Goal: Task Accomplishment & Management: Complete application form

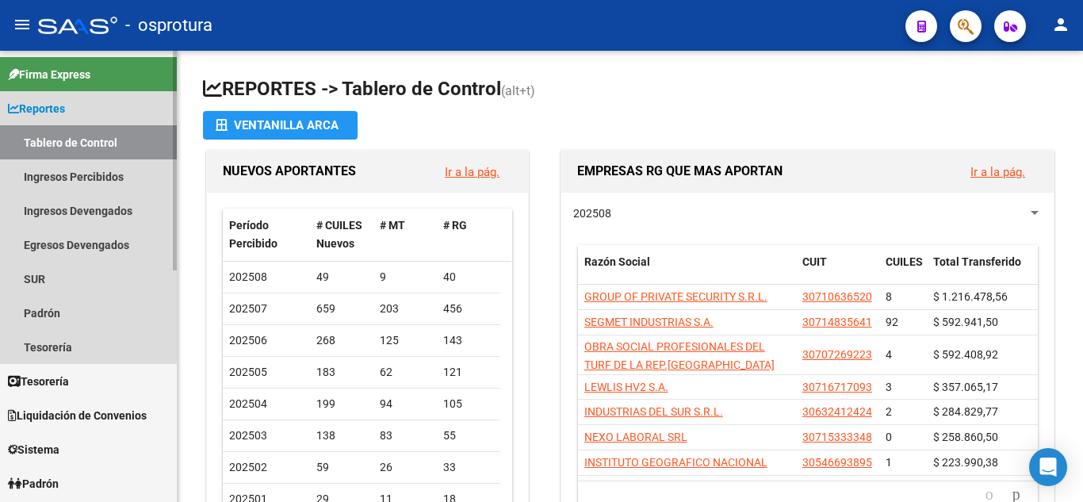
click at [61, 109] on span "Reportes" at bounding box center [36, 108] width 57 height 17
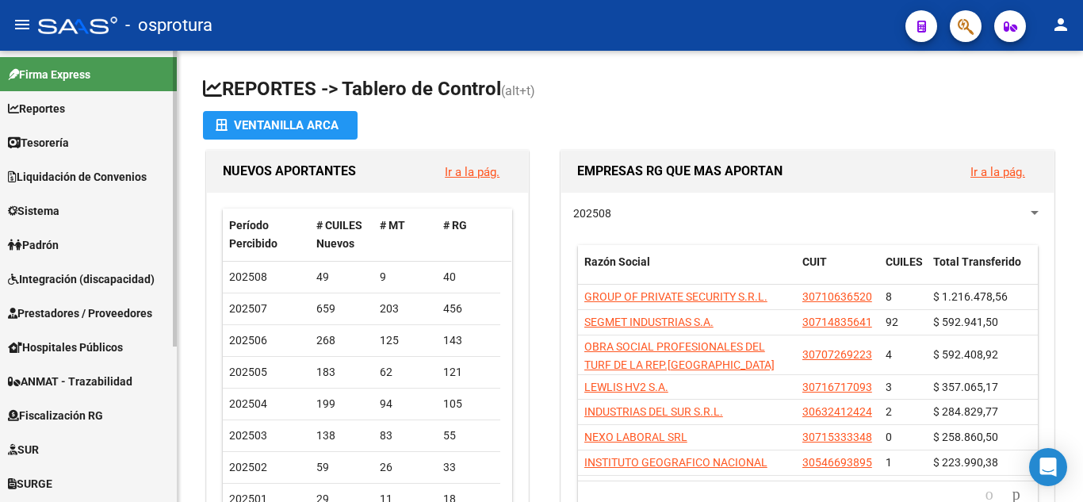
click at [53, 205] on span "Sistema" at bounding box center [34, 210] width 52 height 17
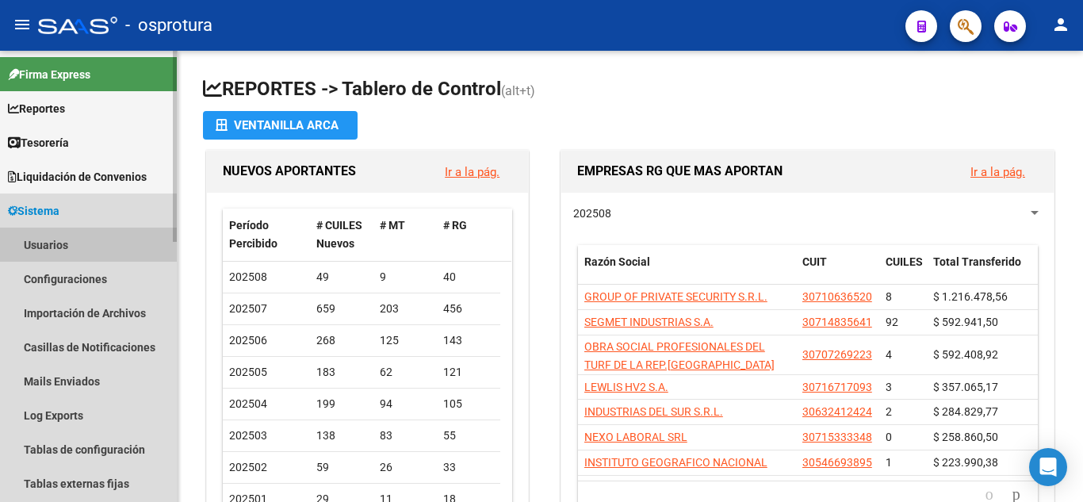
click at [56, 244] on link "Usuarios" at bounding box center [88, 245] width 177 height 34
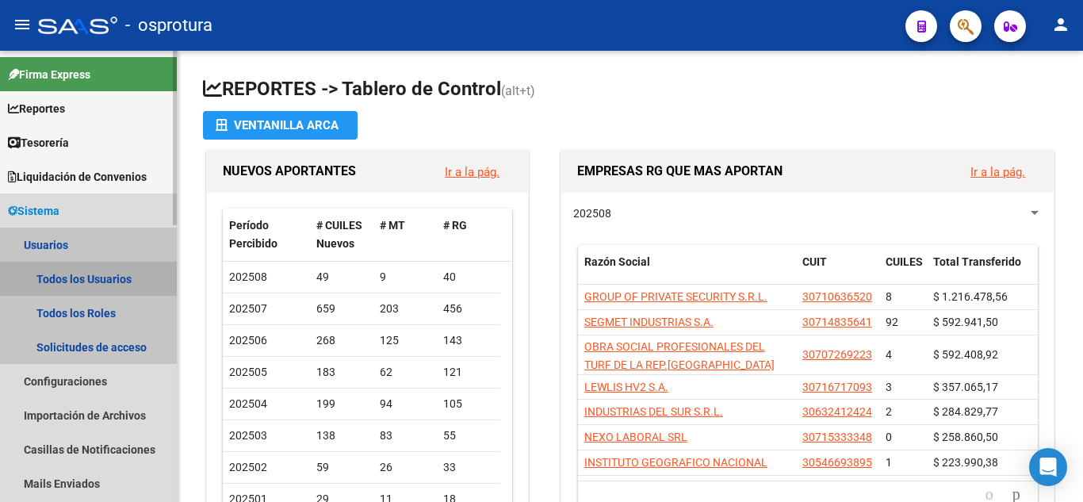
click at [62, 274] on link "Todos los Usuarios" at bounding box center [88, 279] width 177 height 34
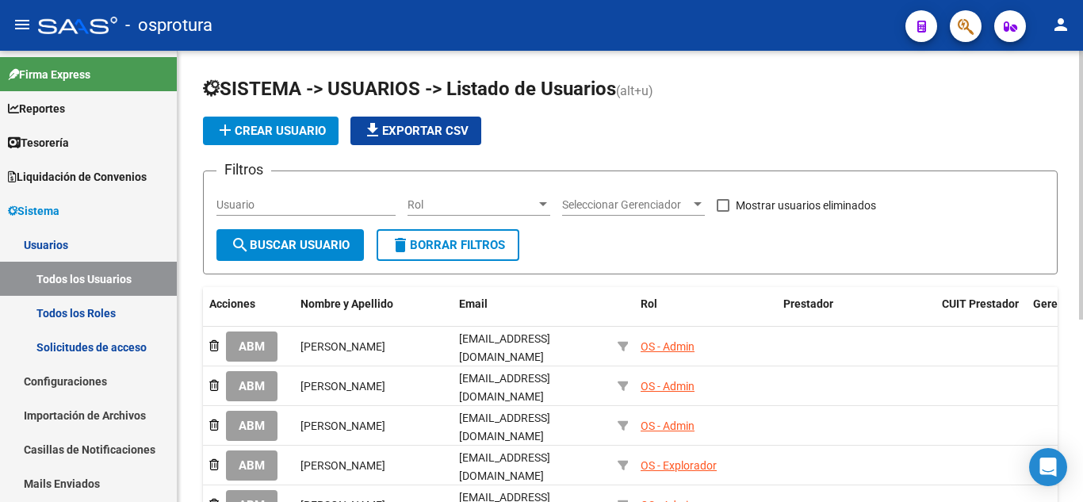
click at [298, 121] on button "add Crear Usuario" at bounding box center [271, 131] width 136 height 29
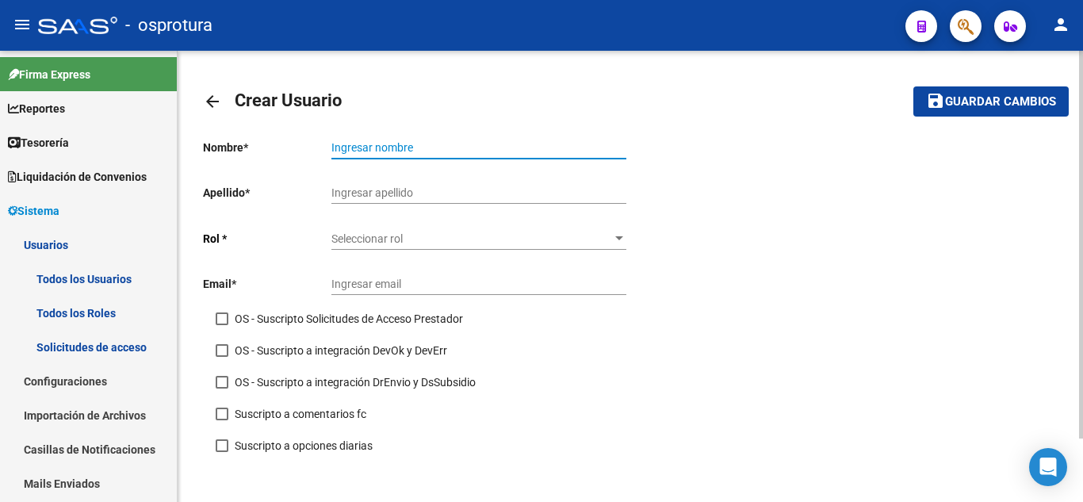
click at [395, 149] on input "Ingresar nombre" at bounding box center [479, 147] width 295 height 13
type input "[PERSON_NAME]"
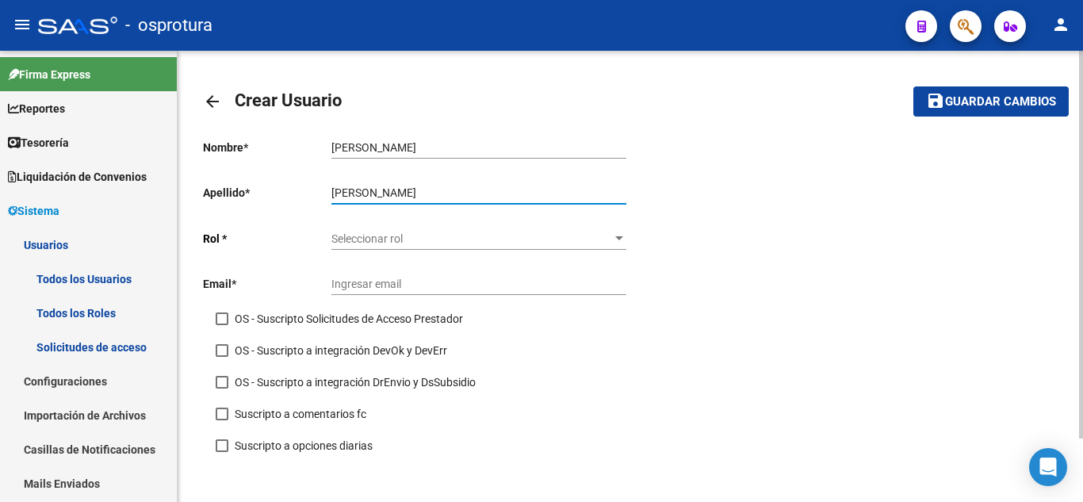
type input "[PERSON_NAME]"
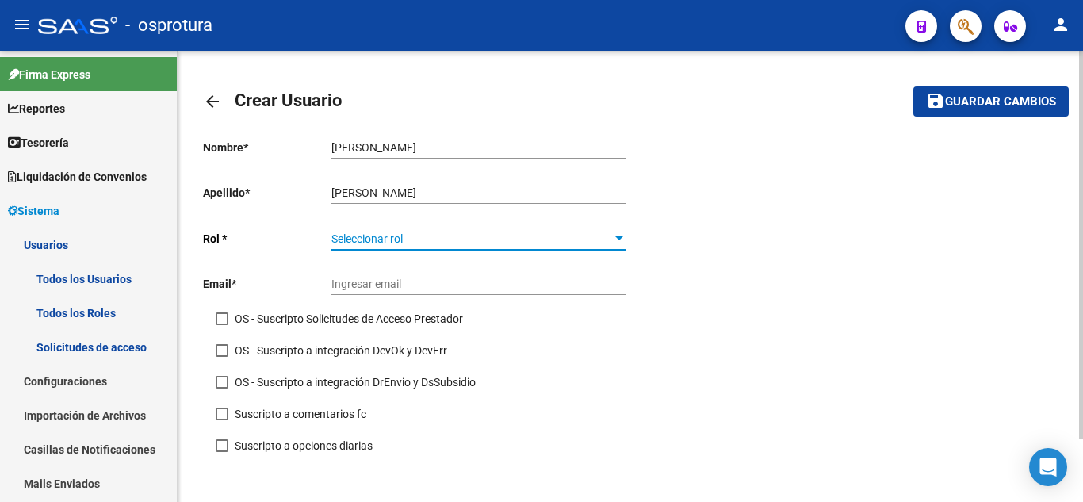
click at [383, 236] on span "Seleccionar rol" at bounding box center [472, 238] width 281 height 13
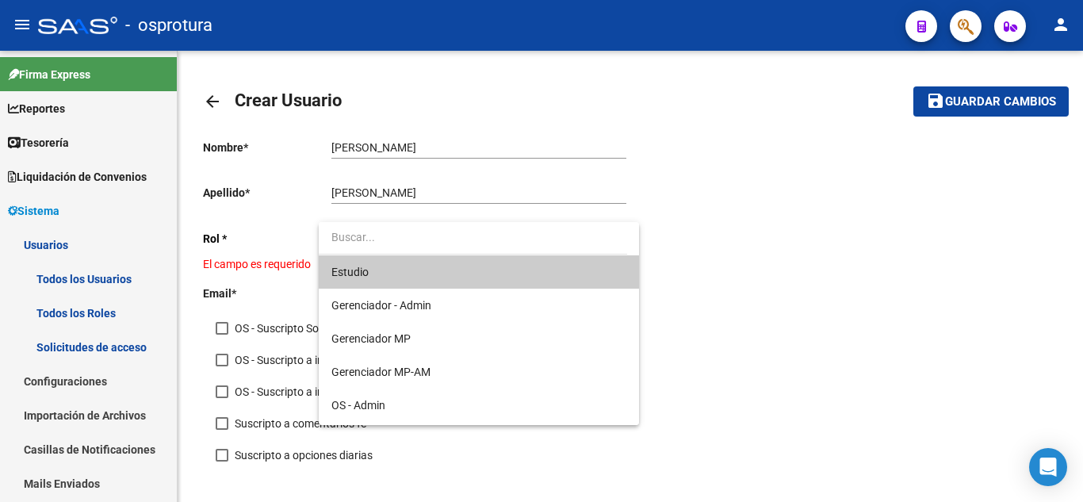
click at [816, 297] on div at bounding box center [541, 251] width 1083 height 502
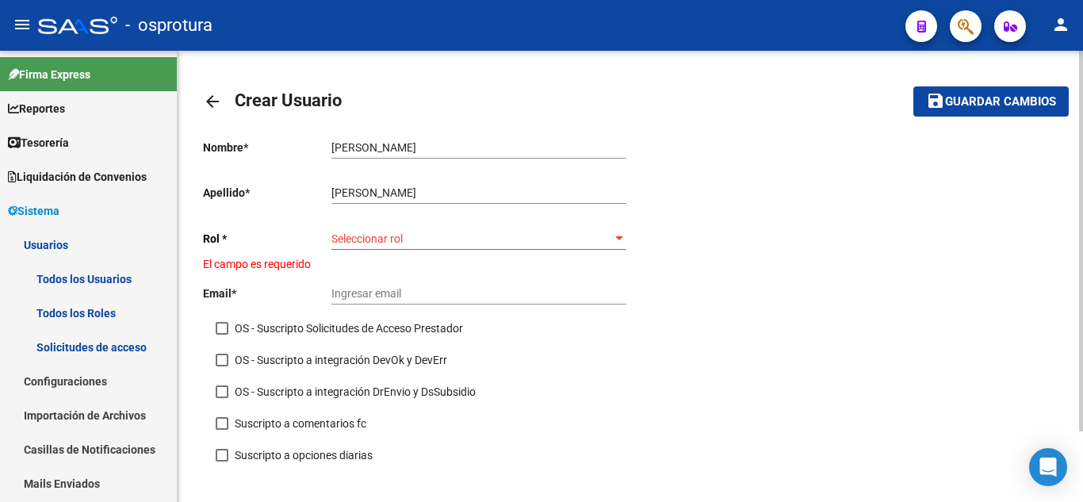
click at [362, 241] on span "Seleccionar rol" at bounding box center [472, 238] width 281 height 13
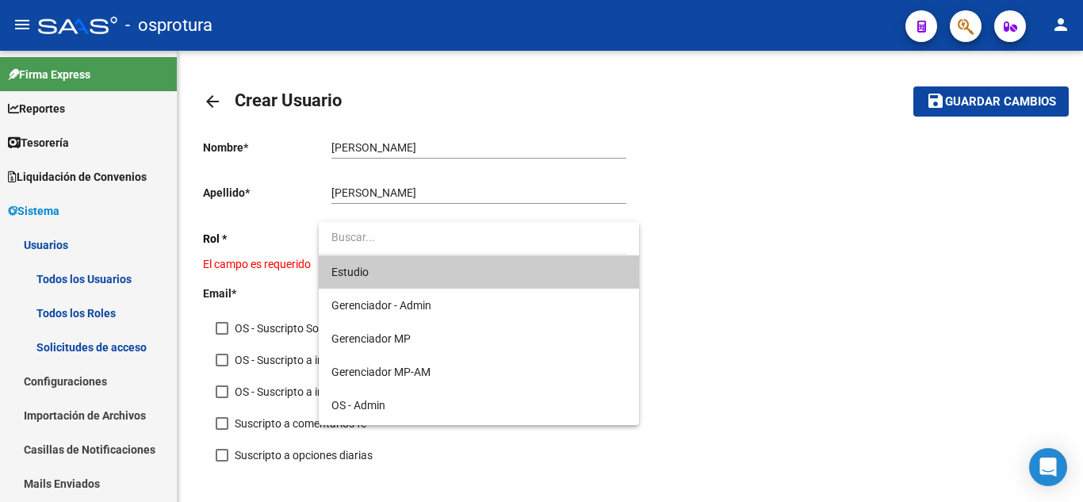
click at [661, 343] on div at bounding box center [541, 251] width 1083 height 502
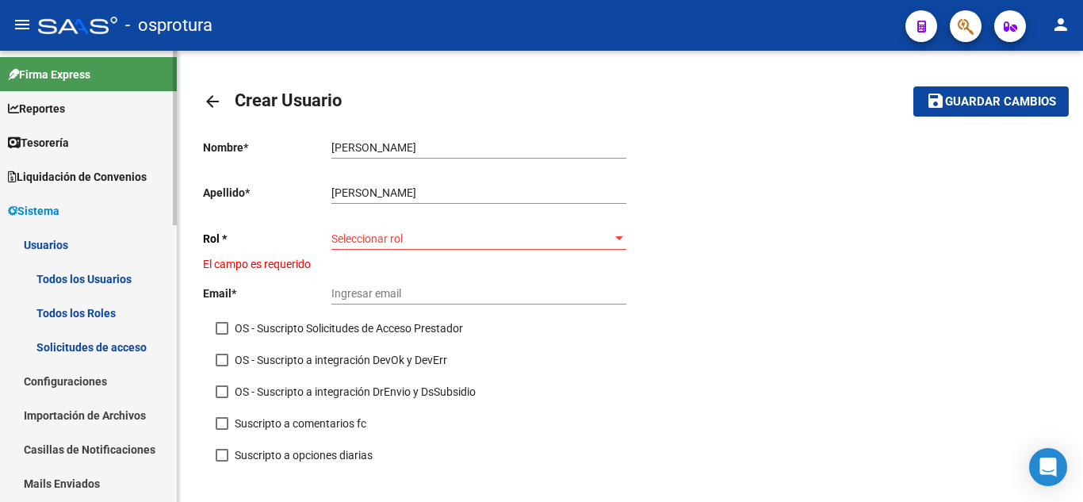
click at [113, 310] on link "Todos los Roles" at bounding box center [88, 313] width 177 height 34
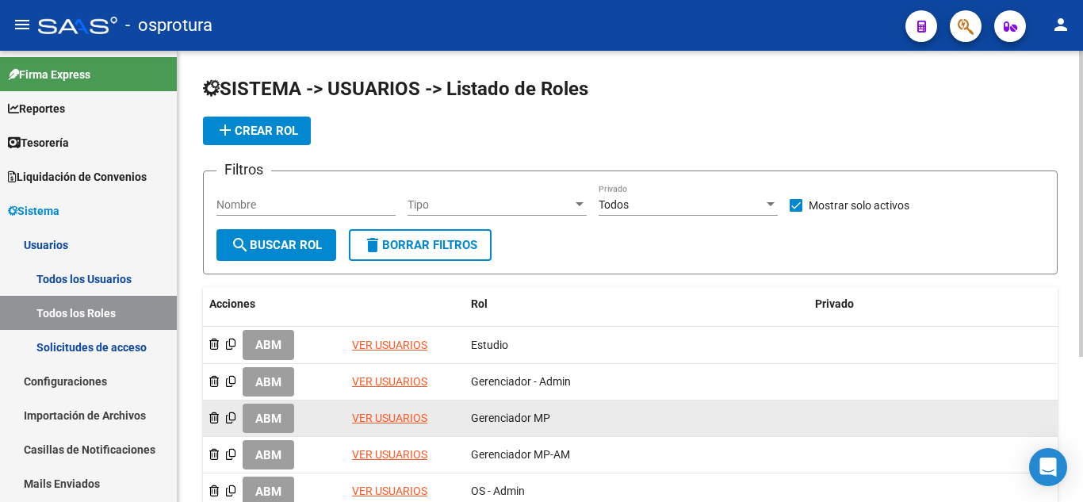
click at [402, 412] on link "VER USUARIOS" at bounding box center [389, 418] width 75 height 13
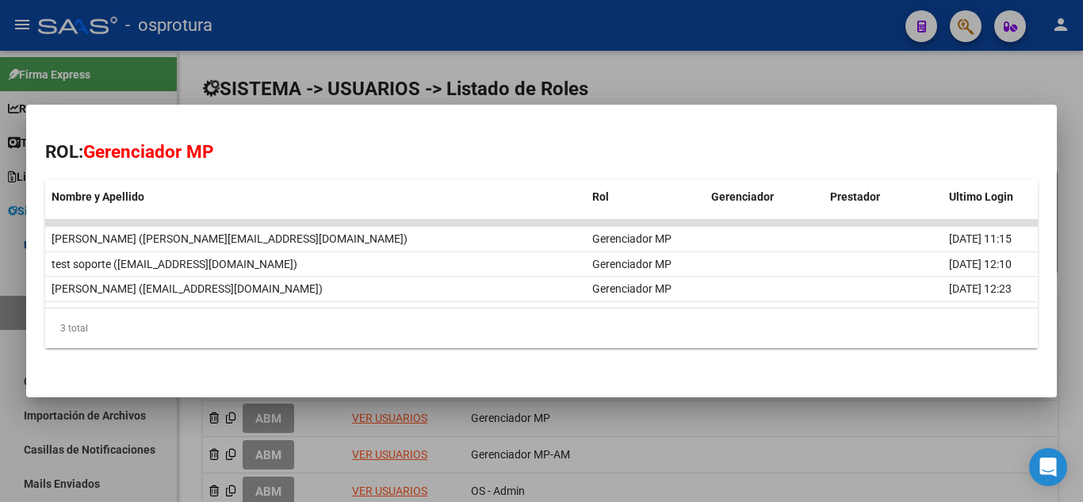
click at [532, 52] on div at bounding box center [541, 251] width 1083 height 502
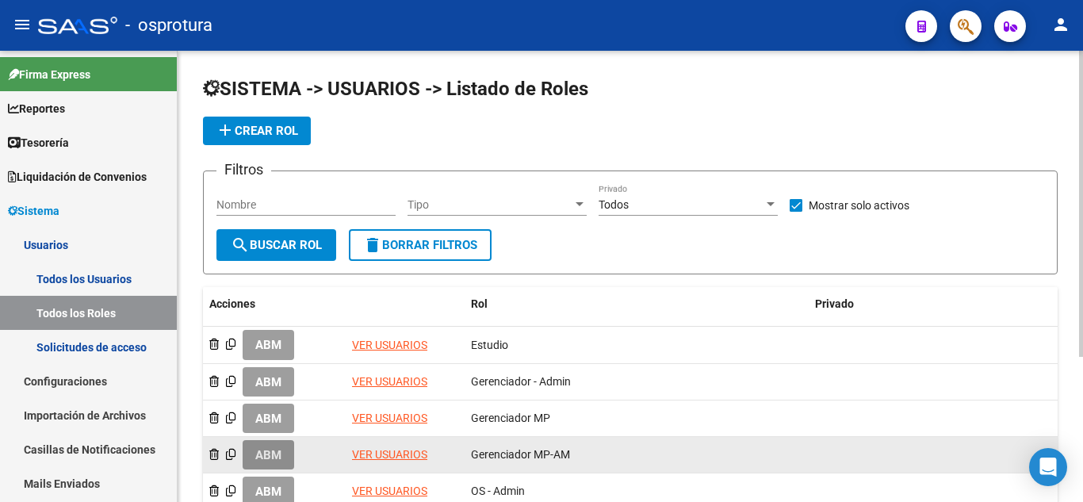
click at [259, 460] on span "ABM" at bounding box center [268, 455] width 26 height 14
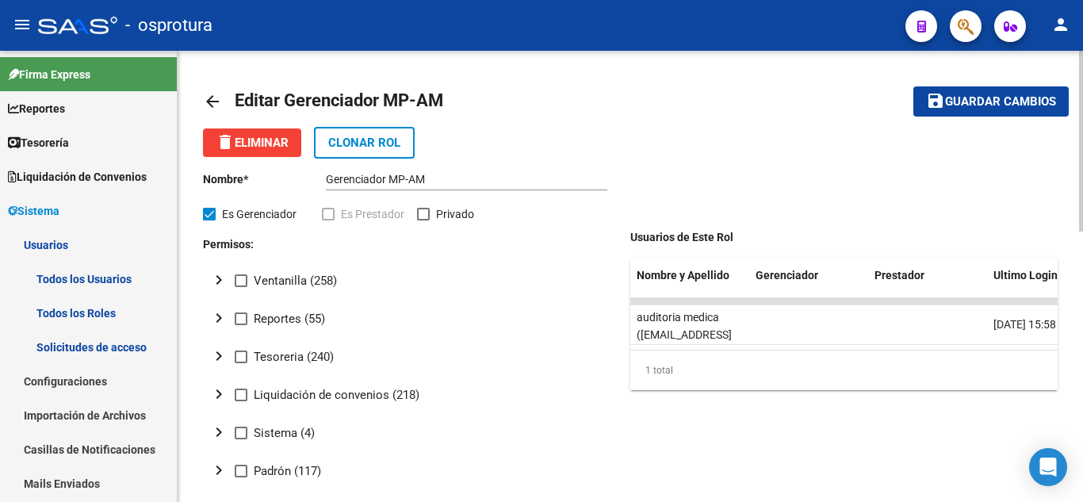
click at [1083, 5] on div "menu - osprotura person Firma Express Reportes Tablero de Control Ingresos Perc…" at bounding box center [541, 251] width 1083 height 502
click at [212, 89] on link "arrow_back" at bounding box center [219, 100] width 32 height 37
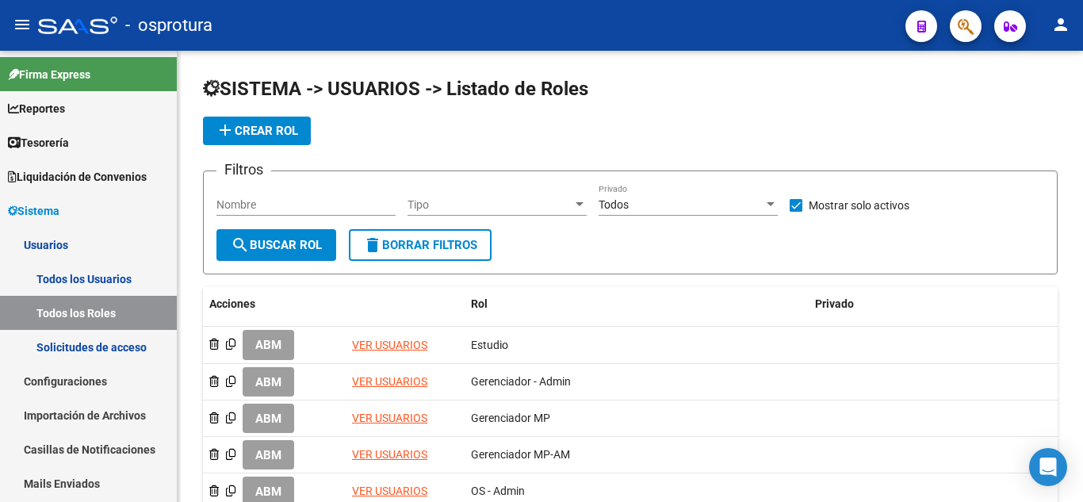
click at [284, 129] on span "add Crear Rol" at bounding box center [257, 131] width 82 height 14
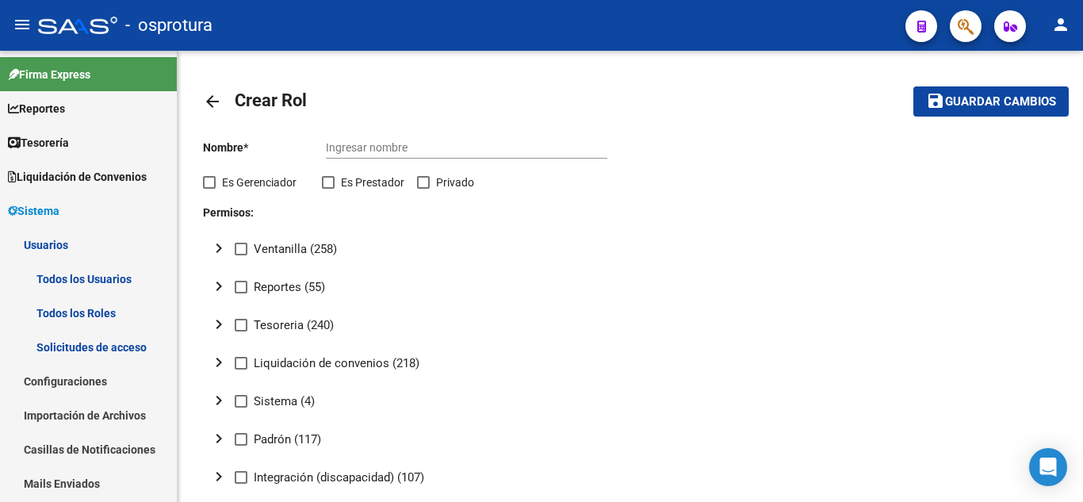
click at [385, 143] on input "Ingresar nombre" at bounding box center [467, 147] width 282 height 13
type input "Gerenciadora"
click at [391, 268] on mat-tree-node "chevron_right Reportes (55)" at bounding box center [407, 286] width 408 height 38
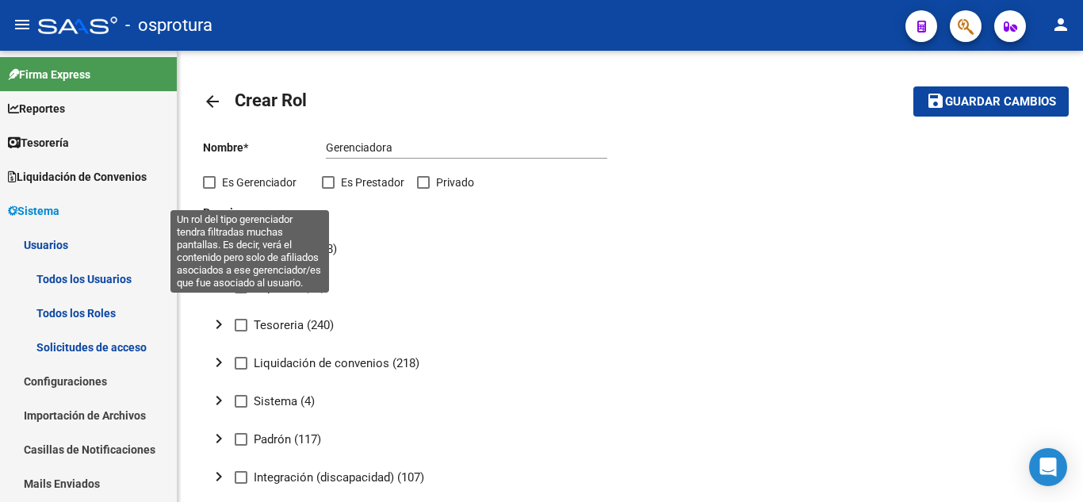
click at [261, 173] on span "Es Gerenciador" at bounding box center [259, 182] width 75 height 19
click at [209, 189] on input "Es Gerenciador" at bounding box center [209, 189] width 1 height 1
checkbox input "true"
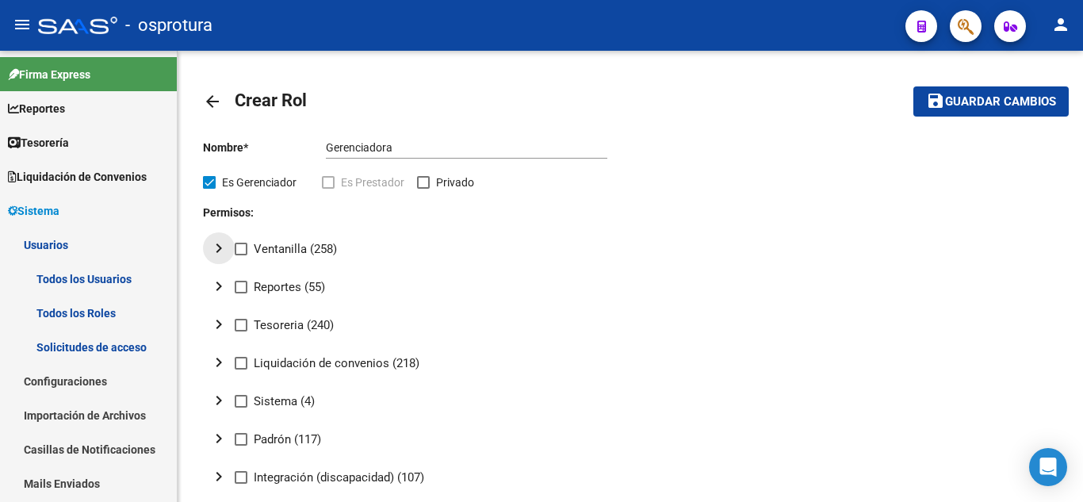
click at [222, 248] on mat-icon "chevron_right" at bounding box center [218, 248] width 19 height 19
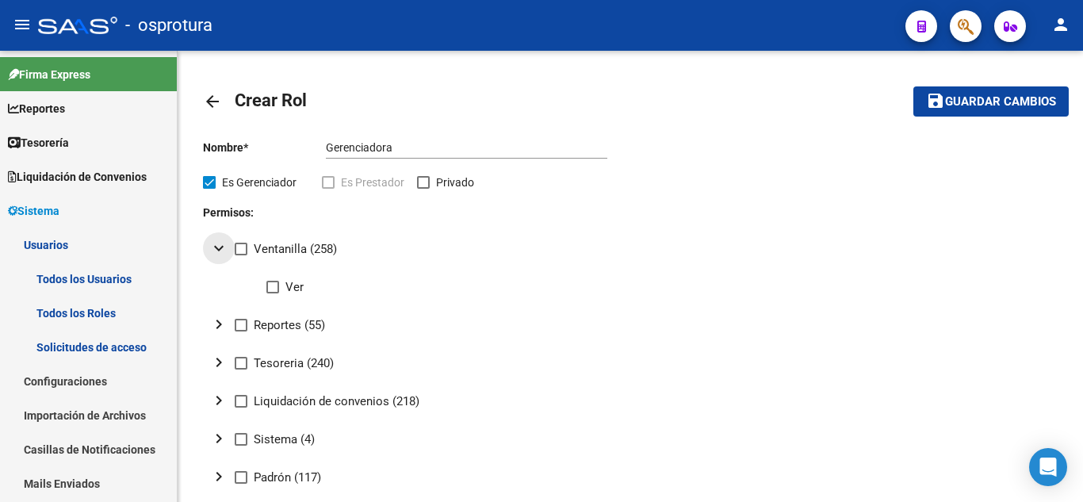
click at [222, 248] on mat-icon "expand_more" at bounding box center [218, 248] width 19 height 19
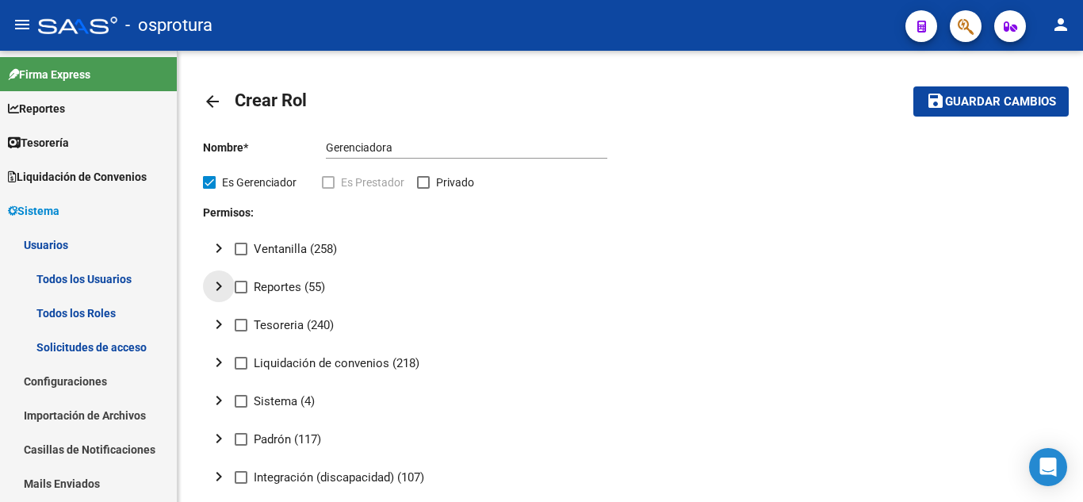
click at [222, 290] on mat-icon "chevron_right" at bounding box center [218, 286] width 19 height 19
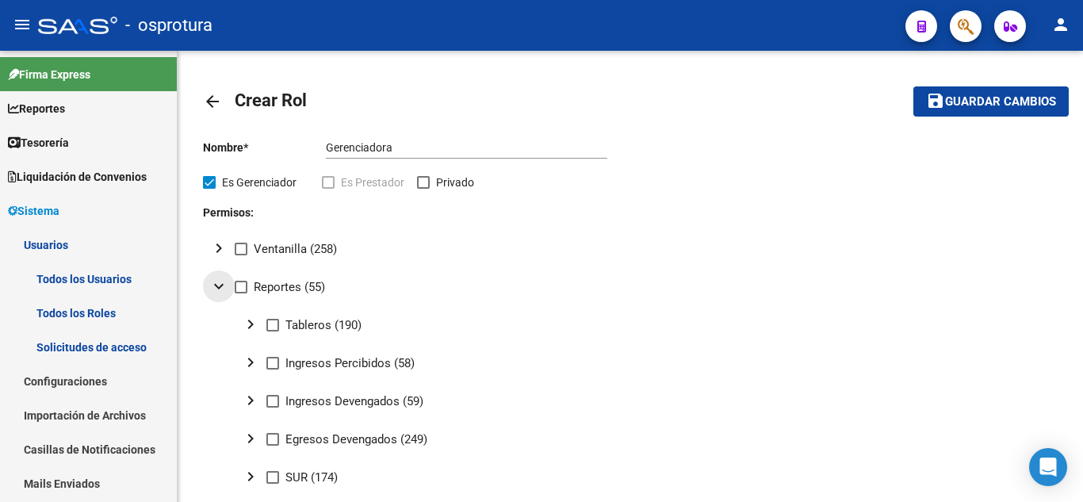
click at [222, 290] on mat-icon "expand_more" at bounding box center [218, 286] width 19 height 19
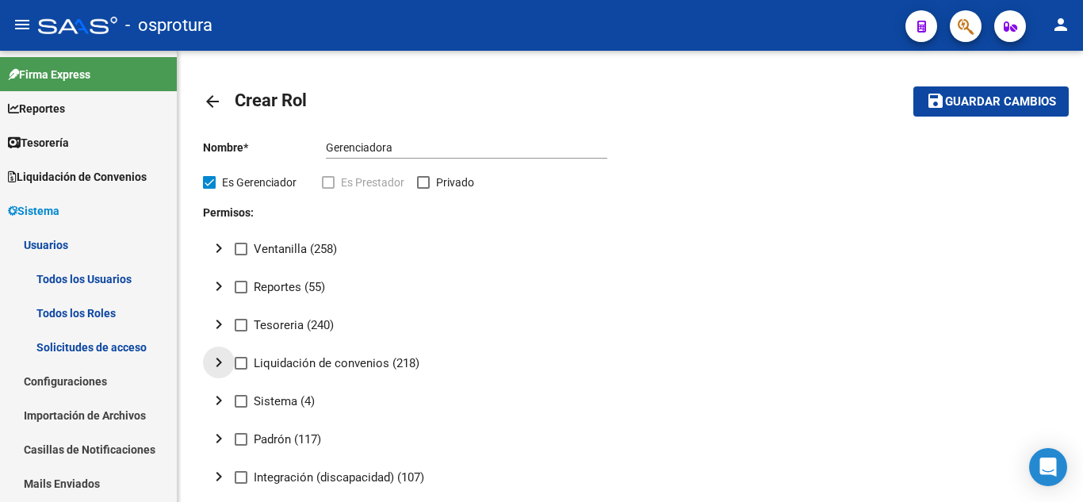
click at [217, 358] on mat-icon "chevron_right" at bounding box center [218, 362] width 19 height 19
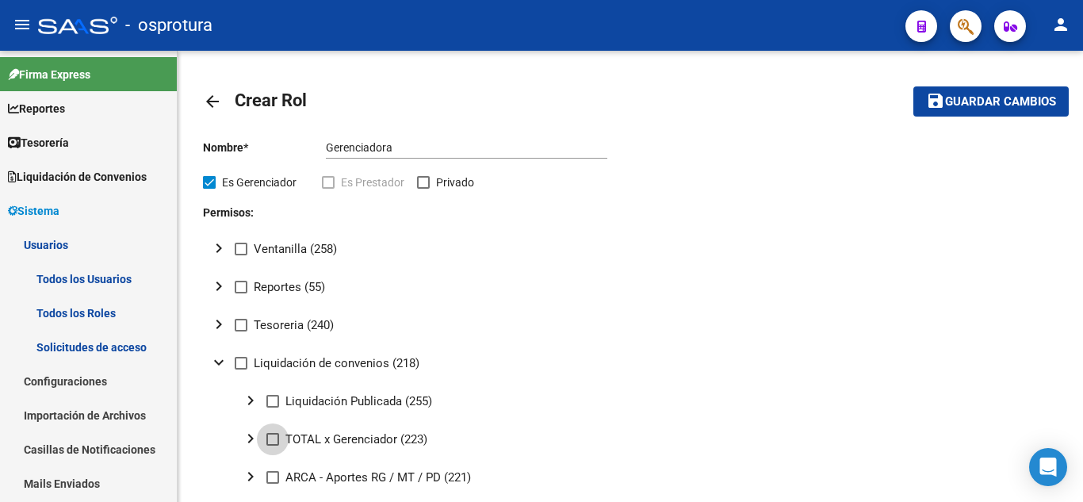
click at [272, 439] on span at bounding box center [272, 439] width 13 height 13
click at [272, 446] on input "TOTAL x Gerenciador (223)" at bounding box center [272, 446] width 1 height 1
checkbox input "true"
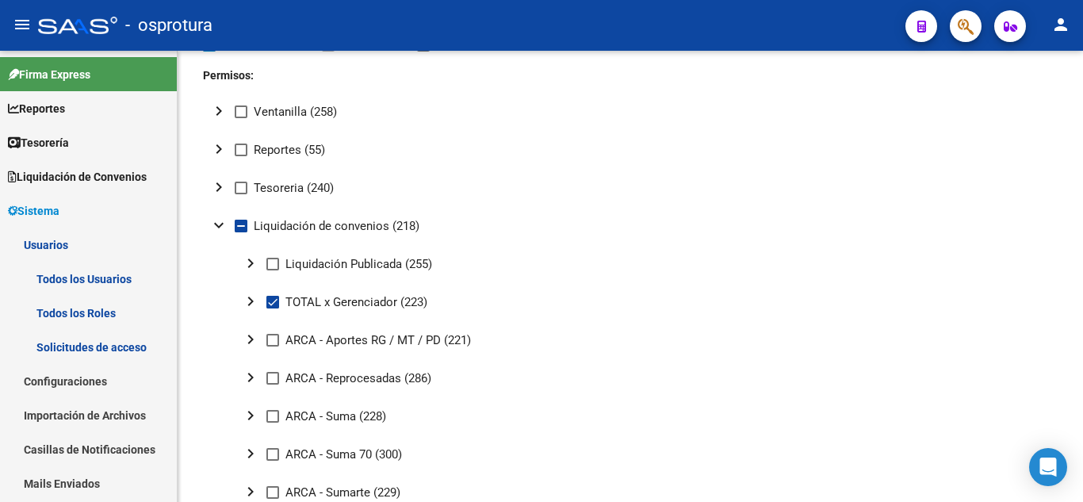
scroll to position [275, 0]
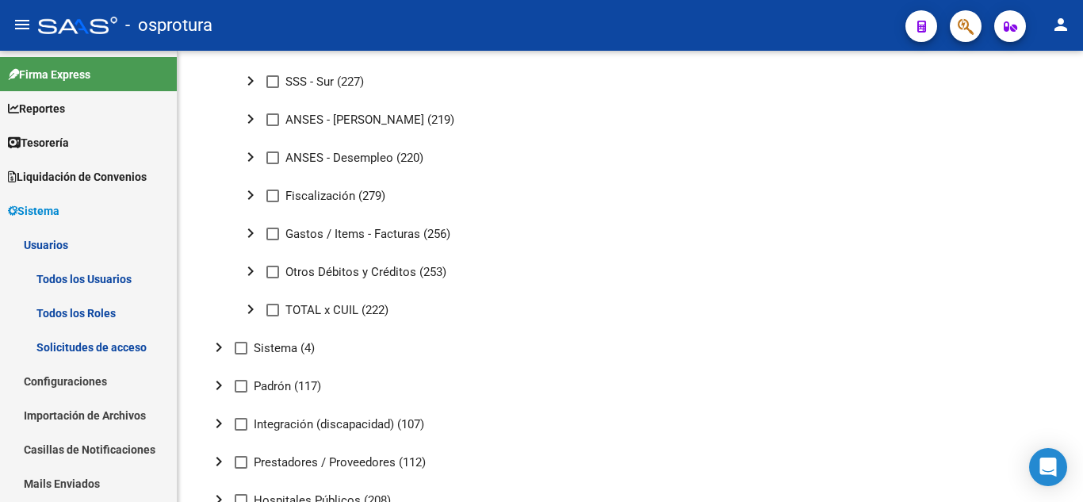
click at [1079, 324] on div "arrow_back Crear Rol save Guardar cambios Nombre * Gerenciadora Ingresar nombre…" at bounding box center [633, 219] width 910 height 1739
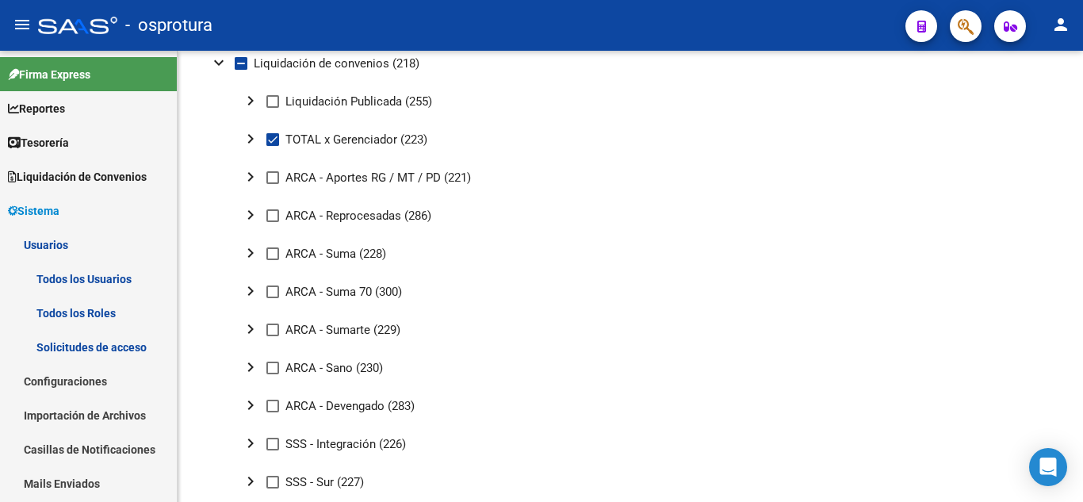
click at [1083, 193] on div at bounding box center [1081, 186] width 4 height 117
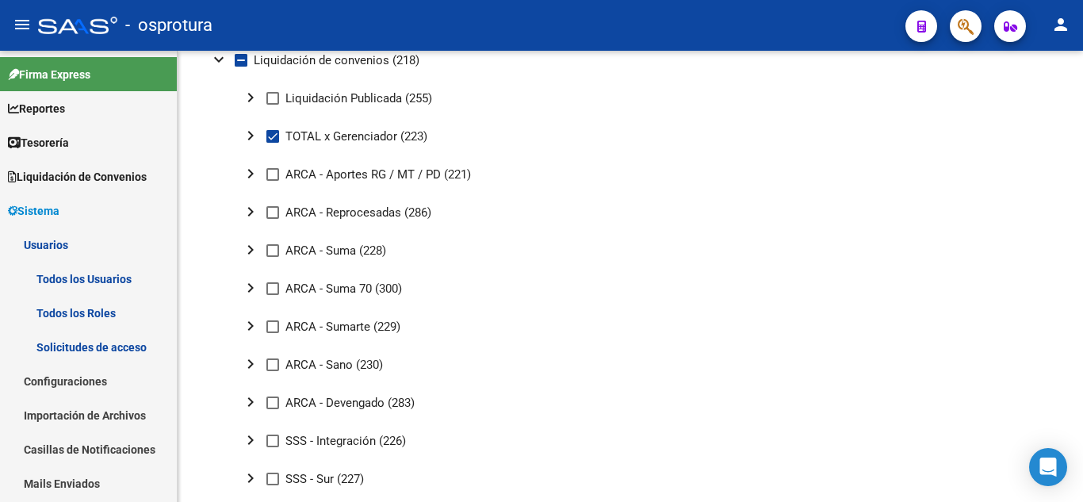
click at [250, 138] on mat-icon "chevron_right" at bounding box center [250, 135] width 19 height 19
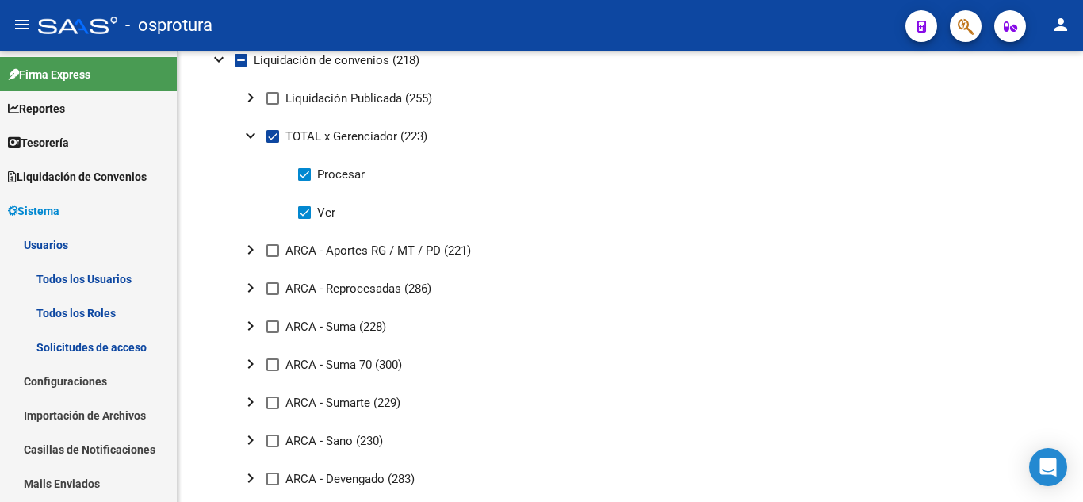
click at [303, 178] on span at bounding box center [304, 174] width 13 height 13
click at [304, 181] on input "Procesar" at bounding box center [304, 181] width 1 height 1
checkbox input "false"
click at [482, 182] on mat-tree-node "Procesar" at bounding box center [407, 174] width 408 height 38
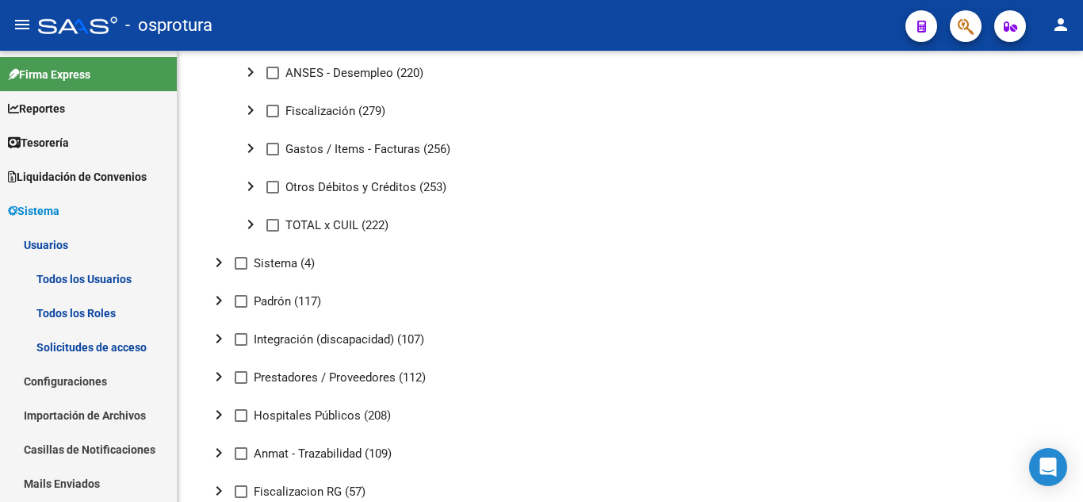
click at [1083, 309] on div at bounding box center [1081, 321] width 4 height 112
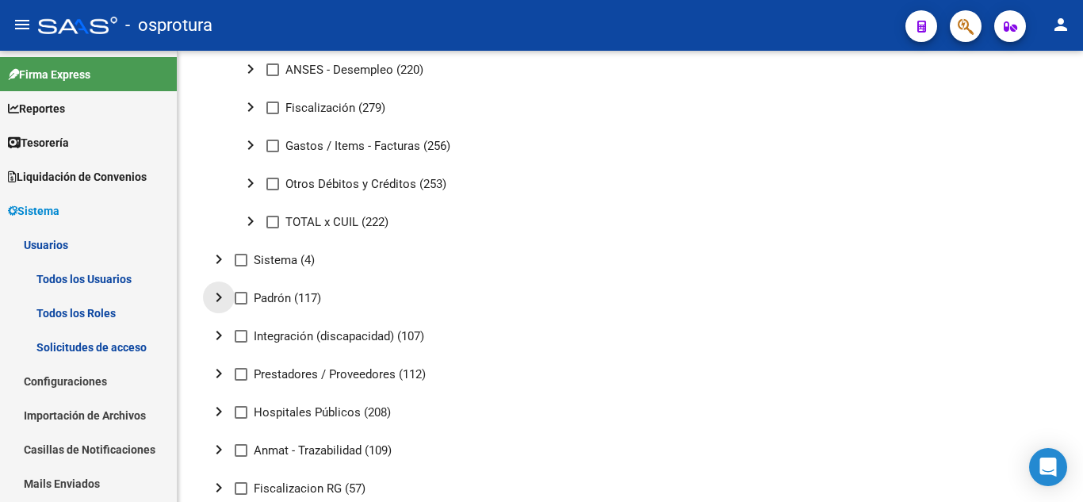
click at [214, 293] on mat-icon "chevron_right" at bounding box center [218, 297] width 19 height 19
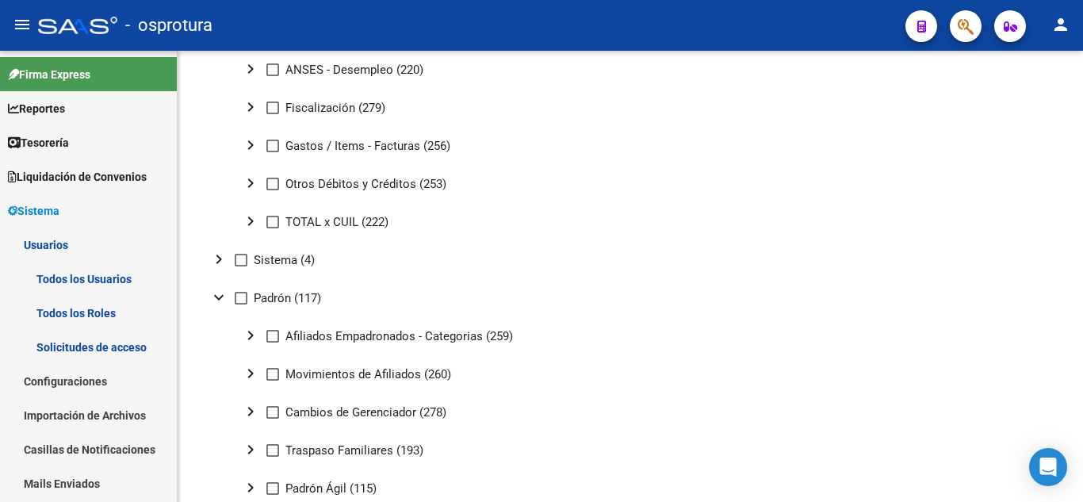
click at [255, 336] on mat-icon "chevron_right" at bounding box center [250, 335] width 19 height 19
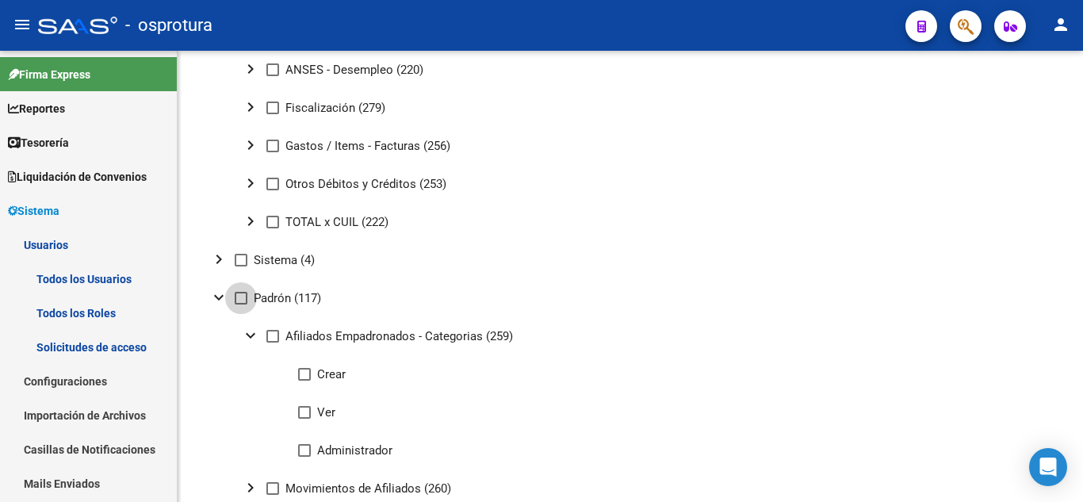
click at [236, 295] on span at bounding box center [241, 298] width 13 height 13
click at [240, 305] on input "Padrón (117)" at bounding box center [240, 305] width 1 height 1
checkbox input "true"
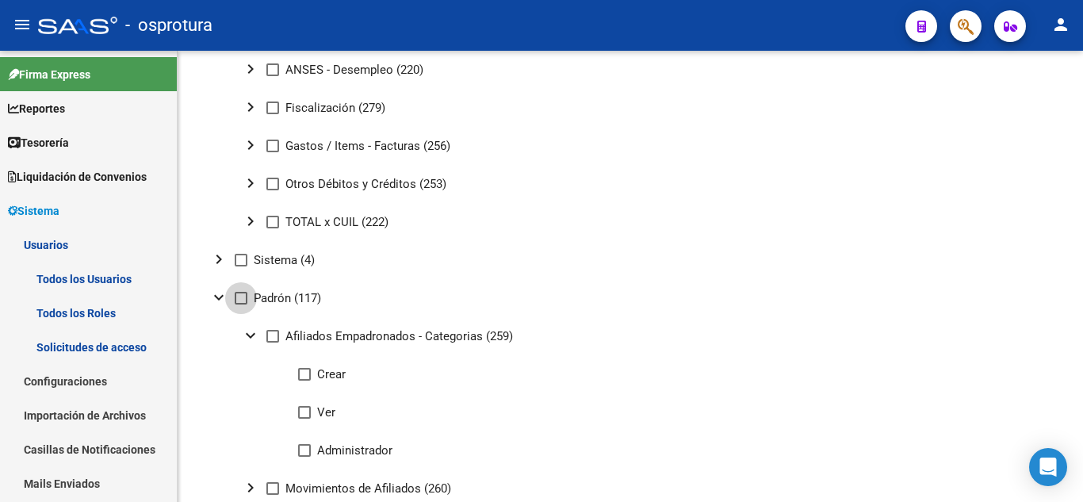
checkbox input "true"
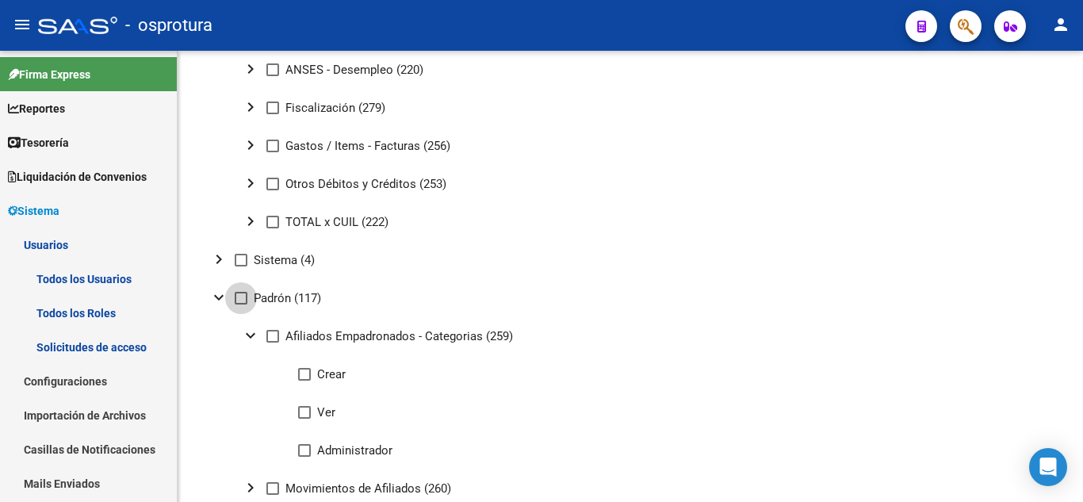
checkbox input "true"
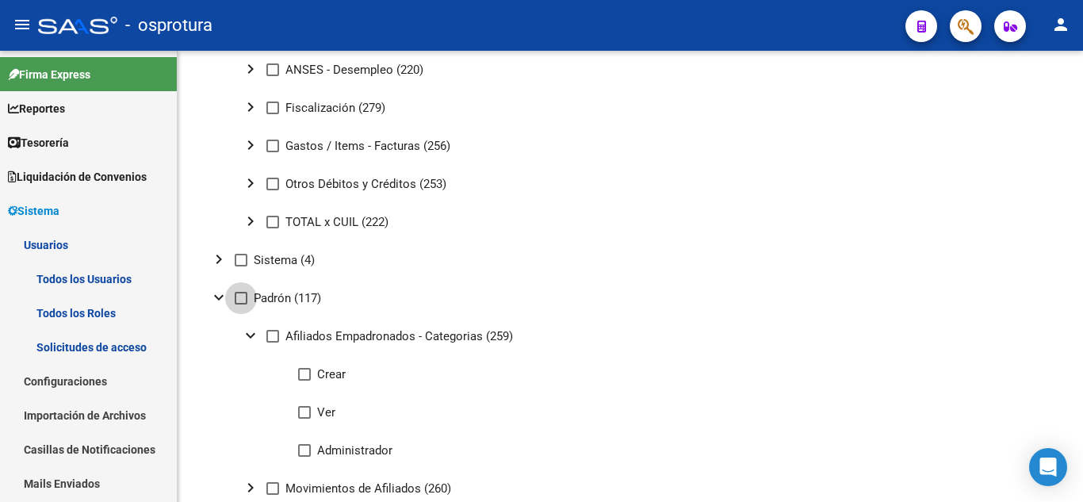
checkbox input "true"
click at [304, 374] on span at bounding box center [304, 374] width 13 height 13
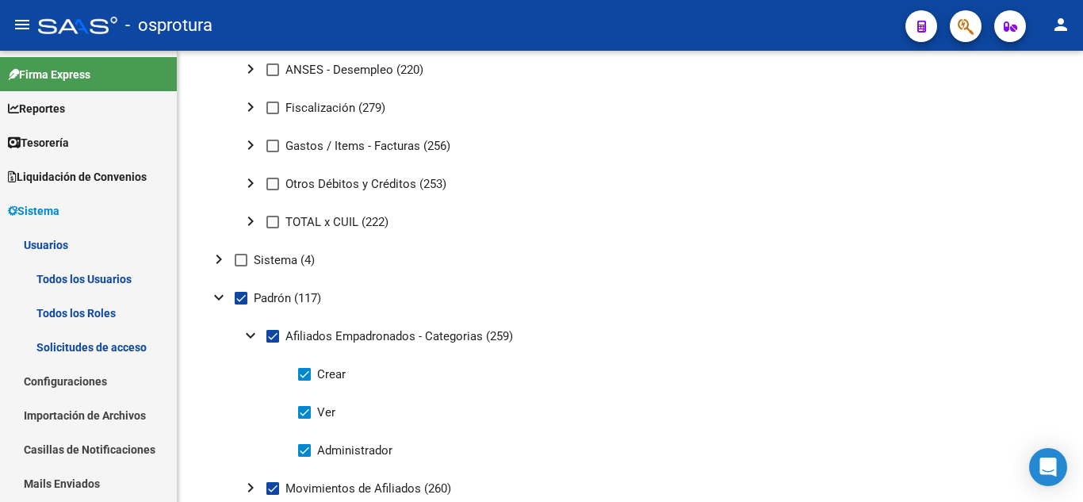
click at [304, 381] on input "Crear" at bounding box center [304, 381] width 1 height 1
checkbox input "false"
click at [305, 455] on span at bounding box center [304, 450] width 13 height 13
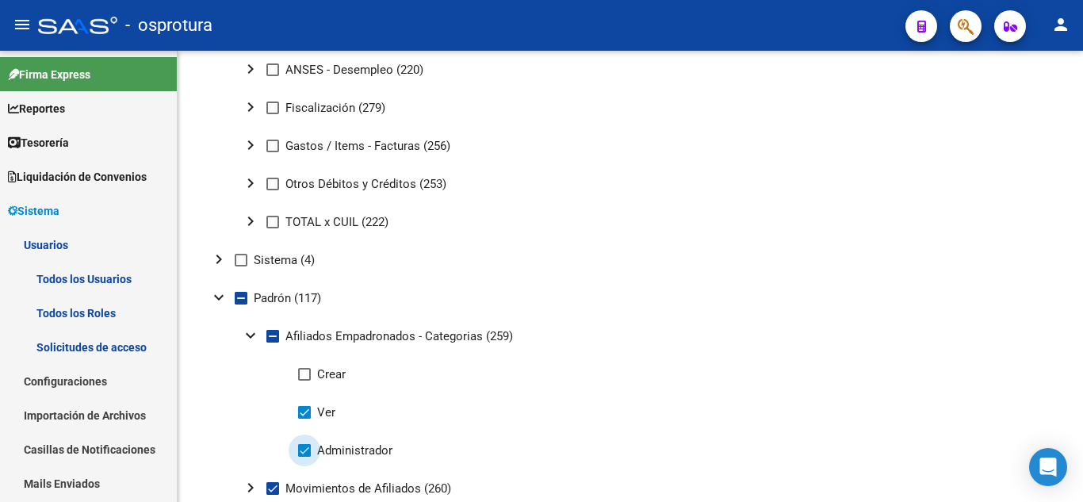
click at [305, 457] on input "Administrador" at bounding box center [304, 457] width 1 height 1
checkbox input "false"
click at [219, 299] on mat-icon "expand_more" at bounding box center [218, 297] width 19 height 19
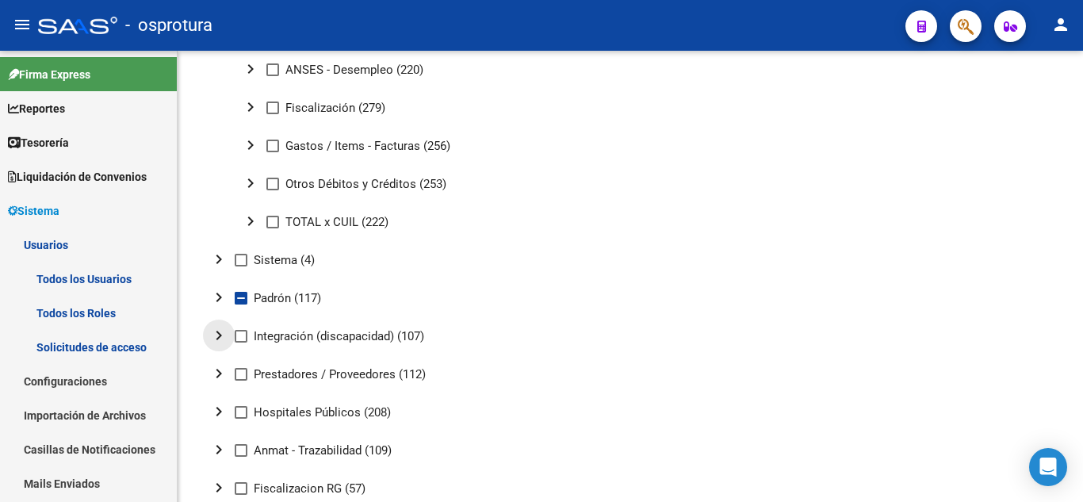
click at [221, 336] on mat-icon "chevron_right" at bounding box center [218, 335] width 19 height 19
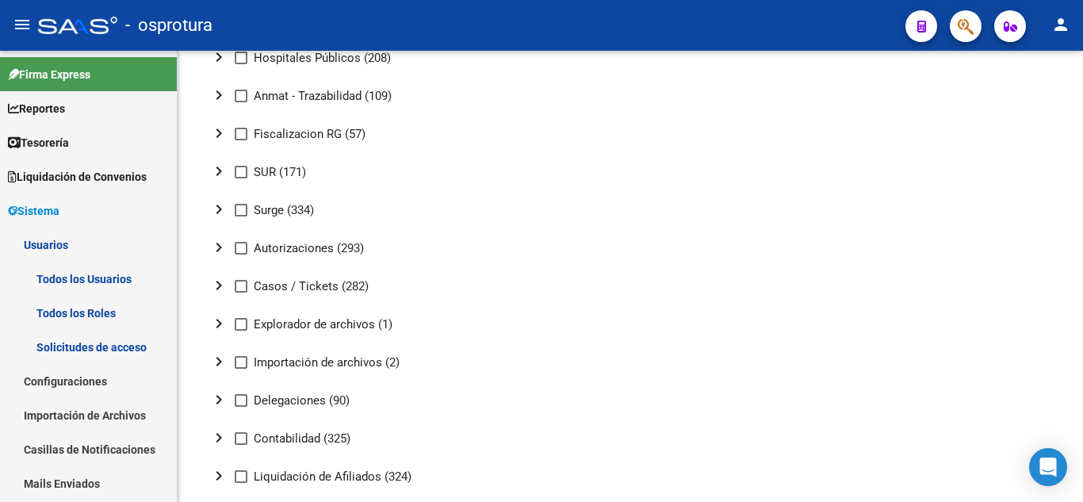
click at [1083, 378] on div at bounding box center [1081, 423] width 4 height 96
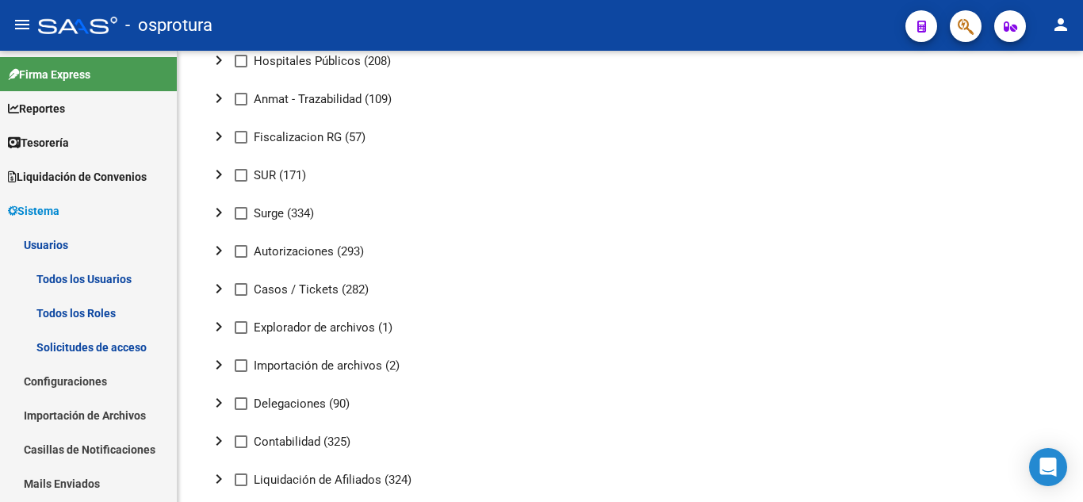
click at [220, 326] on mat-icon "chevron_right" at bounding box center [218, 326] width 19 height 19
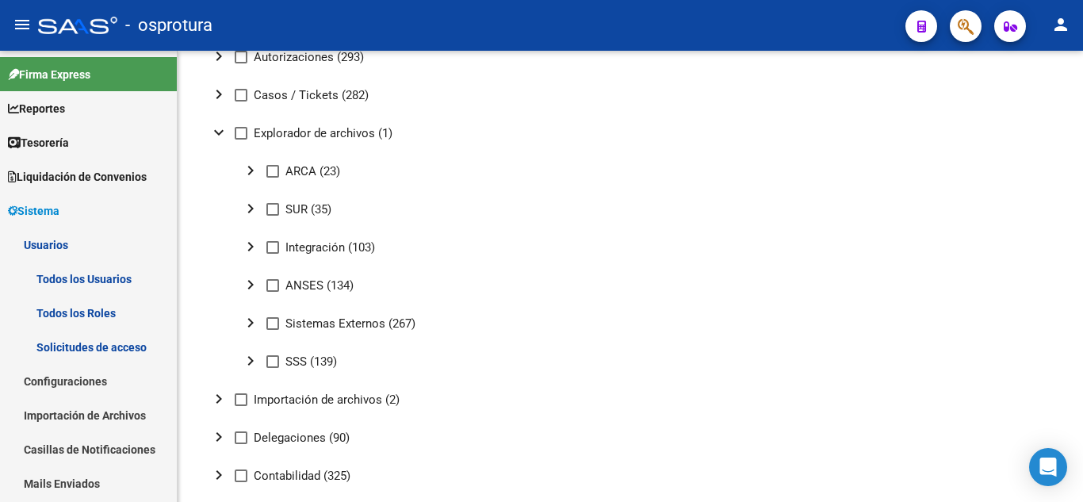
scroll to position [1719, 0]
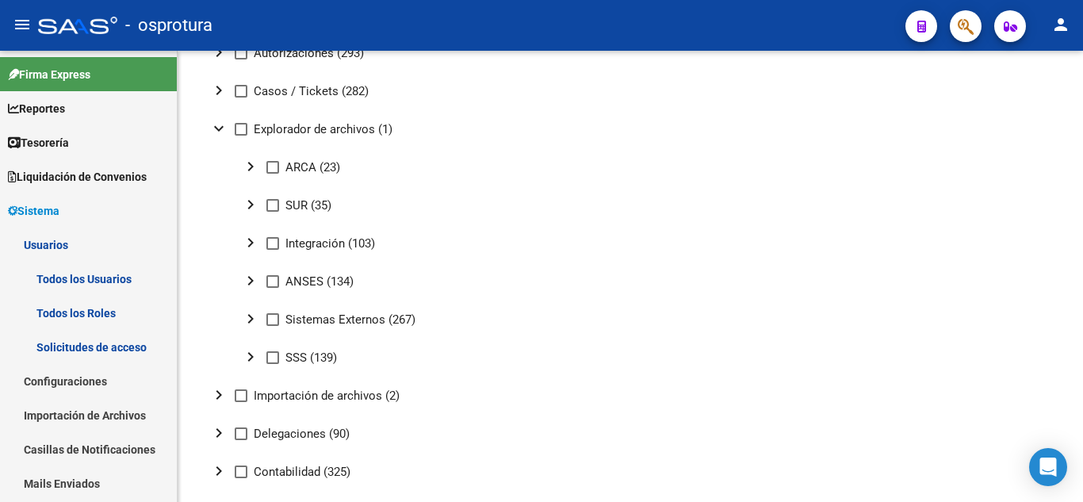
click at [1083, 388] on div at bounding box center [1081, 424] width 4 height 86
click at [220, 129] on mat-icon "expand_more" at bounding box center [218, 128] width 19 height 19
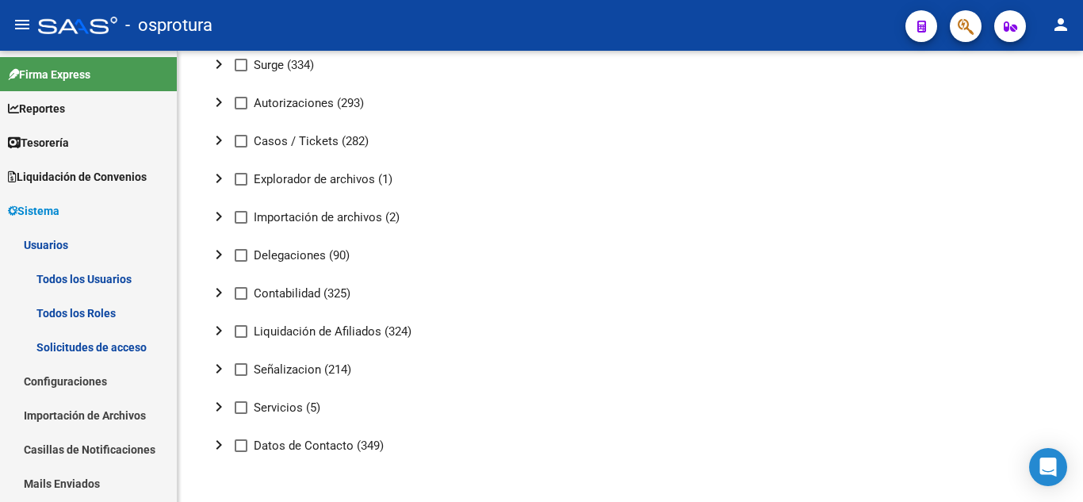
scroll to position [1669, 0]
click at [1049, 469] on icon "Open Intercom Messenger" at bounding box center [1048, 467] width 18 height 21
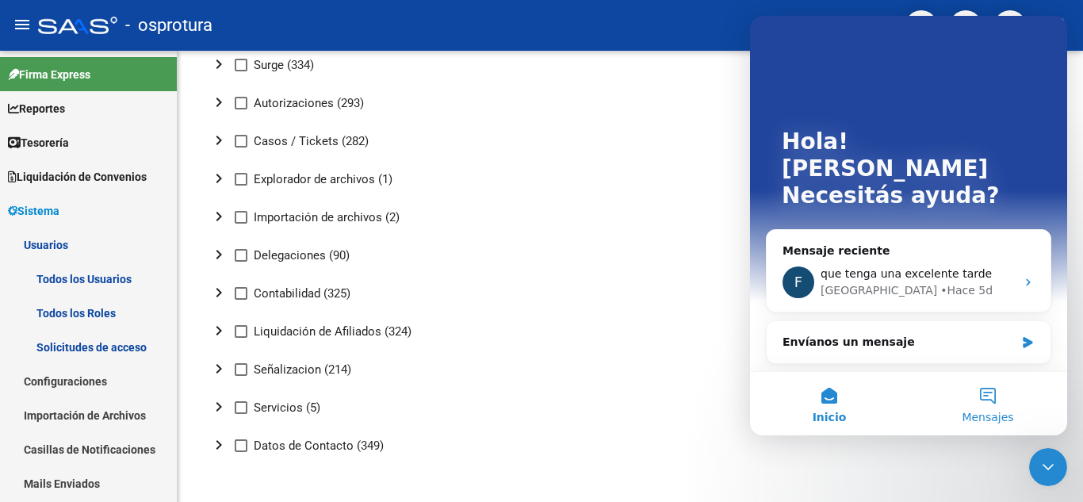
scroll to position [0, 0]
click at [942, 327] on div "Envíanos un mensaje" at bounding box center [909, 342] width 284 height 42
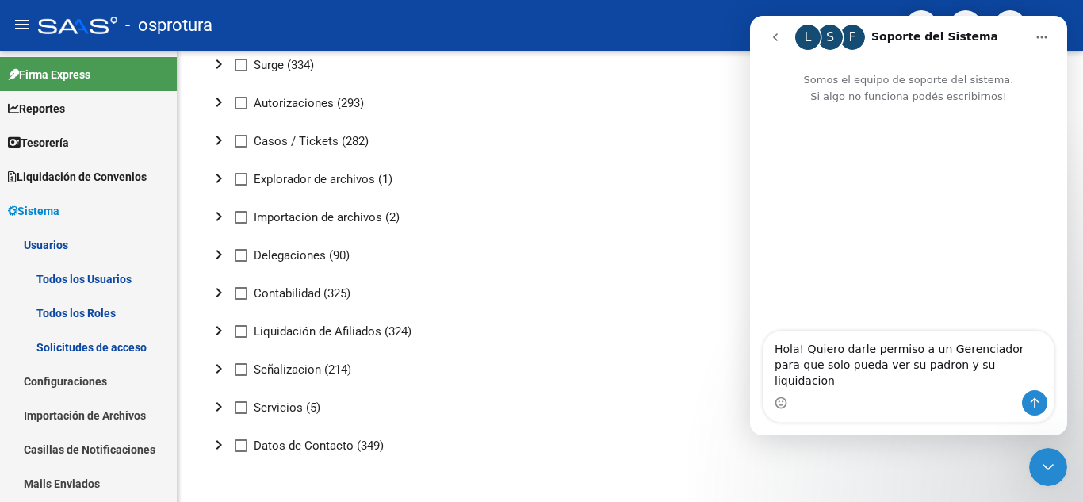
type textarea "Hola! Quiero darle permiso a un Gerenciador para que solo pueda ver su padron y…"
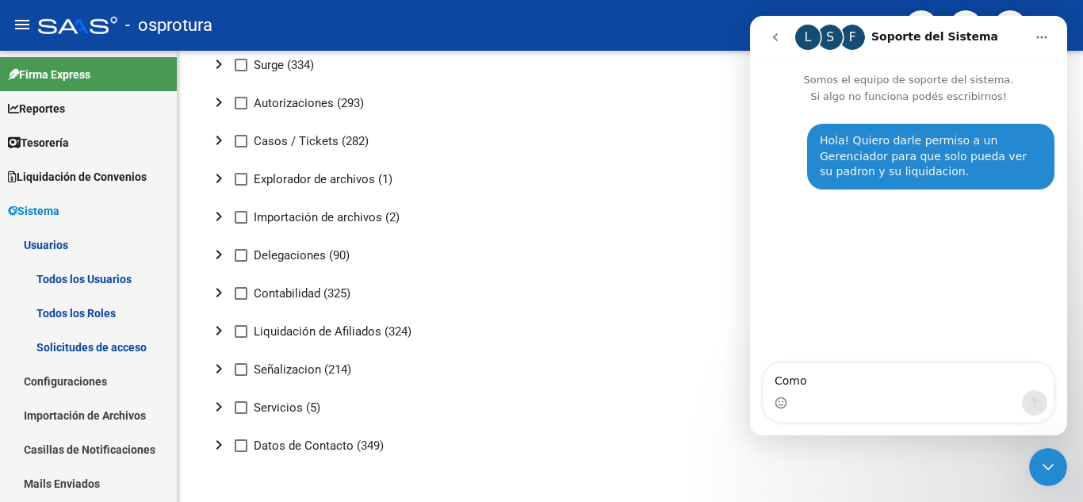
type textarea "Como"
type textarea "Como hago para que no pueda ver la de los demas?"
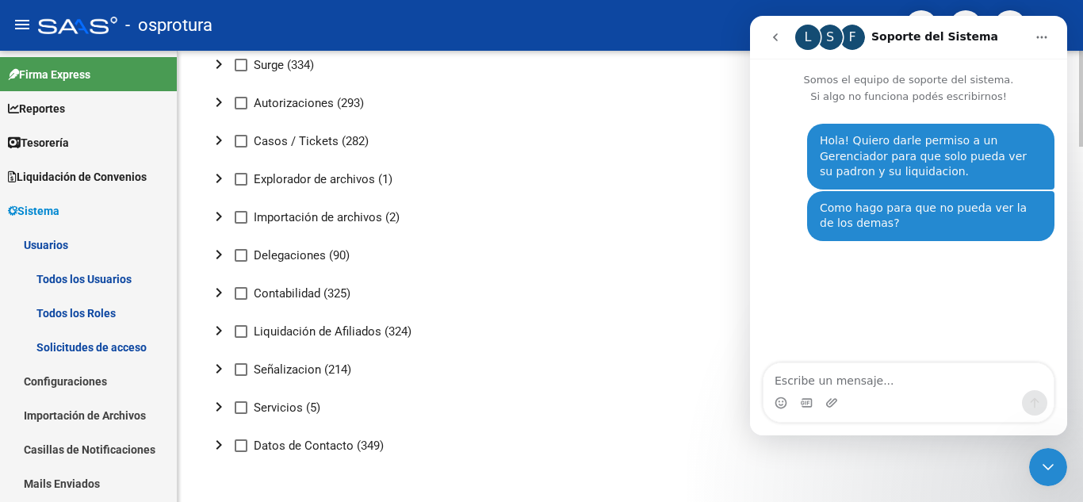
click at [1053, 470] on icon "Cerrar Intercom Messenger" at bounding box center [1048, 467] width 19 height 19
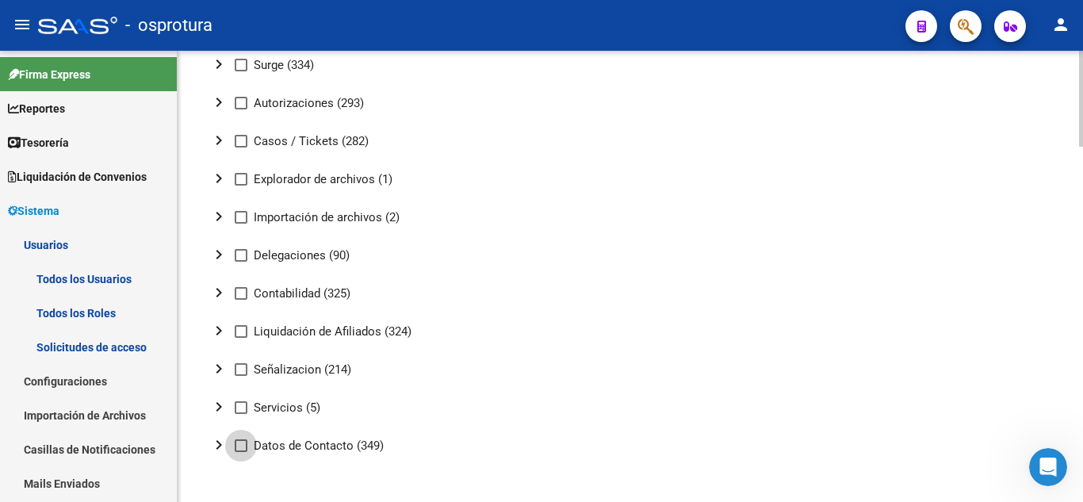
click at [243, 450] on span at bounding box center [241, 445] width 13 height 13
click at [241, 452] on input "Datos de Contacto (349)" at bounding box center [240, 452] width 1 height 1
checkbox input "true"
click at [225, 446] on mat-icon "chevron_right" at bounding box center [218, 444] width 19 height 19
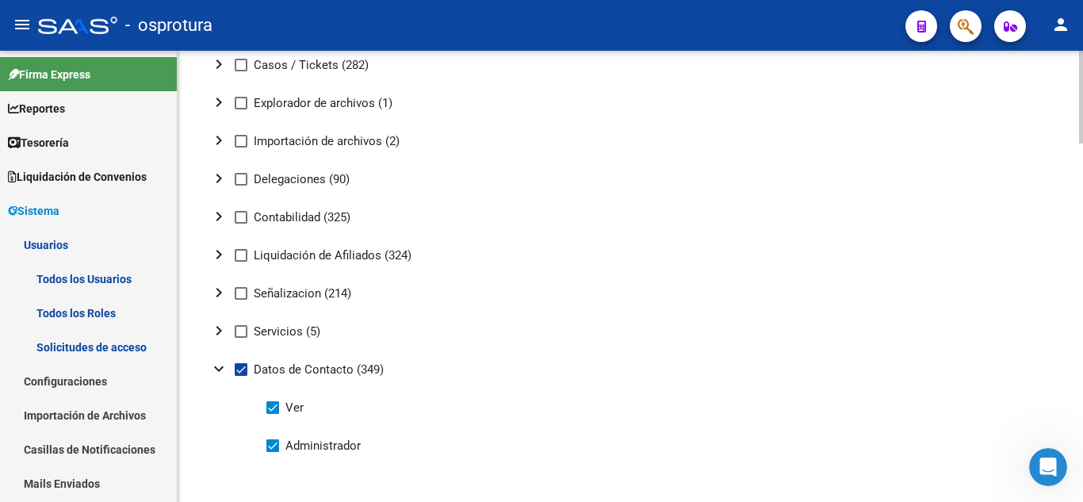
click at [1083, 440] on div at bounding box center [1081, 455] width 4 height 93
click at [330, 448] on span "Administrador" at bounding box center [323, 445] width 75 height 19
click at [273, 452] on input "Administrador" at bounding box center [272, 452] width 1 height 1
checkbox input "false"
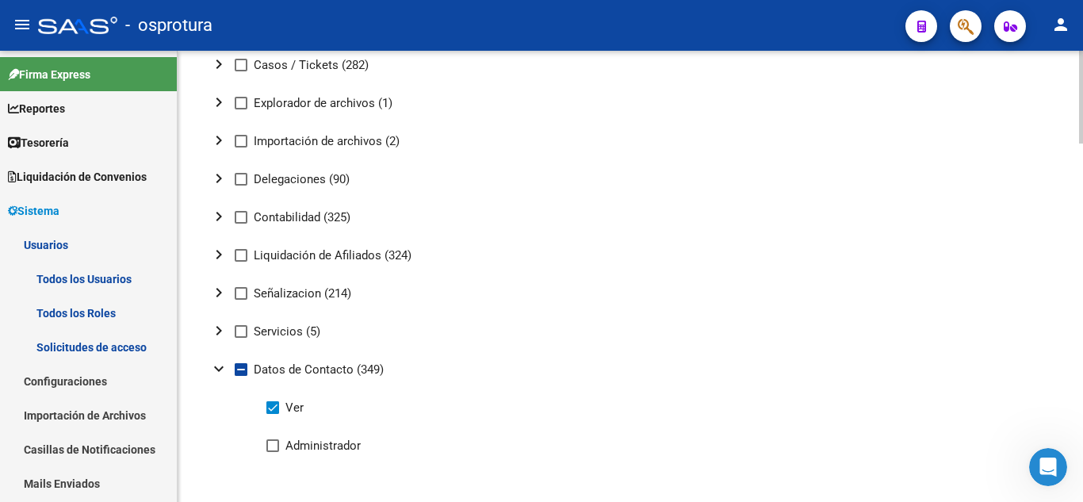
click at [220, 296] on mat-icon "chevron_right" at bounding box center [218, 292] width 19 height 19
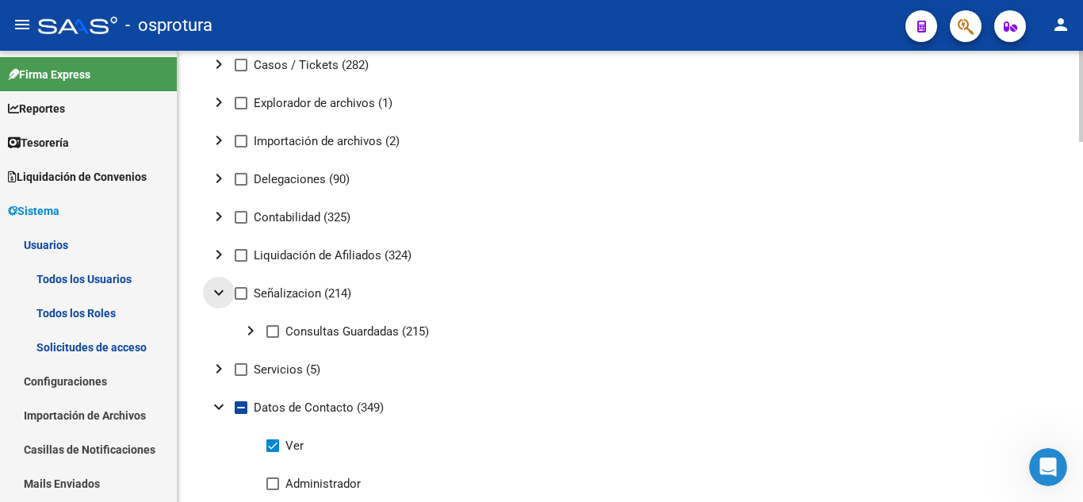
click at [220, 296] on mat-icon "expand_more" at bounding box center [218, 292] width 19 height 19
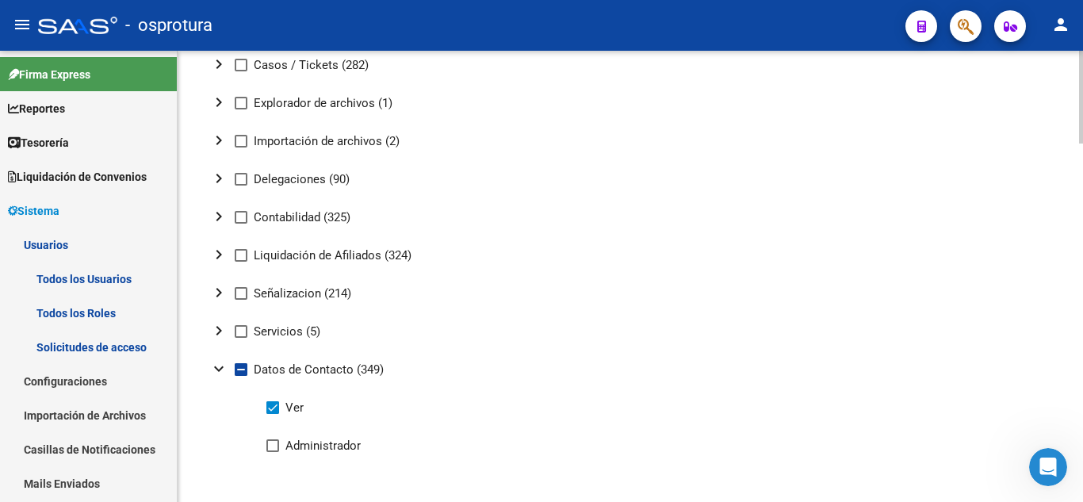
click at [217, 260] on mat-icon "chevron_right" at bounding box center [218, 254] width 19 height 19
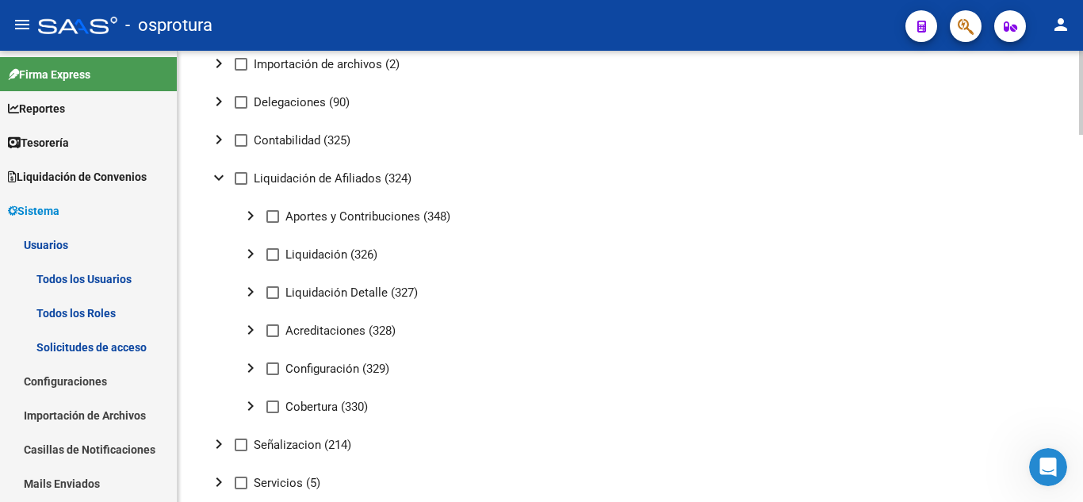
scroll to position [1775, 0]
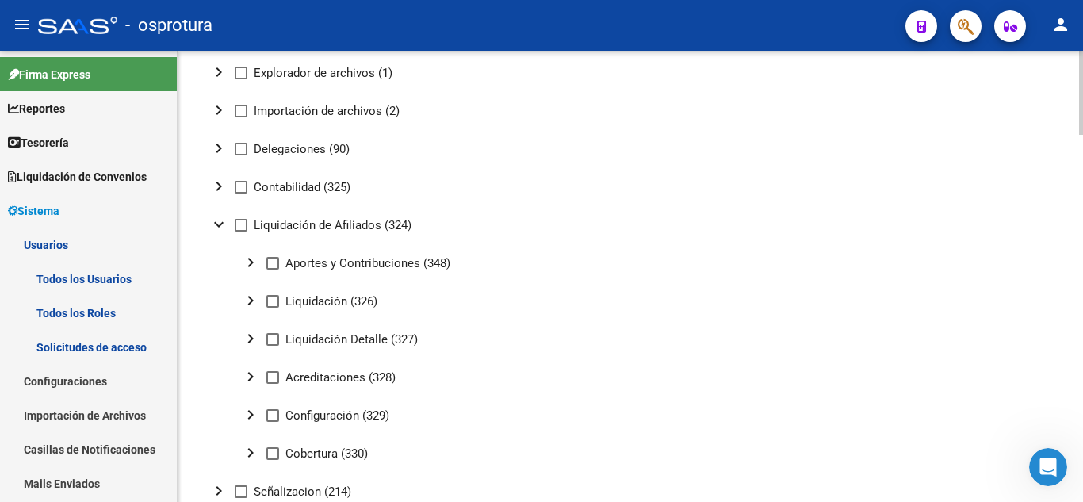
click at [1083, 393] on div at bounding box center [1081, 424] width 4 height 84
click at [221, 220] on mat-icon "expand_more" at bounding box center [218, 224] width 19 height 19
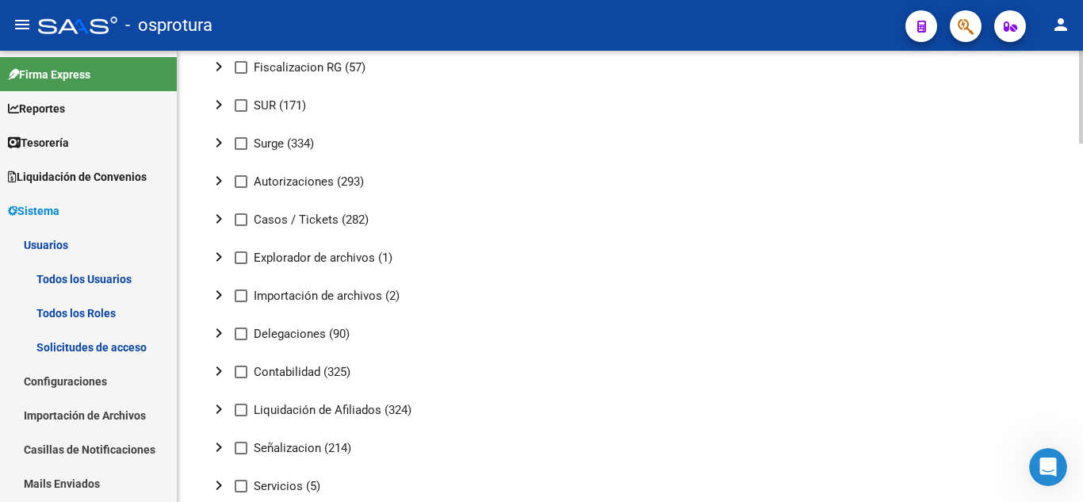
scroll to position [1575, 0]
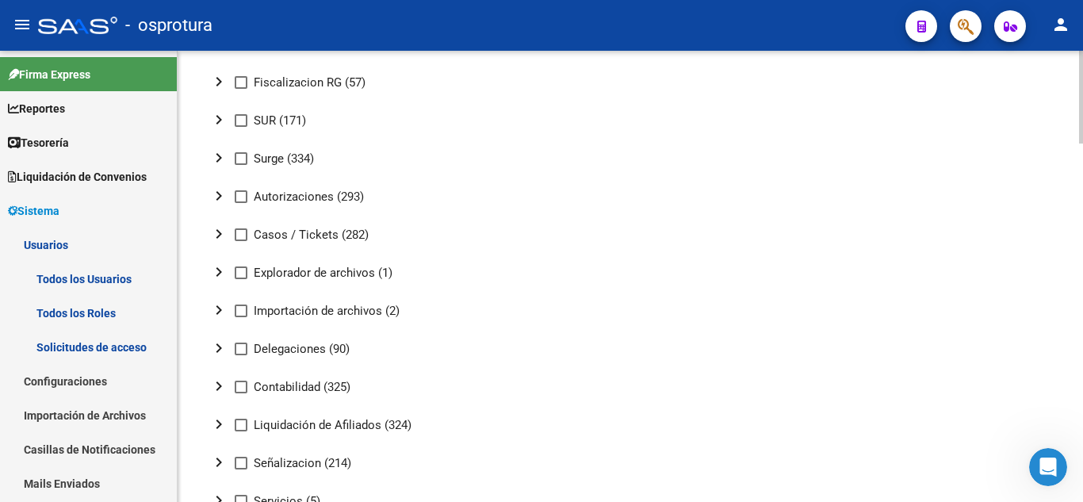
click at [1083, 383] on div at bounding box center [1081, 420] width 4 height 93
click at [220, 233] on mat-icon "chevron_right" at bounding box center [218, 233] width 19 height 19
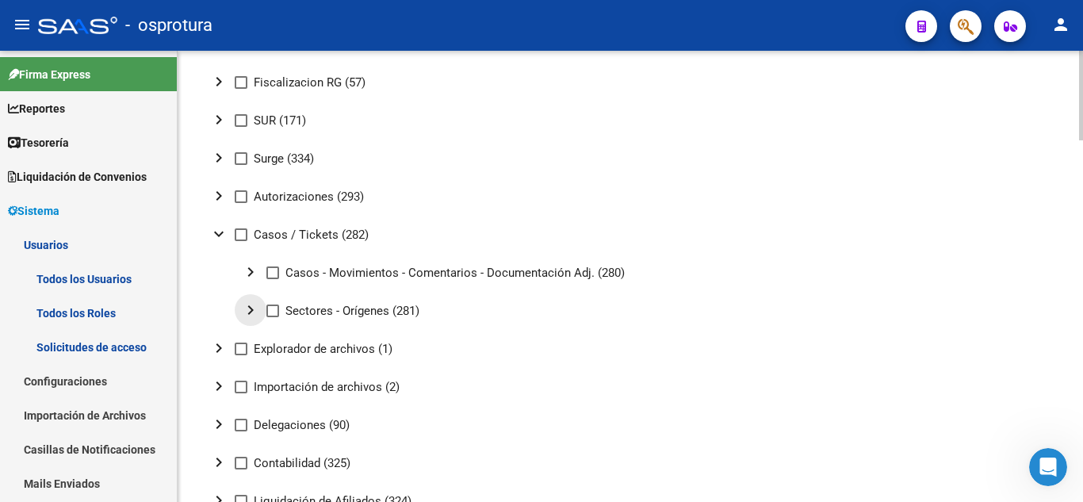
click at [251, 314] on mat-icon "chevron_right" at bounding box center [250, 310] width 19 height 19
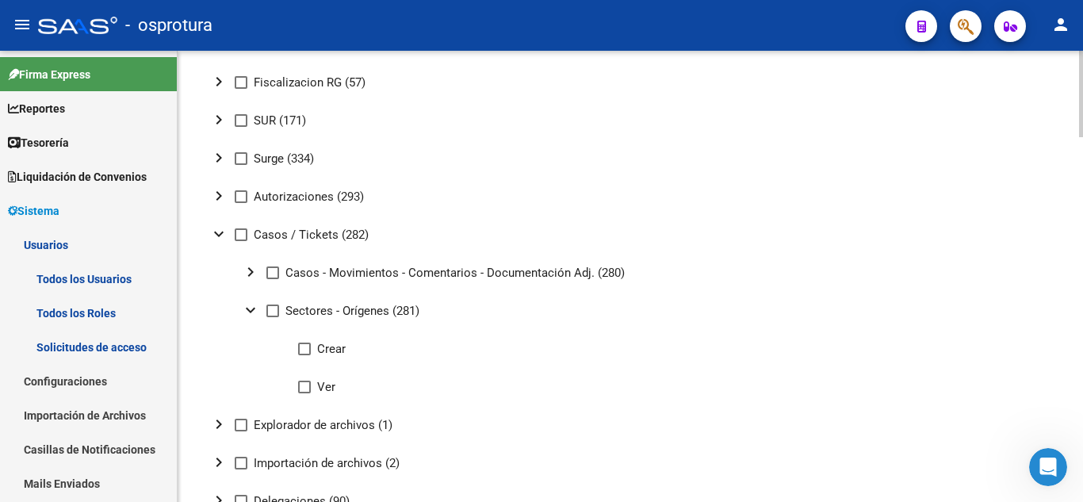
click at [251, 314] on mat-icon "expand_more" at bounding box center [250, 310] width 19 height 19
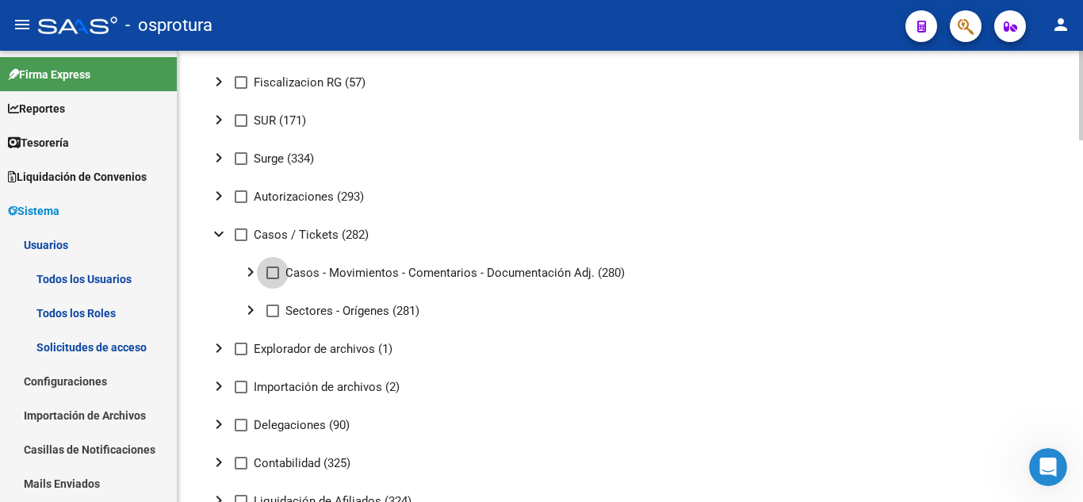
click at [270, 276] on span at bounding box center [272, 272] width 13 height 13
click at [272, 279] on input "Casos - Movimientos - Comentarios - Documentación Adj. (280)" at bounding box center [272, 279] width 1 height 1
checkbox input "true"
click at [213, 348] on mat-icon "chevron_right" at bounding box center [218, 348] width 19 height 19
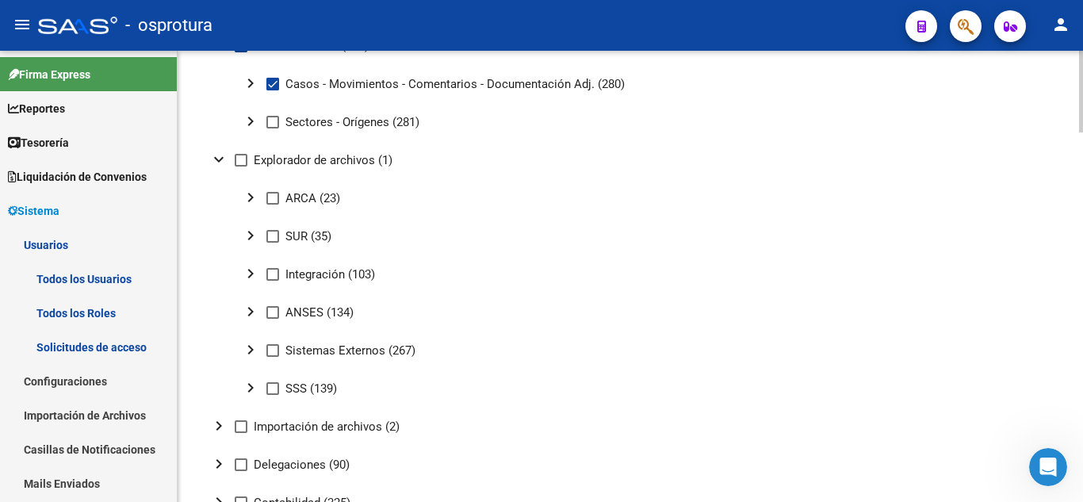
scroll to position [1795, 0]
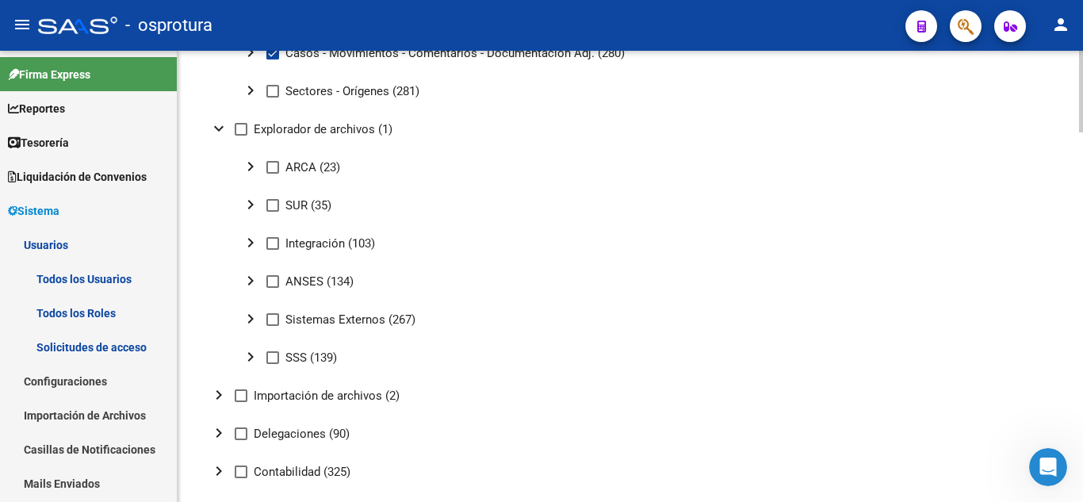
click at [1083, 379] on div at bounding box center [1081, 415] width 4 height 82
click at [250, 168] on mat-icon "chevron_right" at bounding box center [250, 166] width 19 height 19
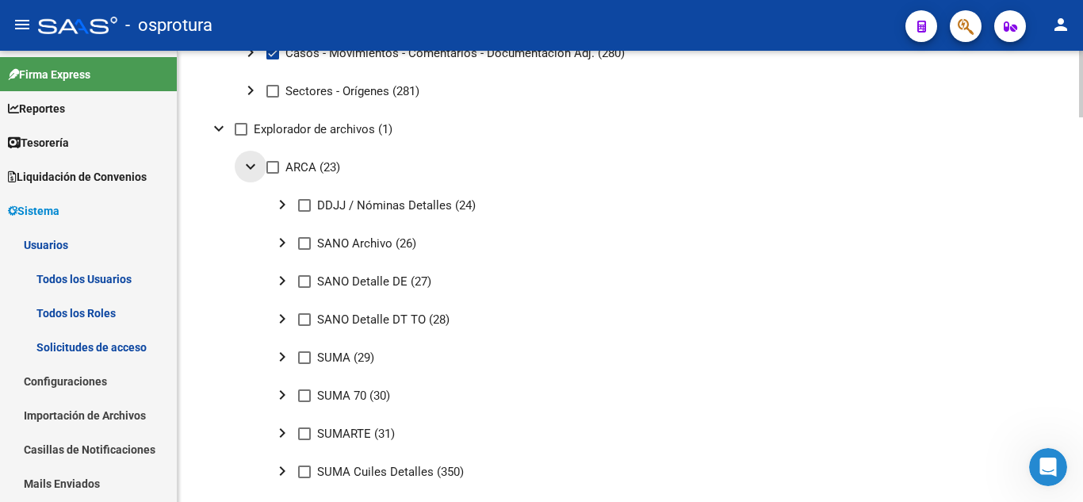
click at [250, 168] on mat-icon "expand_more" at bounding box center [250, 166] width 19 height 19
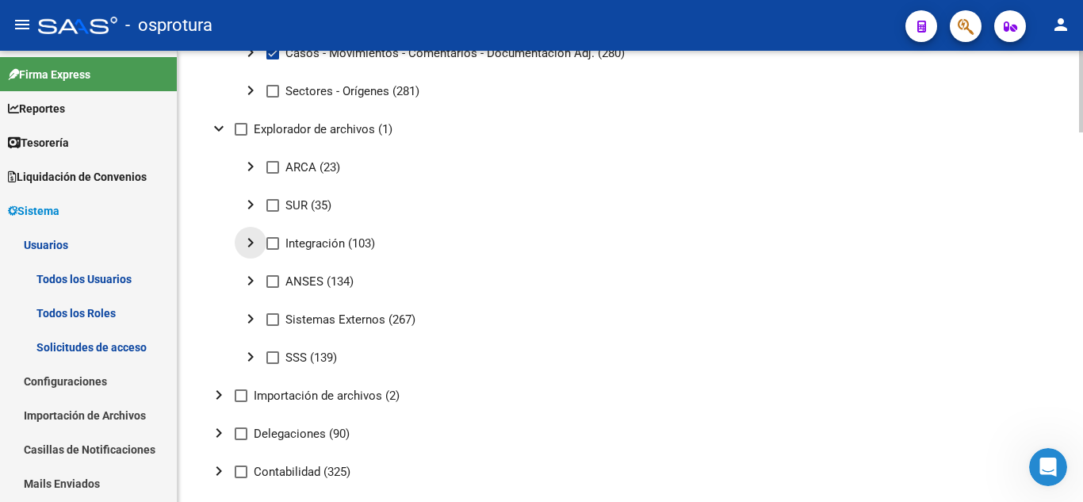
click at [252, 243] on mat-icon "chevron_right" at bounding box center [250, 242] width 19 height 19
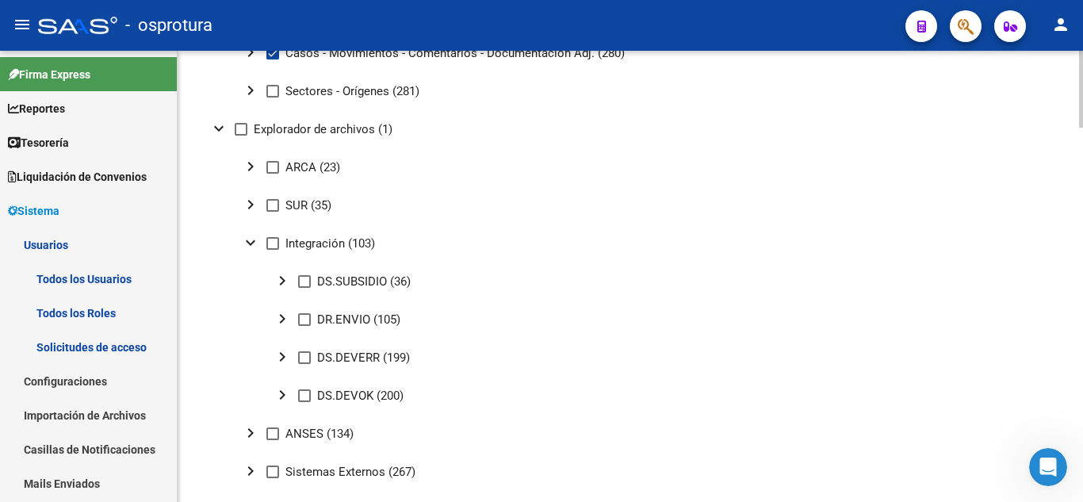
click at [252, 243] on mat-icon "expand_more" at bounding box center [250, 242] width 19 height 19
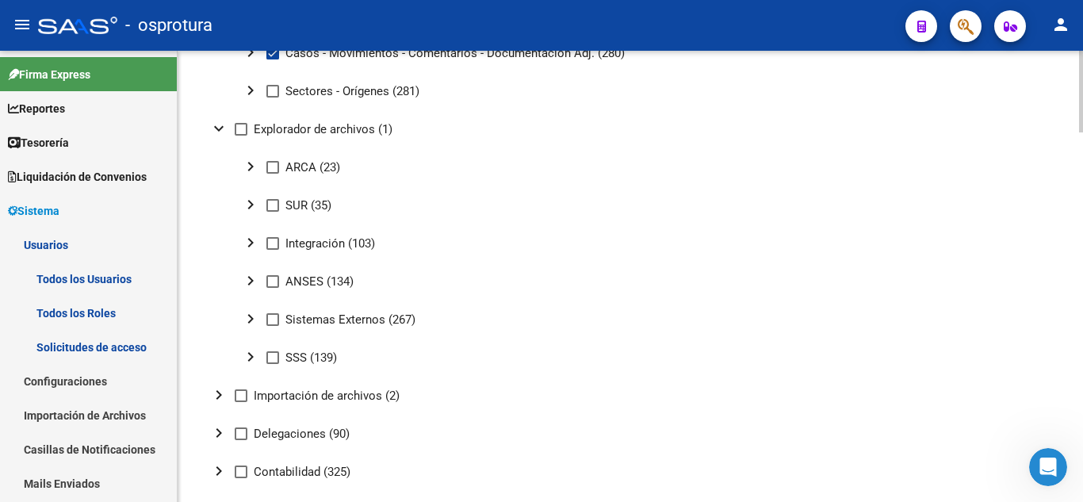
click at [251, 289] on mat-icon "chevron_right" at bounding box center [250, 280] width 19 height 19
click at [251, 289] on mat-icon "expand_more" at bounding box center [250, 280] width 19 height 19
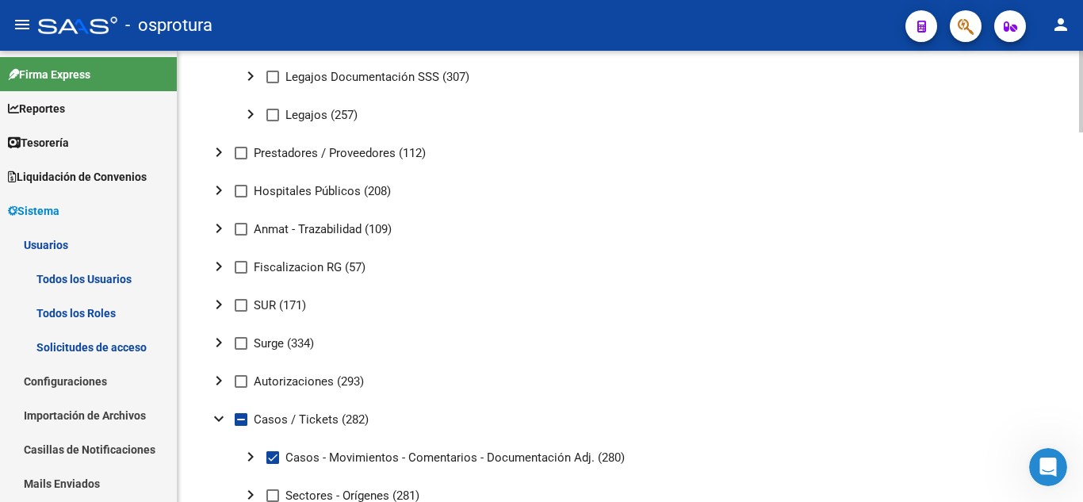
scroll to position [1359, 0]
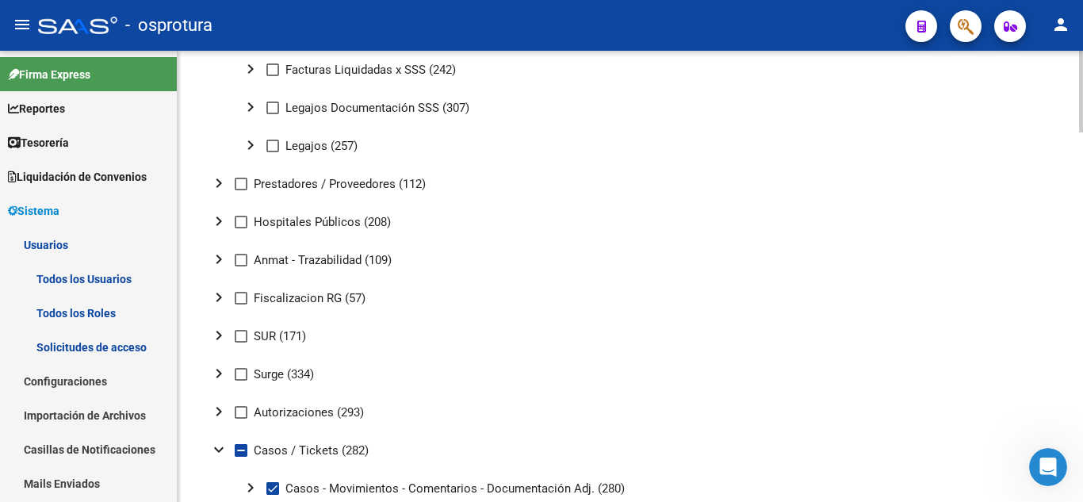
click at [1079, 321] on div at bounding box center [1081, 337] width 4 height 82
click at [217, 339] on mat-icon "chevron_right" at bounding box center [218, 335] width 19 height 19
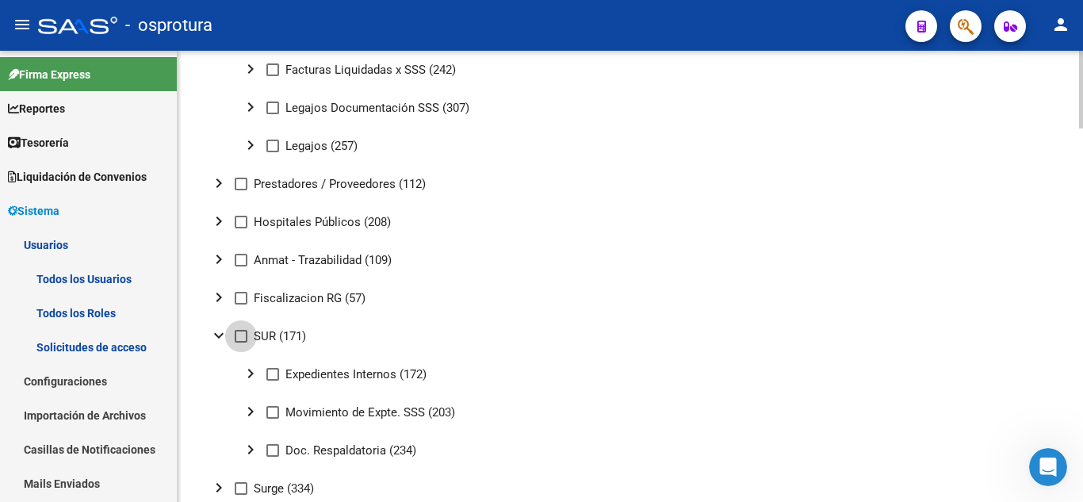
click at [242, 342] on span at bounding box center [241, 336] width 13 height 13
click at [241, 343] on input "SUR (171)" at bounding box center [240, 343] width 1 height 1
checkbox input "true"
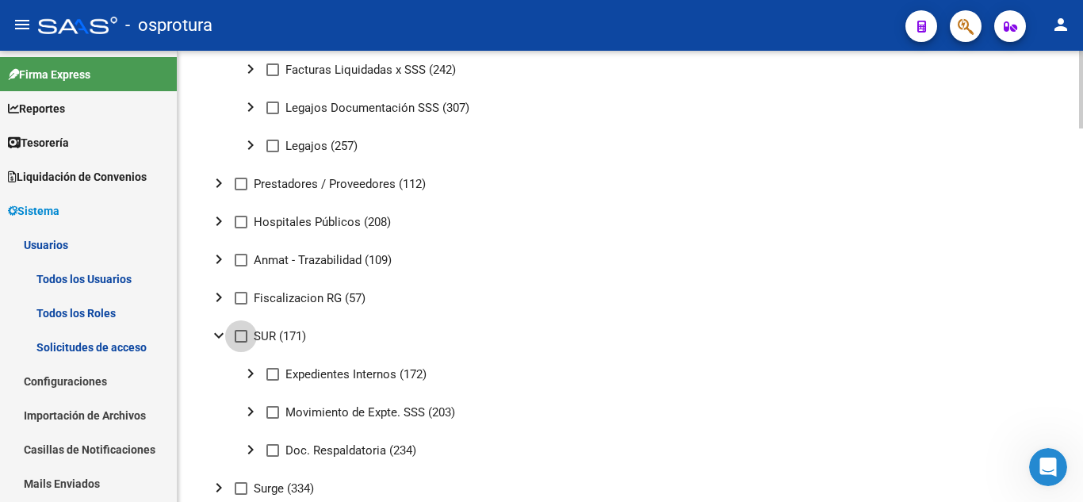
checkbox input "true"
click at [271, 374] on span at bounding box center [272, 374] width 13 height 13
click at [272, 381] on input "Expedientes Internos (172)" at bounding box center [272, 381] width 1 height 1
checkbox input "false"
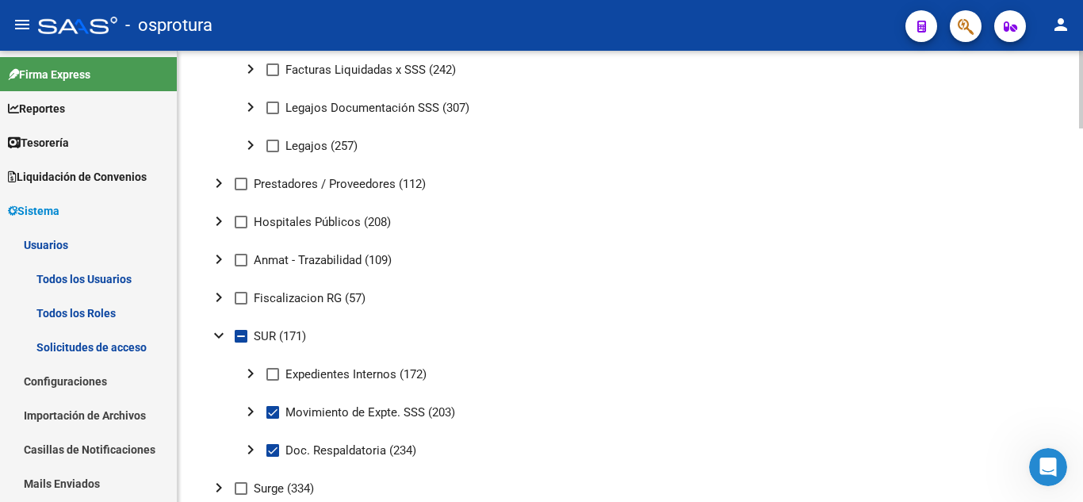
click at [267, 415] on span at bounding box center [272, 412] width 13 height 13
click at [272, 419] on input "Movimiento de Expte. SSS (203)" at bounding box center [272, 419] width 1 height 1
checkbox input "false"
click at [270, 452] on span at bounding box center [272, 450] width 13 height 13
click at [272, 457] on input "Doc. Respaldatoria (234)" at bounding box center [272, 457] width 1 height 1
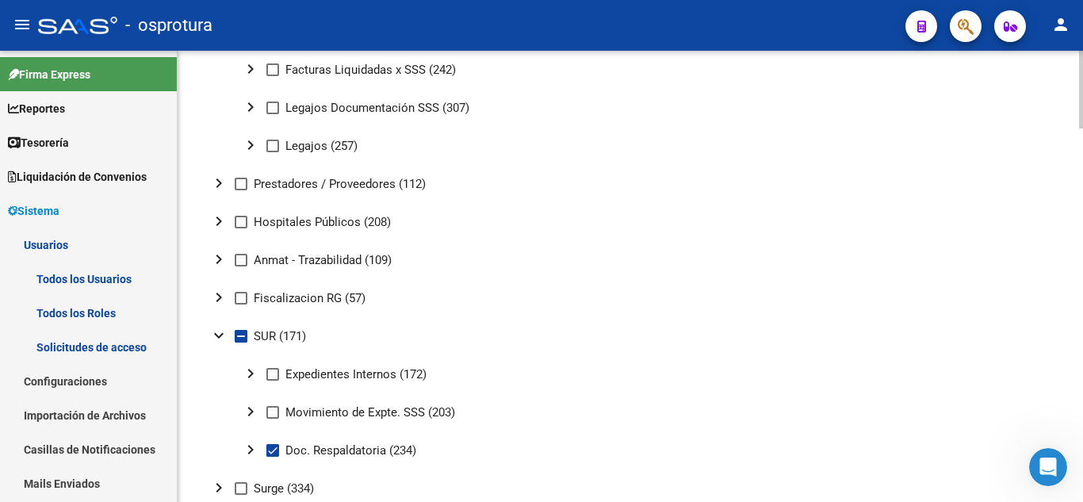
checkbox input "false"
click at [273, 366] on label "Expedientes Internos (172)" at bounding box center [346, 374] width 160 height 19
click at [273, 381] on input "Expedientes Internos (172)" at bounding box center [272, 381] width 1 height 1
checkbox input "true"
click at [276, 414] on span at bounding box center [272, 412] width 13 height 13
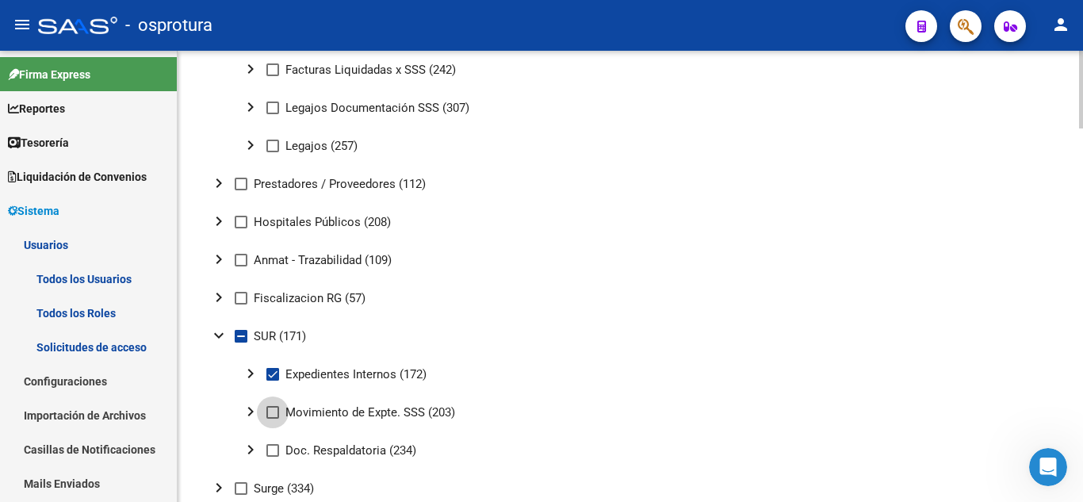
click at [273, 419] on input "Movimiento de Expte. SSS (203)" at bounding box center [272, 419] width 1 height 1
checkbox input "true"
click at [268, 449] on span at bounding box center [272, 450] width 13 height 13
click at [272, 457] on input "Doc. Respaldatoria (234)" at bounding box center [272, 457] width 1 height 1
checkbox input "true"
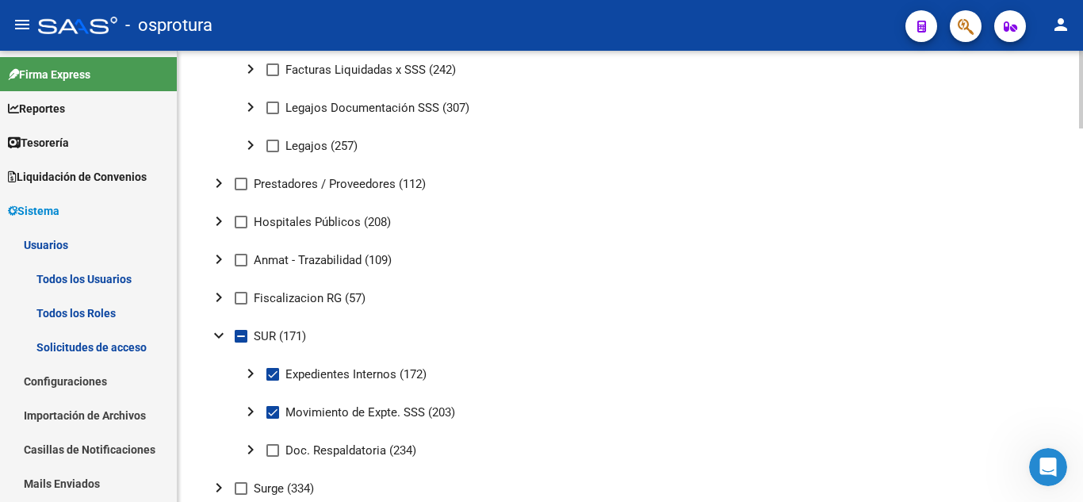
checkbox input "true"
click at [220, 339] on mat-icon "expand_more" at bounding box center [218, 335] width 19 height 19
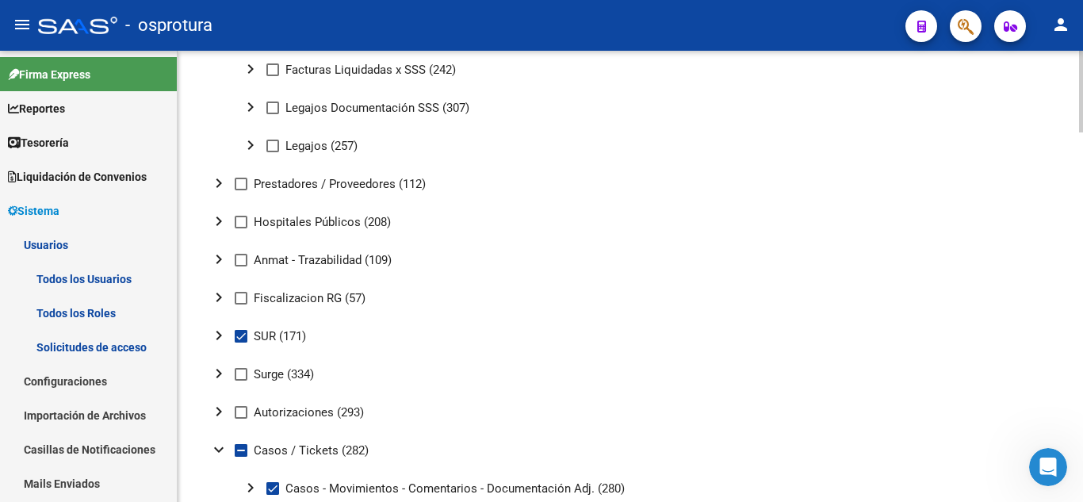
click at [217, 372] on mat-icon "chevron_right" at bounding box center [218, 373] width 19 height 19
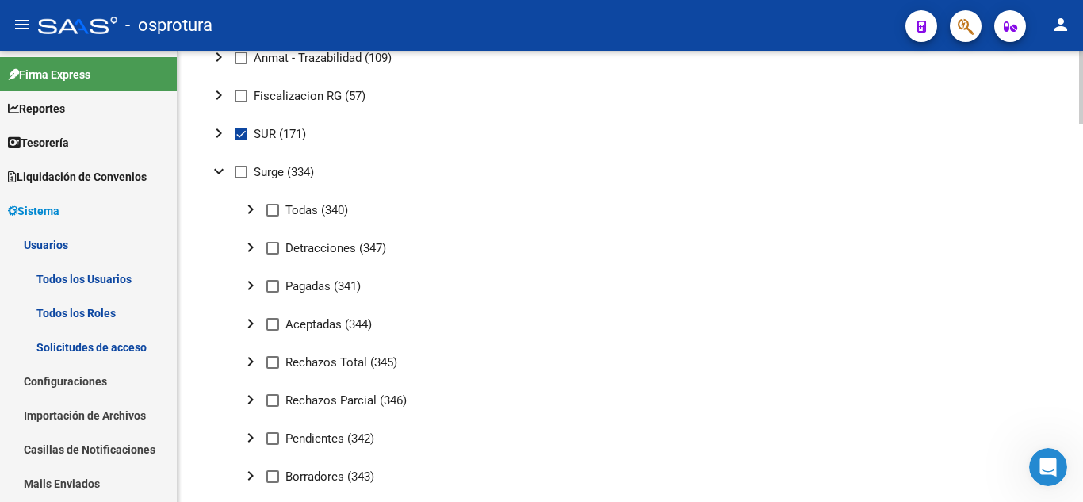
scroll to position [1591, 0]
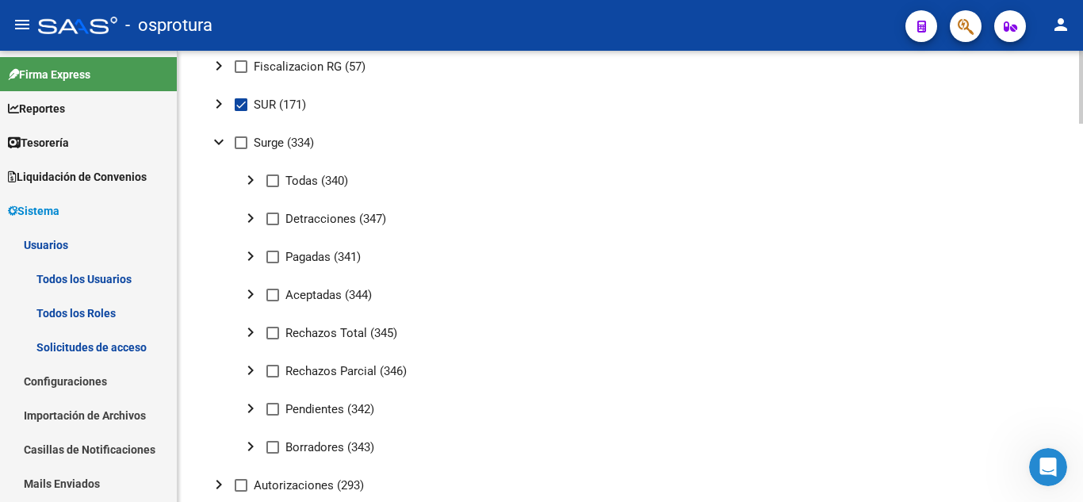
click at [1083, 336] on div at bounding box center [1081, 343] width 4 height 73
click at [237, 143] on span at bounding box center [241, 142] width 13 height 13
click at [240, 149] on input "Surge (334)" at bounding box center [240, 149] width 1 height 1
checkbox input "true"
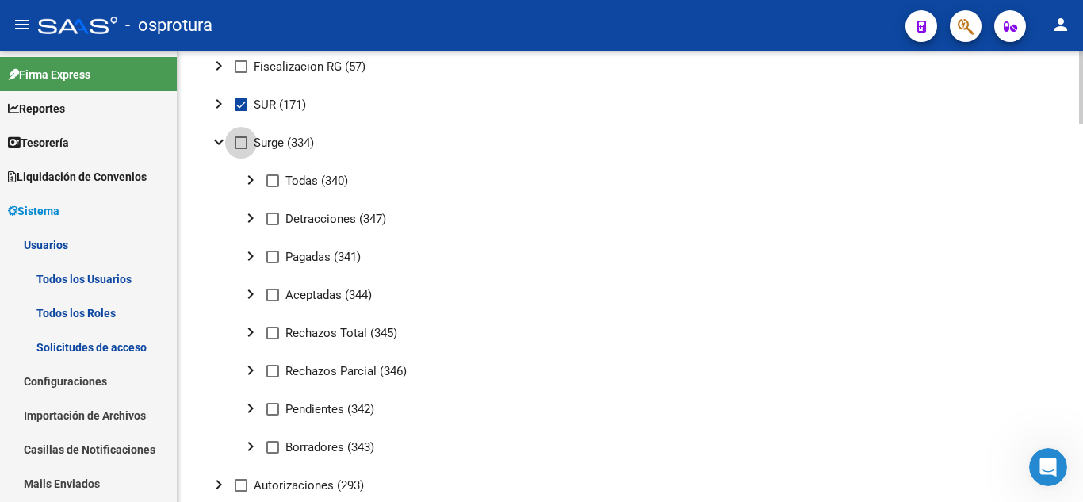
checkbox input "true"
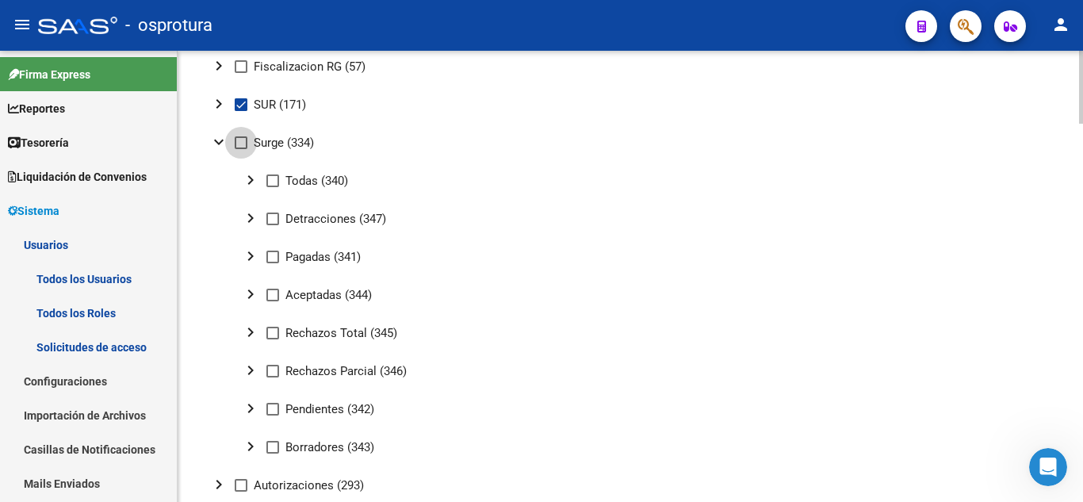
checkbox input "true"
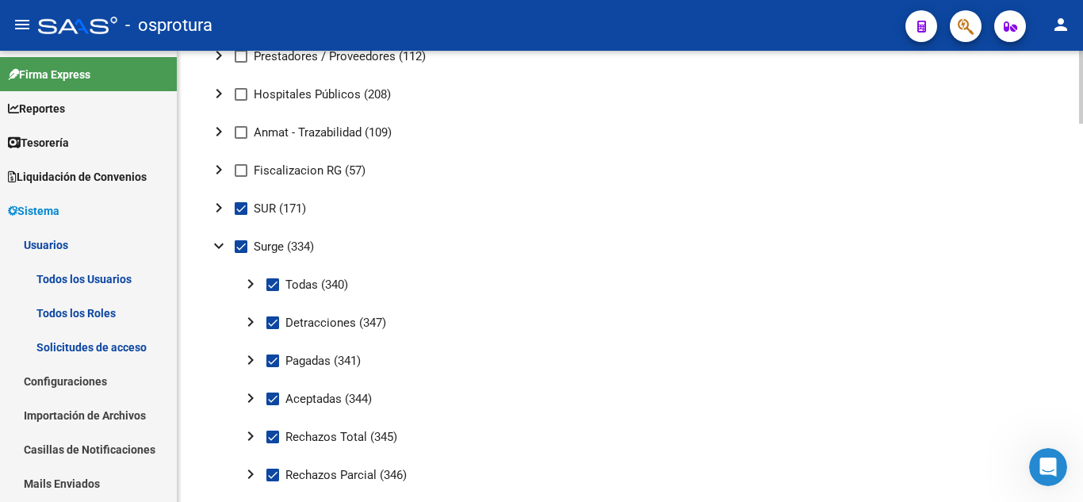
scroll to position [1448, 0]
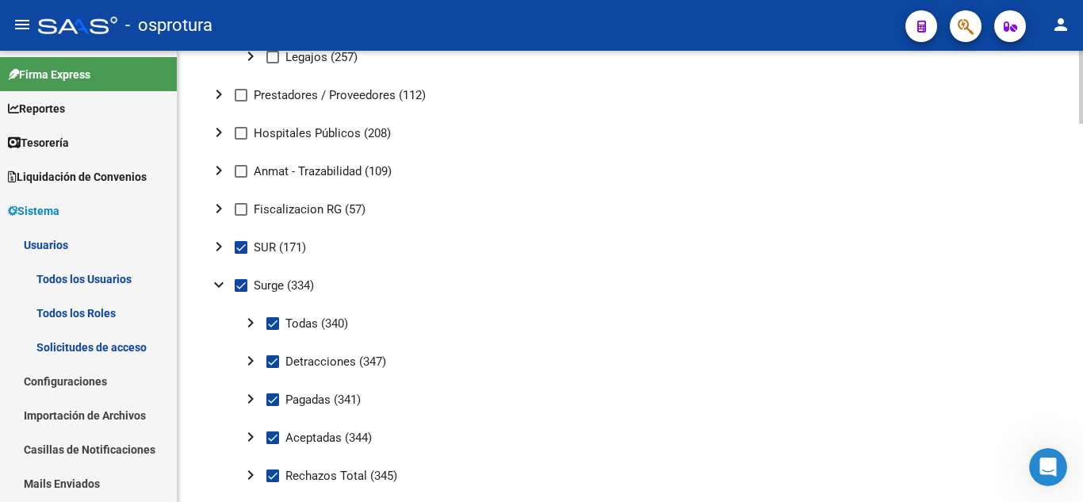
click at [1082, 321] on div at bounding box center [1081, 320] width 4 height 73
click at [220, 286] on mat-icon "expand_more" at bounding box center [218, 284] width 19 height 19
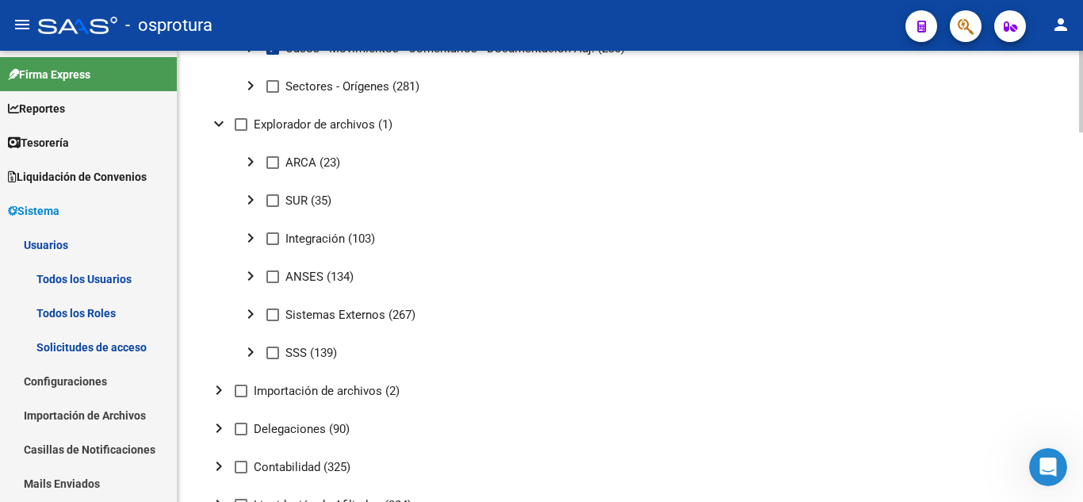
scroll to position [1778, 0]
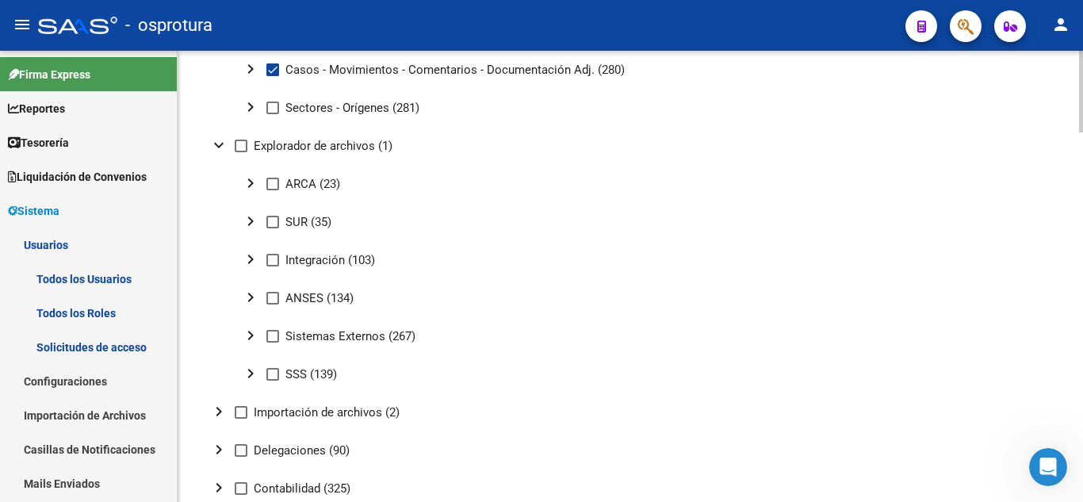
click at [1079, 385] on div at bounding box center [1081, 413] width 4 height 82
click at [214, 151] on mat-icon "expand_more" at bounding box center [218, 145] width 19 height 19
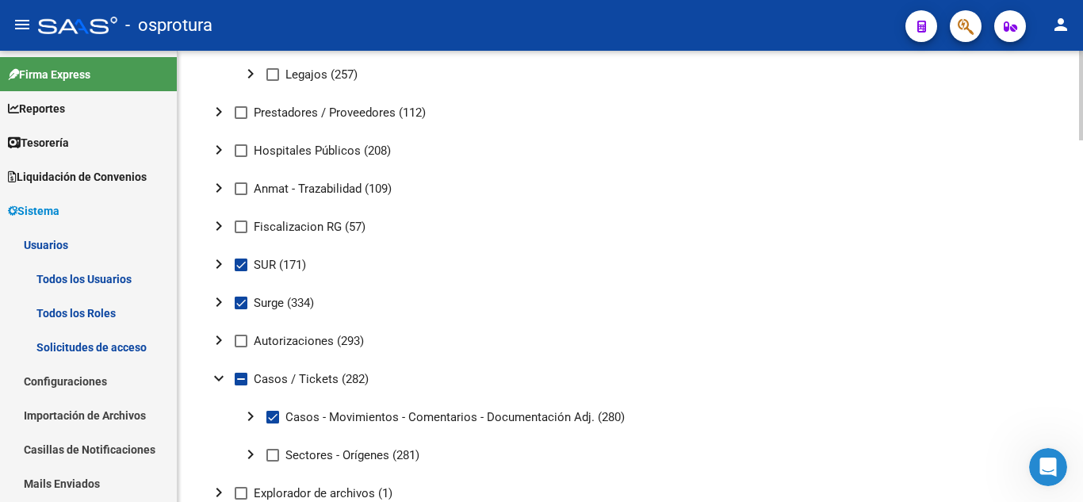
scroll to position [1391, 0]
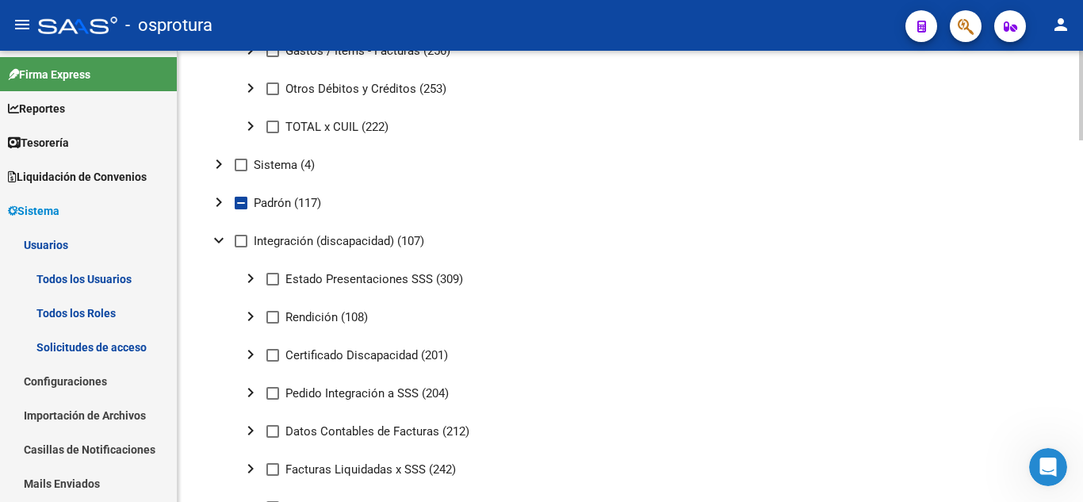
scroll to position [940, 0]
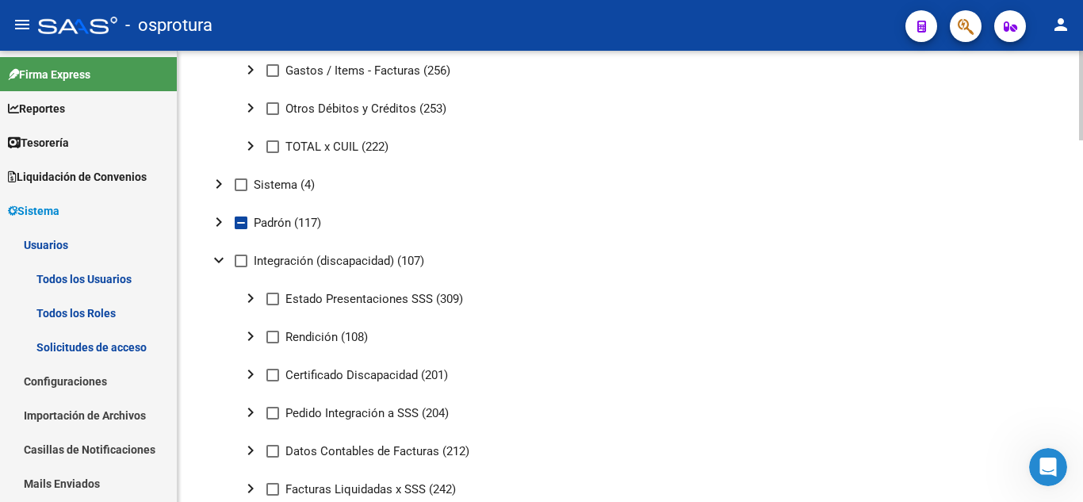
click at [1083, 281] on div at bounding box center [1081, 282] width 4 height 90
click at [242, 259] on span at bounding box center [241, 261] width 13 height 13
click at [241, 267] on input "Integración (discapacidad) (107)" at bounding box center [240, 267] width 1 height 1
checkbox input "true"
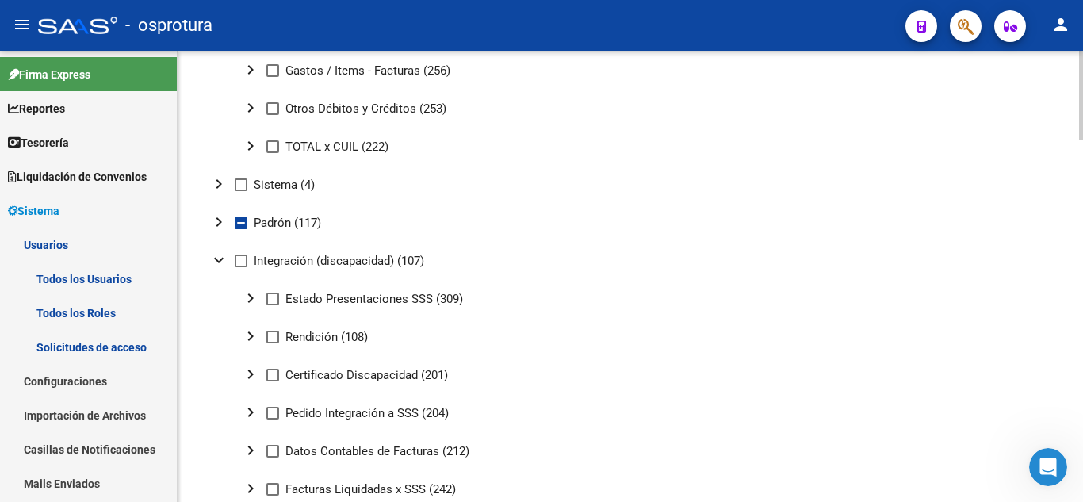
checkbox input "true"
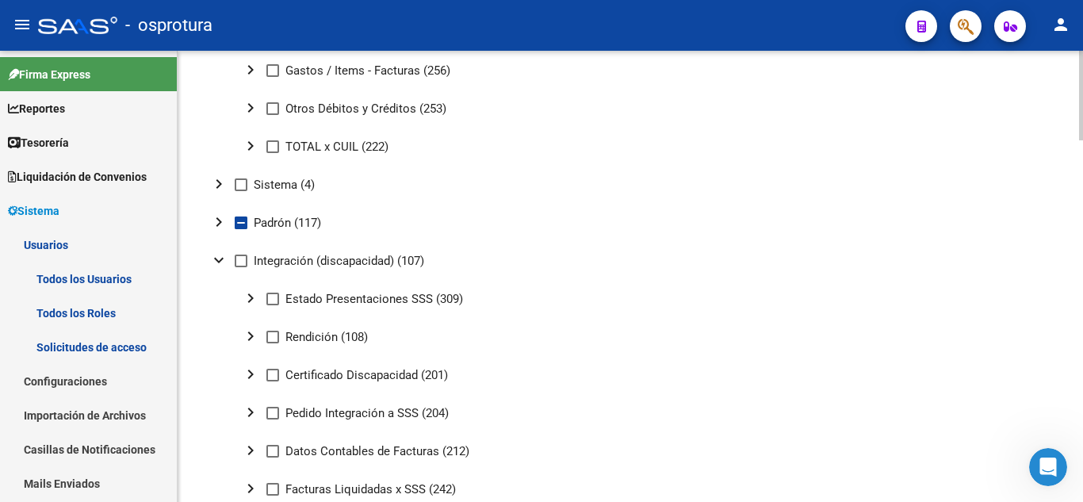
checkbox input "true"
click at [255, 294] on mat-icon "chevron_right" at bounding box center [250, 298] width 19 height 19
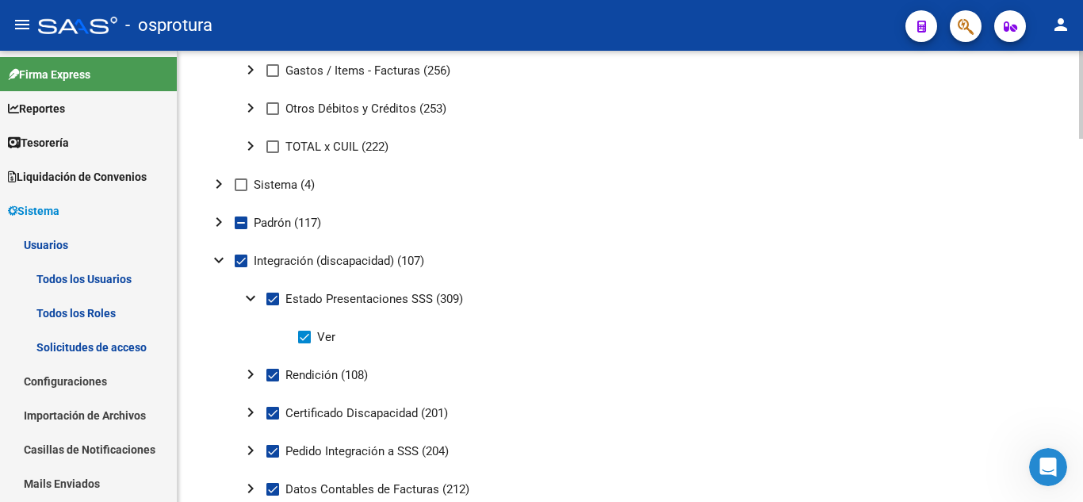
click at [255, 294] on mat-icon "expand_more" at bounding box center [250, 298] width 19 height 19
click at [251, 336] on mat-icon "chevron_right" at bounding box center [250, 336] width 19 height 19
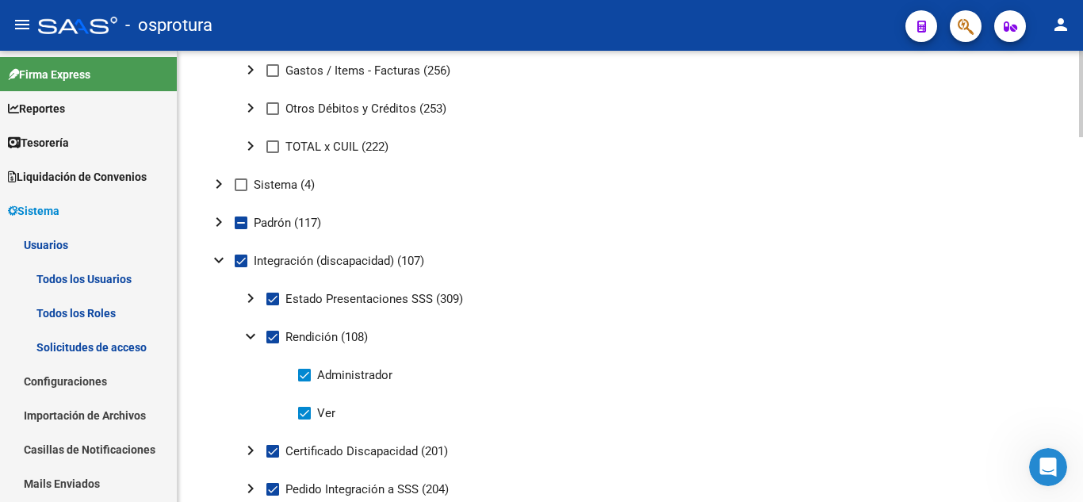
click at [306, 374] on span at bounding box center [304, 375] width 13 height 13
click at [305, 382] on input "Administrador" at bounding box center [304, 382] width 1 height 1
checkbox input "false"
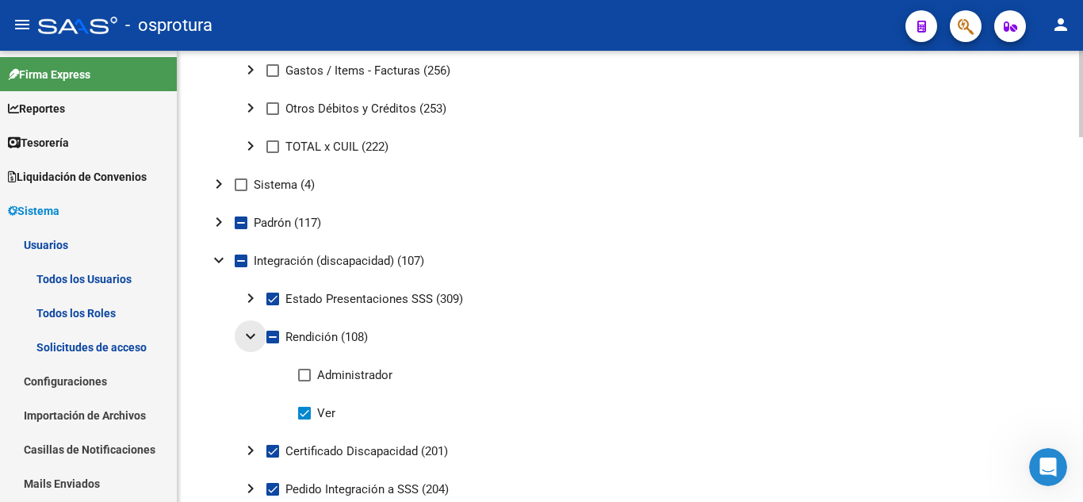
click at [253, 339] on mat-icon "expand_more" at bounding box center [250, 336] width 19 height 19
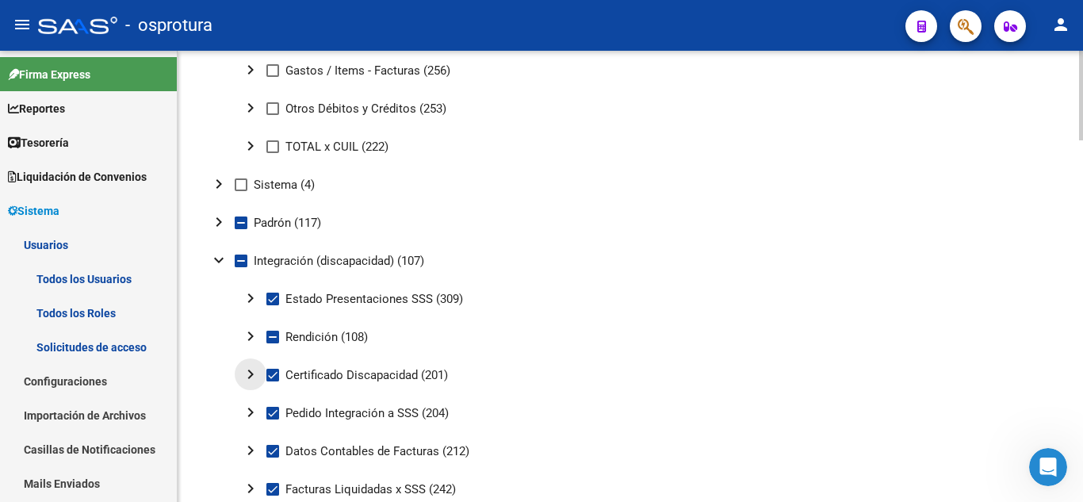
click at [254, 374] on mat-icon "chevron_right" at bounding box center [250, 374] width 19 height 19
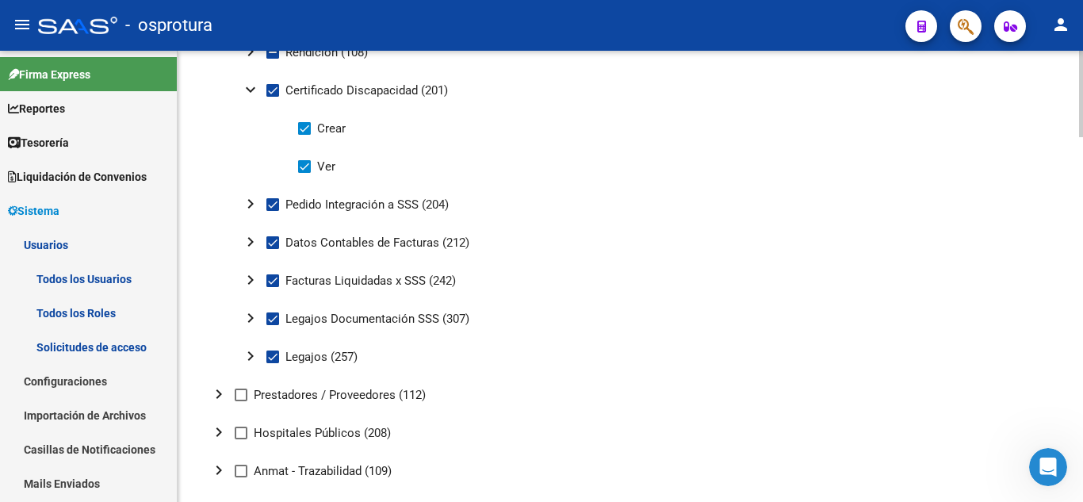
click at [1083, 338] on div at bounding box center [1081, 329] width 4 height 86
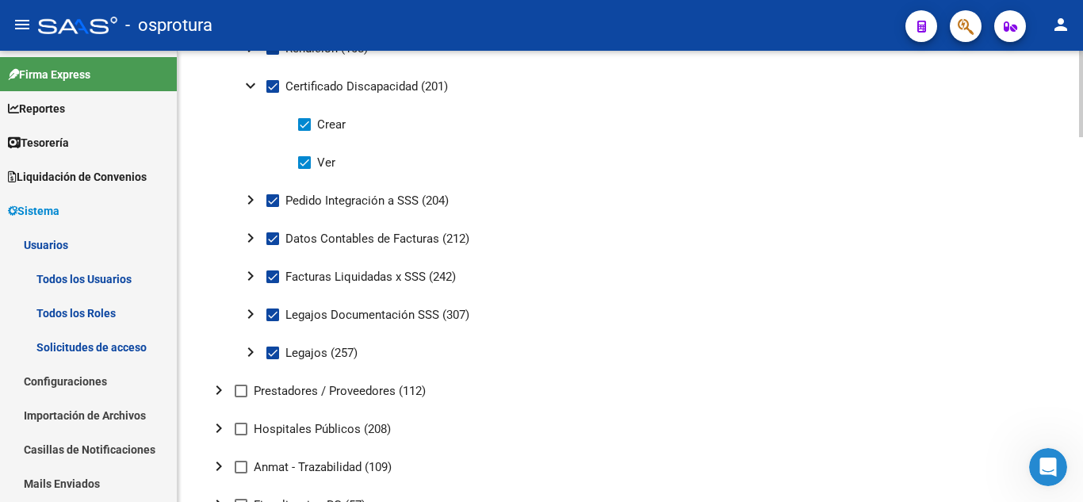
click at [309, 127] on span at bounding box center [304, 124] width 13 height 13
click at [305, 131] on input "Crear" at bounding box center [304, 131] width 1 height 1
checkbox input "false"
click at [240, 202] on button "chevron_right" at bounding box center [251, 200] width 32 height 32
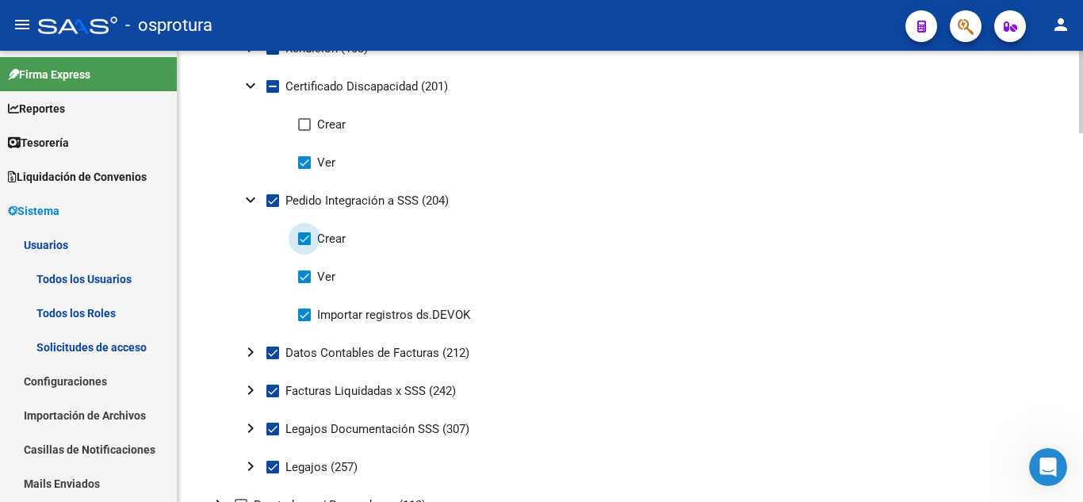
click at [309, 243] on span at bounding box center [304, 238] width 13 height 13
click at [305, 245] on input "Crear" at bounding box center [304, 245] width 1 height 1
checkbox input "false"
click at [304, 316] on span at bounding box center [304, 315] width 13 height 13
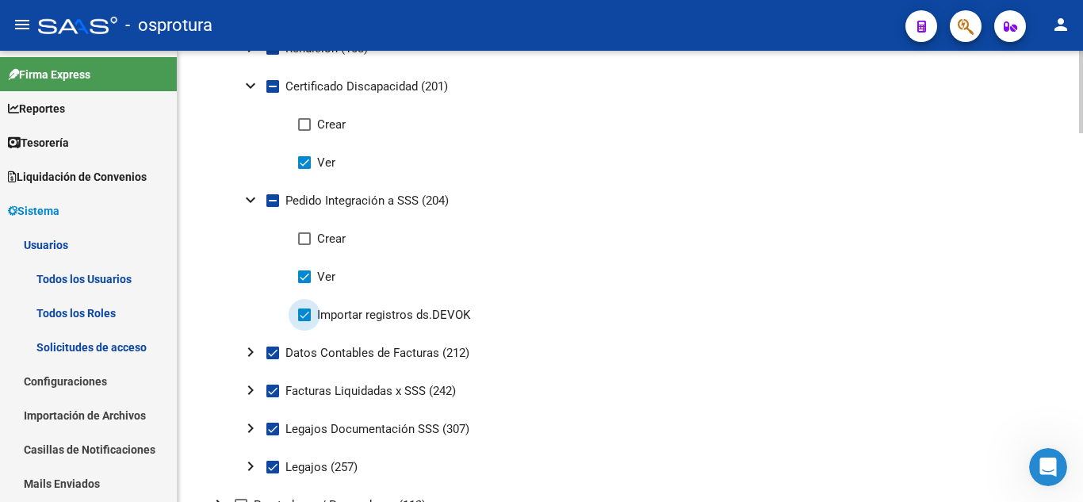
click at [304, 321] on input "Importar registros ds.DEVOK" at bounding box center [304, 321] width 1 height 1
checkbox input "false"
click at [248, 202] on mat-icon "expand_more" at bounding box center [250, 199] width 19 height 19
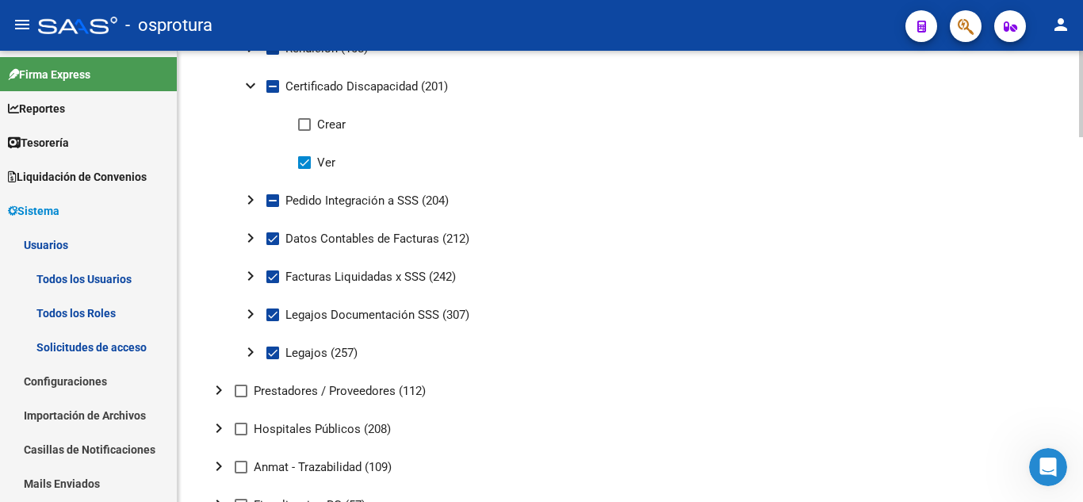
click at [255, 235] on mat-icon "chevron_right" at bounding box center [250, 237] width 19 height 19
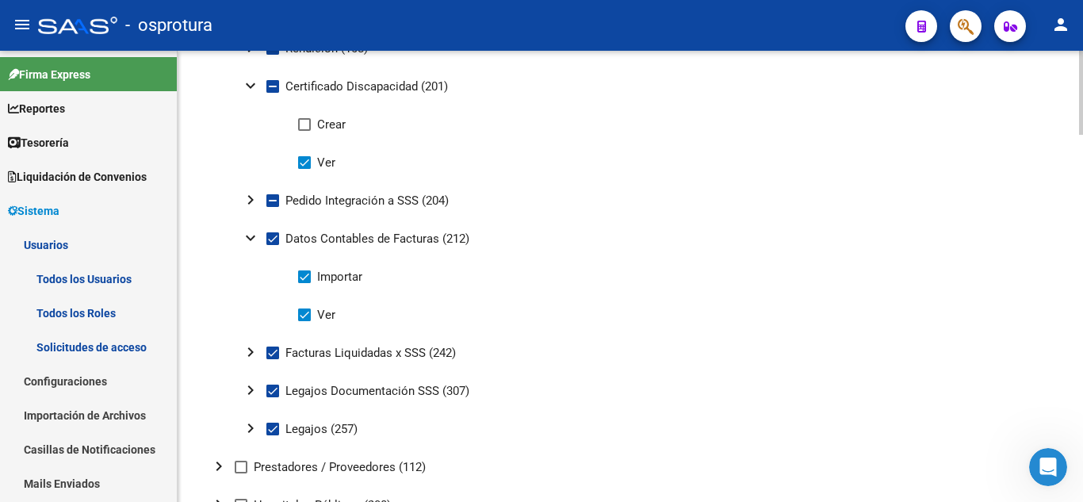
click at [304, 270] on span at bounding box center [304, 276] width 13 height 13
click at [304, 283] on input "Importar" at bounding box center [304, 283] width 1 height 1
checkbox input "false"
click at [244, 233] on mat-icon "expand_more" at bounding box center [250, 237] width 19 height 19
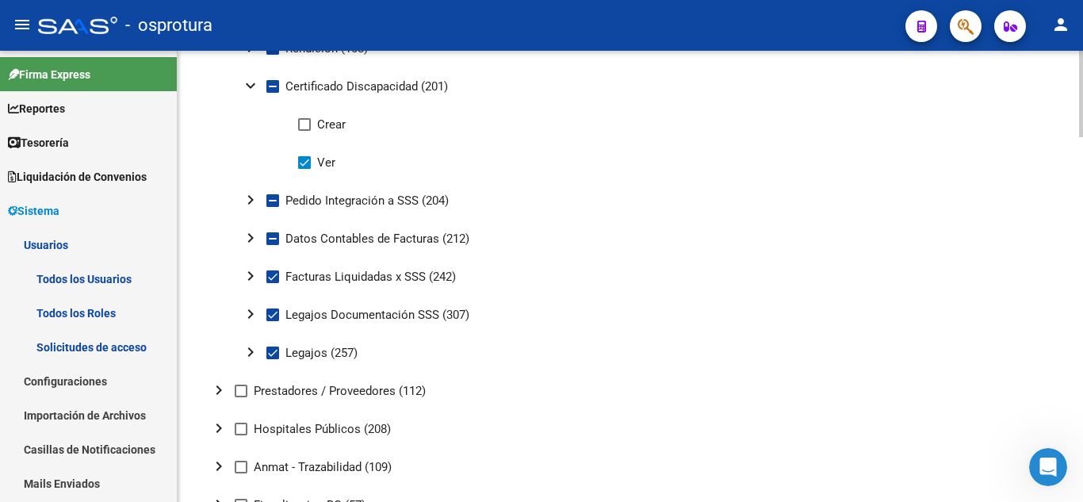
click at [251, 308] on mat-icon "chevron_right" at bounding box center [250, 314] width 19 height 19
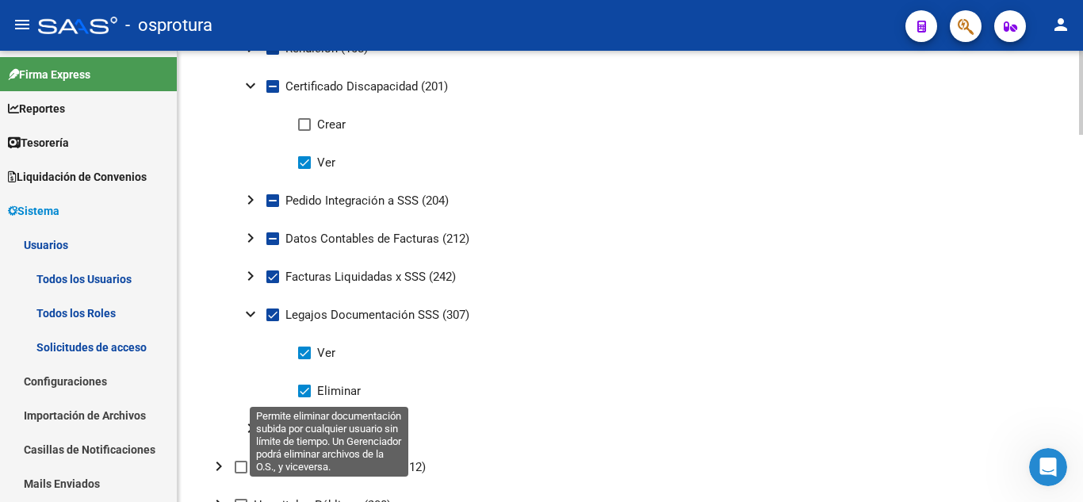
click at [303, 393] on span at bounding box center [304, 391] width 13 height 13
click at [304, 397] on input "Eliminar" at bounding box center [304, 397] width 1 height 1
checkbox input "false"
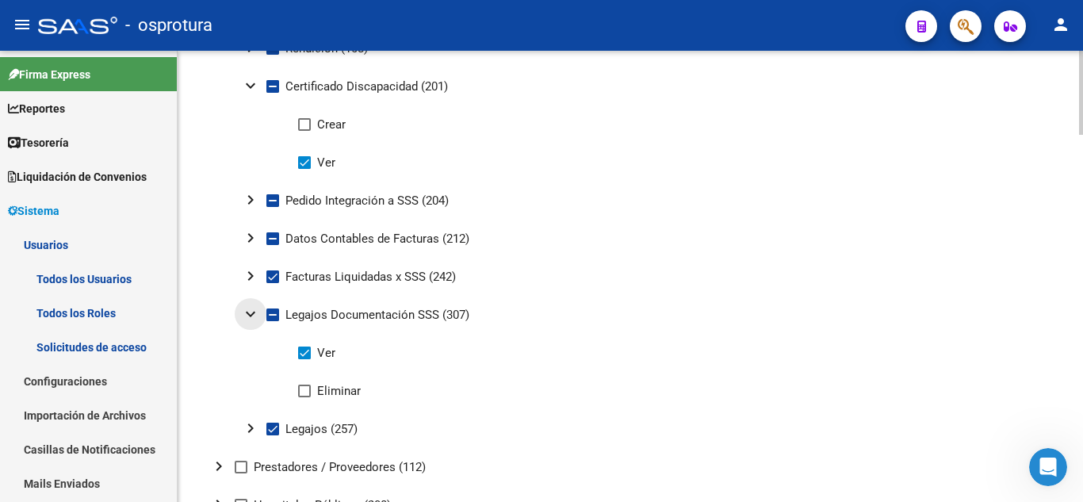
click at [253, 312] on mat-icon "expand_more" at bounding box center [250, 314] width 19 height 19
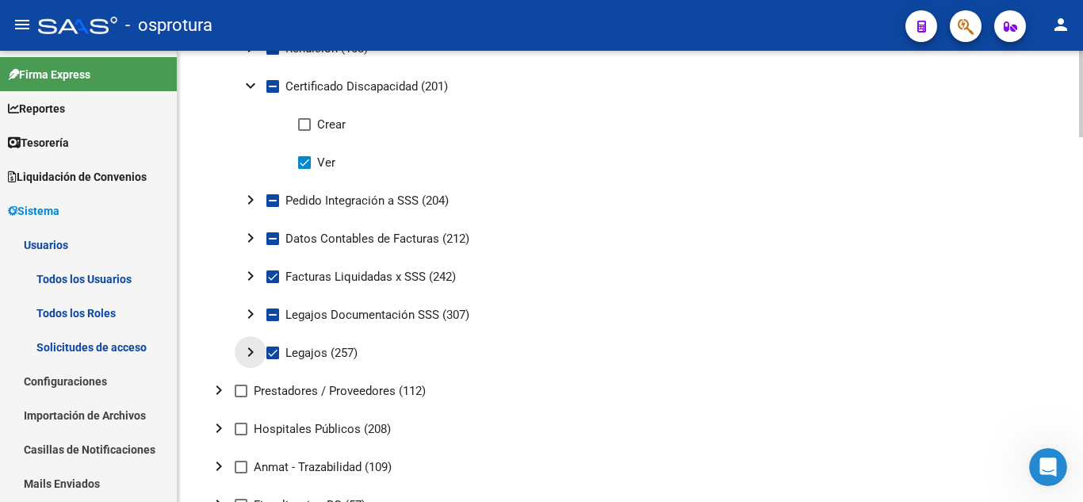
click at [247, 355] on mat-icon "chevron_right" at bounding box center [250, 352] width 19 height 19
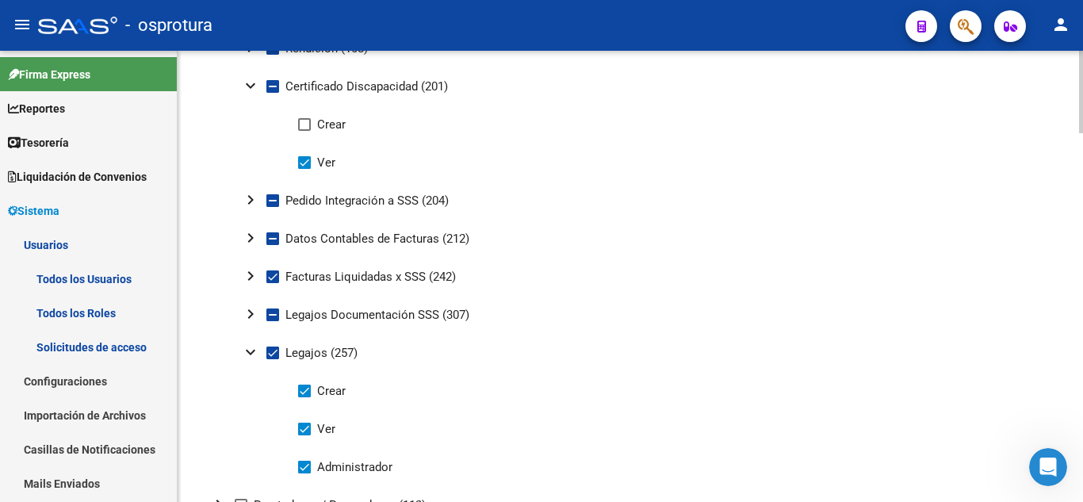
click at [310, 394] on span at bounding box center [304, 391] width 13 height 13
click at [305, 397] on input "Crear" at bounding box center [304, 397] width 1 height 1
checkbox input "false"
click at [305, 471] on span at bounding box center [304, 467] width 13 height 13
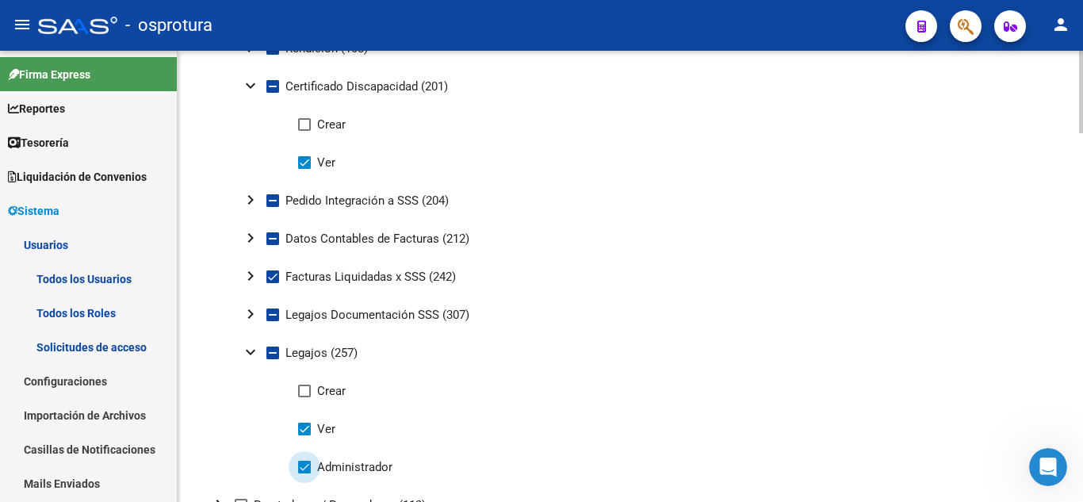
click at [305, 474] on input "Administrador" at bounding box center [304, 474] width 1 height 1
checkbox input "false"
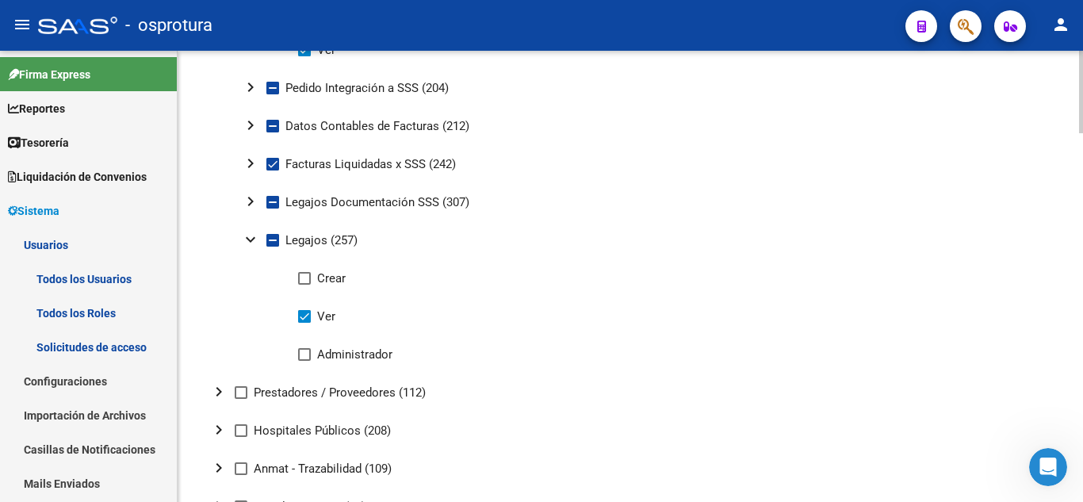
click at [1083, 341] on div at bounding box center [1081, 338] width 4 height 82
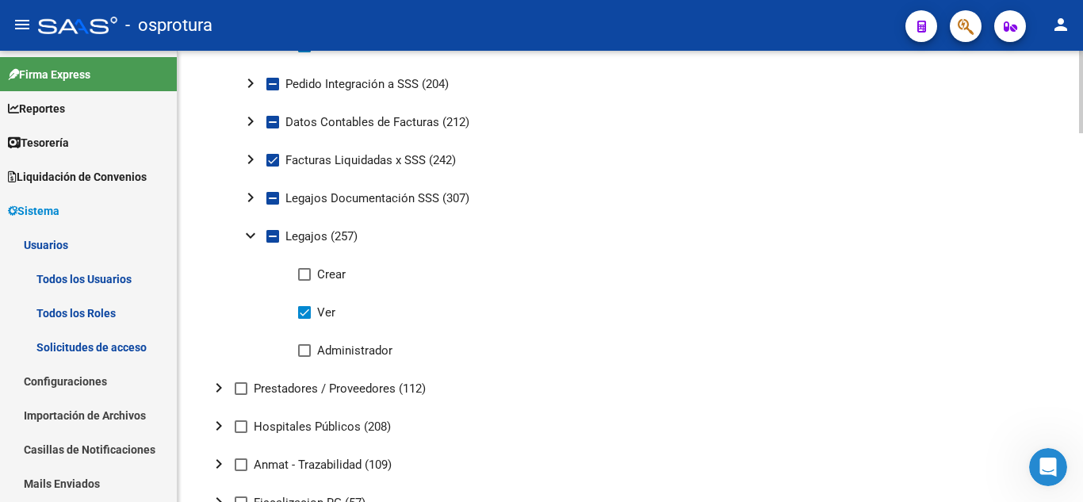
click at [249, 236] on mat-icon "expand_more" at bounding box center [250, 235] width 19 height 19
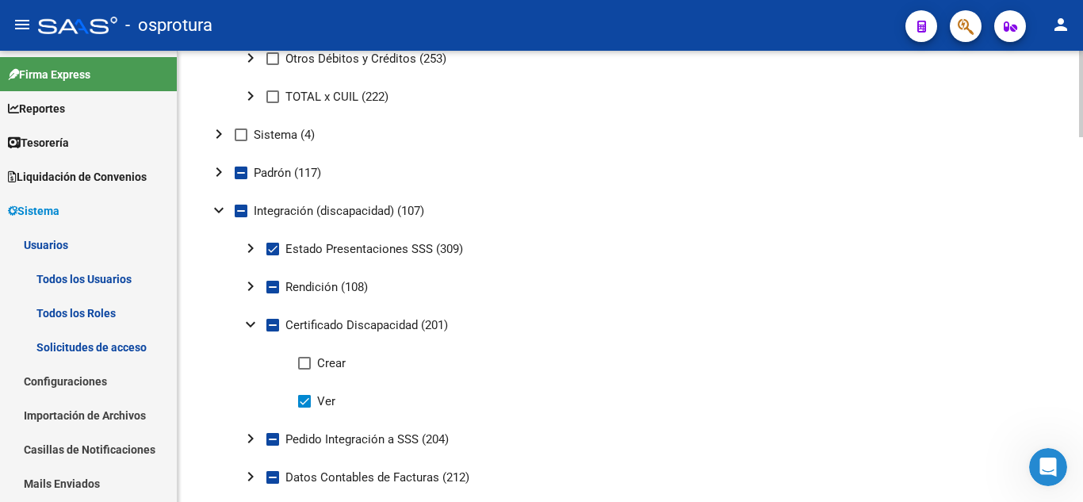
scroll to position [953, 0]
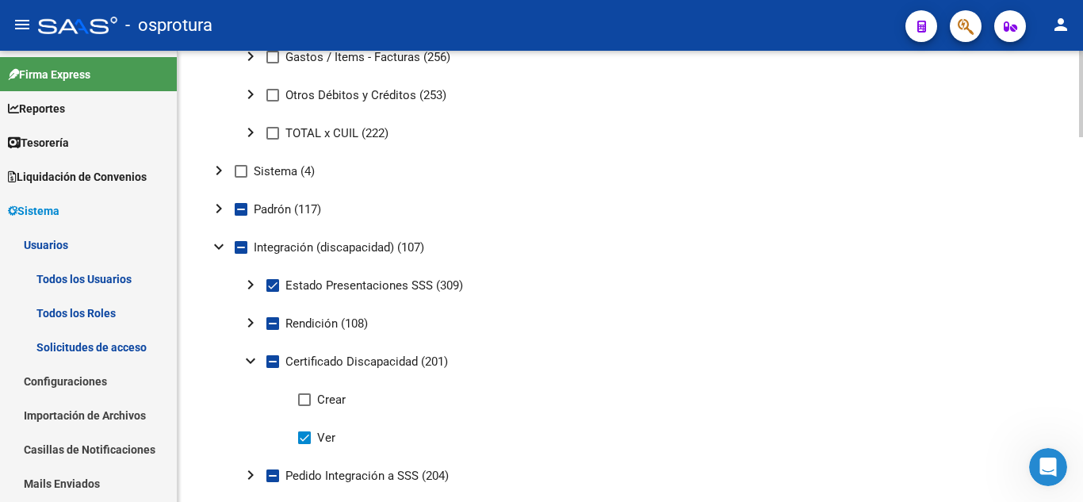
click at [1083, 285] on div at bounding box center [1081, 277] width 4 height 86
click at [217, 243] on mat-icon "expand_more" at bounding box center [218, 246] width 19 height 19
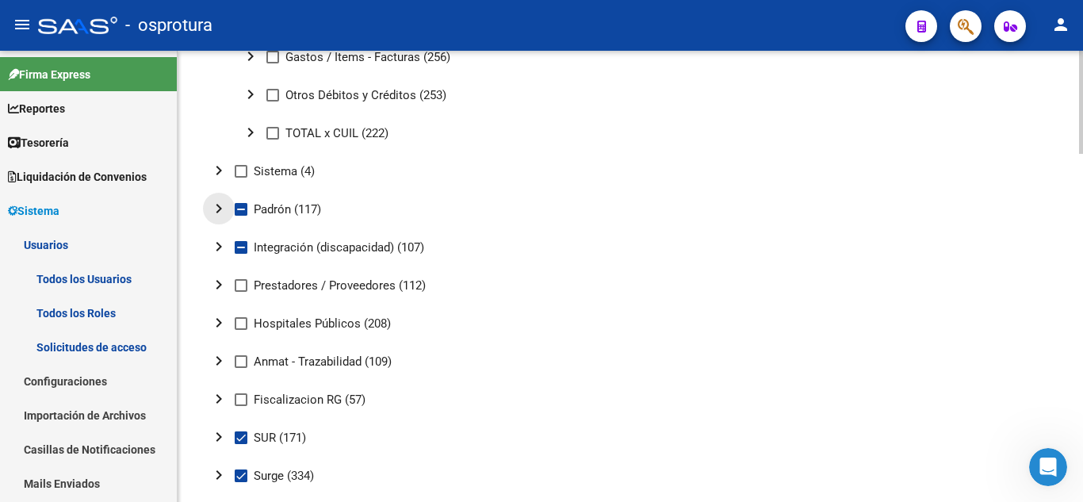
click at [219, 214] on mat-icon "chevron_right" at bounding box center [218, 208] width 19 height 19
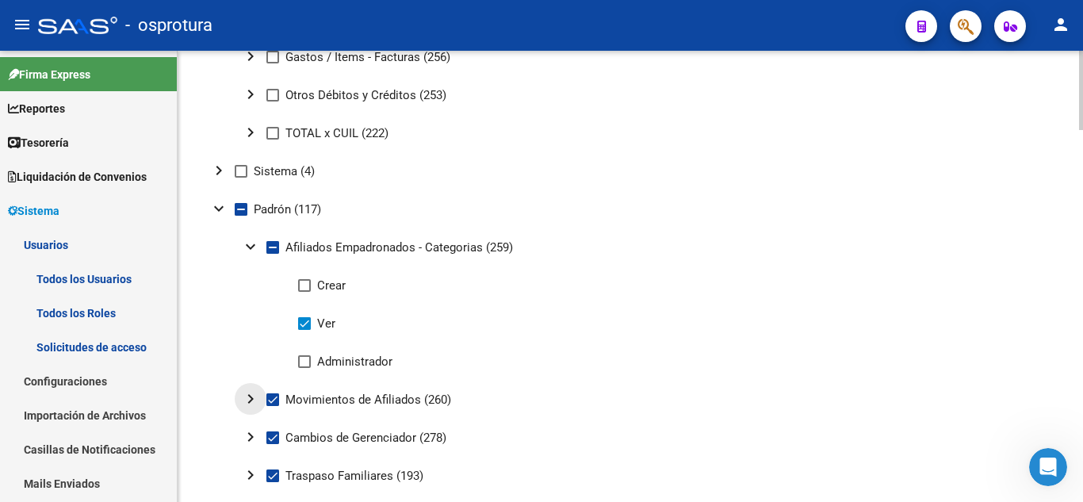
click at [249, 405] on mat-icon "chevron_right" at bounding box center [250, 398] width 19 height 19
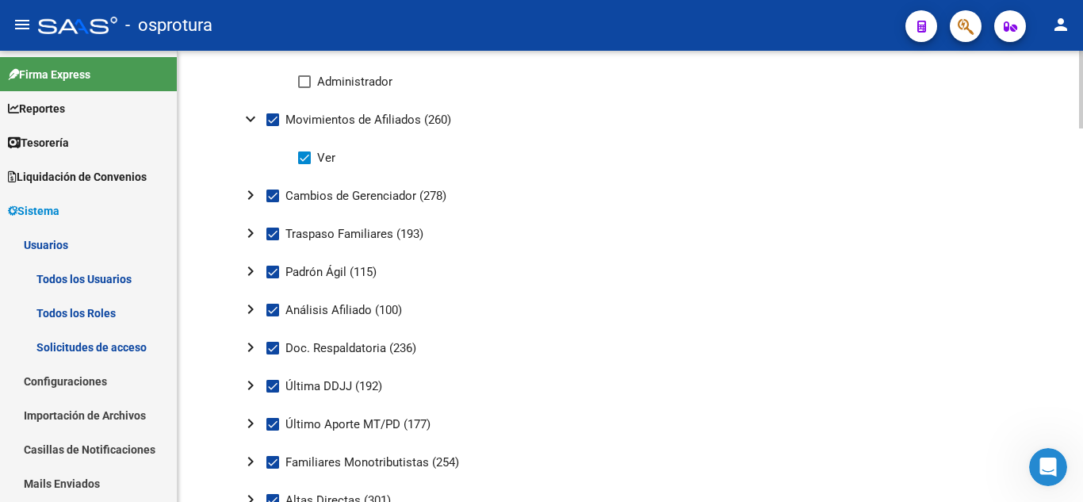
scroll to position [1279, 0]
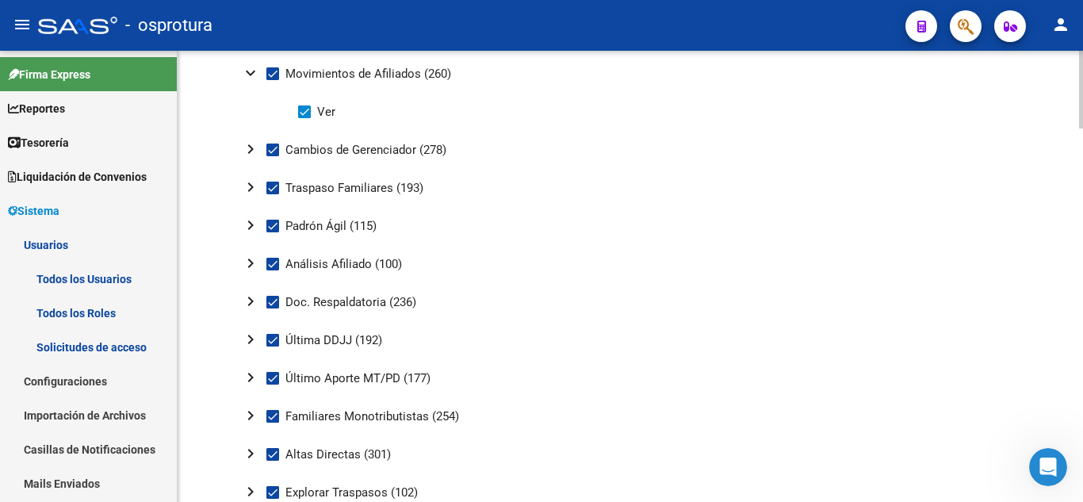
click at [1083, 327] on div at bounding box center [1081, 310] width 4 height 78
click at [247, 150] on mat-icon "chevron_right" at bounding box center [250, 149] width 19 height 19
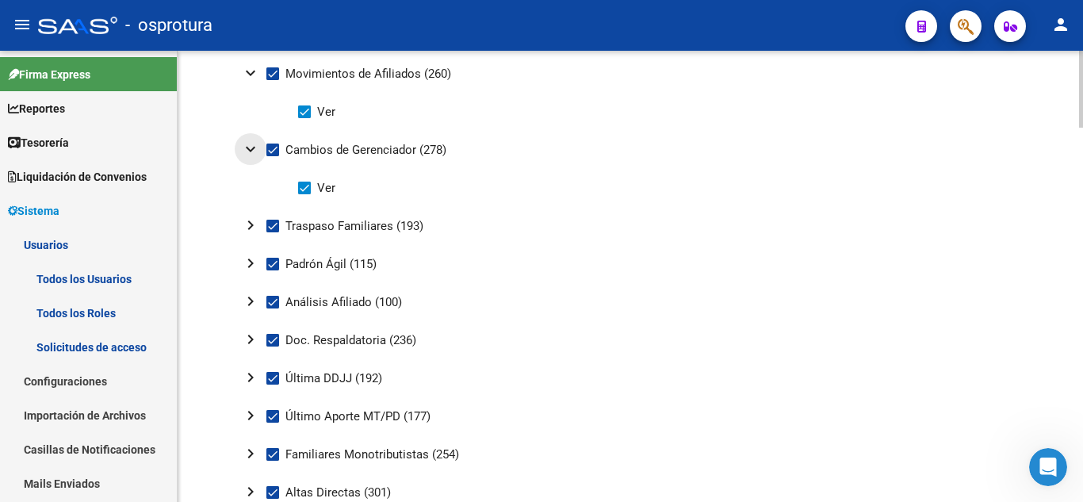
click at [249, 150] on mat-icon "expand_more" at bounding box center [250, 149] width 19 height 19
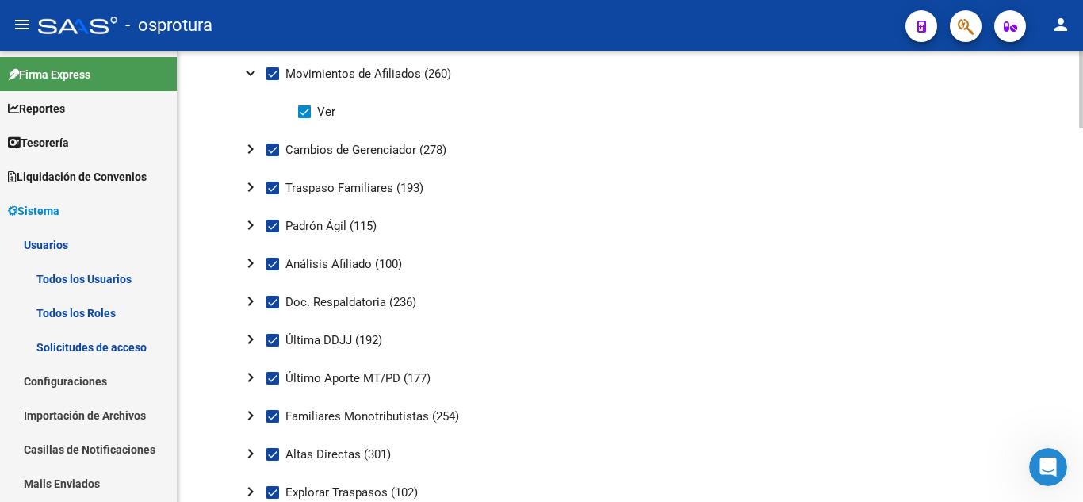
click at [249, 150] on mat-icon "chevron_right" at bounding box center [250, 149] width 19 height 19
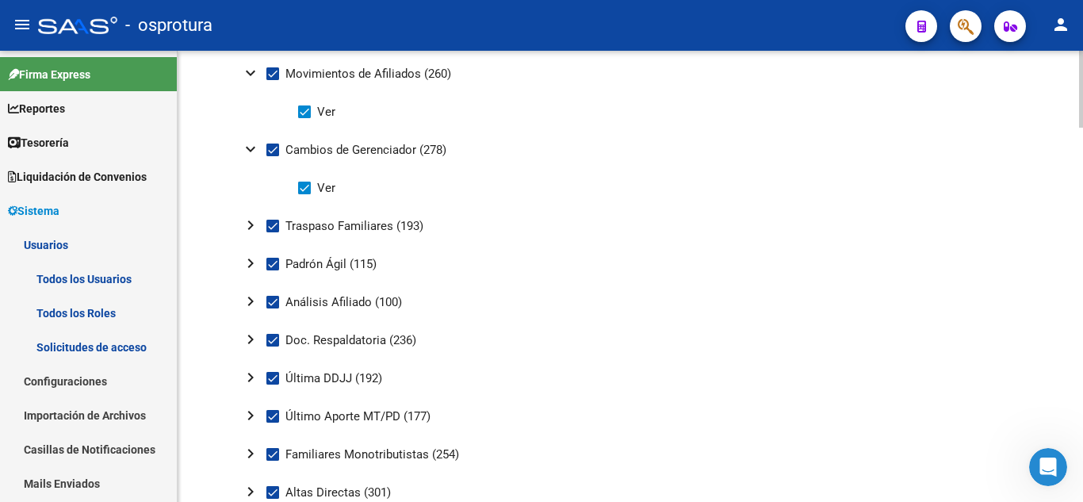
click at [273, 150] on span at bounding box center [272, 150] width 13 height 13
click at [273, 156] on input "Cambios de Gerenciador (278)" at bounding box center [272, 156] width 1 height 1
checkbox input "false"
click at [255, 224] on mat-icon "chevron_right" at bounding box center [250, 225] width 19 height 19
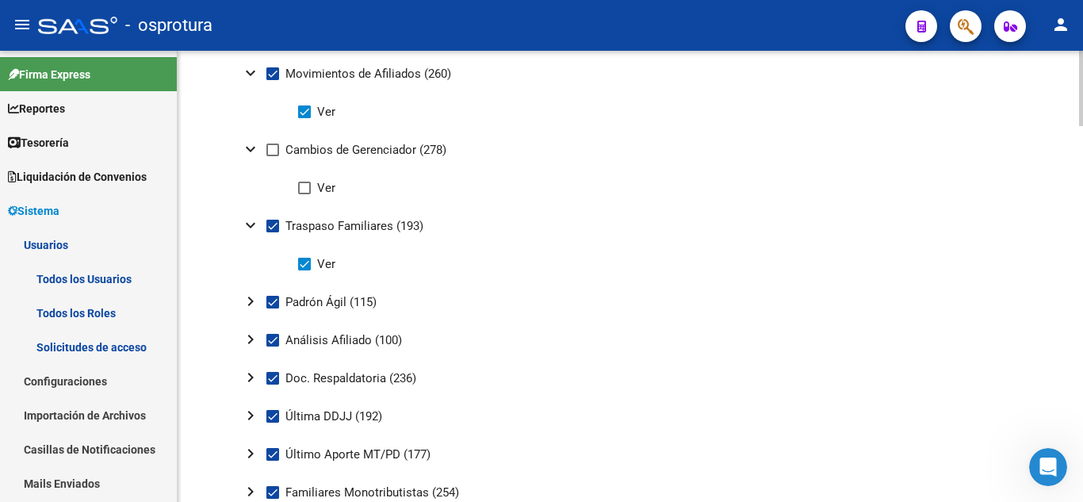
click at [268, 224] on span at bounding box center [272, 226] width 13 height 13
click at [272, 232] on input "Traspaso Familiares (193)" at bounding box center [272, 232] width 1 height 1
checkbox input "false"
click at [251, 298] on mat-icon "chevron_right" at bounding box center [250, 301] width 19 height 19
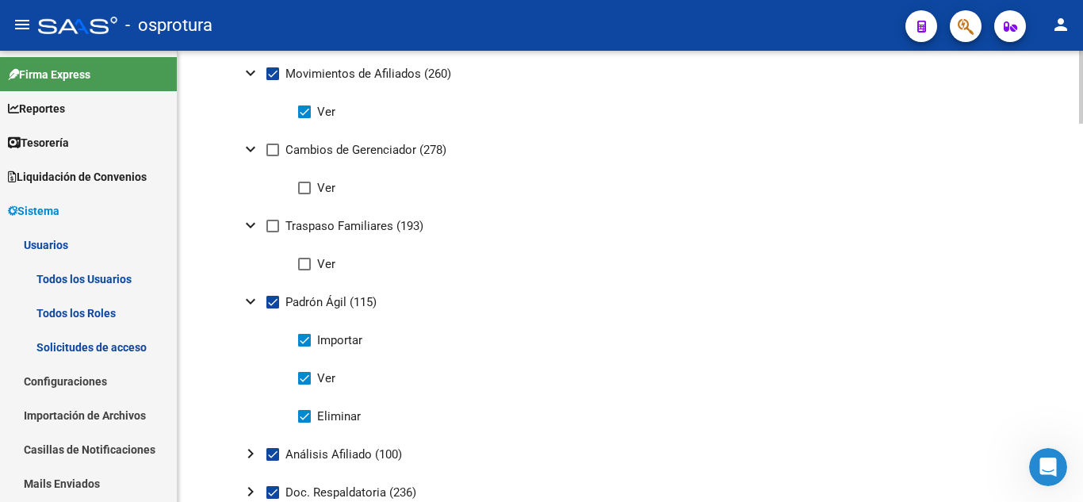
click at [305, 426] on mat-tree-node "Eliminar" at bounding box center [407, 416] width 408 height 38
click at [305, 412] on span at bounding box center [304, 416] width 13 height 13
click at [305, 423] on input "Eliminar" at bounding box center [304, 423] width 1 height 1
checkbox input "false"
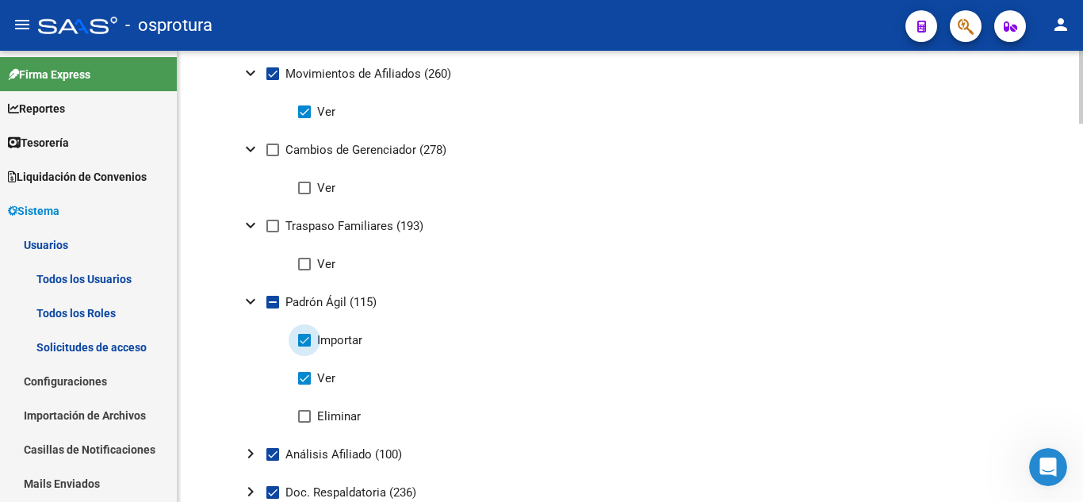
click at [308, 331] on label "Importar" at bounding box center [330, 340] width 64 height 19
click at [305, 347] on input "Importar" at bounding box center [304, 347] width 1 height 1
checkbox input "false"
click at [247, 305] on mat-icon "expand_more" at bounding box center [250, 301] width 19 height 19
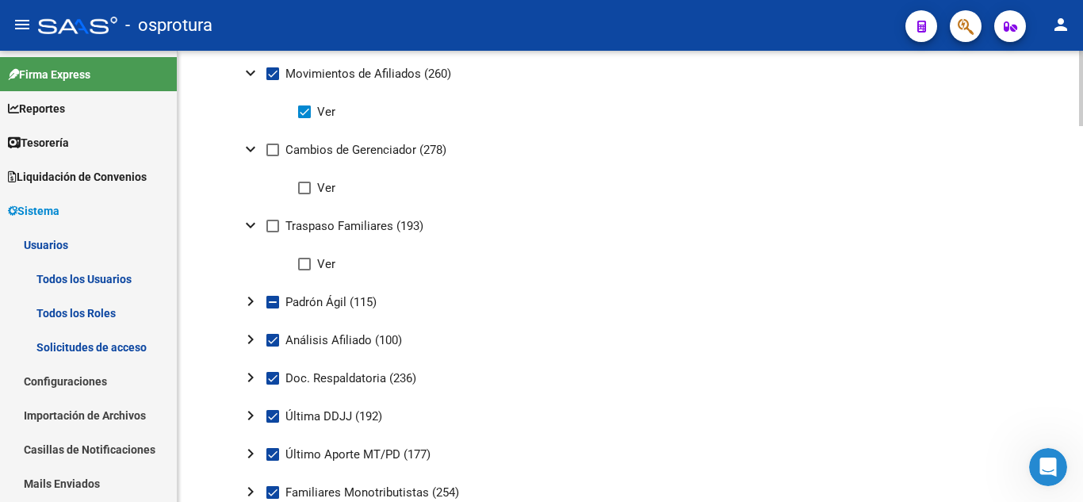
click at [241, 343] on mat-icon "chevron_right" at bounding box center [250, 339] width 19 height 19
click at [241, 343] on mat-icon "expand_more" at bounding box center [250, 339] width 19 height 19
click at [244, 376] on mat-icon "chevron_right" at bounding box center [250, 377] width 19 height 19
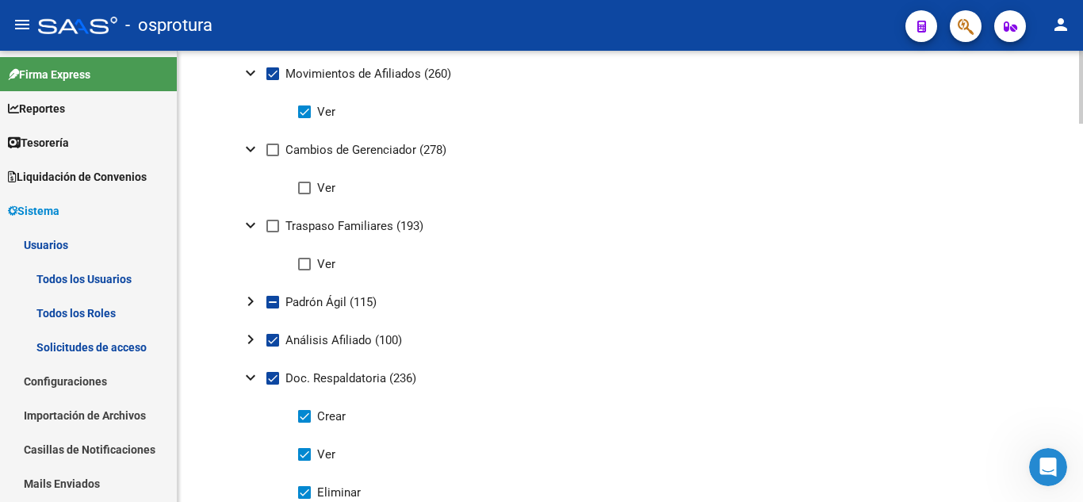
click at [301, 488] on span at bounding box center [304, 492] width 13 height 13
click at [304, 499] on input "Eliminar" at bounding box center [304, 499] width 1 height 1
checkbox input "false"
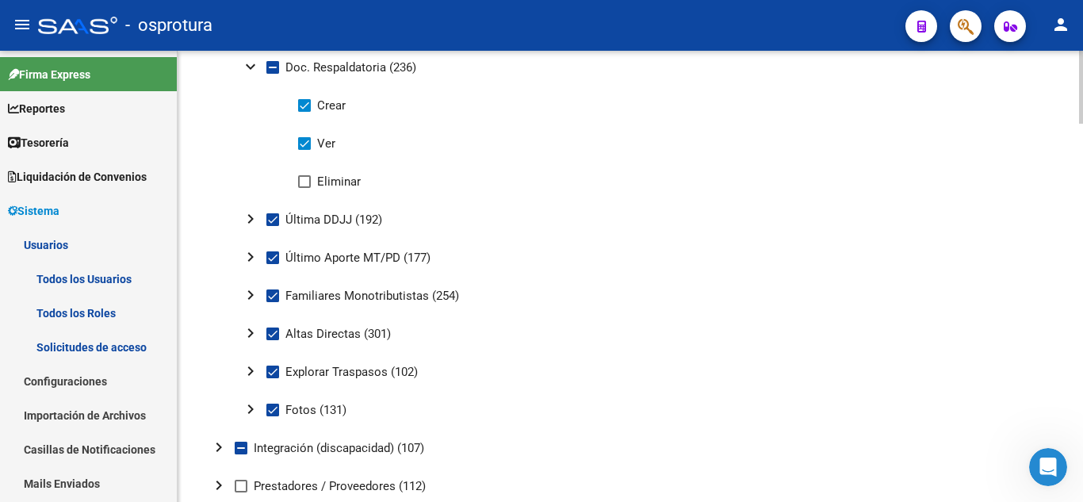
scroll to position [1678, 0]
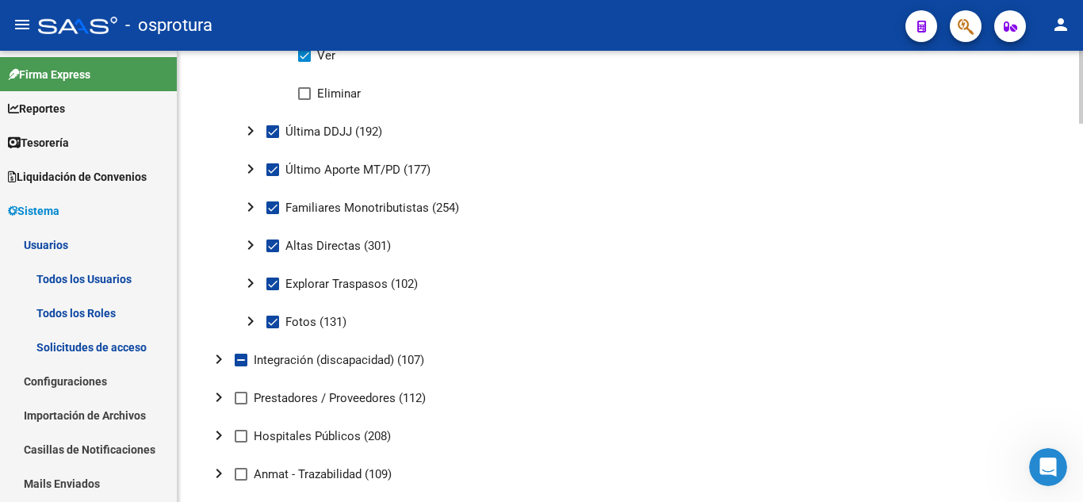
click at [1083, 336] on div at bounding box center [1081, 356] width 4 height 73
click at [248, 131] on mat-icon "chevron_right" at bounding box center [250, 130] width 19 height 19
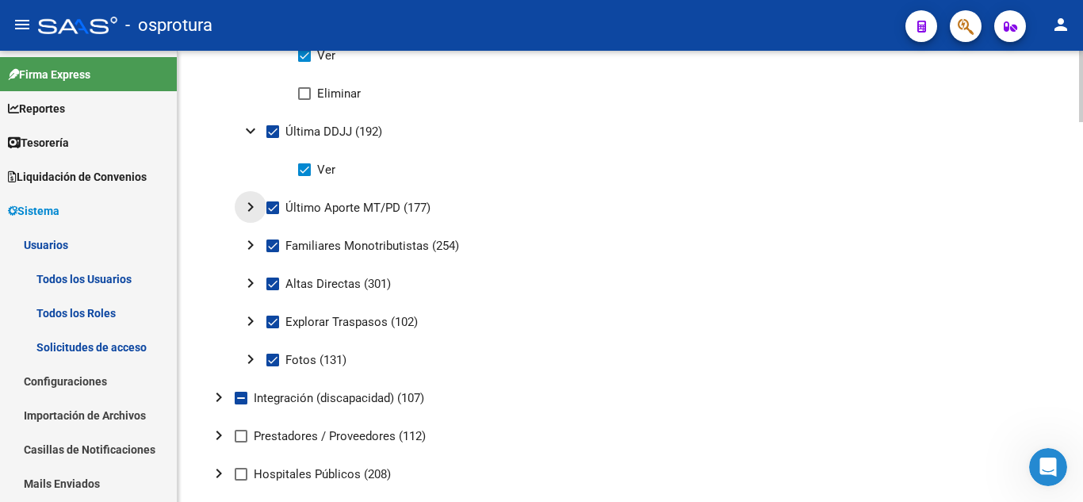
click at [255, 209] on mat-icon "chevron_right" at bounding box center [250, 206] width 19 height 19
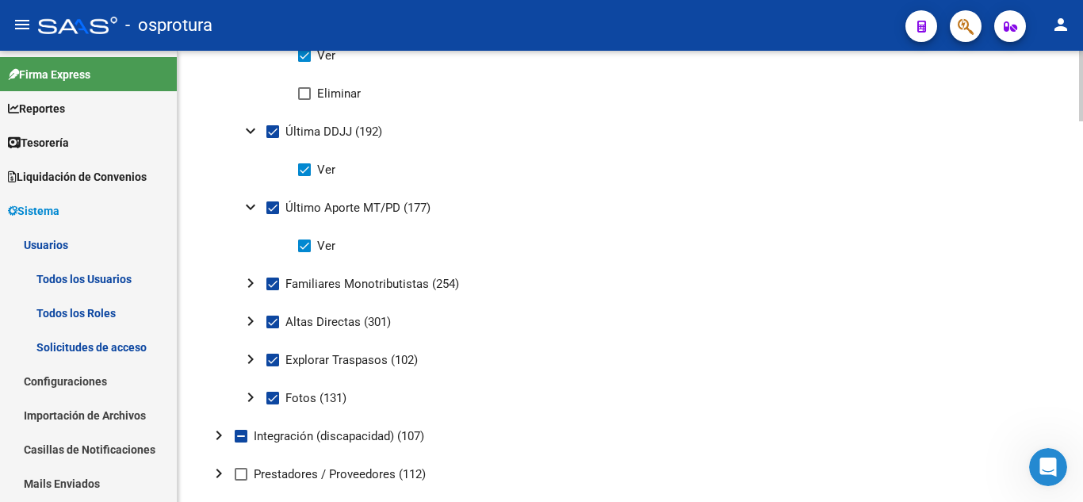
click at [249, 279] on mat-icon "chevron_right" at bounding box center [250, 283] width 19 height 19
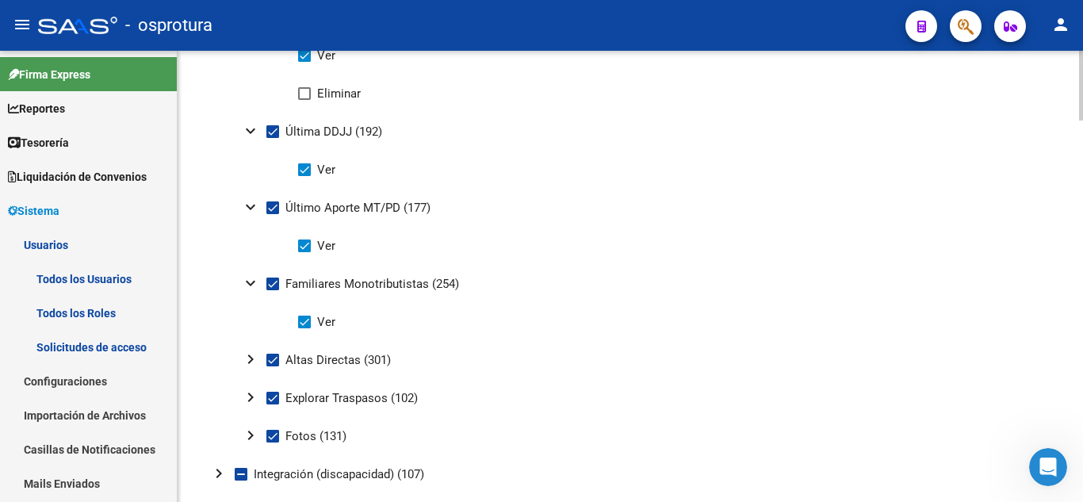
click at [247, 362] on mat-icon "chevron_right" at bounding box center [250, 359] width 19 height 19
click at [308, 404] on span at bounding box center [304, 398] width 13 height 13
click at [305, 405] on input "Admin" at bounding box center [304, 405] width 1 height 1
checkbox input "false"
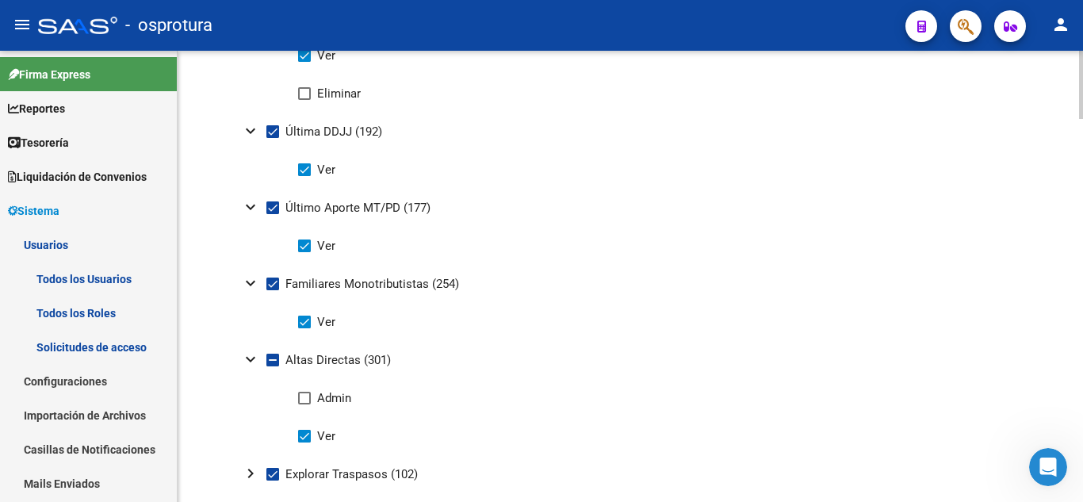
click at [250, 362] on mat-icon "expand_more" at bounding box center [250, 359] width 19 height 19
click at [250, 393] on mat-icon "chevron_right" at bounding box center [250, 397] width 19 height 19
click at [301, 437] on span at bounding box center [304, 436] width 13 height 13
click at [304, 443] on input "Crear" at bounding box center [304, 443] width 1 height 1
checkbox input "false"
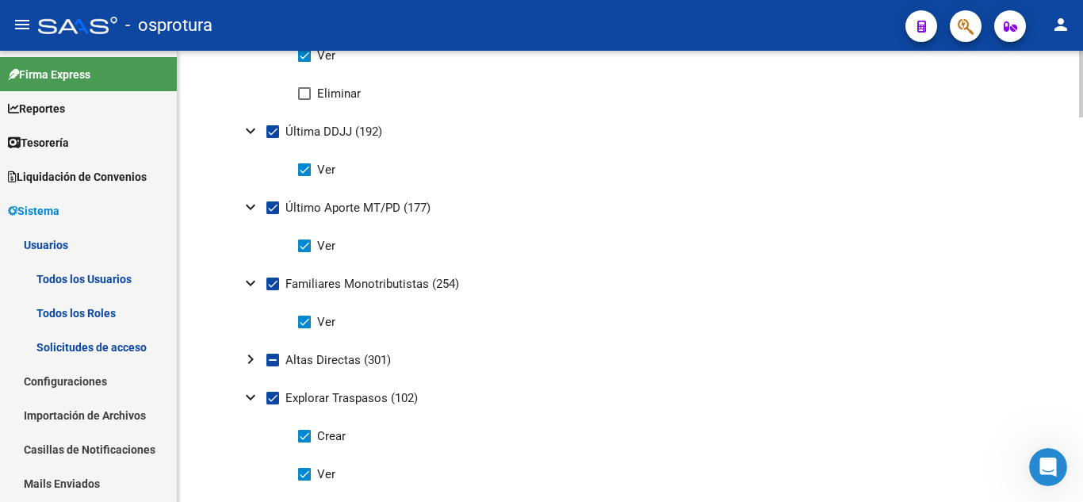
checkbox input "false"
click at [244, 397] on mat-icon "expand_more" at bounding box center [250, 397] width 19 height 19
click at [250, 432] on mat-icon "chevron_right" at bounding box center [250, 435] width 19 height 19
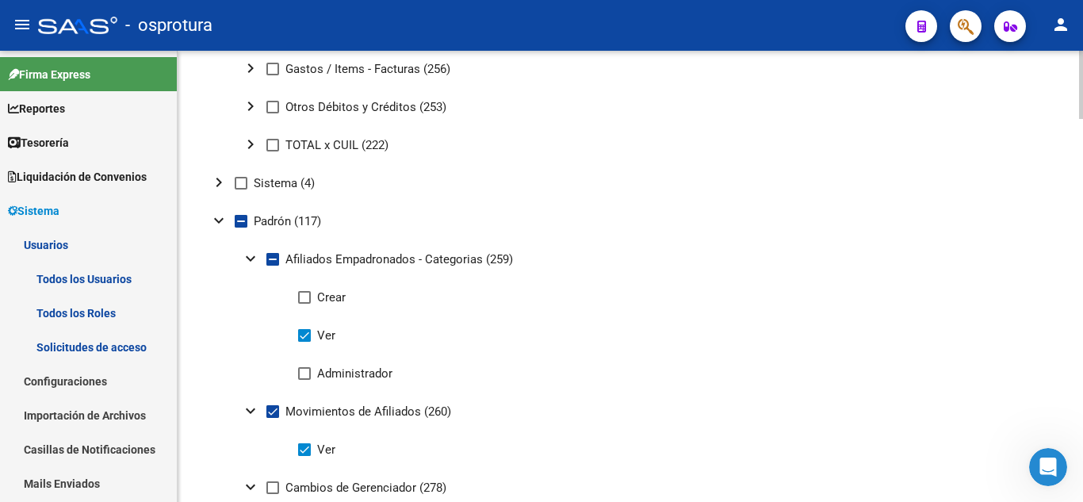
scroll to position [910, 0]
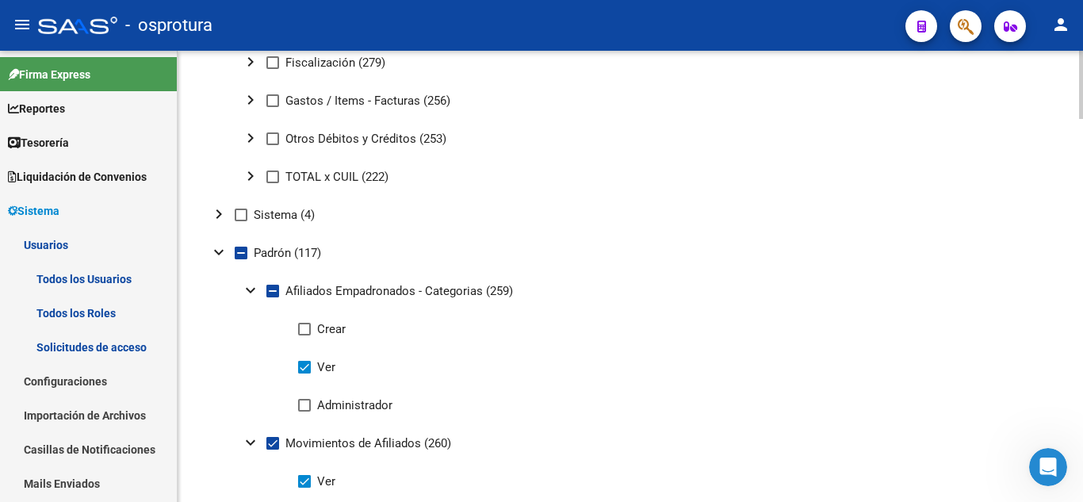
click at [1083, 197] on div at bounding box center [1081, 222] width 4 height 68
click at [228, 249] on button "expand_more" at bounding box center [219, 252] width 32 height 32
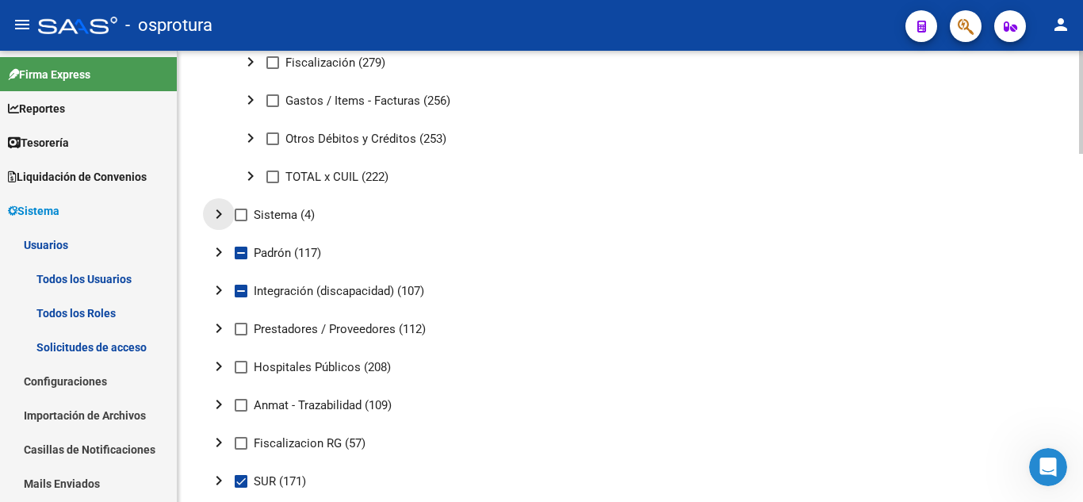
click at [221, 213] on mat-icon "chevron_right" at bounding box center [218, 214] width 19 height 19
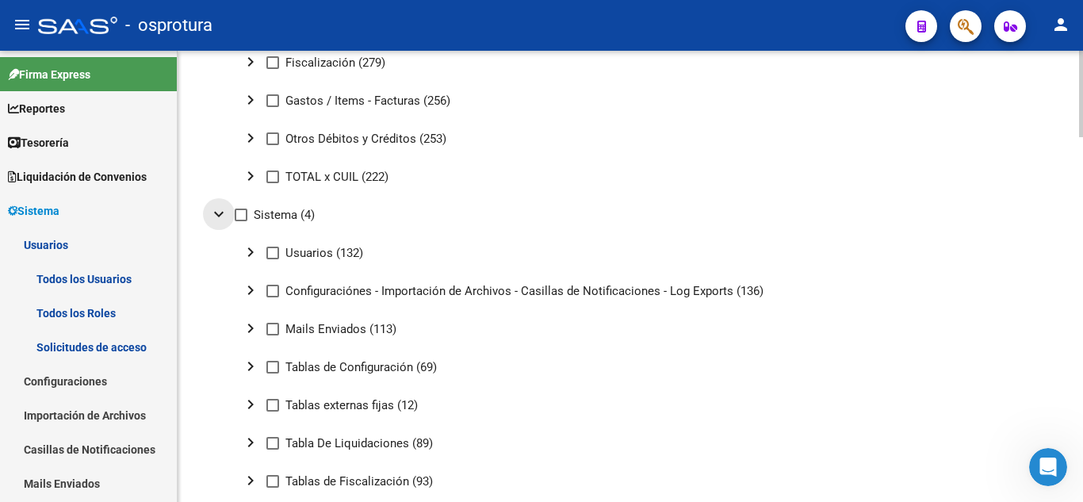
click at [223, 213] on mat-icon "expand_more" at bounding box center [218, 214] width 19 height 19
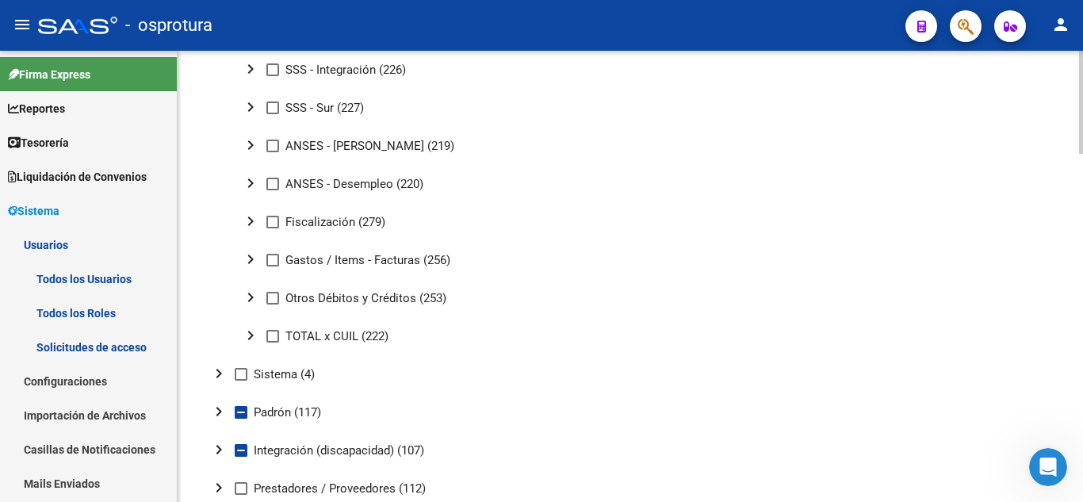
scroll to position [737, 0]
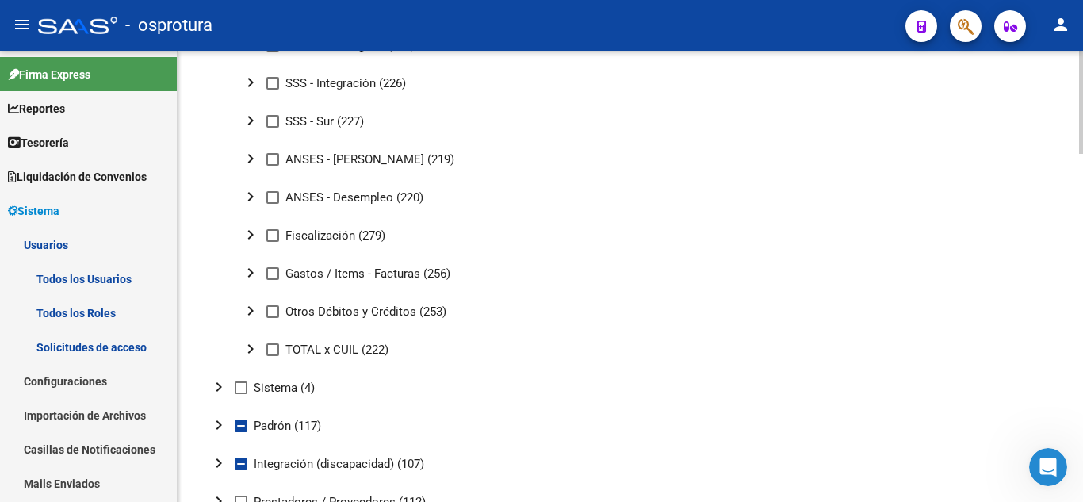
click at [1083, 301] on div at bounding box center [1081, 271] width 4 height 103
click at [1053, 465] on icon "Abrir Intercom Messenger" at bounding box center [1049, 467] width 26 height 26
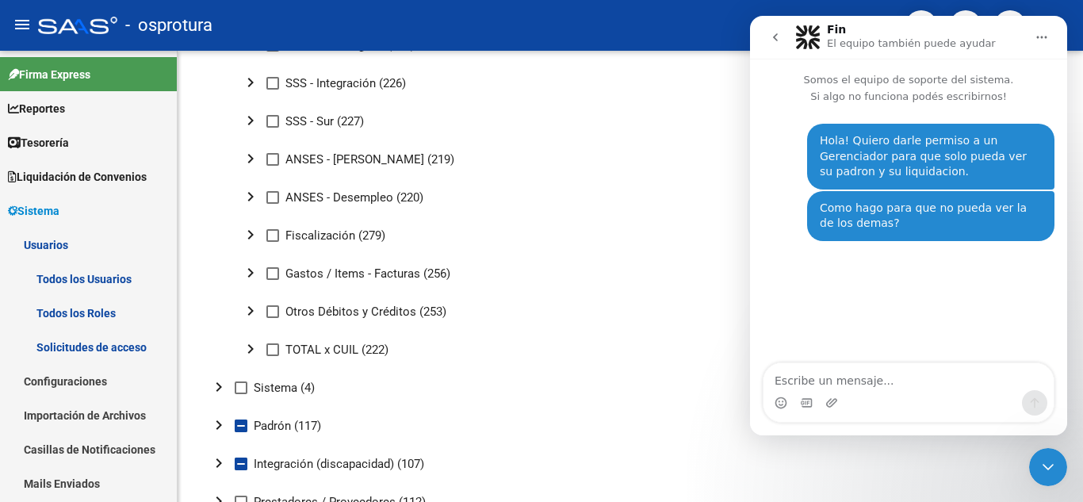
click at [1053, 465] on icon "Cerrar Intercom Messenger" at bounding box center [1048, 467] width 11 height 6
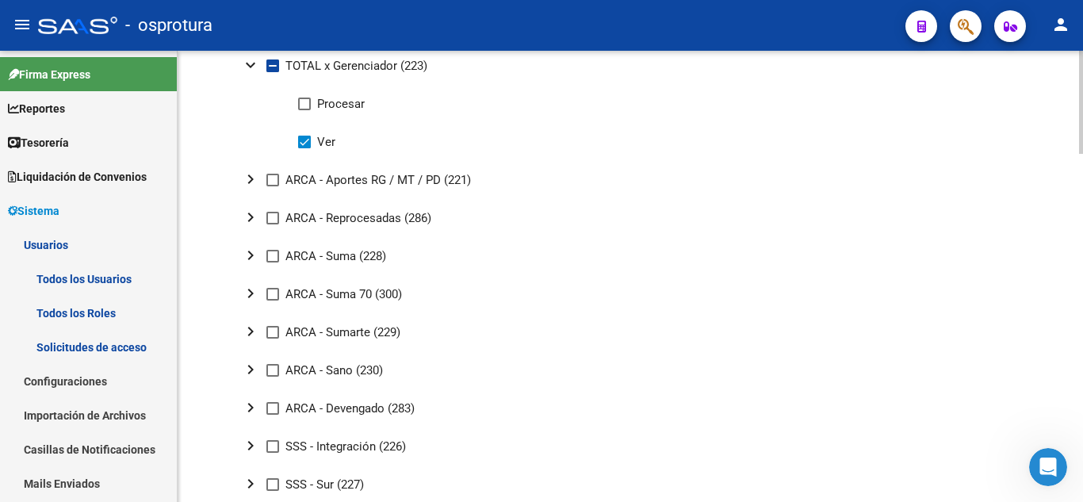
scroll to position [370, 0]
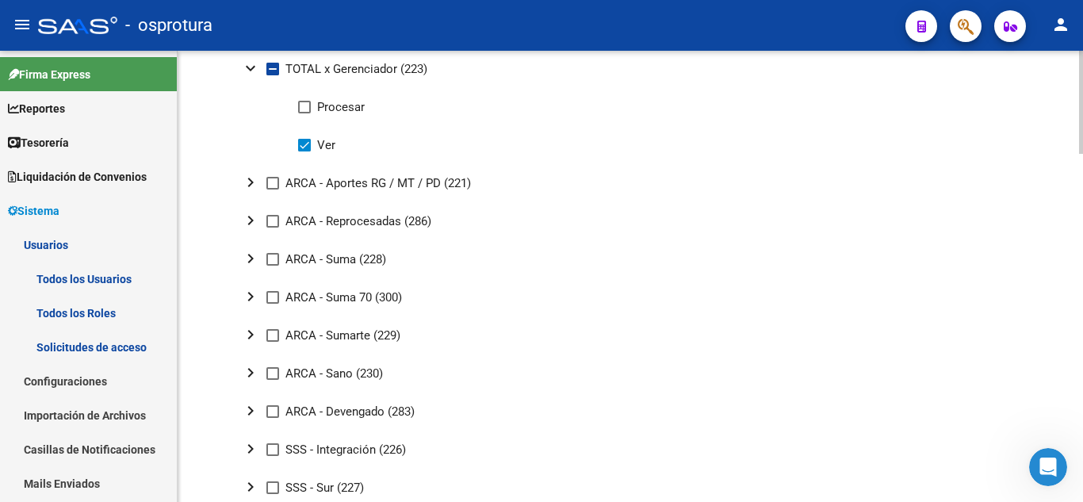
click at [247, 183] on mat-icon "chevron_right" at bounding box center [250, 182] width 19 height 19
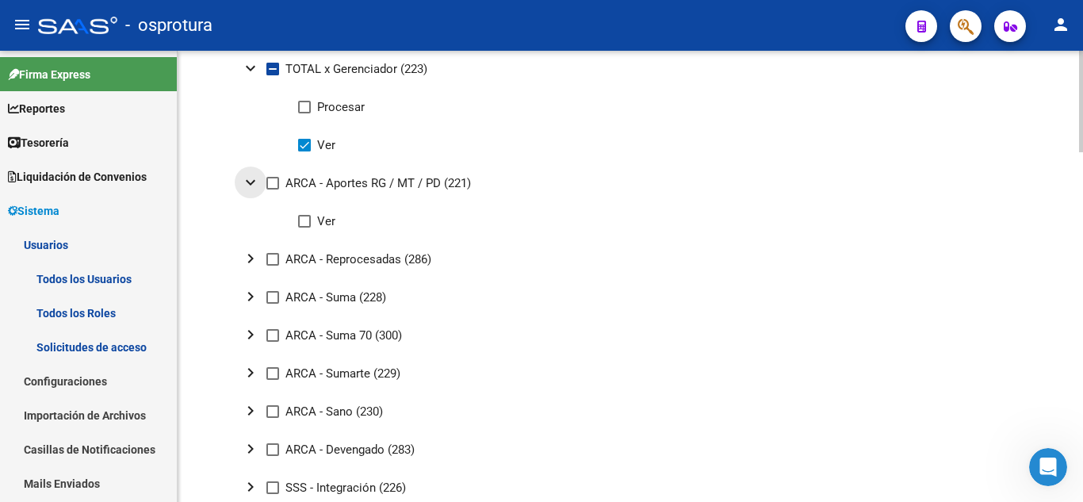
click at [247, 183] on mat-icon "expand_more" at bounding box center [250, 182] width 19 height 19
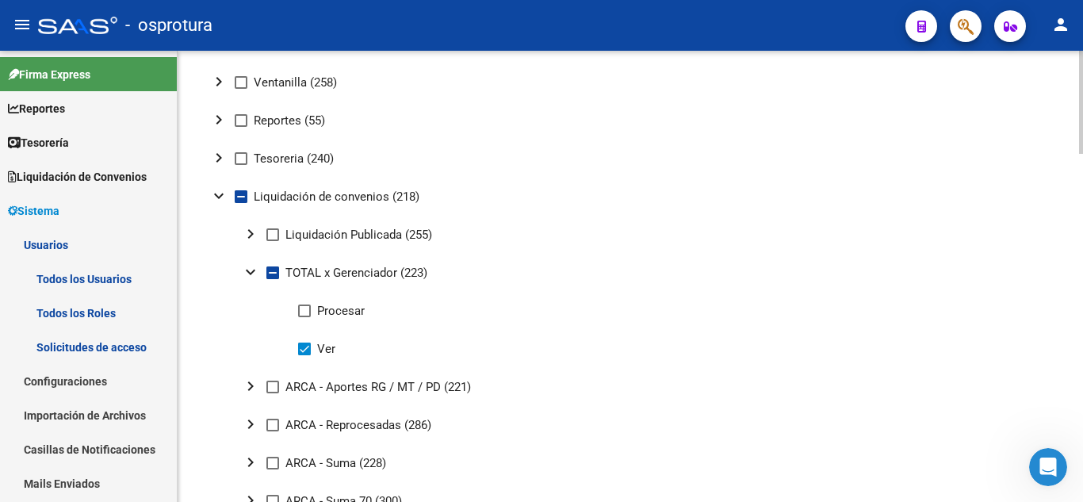
click at [1082, 171] on div at bounding box center [1081, 140] width 4 height 103
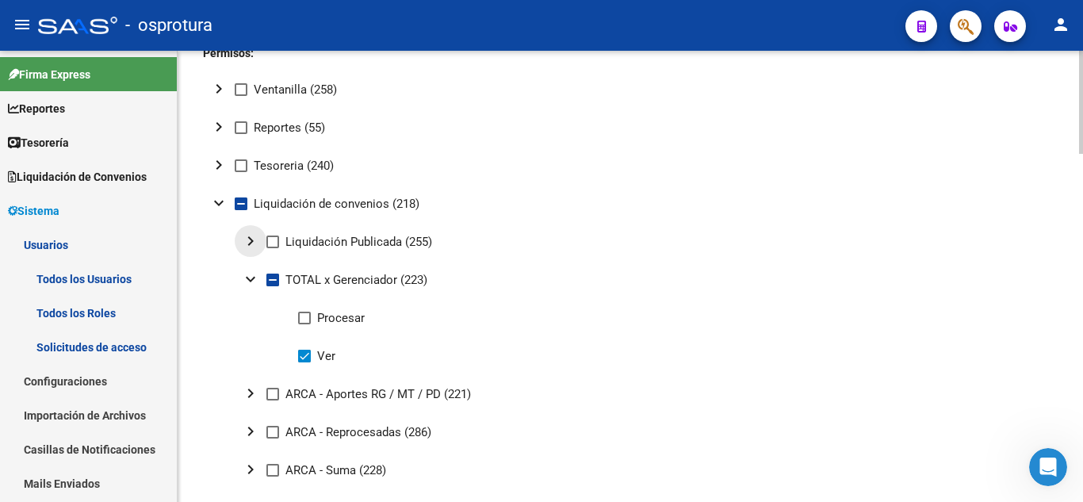
click at [245, 238] on mat-icon "chevron_right" at bounding box center [250, 241] width 19 height 19
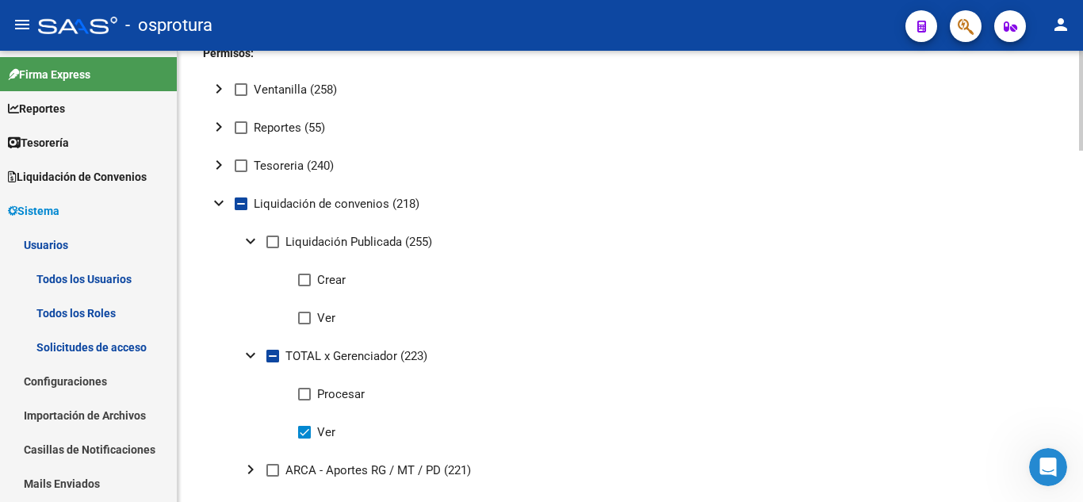
click at [245, 238] on mat-icon "expand_more" at bounding box center [250, 241] width 19 height 19
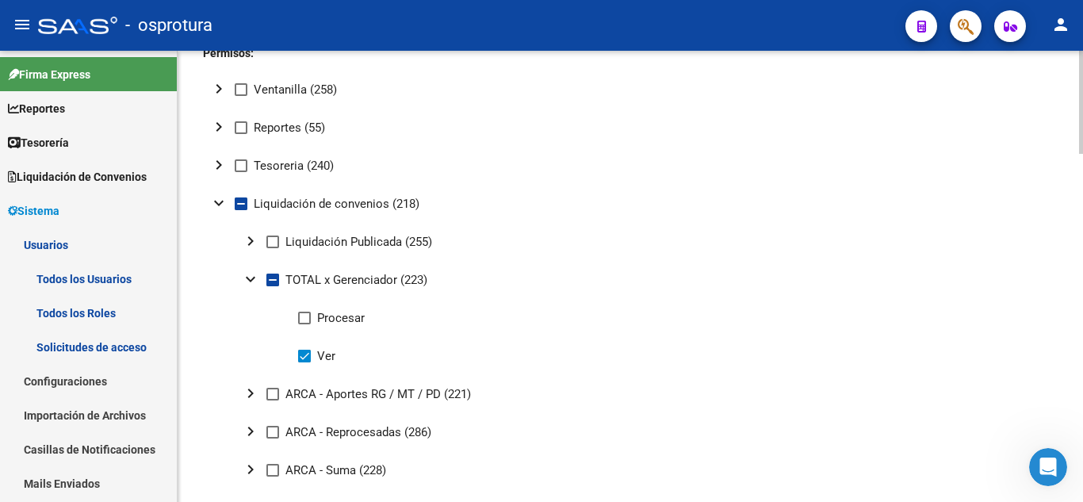
click at [218, 167] on mat-icon "chevron_right" at bounding box center [218, 164] width 19 height 19
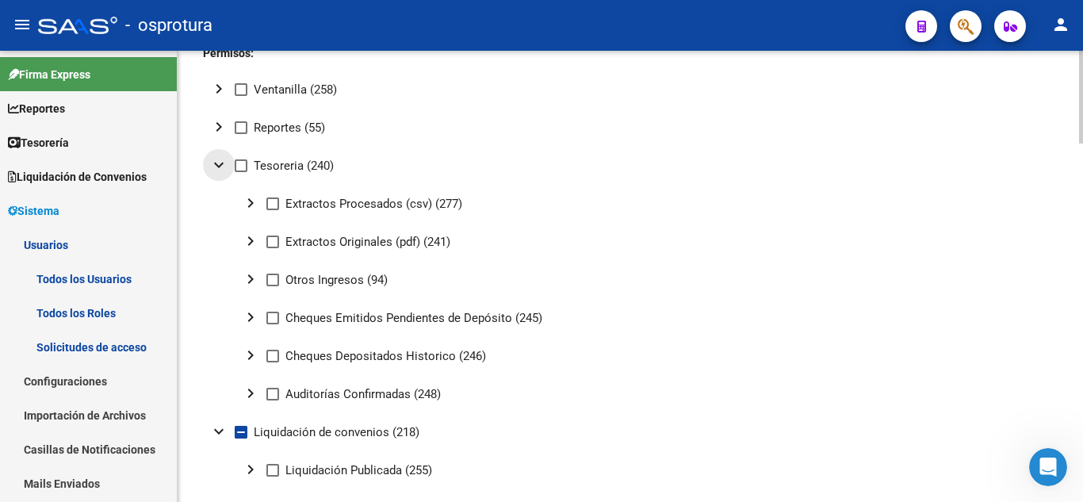
click at [219, 169] on mat-icon "expand_more" at bounding box center [218, 164] width 19 height 19
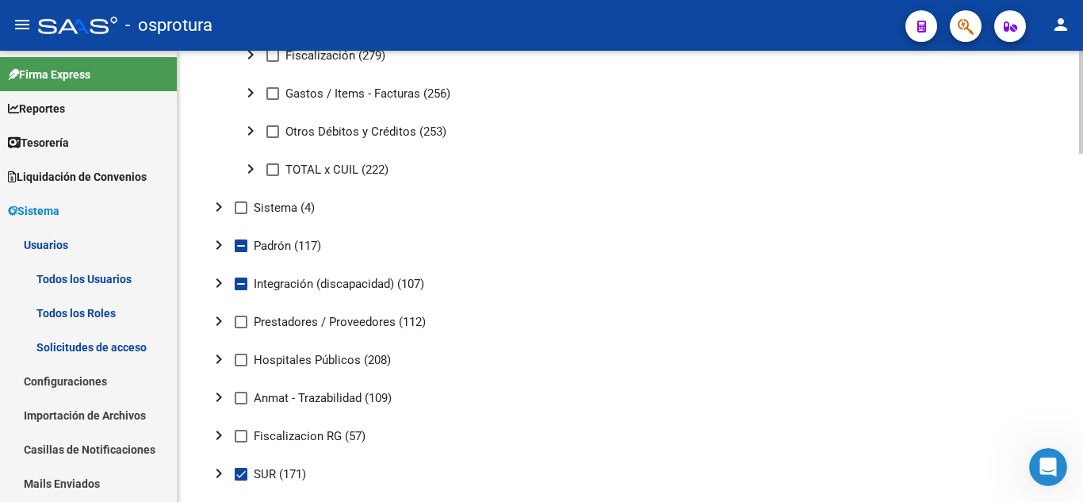
scroll to position [930, 0]
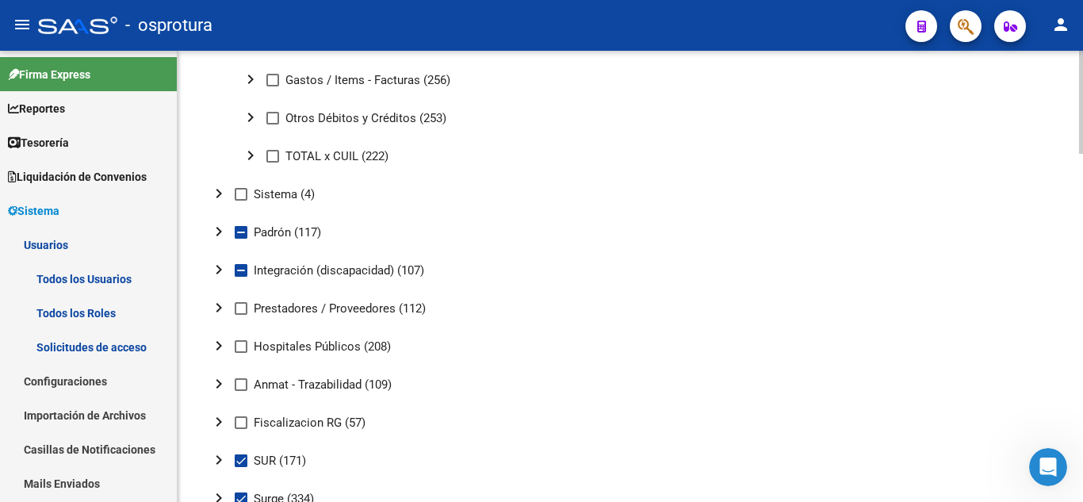
click at [1083, 316] on div at bounding box center [1081, 315] width 4 height 103
click at [217, 310] on mat-icon "chevron_right" at bounding box center [218, 307] width 19 height 19
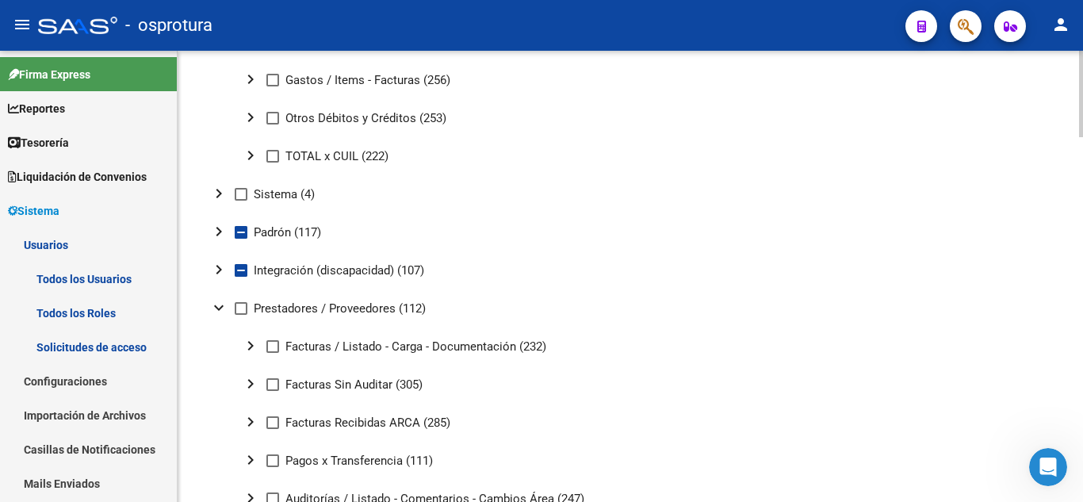
click at [240, 310] on span at bounding box center [241, 308] width 13 height 13
click at [240, 315] on input "Prestadores / Proveedores (112)" at bounding box center [240, 315] width 1 height 1
checkbox input "true"
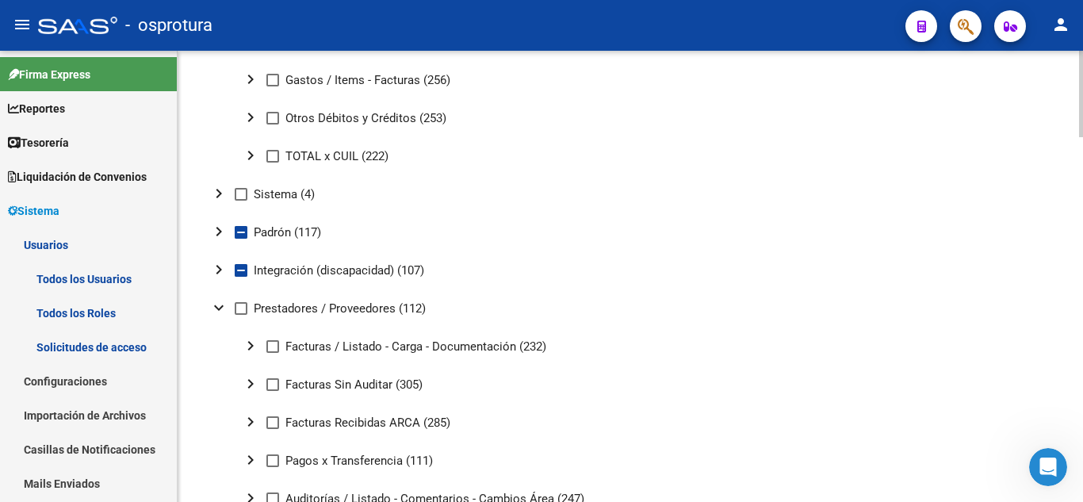
checkbox input "true"
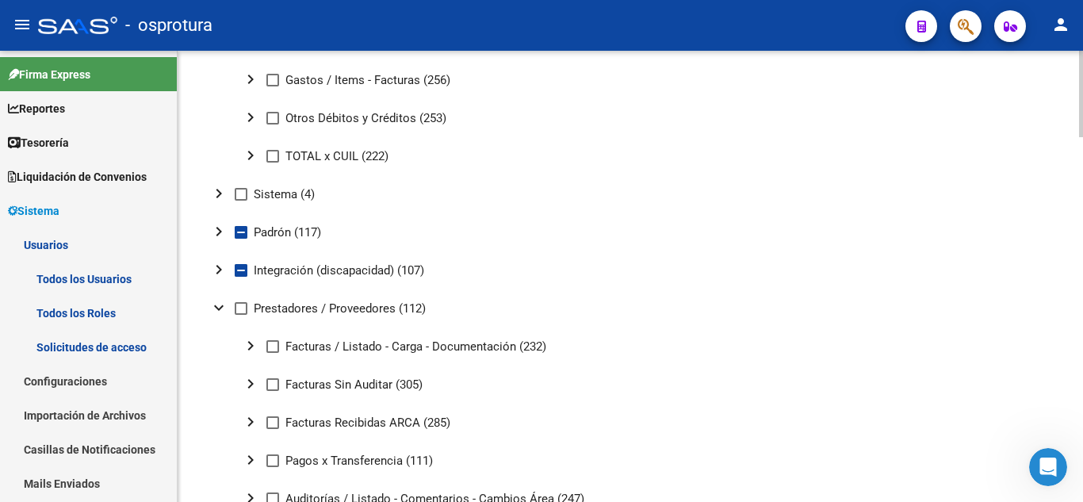
checkbox input "true"
click at [255, 342] on mat-icon "chevron_right" at bounding box center [250, 345] width 19 height 19
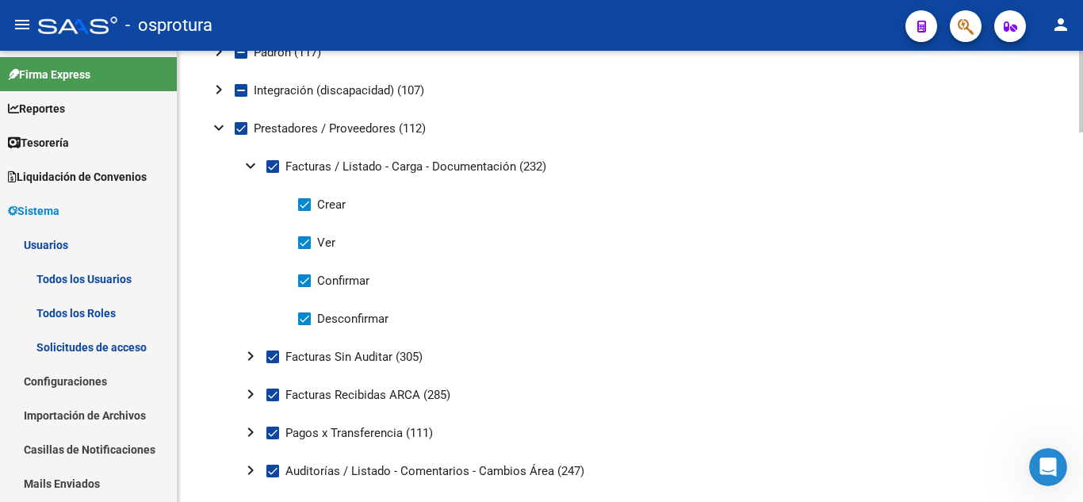
click at [1083, 267] on div at bounding box center [1081, 292] width 4 height 82
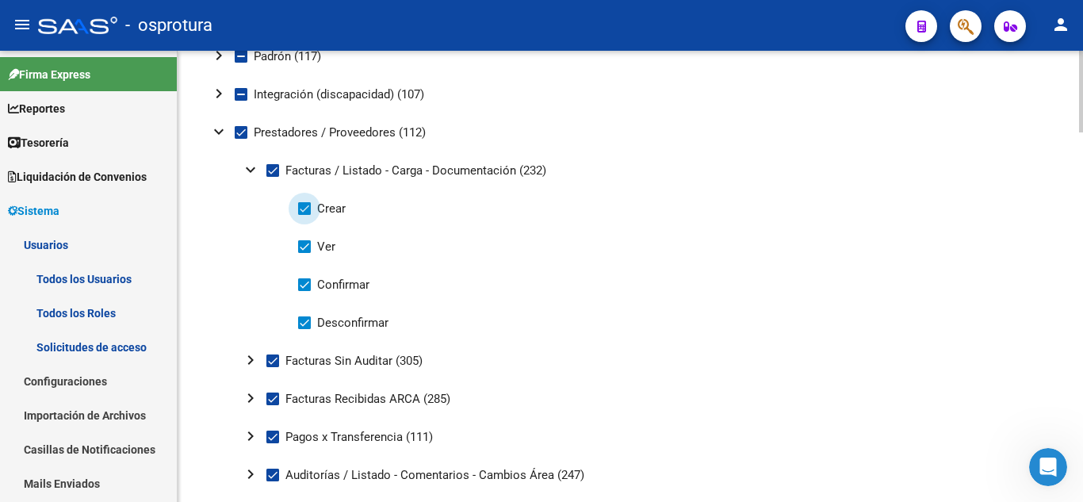
click at [307, 209] on span at bounding box center [304, 208] width 13 height 13
click at [305, 215] on input "Crear" at bounding box center [304, 215] width 1 height 1
checkbox input "false"
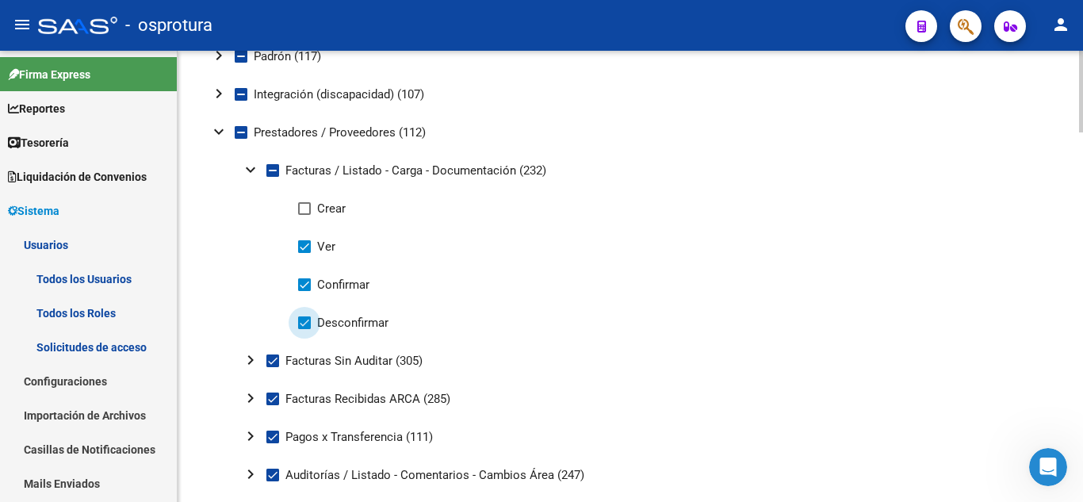
click at [302, 321] on span at bounding box center [304, 322] width 13 height 13
click at [304, 329] on input "Desconfirmar" at bounding box center [304, 329] width 1 height 1
checkbox input "false"
click at [252, 359] on mat-icon "chevron_right" at bounding box center [250, 360] width 19 height 19
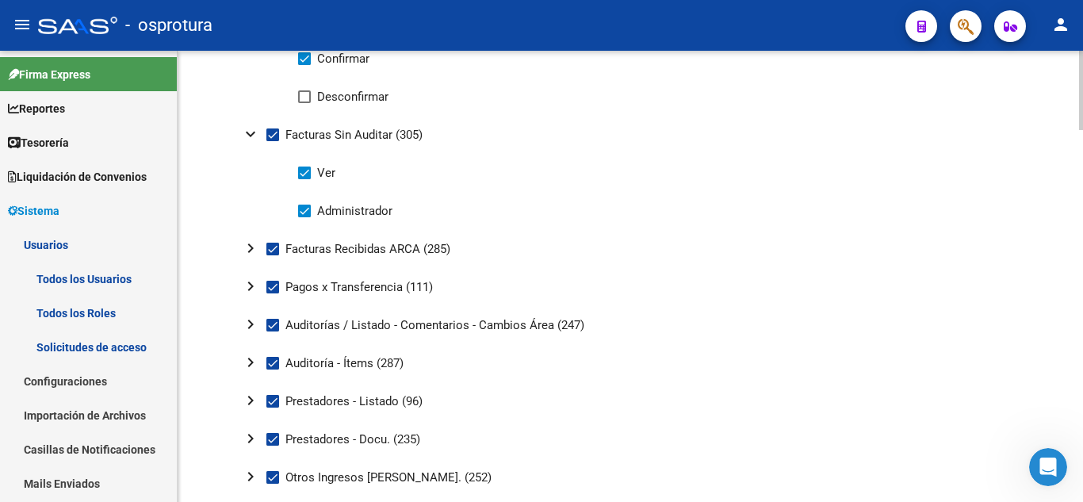
scroll to position [1347, 0]
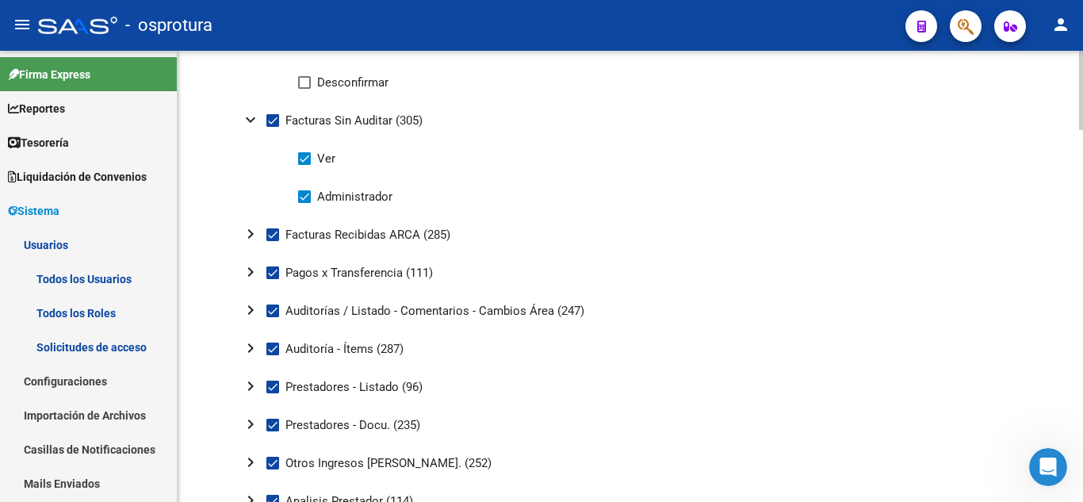
click at [1083, 309] on div at bounding box center [1081, 325] width 4 height 79
click at [249, 233] on mat-icon "chevron_right" at bounding box center [250, 233] width 19 height 19
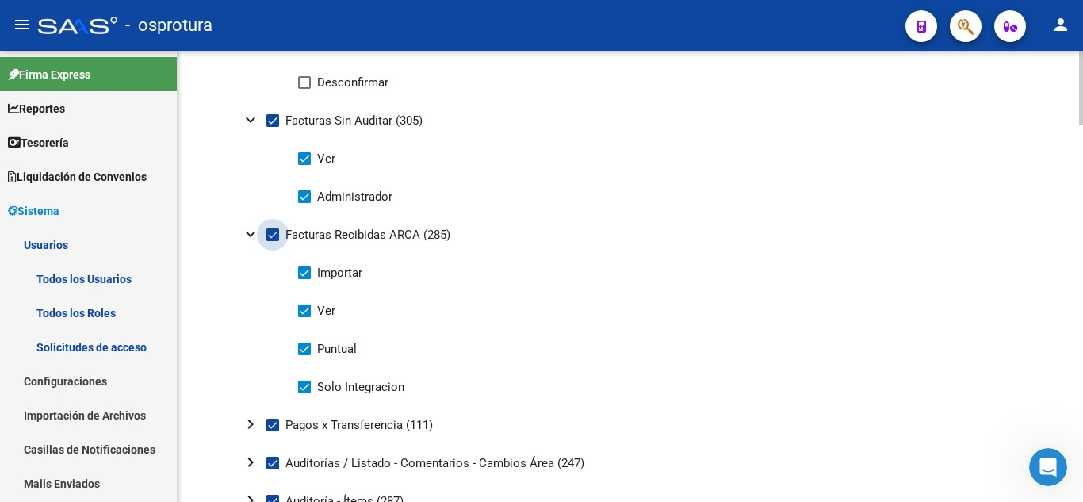
click at [270, 230] on span at bounding box center [272, 234] width 13 height 13
click at [272, 241] on input "Facturas Recibidas ARCA (285)" at bounding box center [272, 241] width 1 height 1
checkbox input "false"
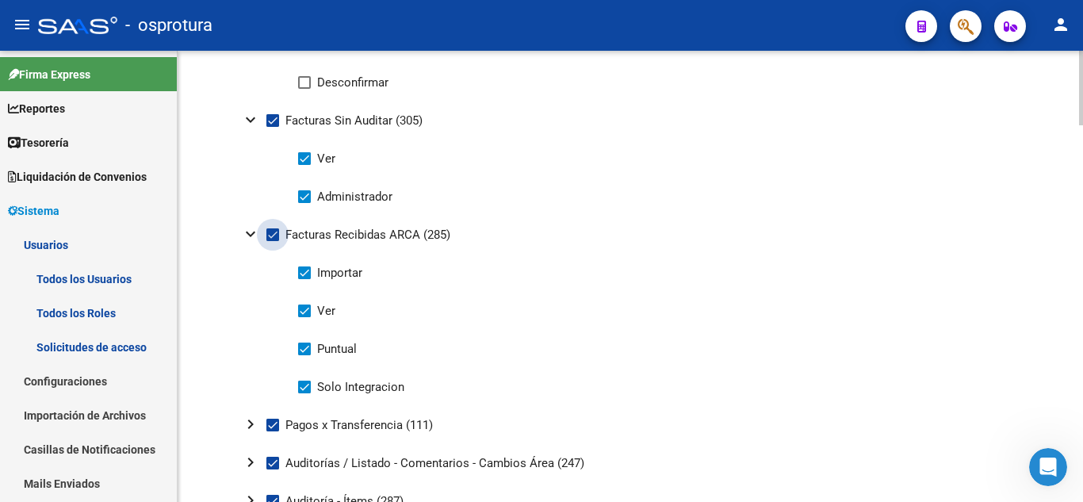
checkbox input "false"
click at [249, 231] on mat-icon "expand_more" at bounding box center [250, 233] width 19 height 19
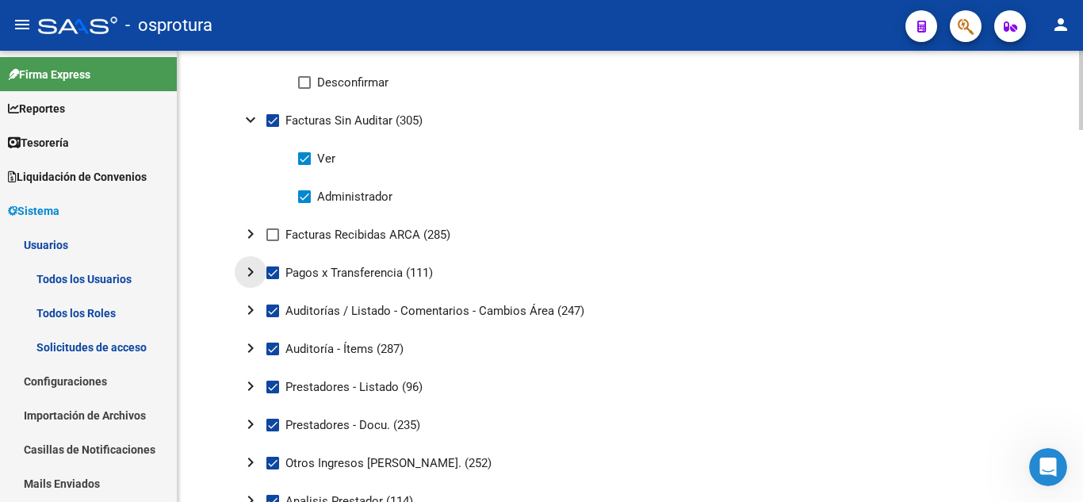
click at [247, 273] on mat-icon "chevron_right" at bounding box center [250, 272] width 19 height 19
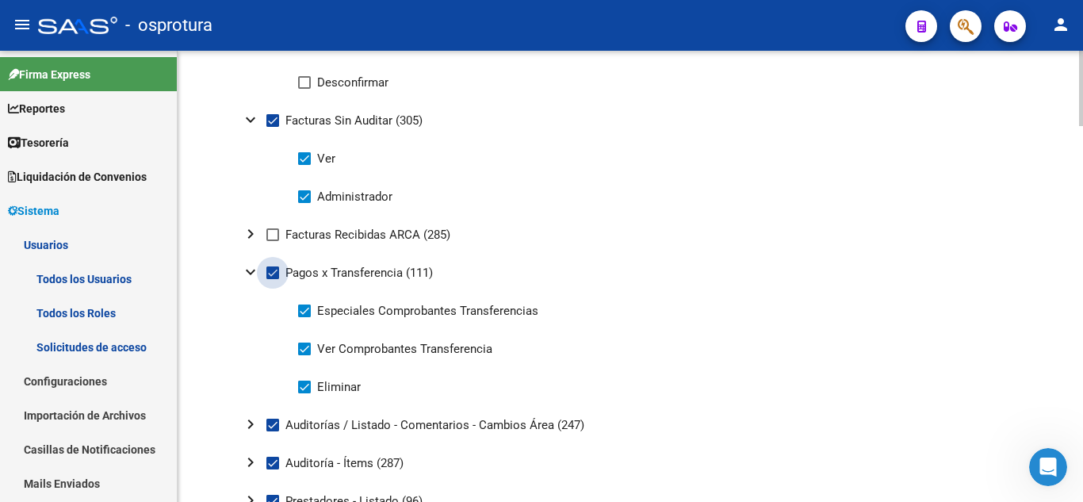
click at [273, 274] on span at bounding box center [272, 272] width 13 height 13
click at [273, 279] on input "Pagos x Transferencia (111)" at bounding box center [272, 279] width 1 height 1
checkbox input "false"
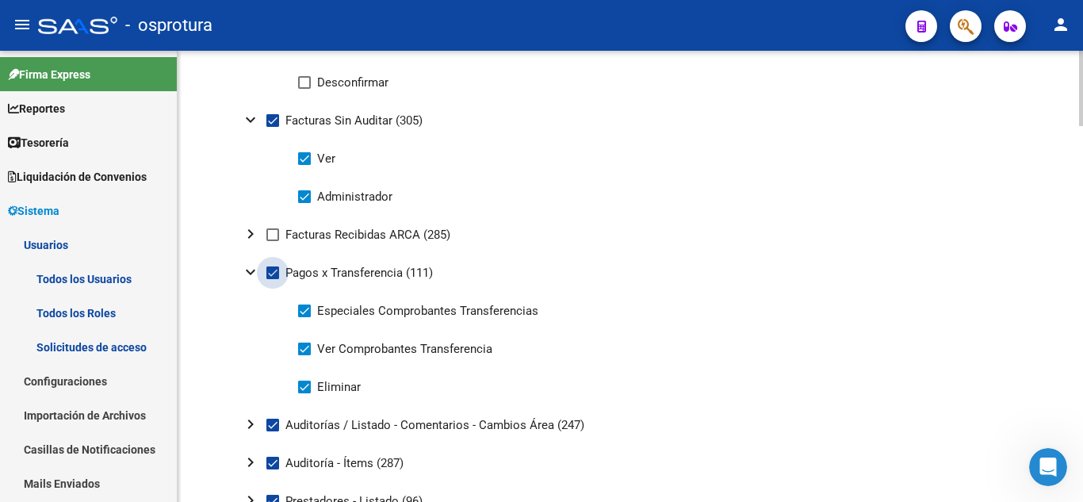
checkbox input "false"
click at [253, 273] on mat-icon "expand_more" at bounding box center [250, 272] width 19 height 19
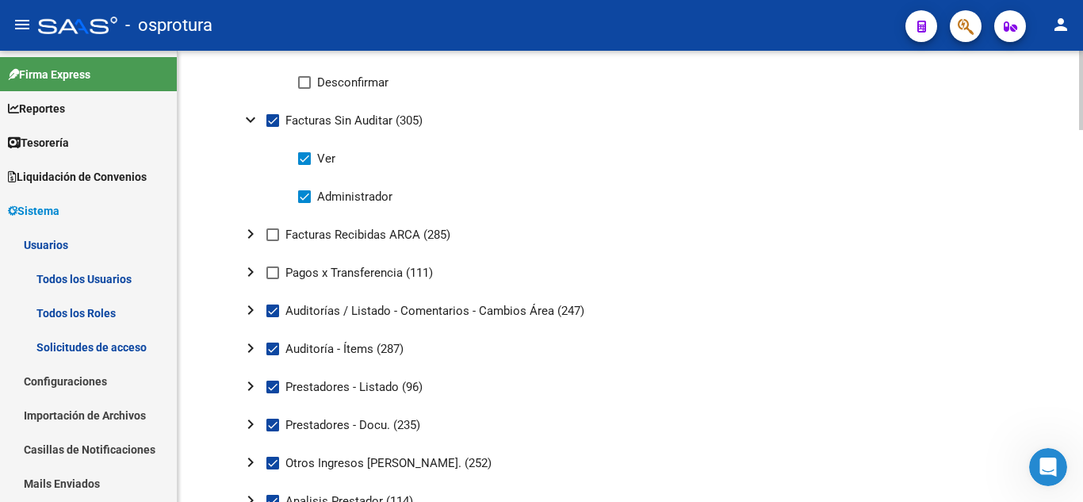
click at [251, 307] on mat-icon "chevron_right" at bounding box center [250, 310] width 19 height 19
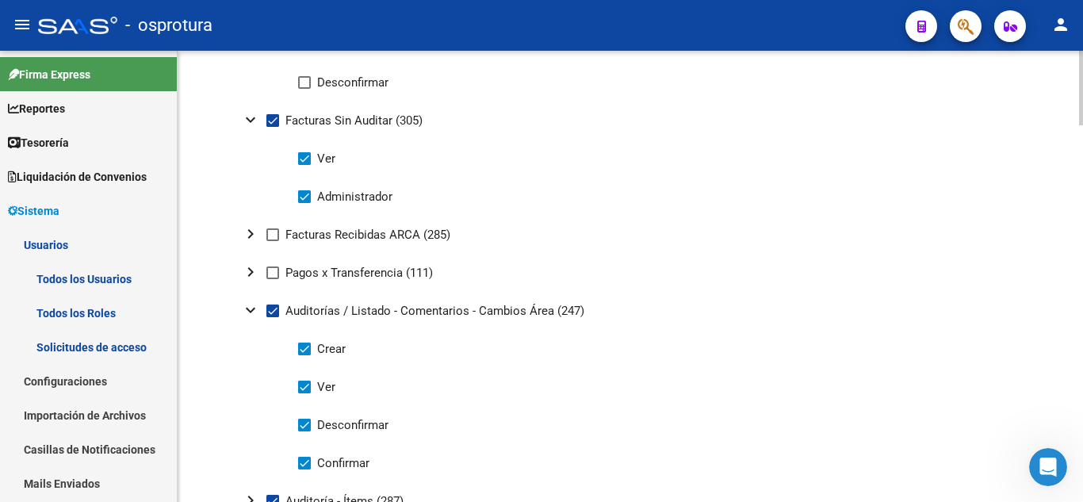
click at [331, 420] on span "Desconfirmar" at bounding box center [352, 425] width 71 height 19
click at [305, 431] on input "Desconfirmar" at bounding box center [304, 431] width 1 height 1
checkbox input "false"
drag, startPoint x: 334, startPoint y: 348, endPoint x: 320, endPoint y: 350, distance: 13.6
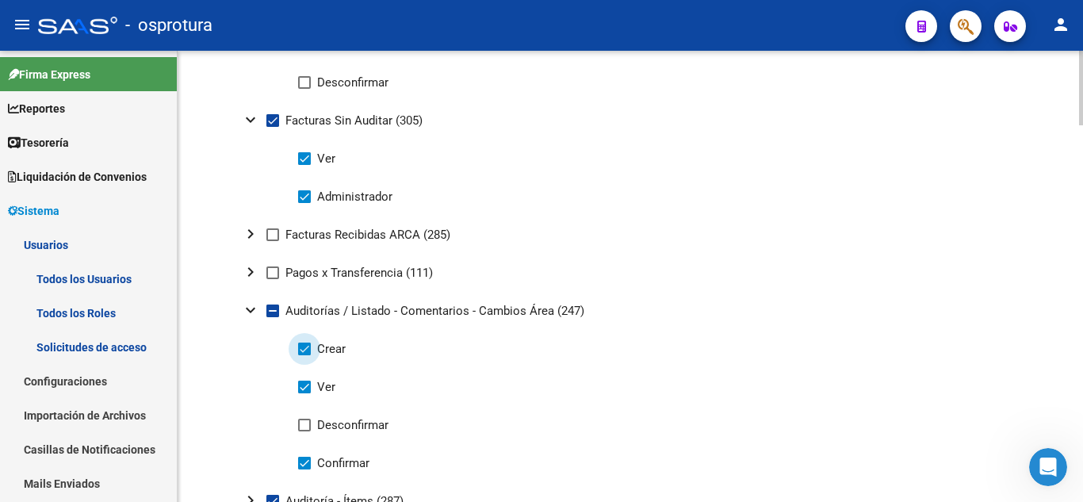
click at [320, 350] on span "Crear" at bounding box center [331, 348] width 29 height 19
click at [305, 355] on input "Crear" at bounding box center [304, 355] width 1 height 1
checkbox input "false"
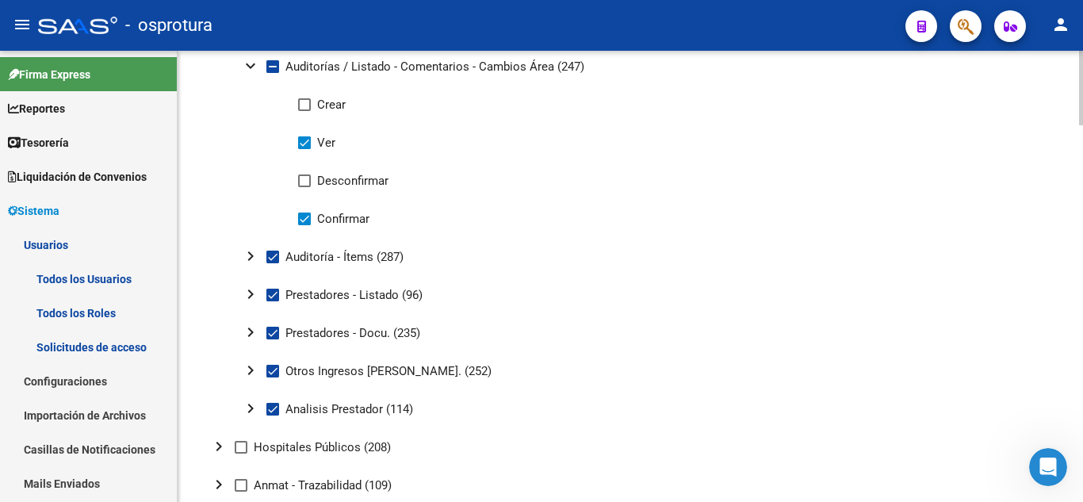
click at [1083, 321] on div at bounding box center [1081, 351] width 4 height 75
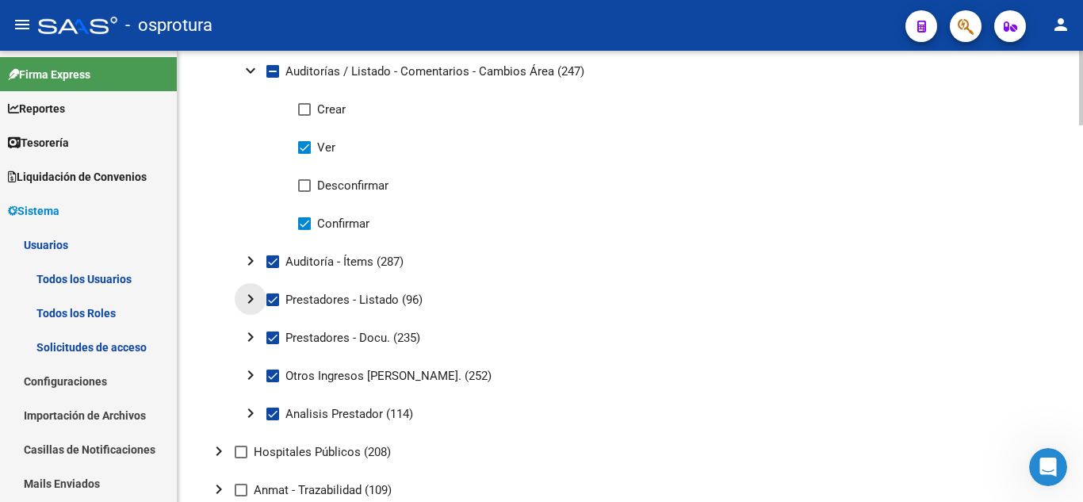
click at [247, 305] on mat-icon "chevron_right" at bounding box center [250, 299] width 19 height 19
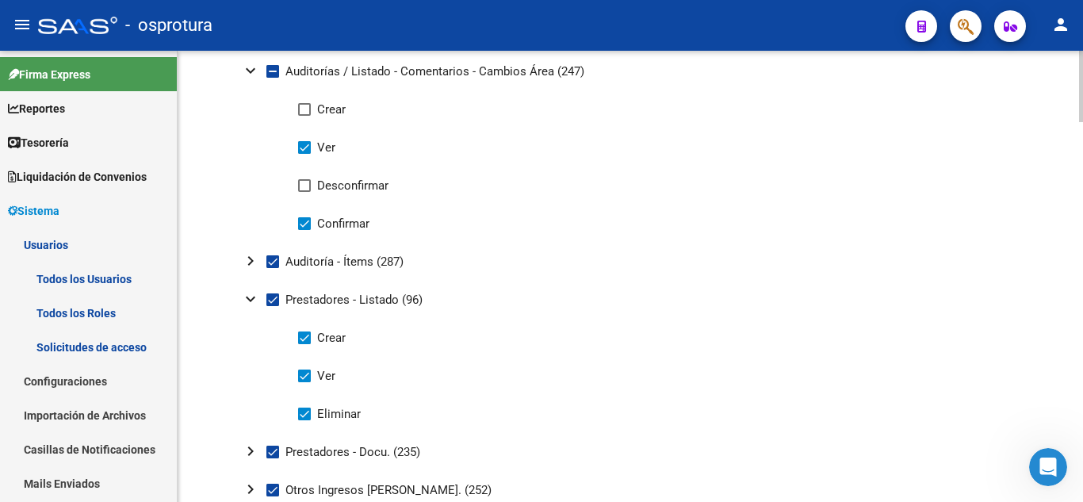
click at [271, 301] on span at bounding box center [272, 299] width 13 height 13
click at [272, 306] on input "Prestadores - Listado (96)" at bounding box center [272, 306] width 1 height 1
checkbox input "false"
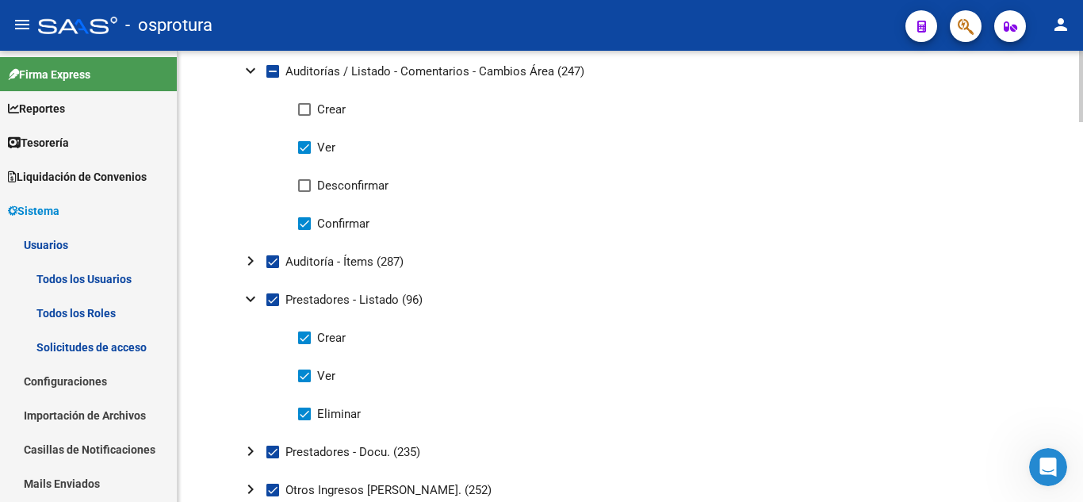
checkbox input "false"
click at [253, 453] on mat-icon "chevron_right" at bounding box center [250, 451] width 19 height 19
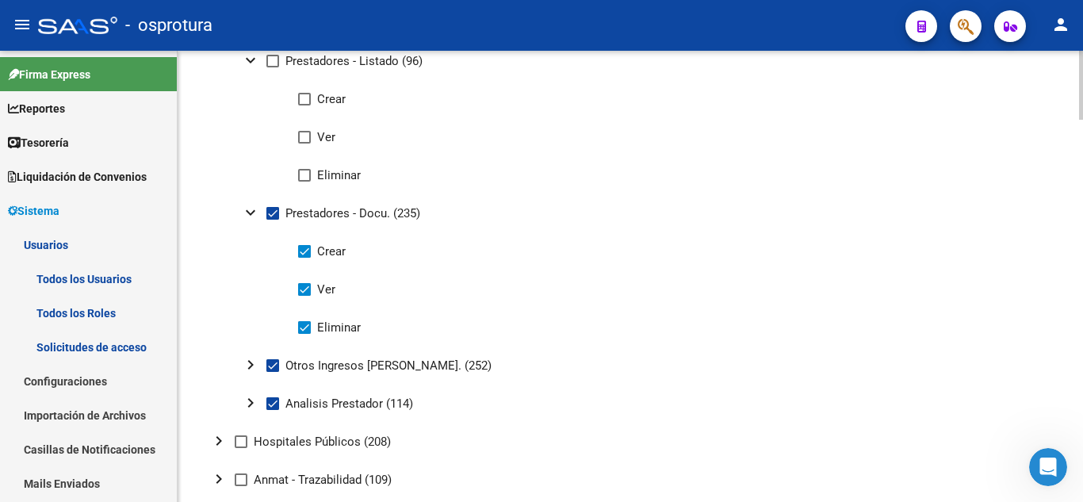
scroll to position [1836, 0]
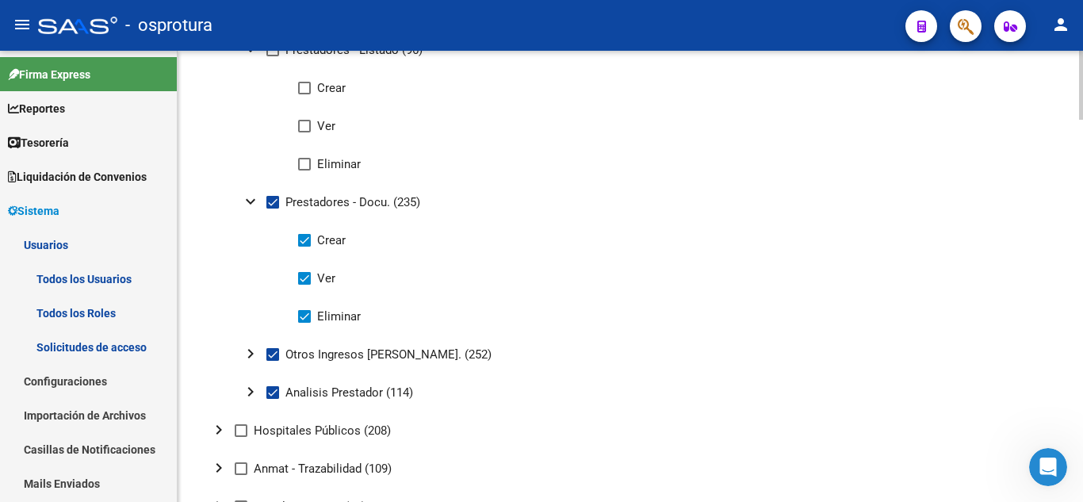
click at [1083, 340] on div at bounding box center [1081, 365] width 4 height 69
click at [272, 208] on span at bounding box center [272, 202] width 13 height 13
click at [272, 209] on input "Prestadores - Docu. (235)" at bounding box center [272, 209] width 1 height 1
checkbox input "false"
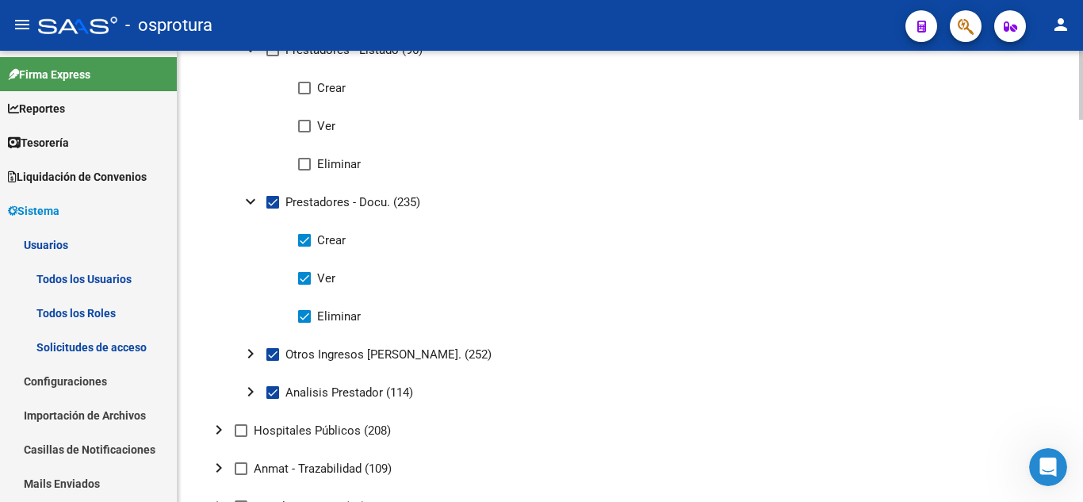
checkbox input "false"
click at [255, 352] on mat-icon "chevron_right" at bounding box center [250, 353] width 19 height 19
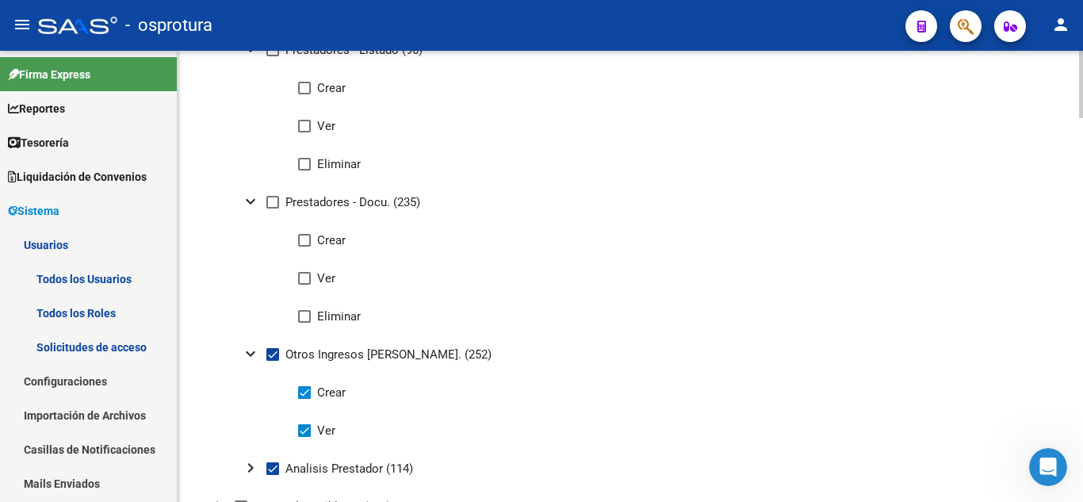
click at [271, 352] on span at bounding box center [272, 354] width 13 height 13
click at [272, 361] on input "Otros Ingresos [PERSON_NAME]. (252)" at bounding box center [272, 361] width 1 height 1
checkbox input "false"
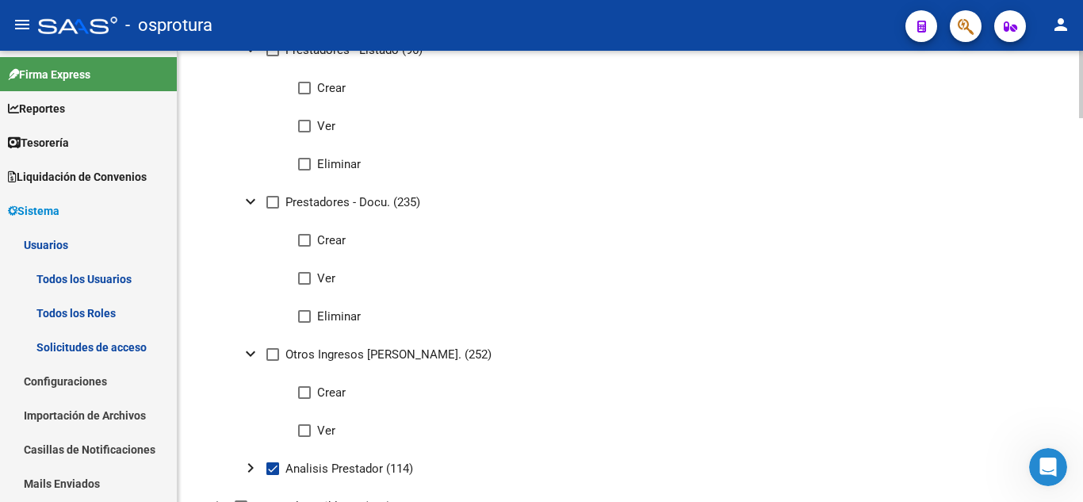
click at [255, 477] on mat-icon "chevron_right" at bounding box center [250, 467] width 19 height 19
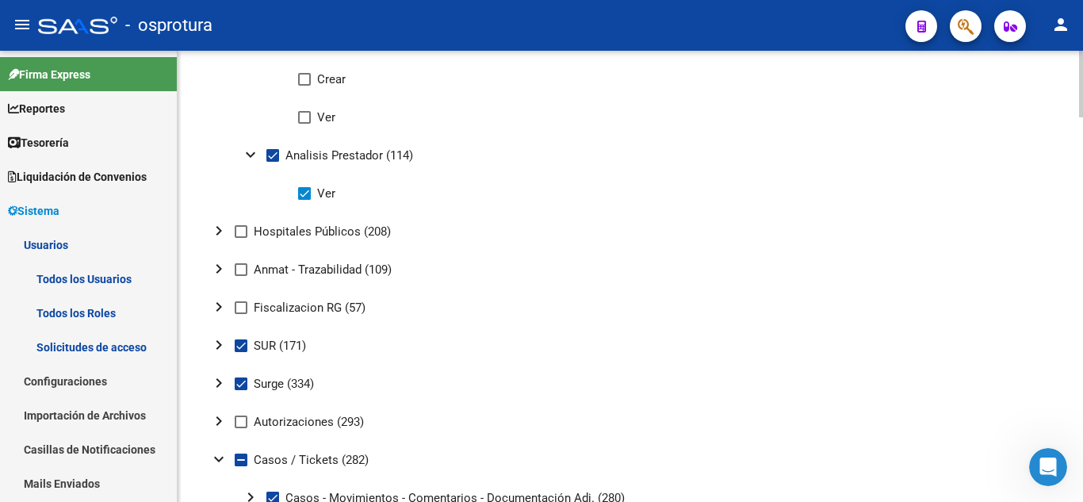
click at [1083, 384] on div at bounding box center [1081, 399] width 4 height 67
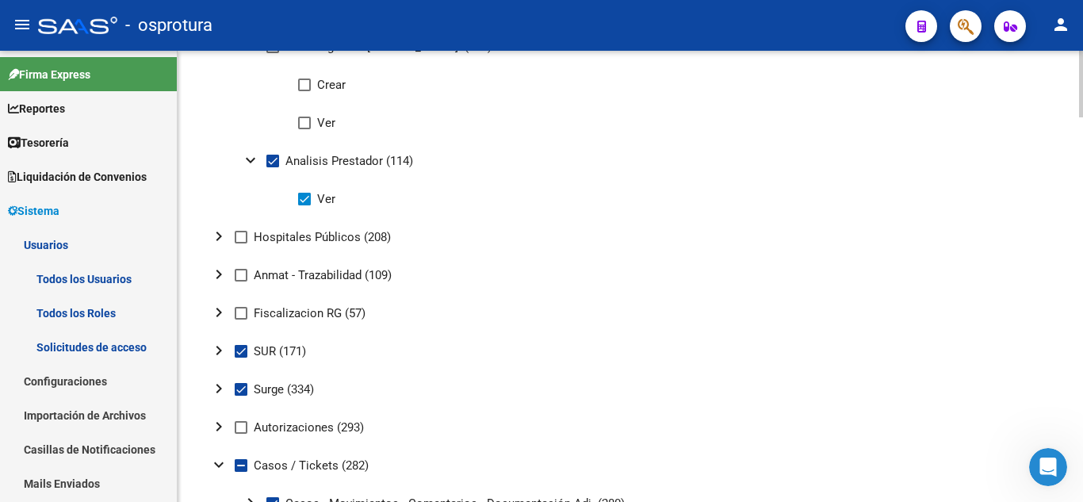
click at [270, 163] on span at bounding box center [272, 161] width 13 height 13
click at [272, 167] on input "Analisis Prestador (114)" at bounding box center [272, 167] width 1 height 1
checkbox input "false"
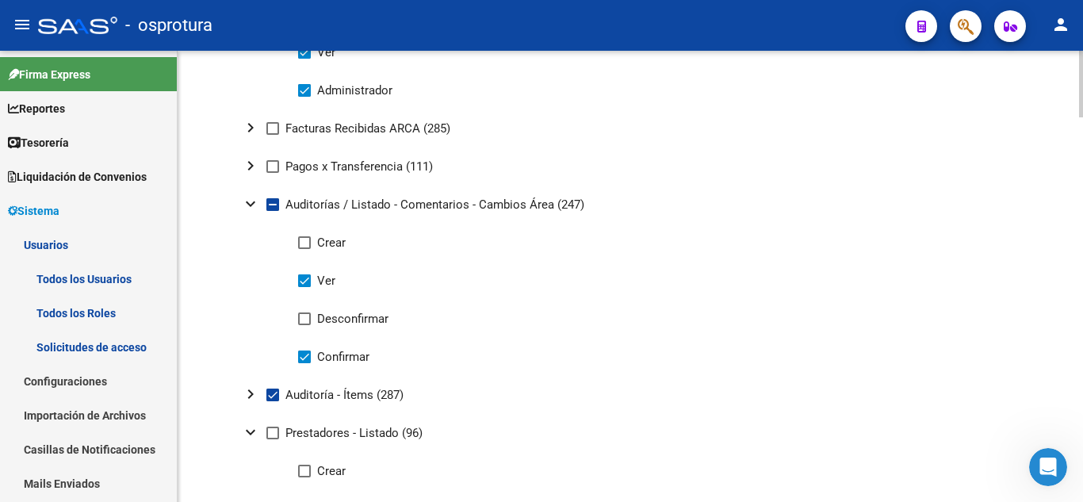
scroll to position [1442, 0]
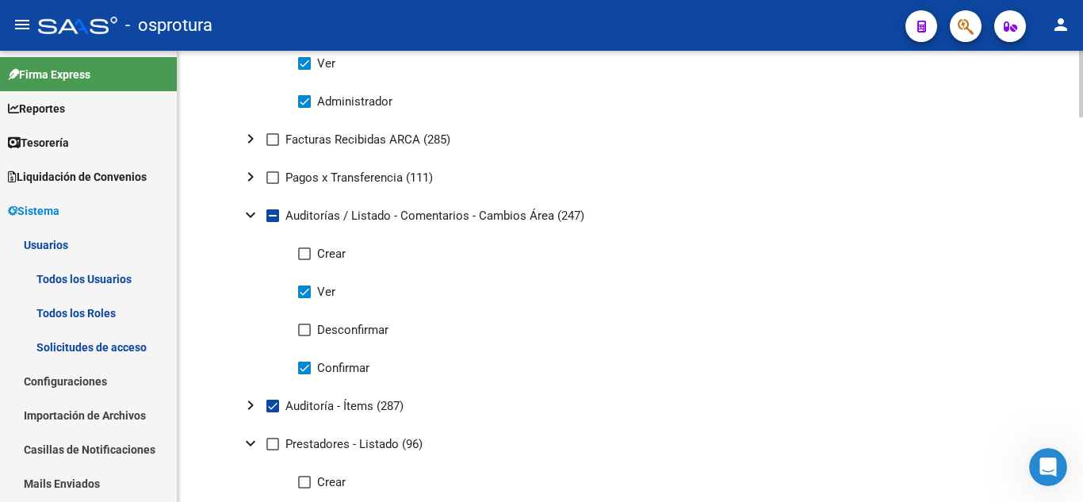
click at [1083, 294] on div at bounding box center [1081, 296] width 4 height 67
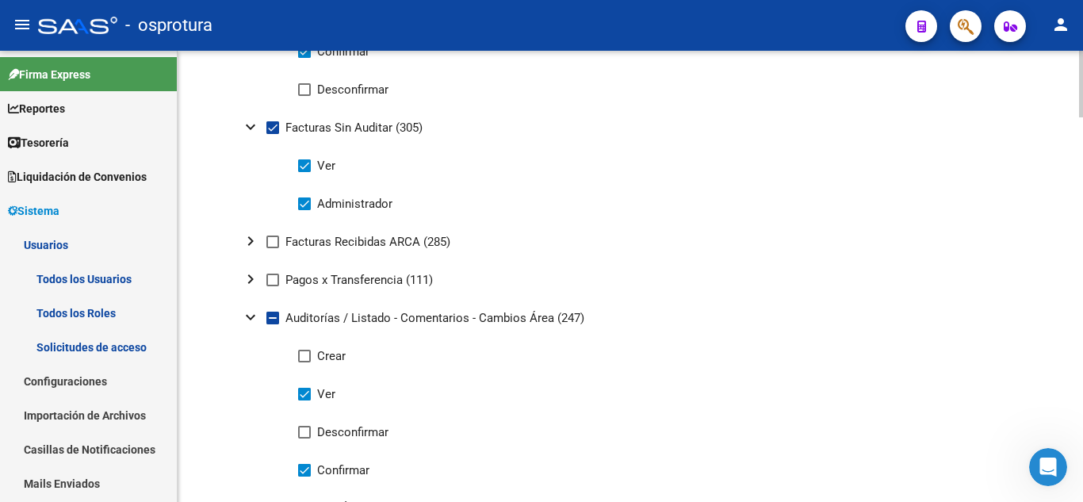
scroll to position [1355, 0]
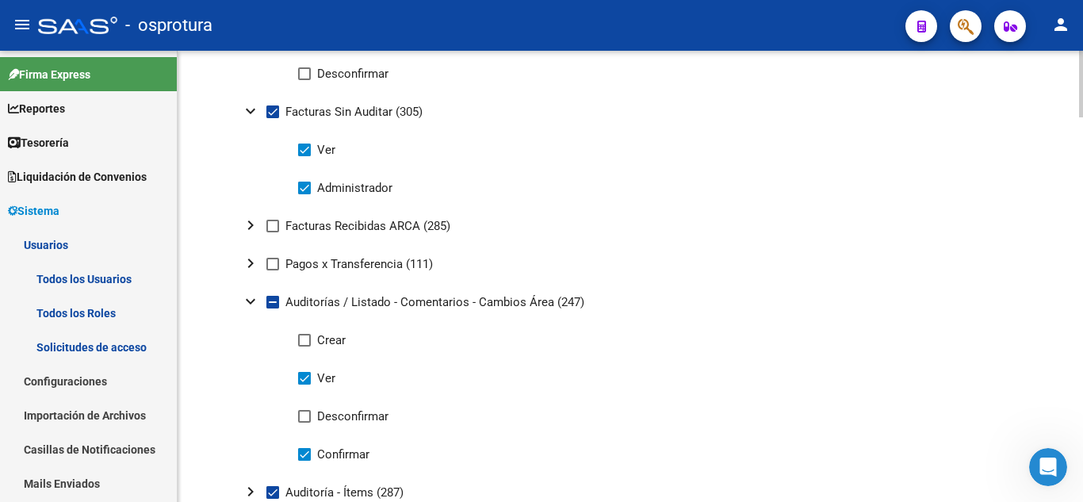
click at [1081, 282] on div at bounding box center [1081, 283] width 4 height 67
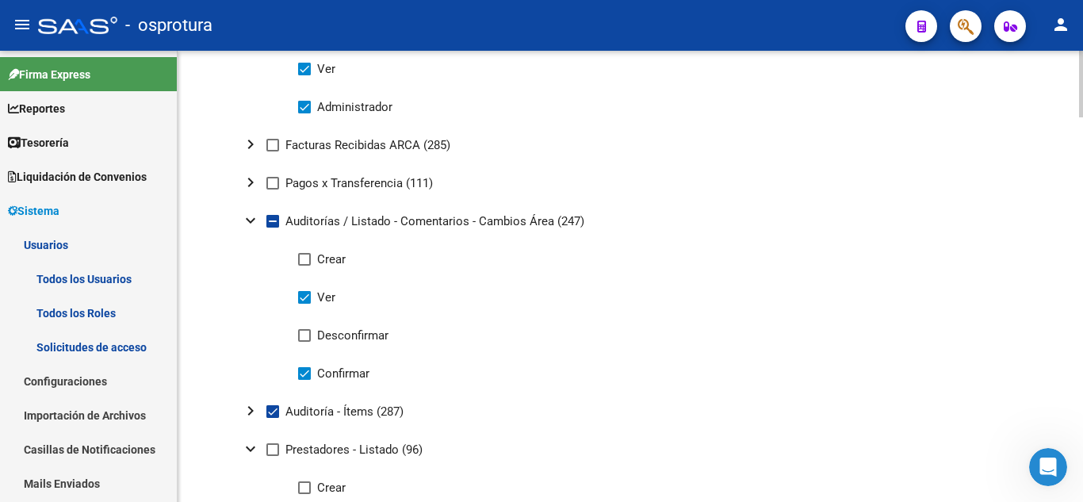
scroll to position [1453, 0]
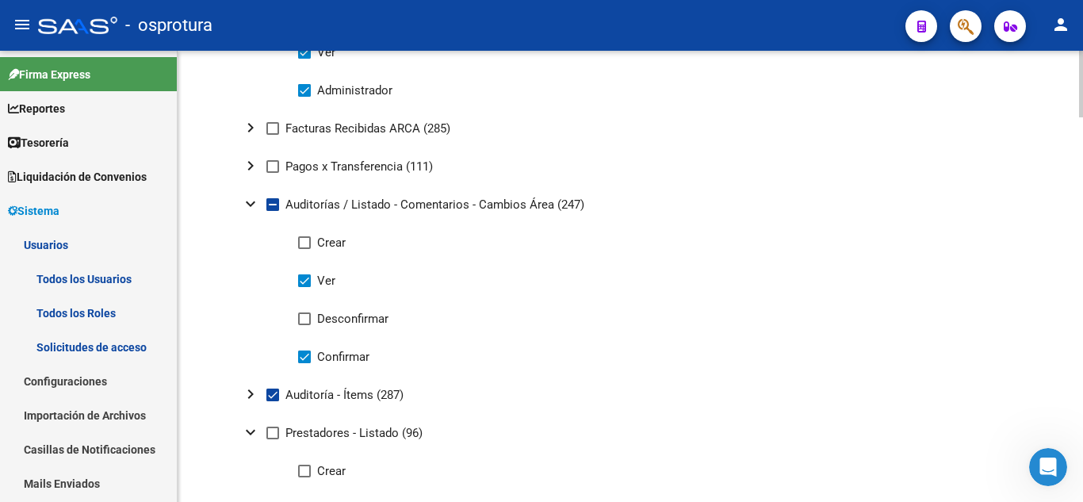
click at [1083, 296] on div at bounding box center [1081, 297] width 4 height 67
click at [254, 390] on mat-icon "chevron_right" at bounding box center [250, 394] width 19 height 19
click at [254, 390] on mat-icon "expand_more" at bounding box center [250, 394] width 19 height 19
drag, startPoint x: 1077, startPoint y: 296, endPoint x: 1083, endPoint y: 279, distance: 17.6
click at [1083, 279] on div "arrow_back Crear Rol save Guardar cambios Nombre * Gerenciadora Ingresar nombre…" at bounding box center [633, 134] width 910 height 3072
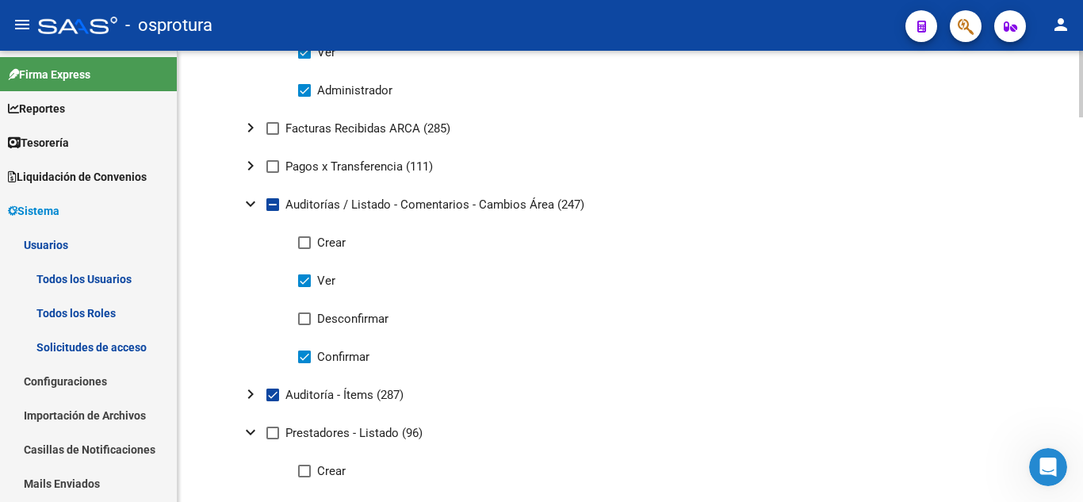
click at [962, 322] on div "Nombre * Gerenciadora Ingresar nombre Es Gerenciador Es Prestador Privado Permi…" at bounding box center [630, 153] width 855 height 2958
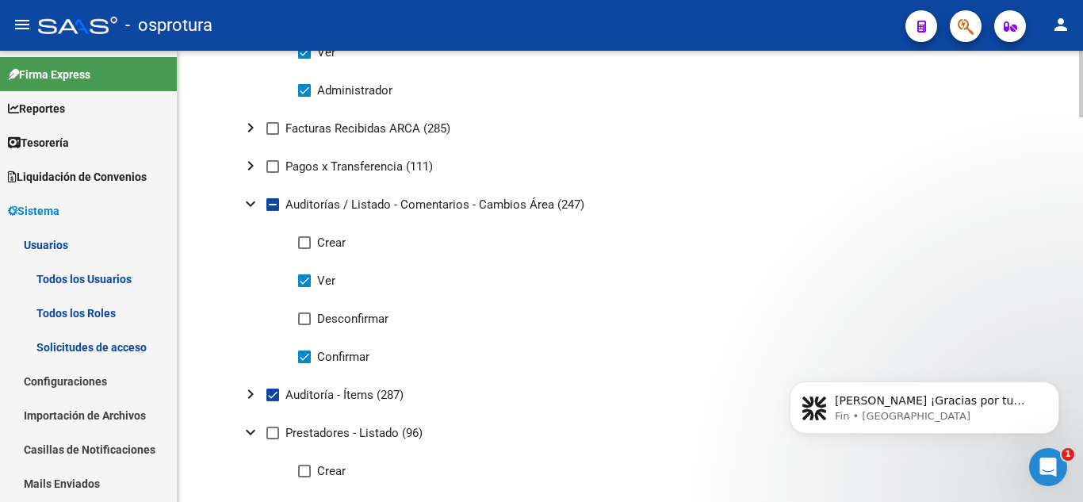
scroll to position [1329, 0]
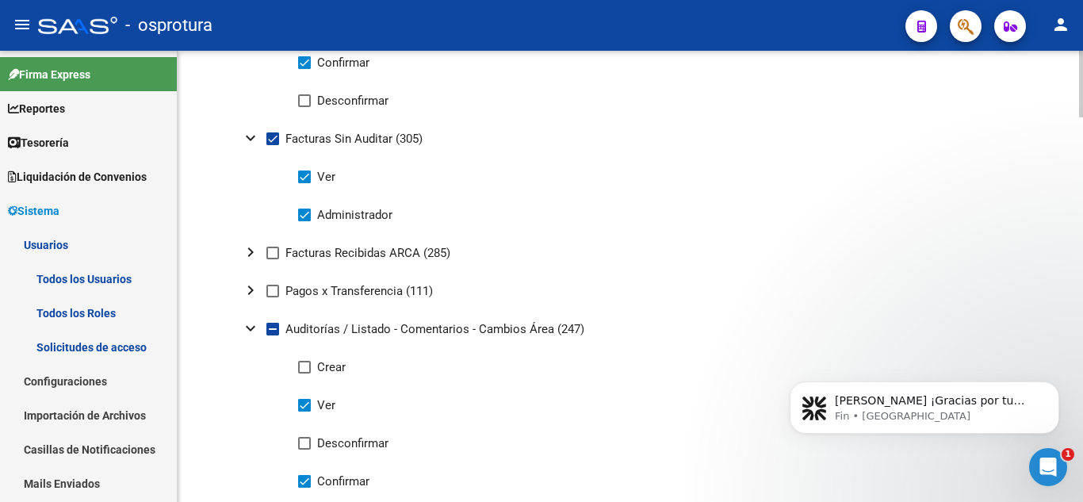
click at [1081, 295] on div at bounding box center [1081, 279] width 4 height 67
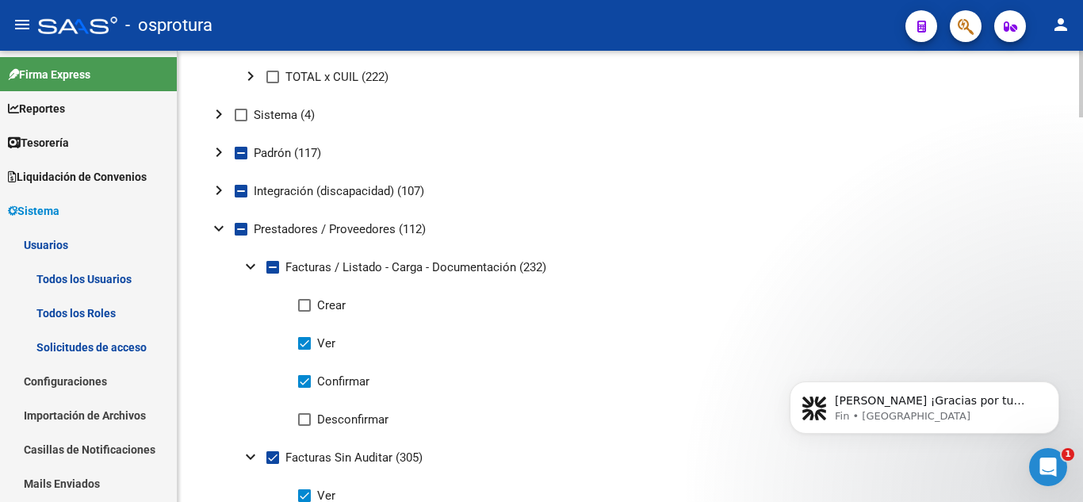
scroll to position [983, 0]
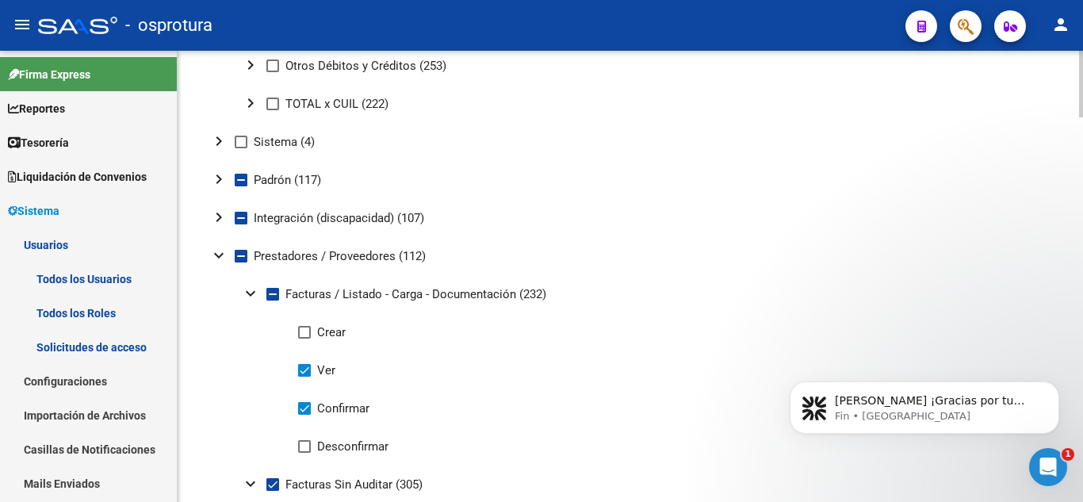
click at [1080, 244] on div at bounding box center [1081, 228] width 4 height 67
click at [303, 339] on label "Crear" at bounding box center [322, 332] width 48 height 19
click at [304, 339] on input "Crear" at bounding box center [304, 339] width 1 height 1
checkbox input "true"
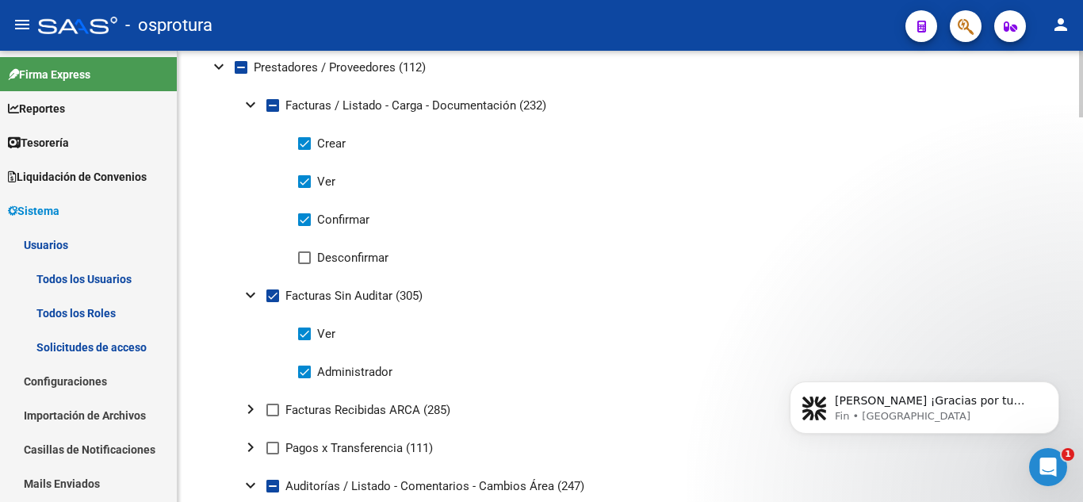
scroll to position [1193, 0]
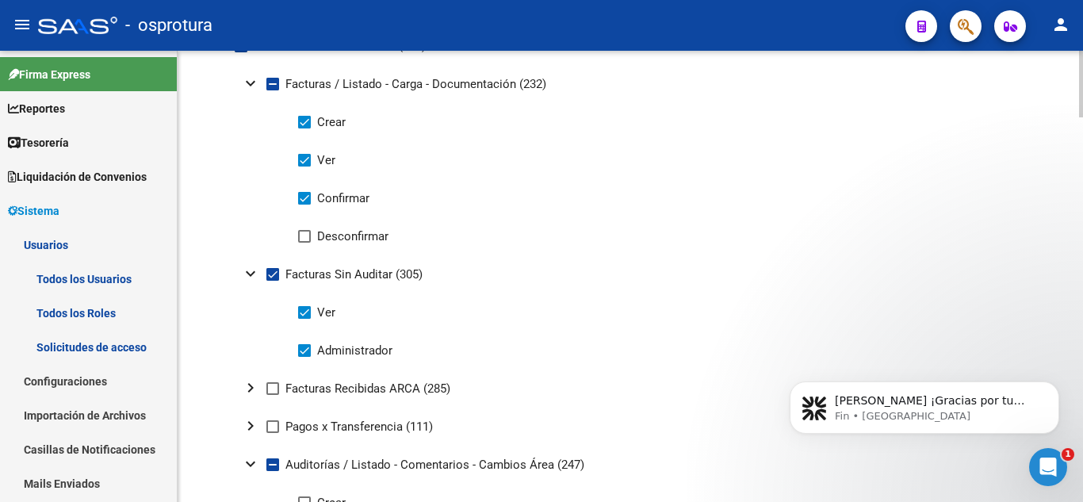
click at [1083, 256] on div at bounding box center [1081, 259] width 4 height 67
click at [259, 274] on mat-icon "expand_more" at bounding box center [250, 273] width 19 height 19
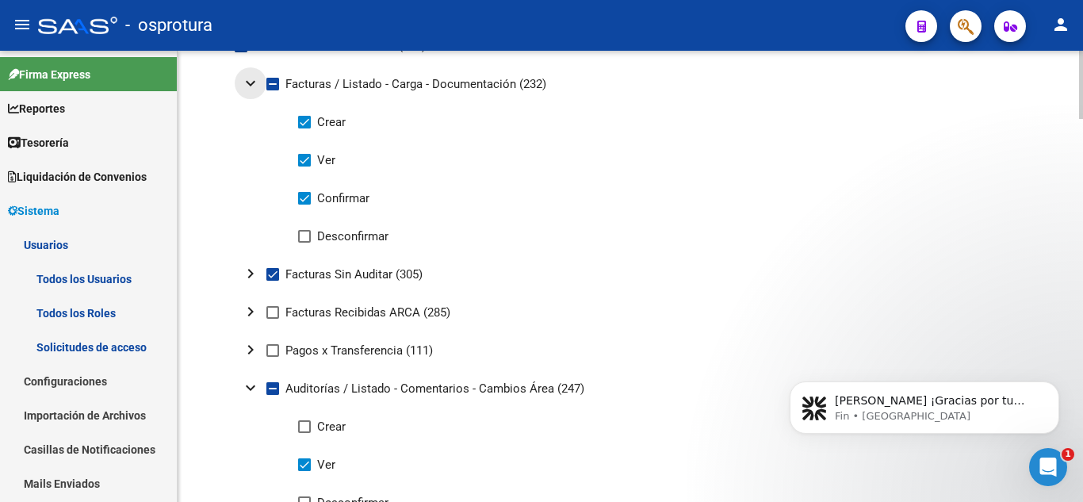
click at [252, 81] on mat-icon "expand_more" at bounding box center [250, 83] width 19 height 19
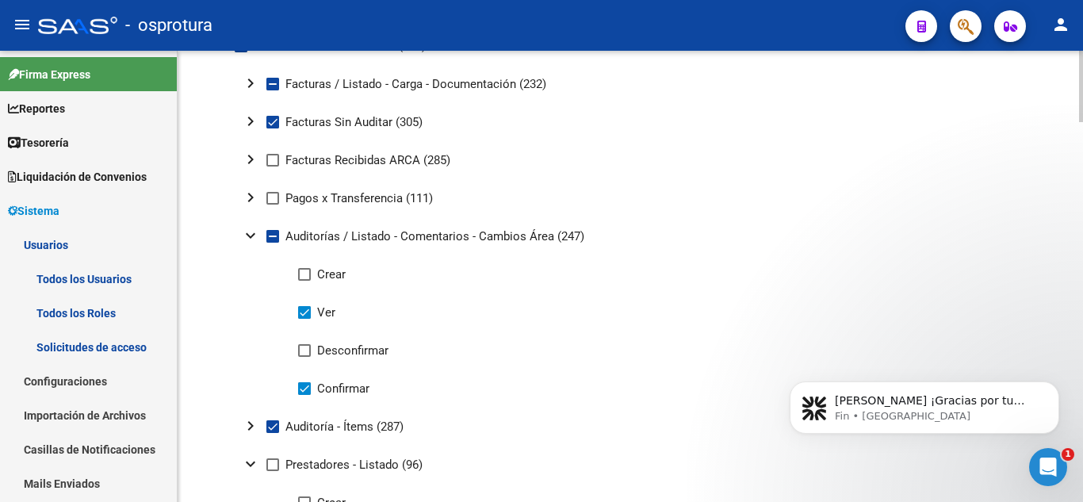
click at [247, 465] on mat-icon "expand_more" at bounding box center [250, 463] width 19 height 19
click at [249, 237] on mat-icon "expand_more" at bounding box center [250, 235] width 19 height 19
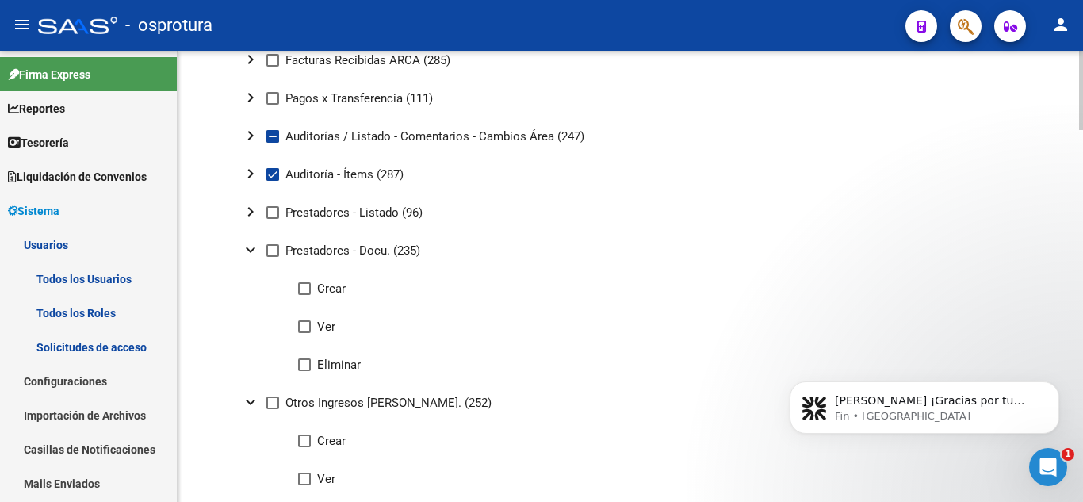
scroll to position [1356, 0]
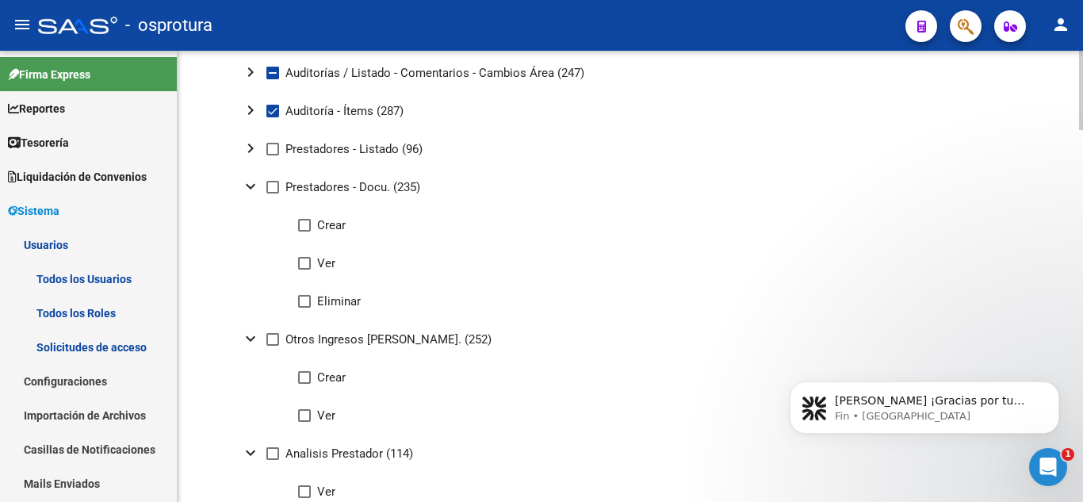
click at [1083, 309] on div at bounding box center [1081, 327] width 4 height 79
click at [248, 187] on mat-icon "expand_more" at bounding box center [250, 186] width 19 height 19
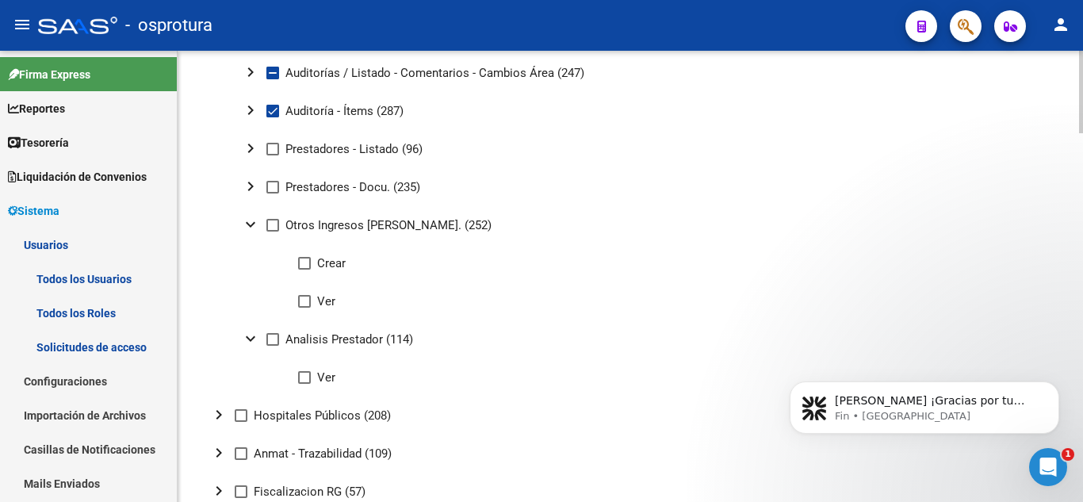
click at [250, 226] on mat-icon "expand_more" at bounding box center [250, 224] width 19 height 19
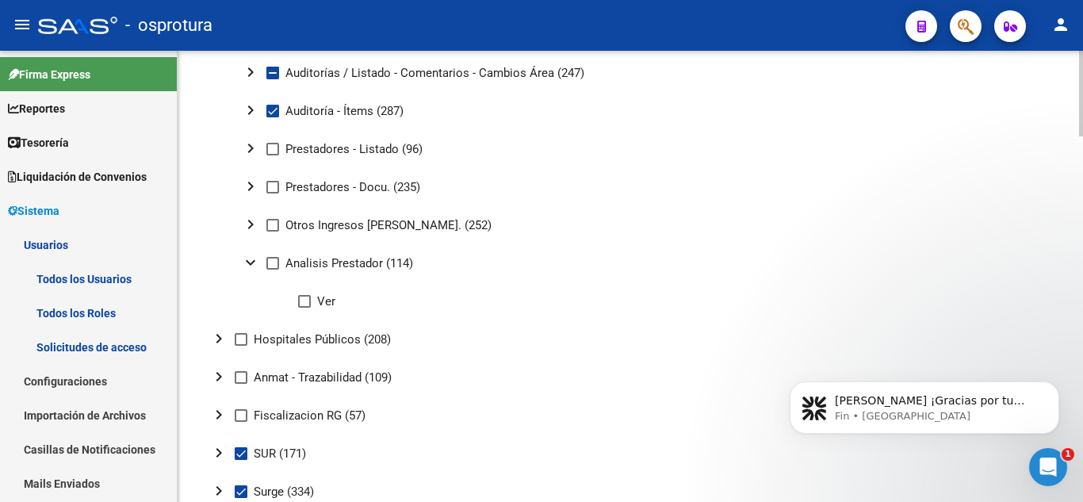
click at [250, 263] on mat-icon "expand_more" at bounding box center [250, 262] width 19 height 19
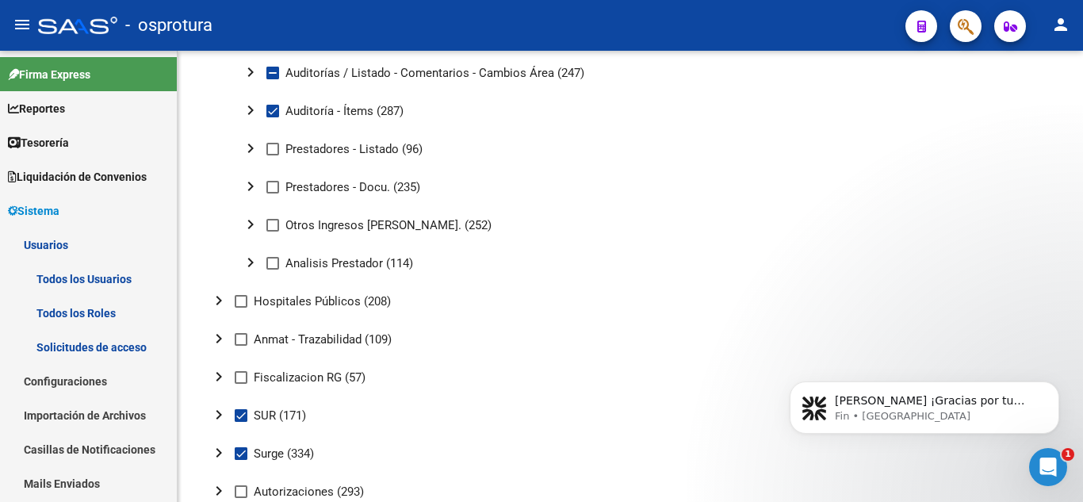
drag, startPoint x: 1075, startPoint y: 351, endPoint x: 1075, endPoint y: 301, distance: 49.2
click html "[PERSON_NAME] ¡Gracias por tu paciencia! Estamos revisando tu mensaje y te resp…"
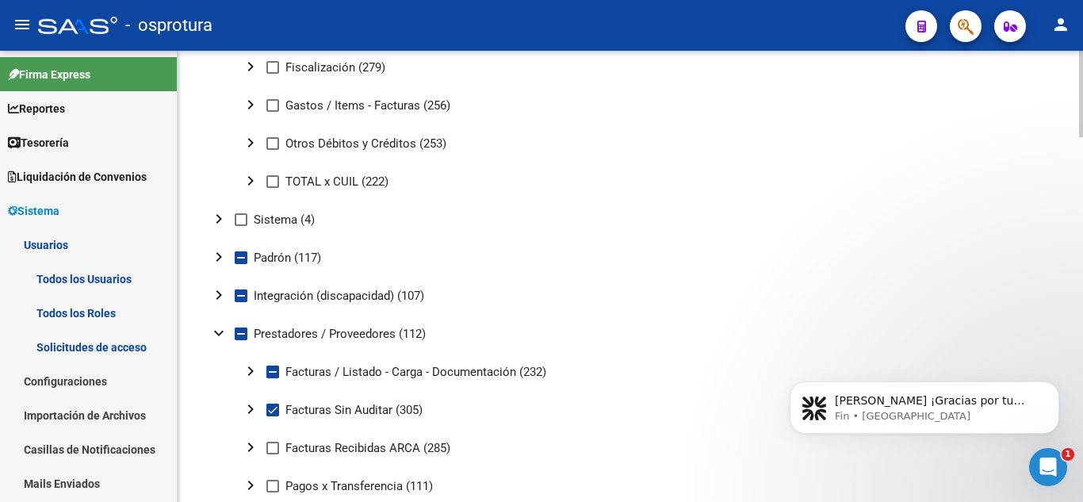
click at [1083, 301] on div at bounding box center [1081, 276] width 4 height 451
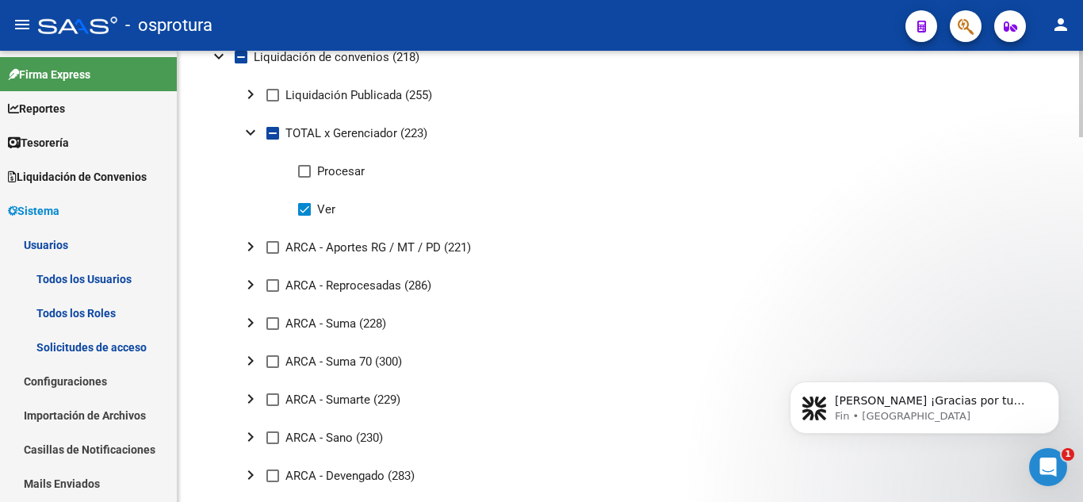
click at [254, 128] on mat-icon "expand_more" at bounding box center [250, 132] width 19 height 19
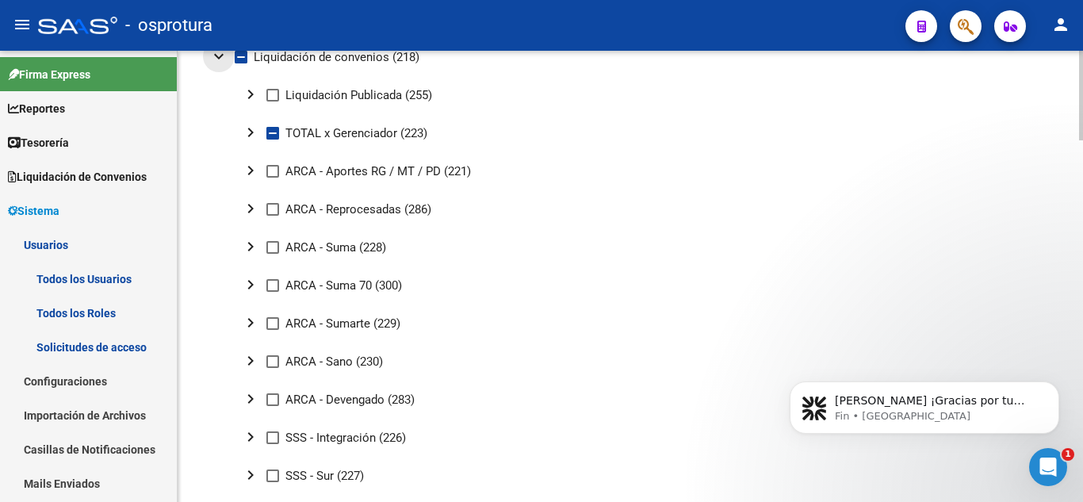
click at [217, 57] on mat-icon "expand_more" at bounding box center [218, 56] width 19 height 19
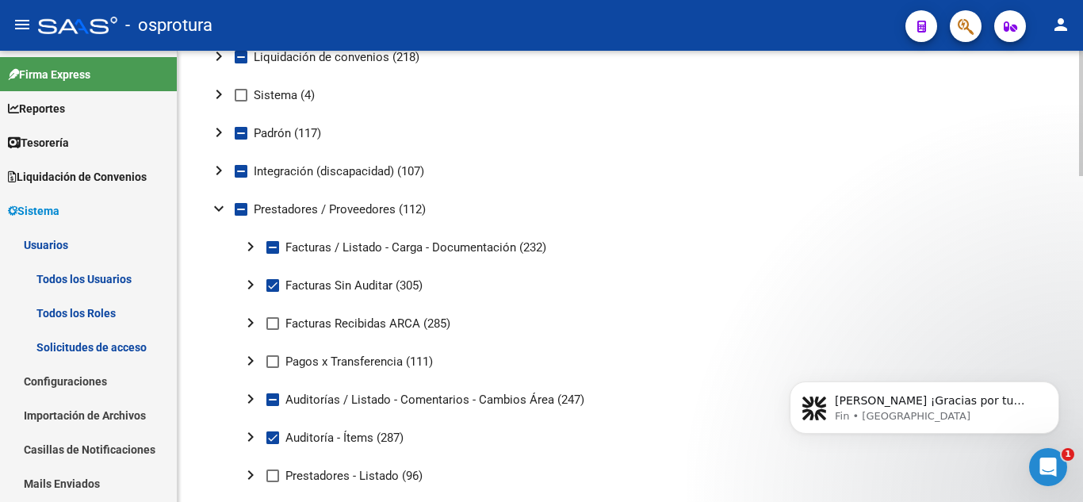
click at [1083, 136] on div at bounding box center [1081, 198] width 4 height 125
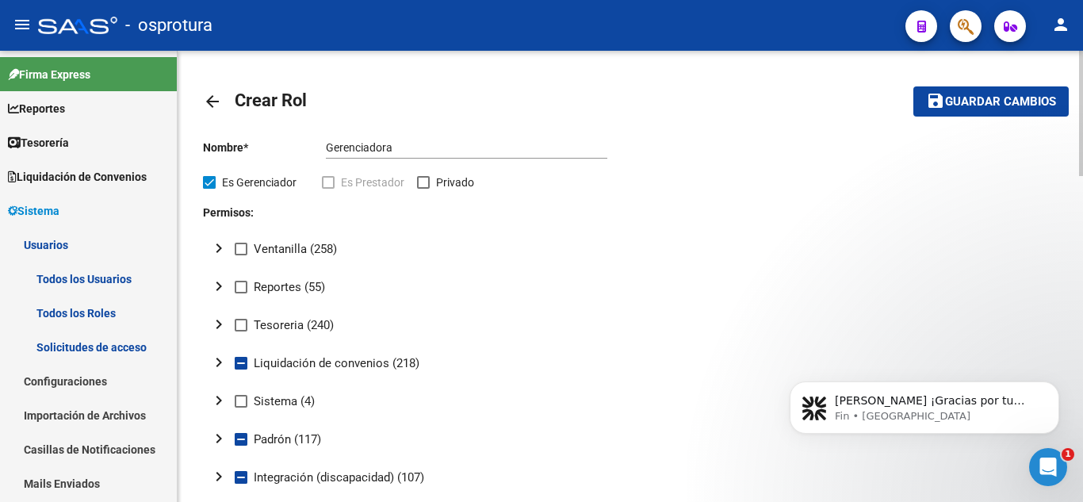
click at [933, 103] on mat-icon "save" at bounding box center [935, 100] width 19 height 19
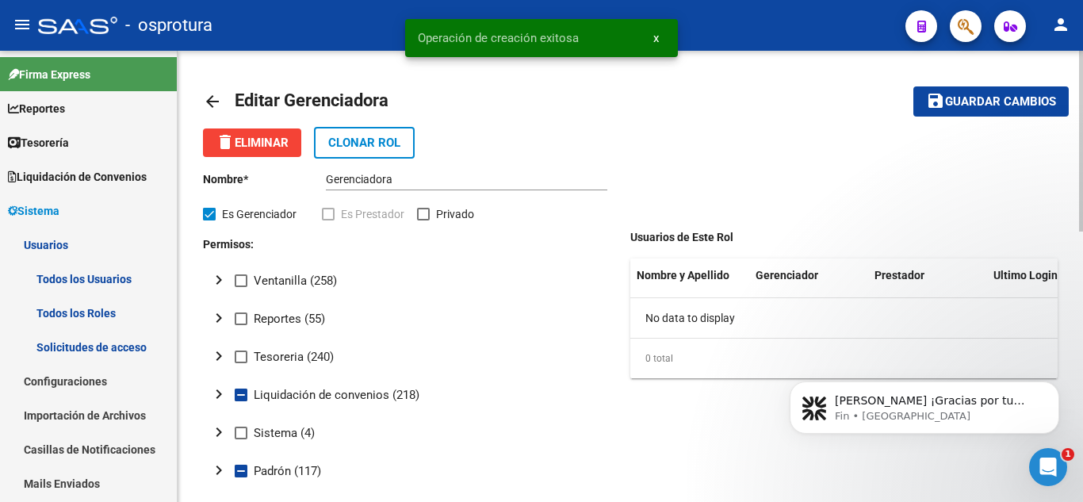
click at [209, 102] on mat-icon "arrow_back" at bounding box center [212, 101] width 19 height 19
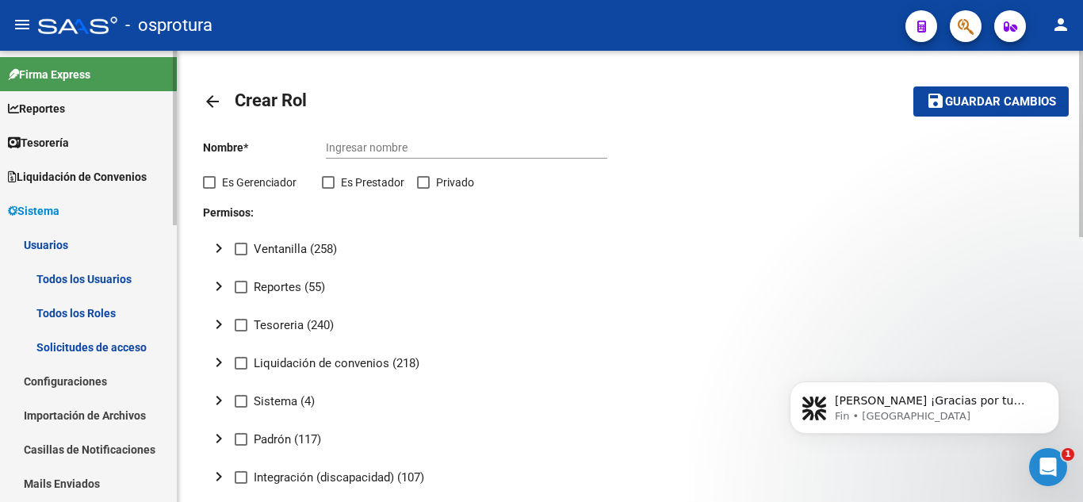
click at [48, 281] on link "Todos los Usuarios" at bounding box center [88, 279] width 177 height 34
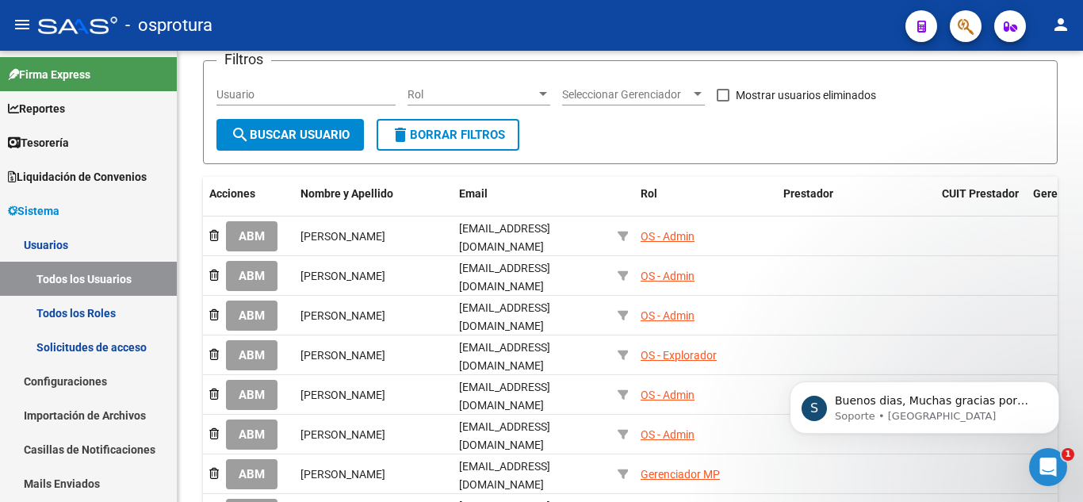
scroll to position [88, 0]
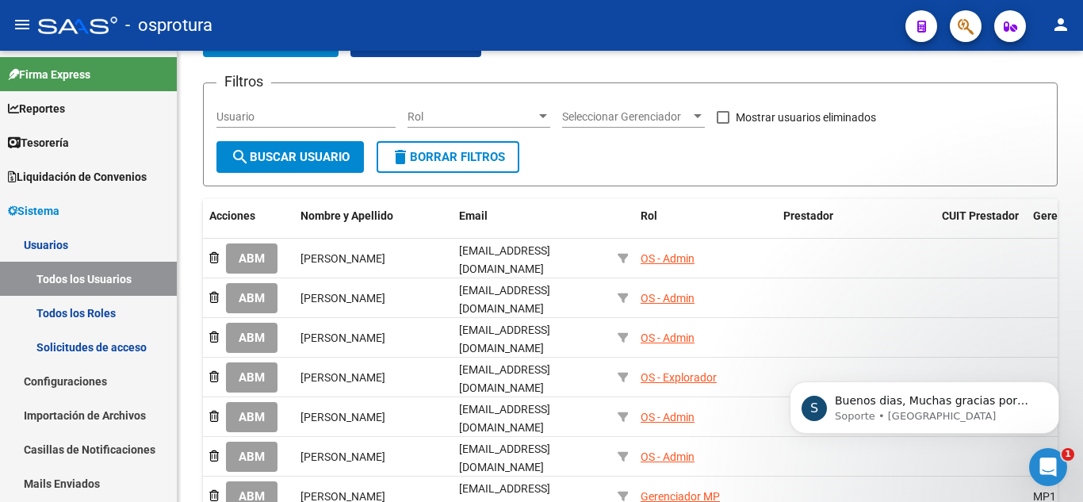
click at [1083, 202] on div at bounding box center [1081, 236] width 4 height 269
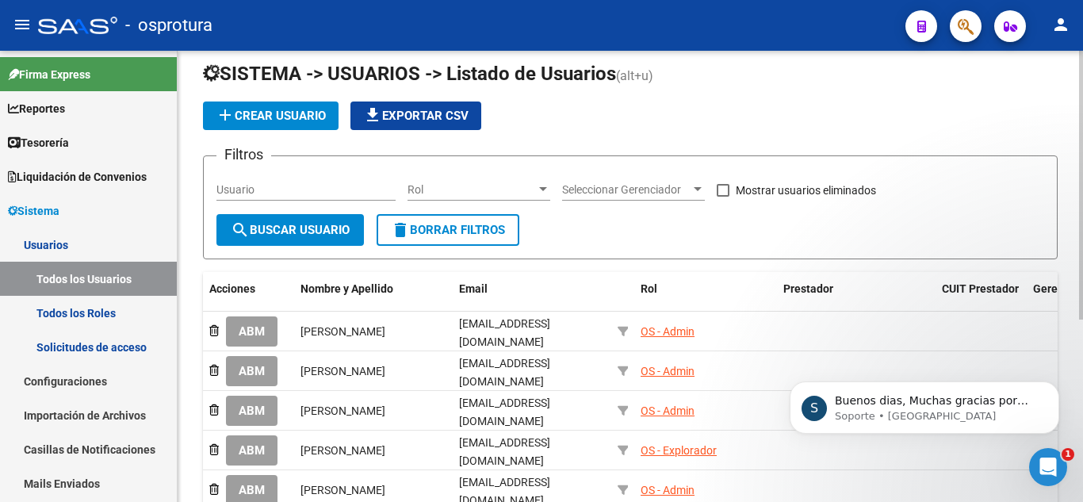
click at [1083, 147] on div at bounding box center [1081, 193] width 4 height 269
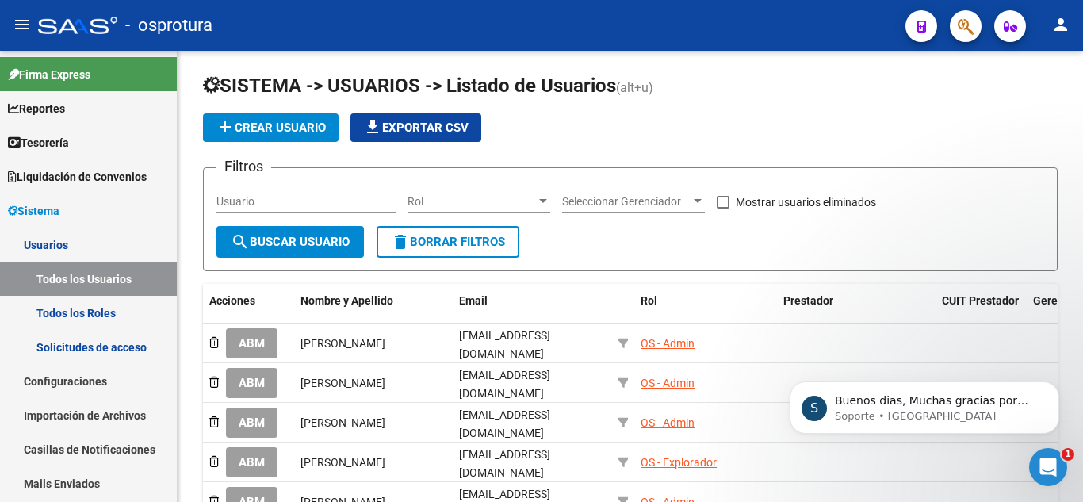
drag, startPoint x: 288, startPoint y: 132, endPoint x: 617, endPoint y: 140, distance: 329.3
click at [617, 140] on div "add Crear Usuario file_download Exportar CSV" at bounding box center [630, 127] width 855 height 29
click at [272, 130] on span "add Crear Usuario" at bounding box center [271, 128] width 110 height 14
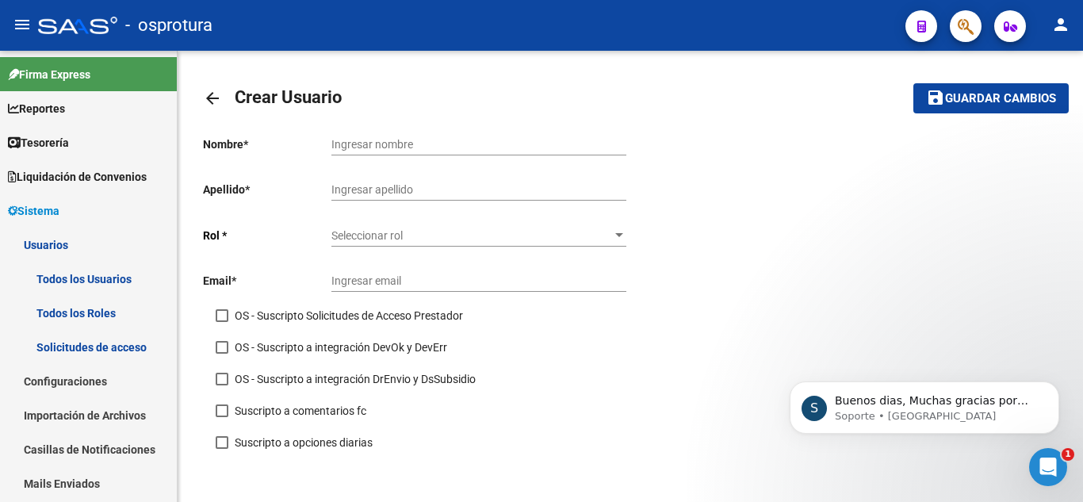
click at [396, 135] on div "Ingresar nombre" at bounding box center [479, 140] width 295 height 32
type input "[PERSON_NAME]"
type input "O"
type input "P"
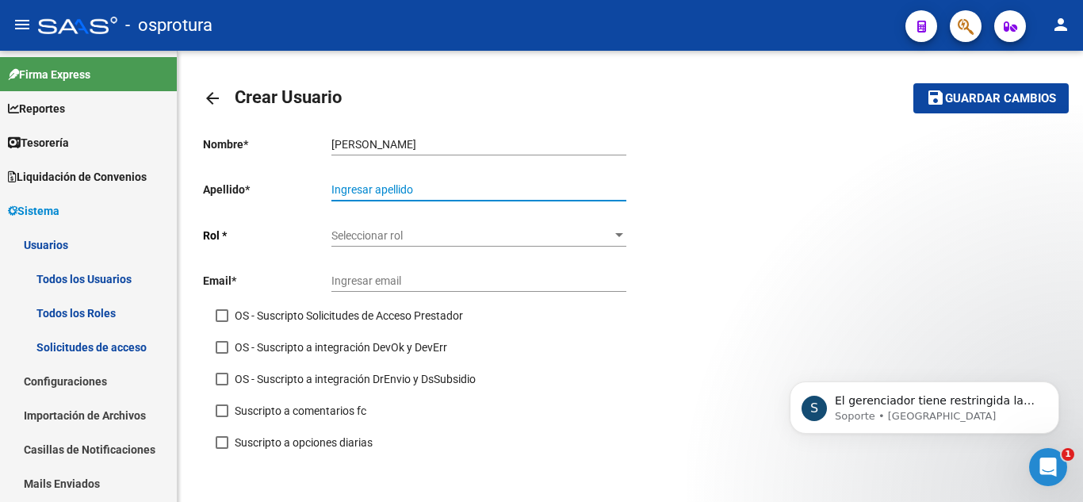
click at [389, 150] on input "[PERSON_NAME]" at bounding box center [479, 144] width 295 height 13
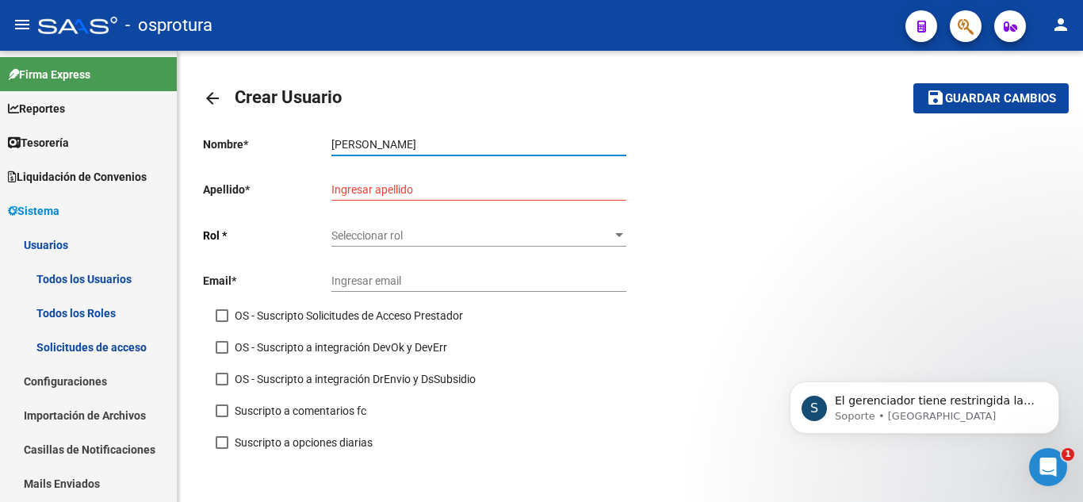
click at [389, 150] on input "[PERSON_NAME]" at bounding box center [479, 144] width 295 height 13
click at [1044, 460] on icon "Abrir Intercom Messenger" at bounding box center [1049, 467] width 26 height 26
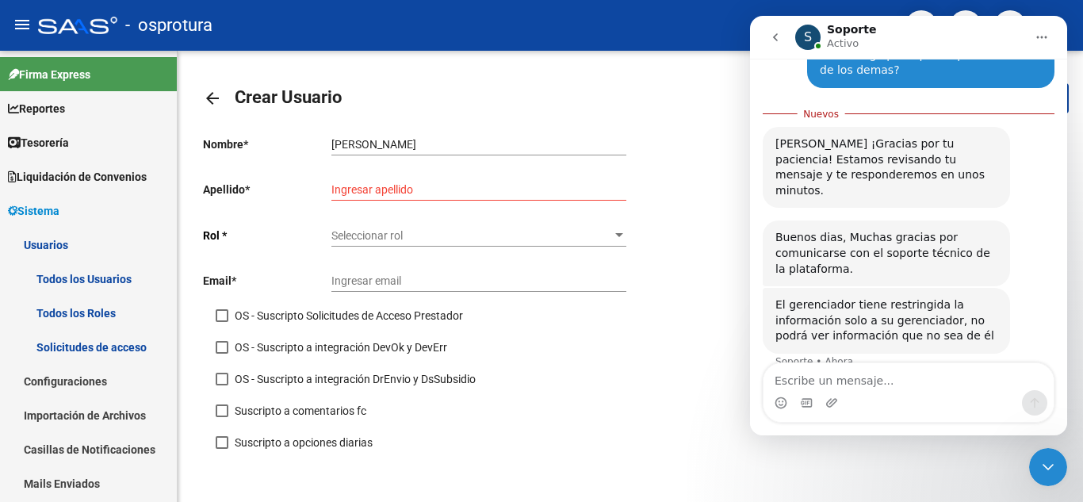
scroll to position [161, 0]
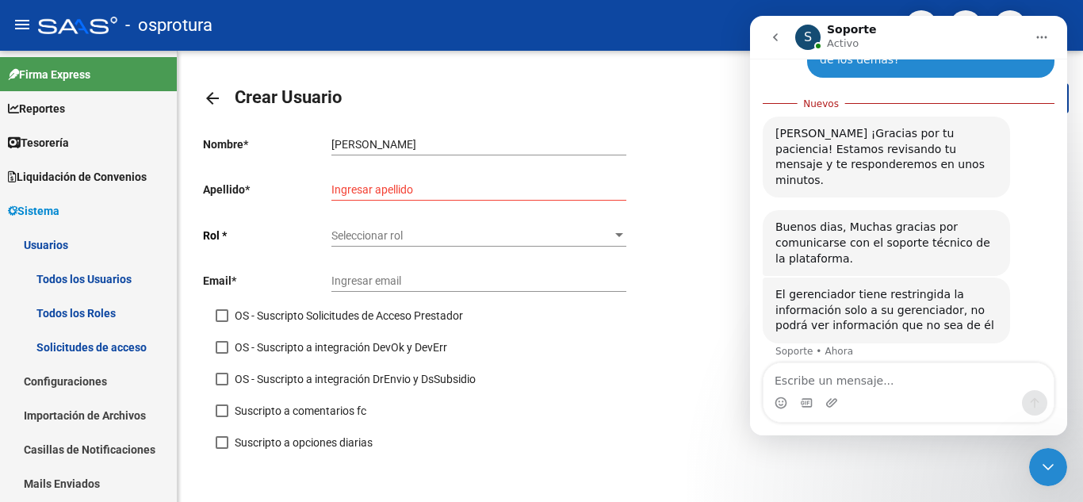
click at [911, 379] on textarea "Escribe un mensaje..." at bounding box center [909, 376] width 290 height 27
type textarea "P"
type textarea "ok, ya es una configuración por defecto asi"
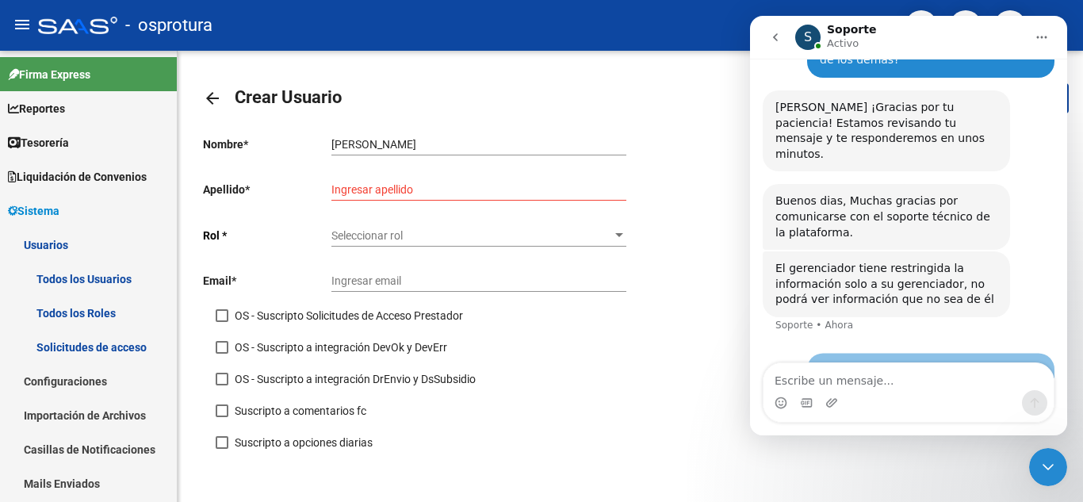
scroll to position [182, 0]
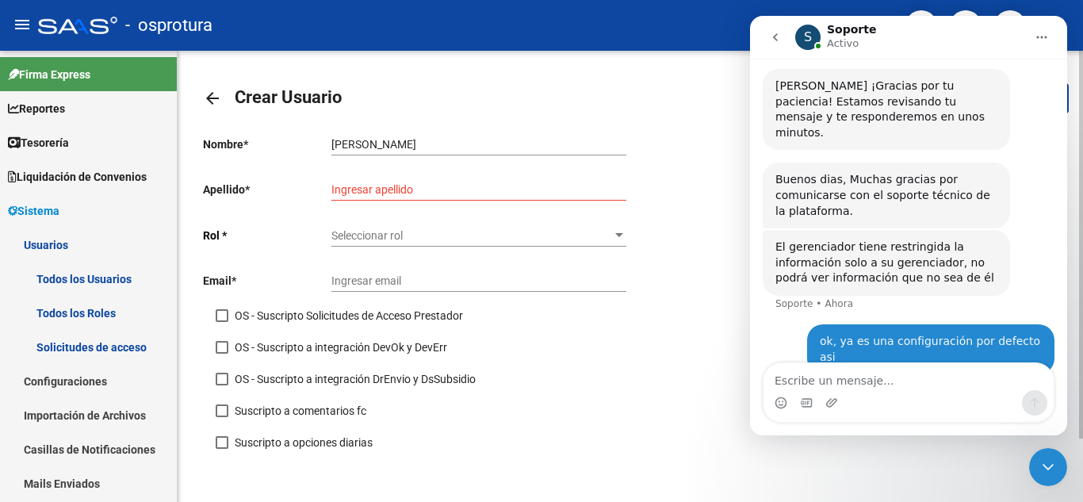
click at [681, 354] on div "Nombre * [PERSON_NAME] nombre Apellido * Ingresar apellido [PERSON_NAME] * Sele…" at bounding box center [630, 294] width 855 height 341
click at [1041, 471] on icon "Cerrar Intercom Messenger" at bounding box center [1048, 467] width 19 height 19
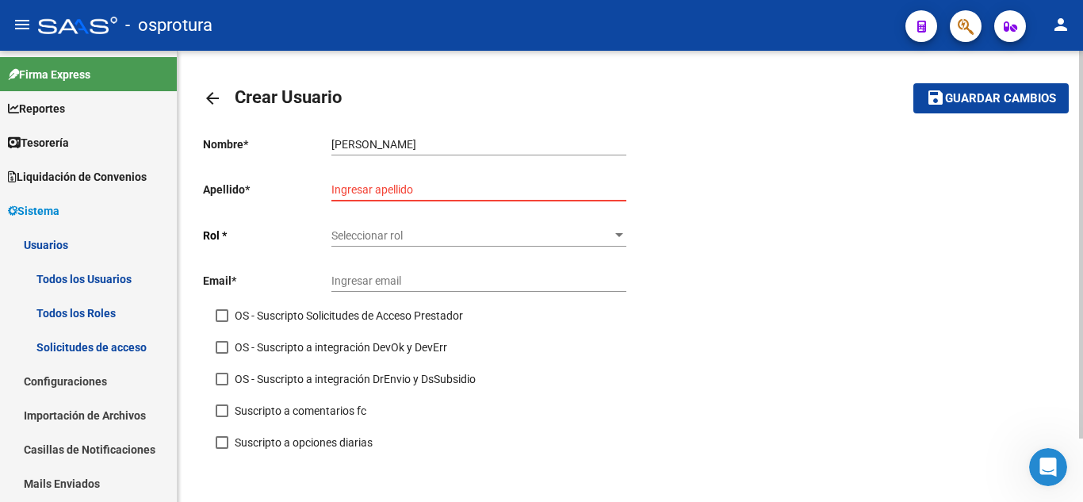
click at [427, 186] on input "Ingresar apellido" at bounding box center [479, 189] width 295 height 13
type input "Pereira 2"
click at [378, 243] on div "Seleccionar rol Seleccionar rol" at bounding box center [479, 231] width 295 height 32
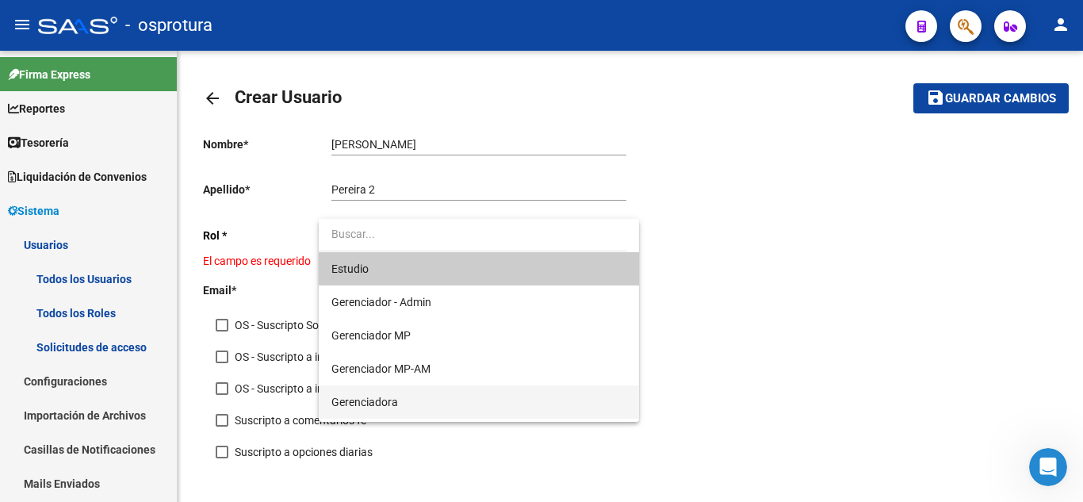
click at [532, 415] on span "Gerenciadora" at bounding box center [479, 401] width 295 height 33
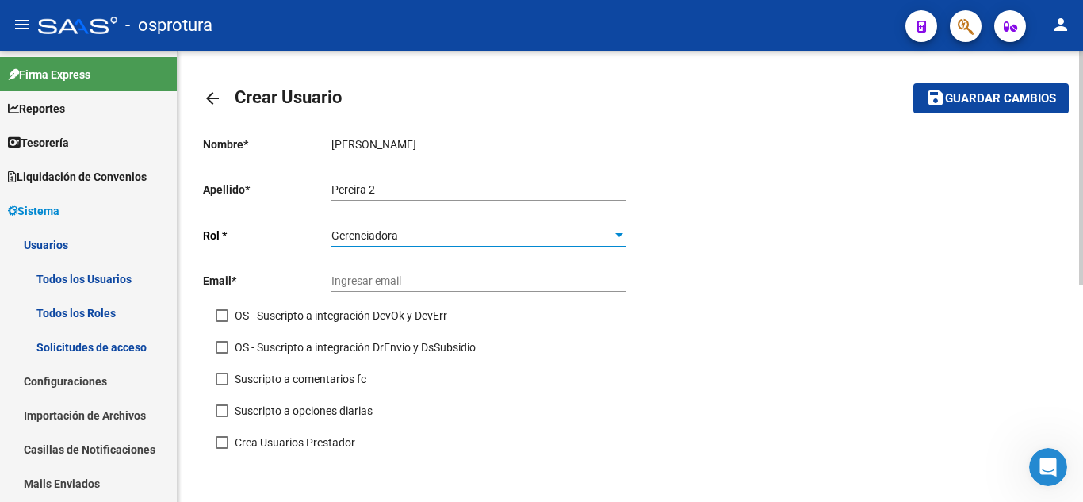
click at [354, 282] on input "Ingresar email" at bounding box center [479, 280] width 295 height 13
type input "p"
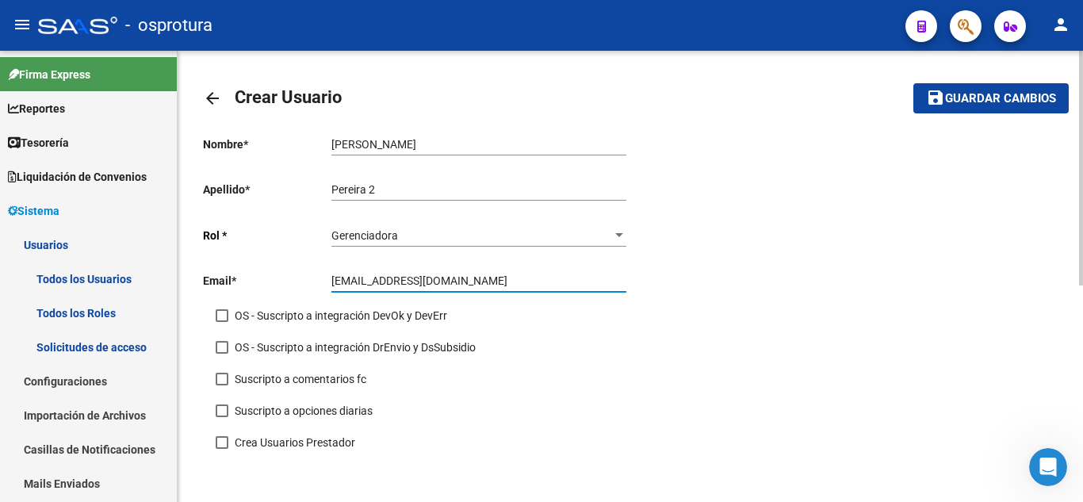
type input "[EMAIL_ADDRESS][DOMAIN_NAME]"
click at [521, 355] on div "OS - Suscripto a integración DrEnvio y DsSubsidio" at bounding box center [430, 354] width 428 height 32
click at [223, 316] on span at bounding box center [222, 315] width 13 height 13
click at [222, 322] on input "OS - Suscripto a integración DevOk y DevErr" at bounding box center [221, 322] width 1 height 1
checkbox input "true"
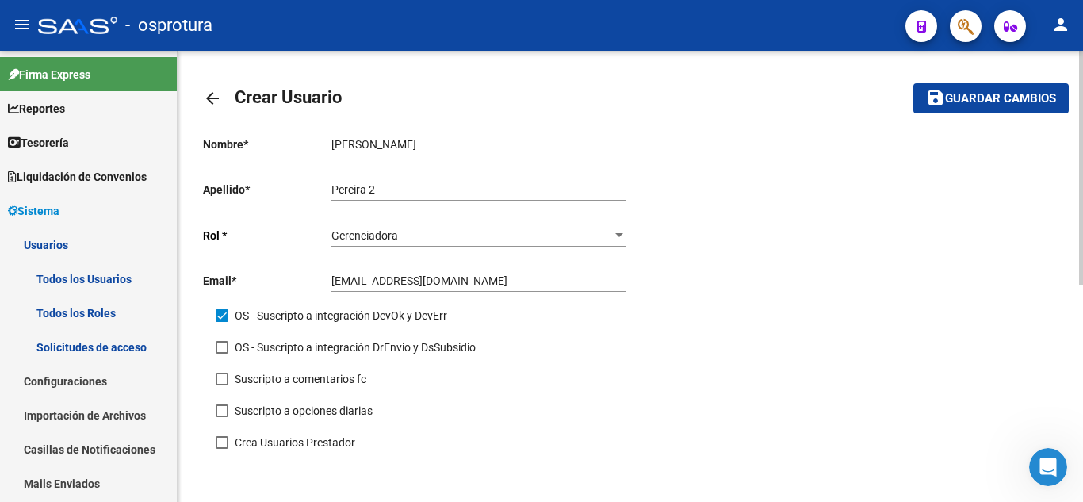
click at [219, 350] on span at bounding box center [222, 347] width 13 height 13
click at [221, 354] on input "OS - Suscripto a integración DrEnvio y DsSubsidio" at bounding box center [221, 354] width 1 height 1
checkbox input "true"
click at [220, 382] on span at bounding box center [222, 379] width 13 height 13
click at [221, 385] on input "Suscripto a comentarios fc" at bounding box center [221, 385] width 1 height 1
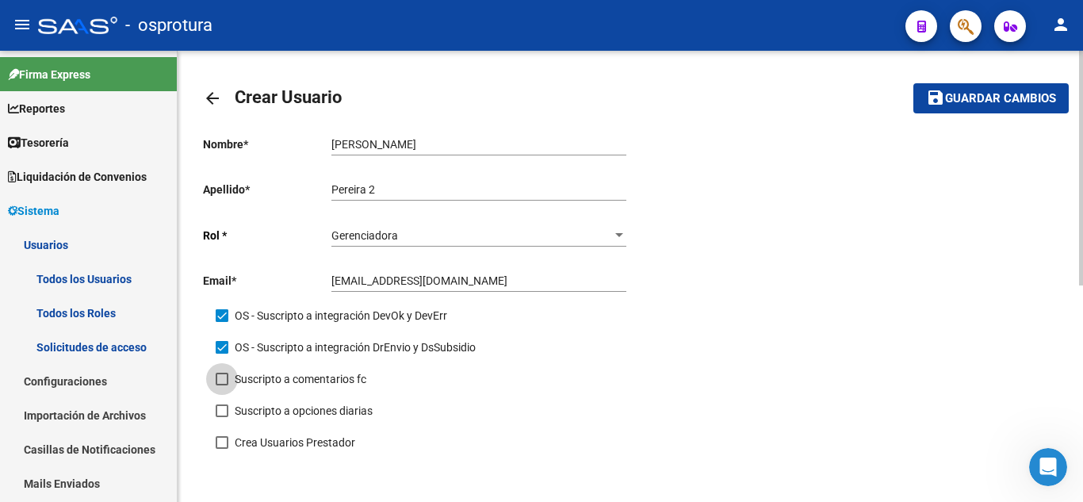
checkbox input "true"
click at [942, 103] on mat-icon "save" at bounding box center [935, 97] width 19 height 19
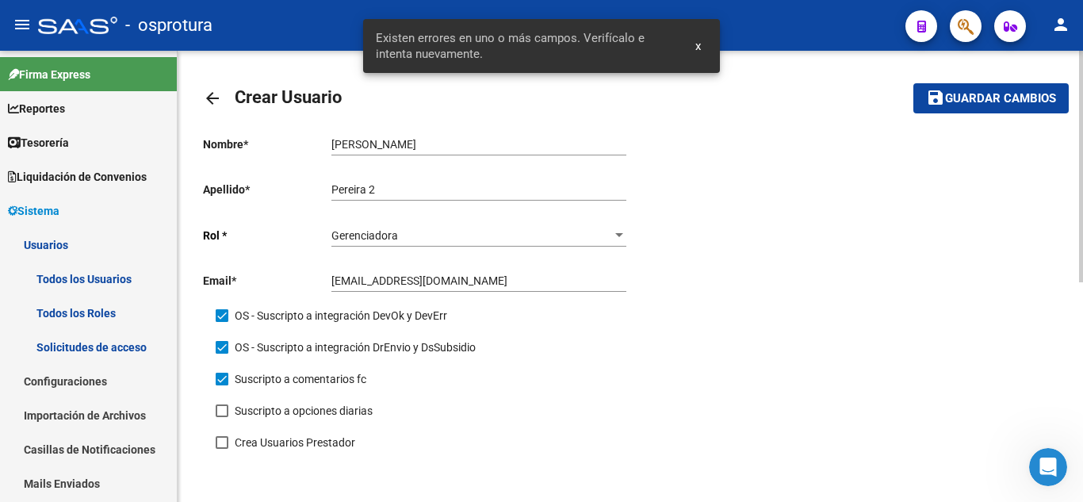
click at [475, 277] on input "[EMAIL_ADDRESS][DOMAIN_NAME]" at bounding box center [479, 280] width 295 height 13
click at [490, 277] on input "[EMAIL_ADDRESS][DOMAIN_NAME]" at bounding box center [479, 280] width 295 height 13
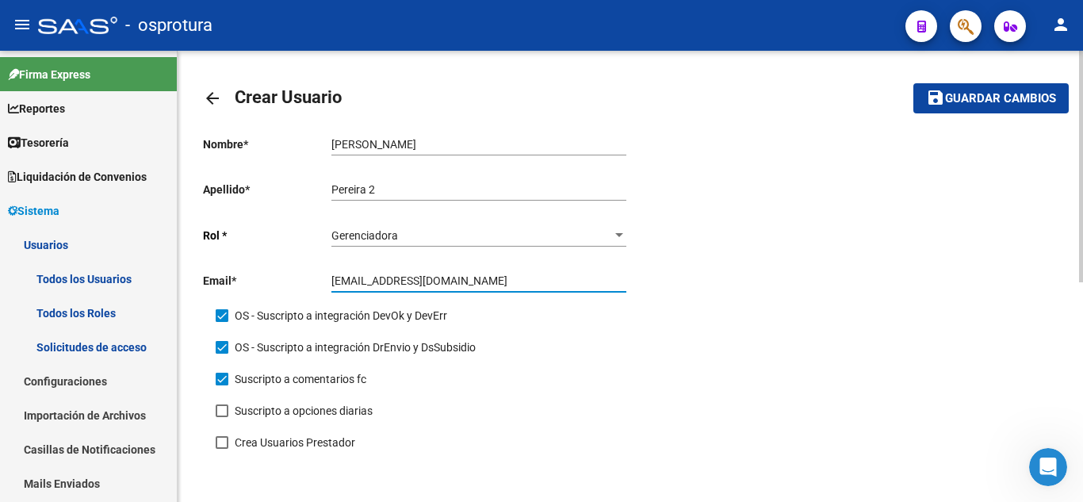
type input "[EMAIL_ADDRESS][DOMAIN_NAME]"
click at [776, 299] on div "Nombre * [PERSON_NAME] nombre Apellido * [PERSON_NAME] 2 Ingresar apellido [PER…" at bounding box center [630, 294] width 855 height 341
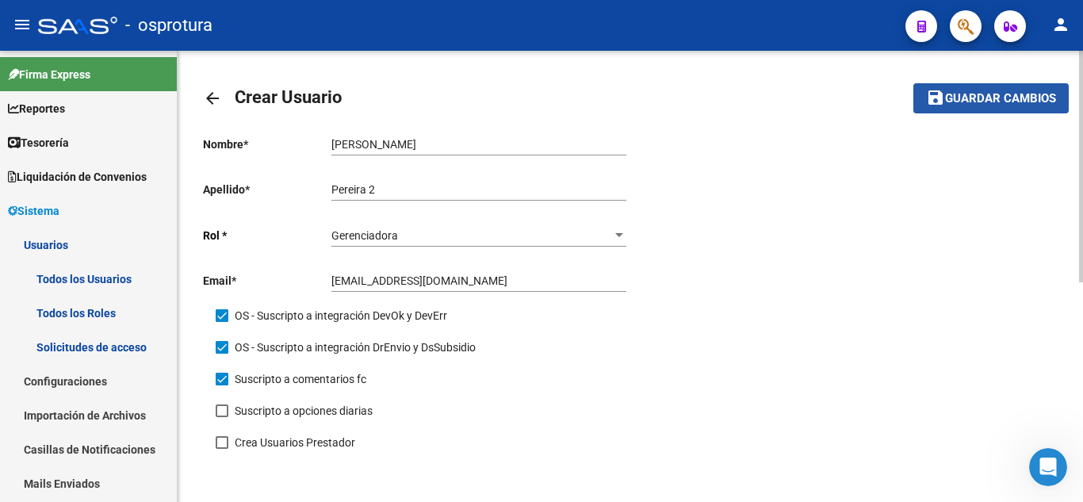
click at [928, 90] on mat-icon "save" at bounding box center [935, 97] width 19 height 19
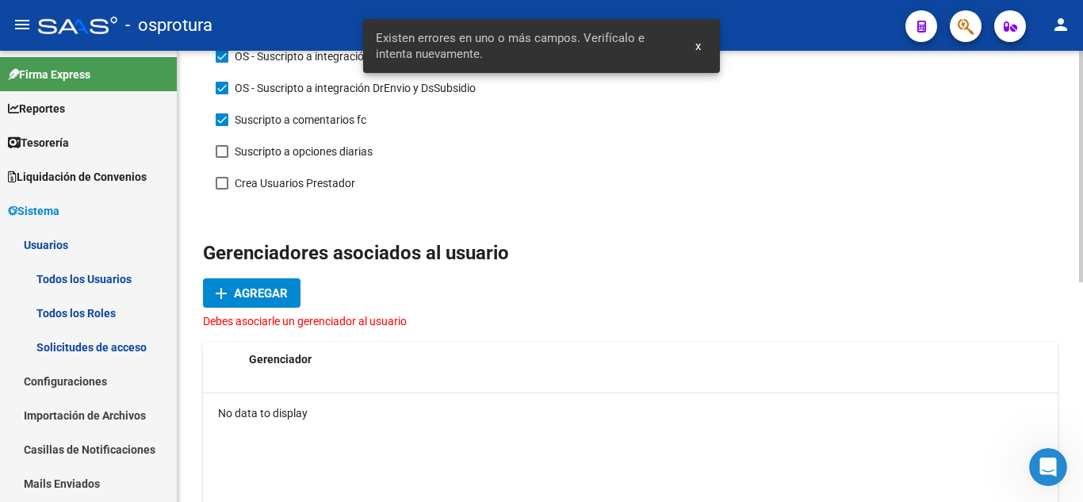
scroll to position [269, 0]
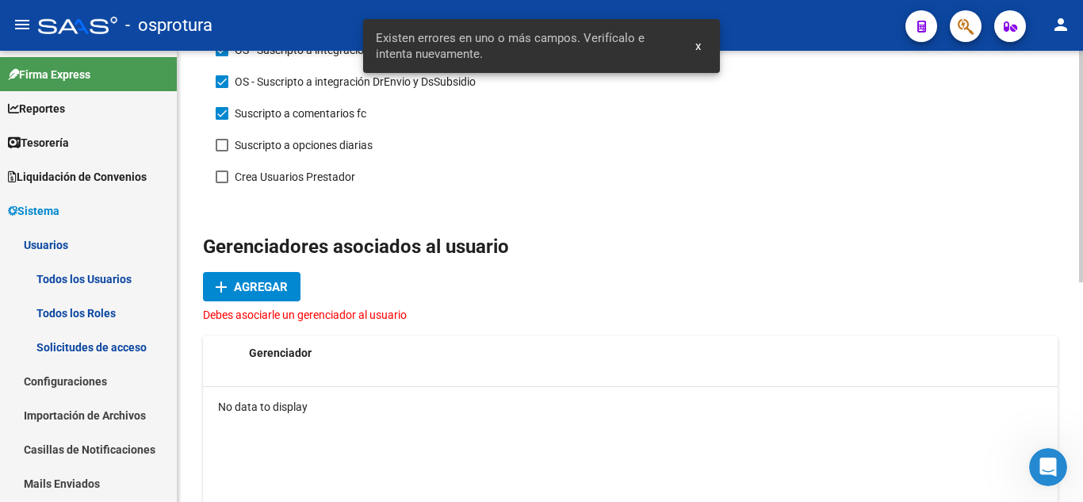
click at [1083, 315] on div at bounding box center [1081, 305] width 4 height 232
click at [280, 288] on span "Agregar" at bounding box center [261, 287] width 54 height 14
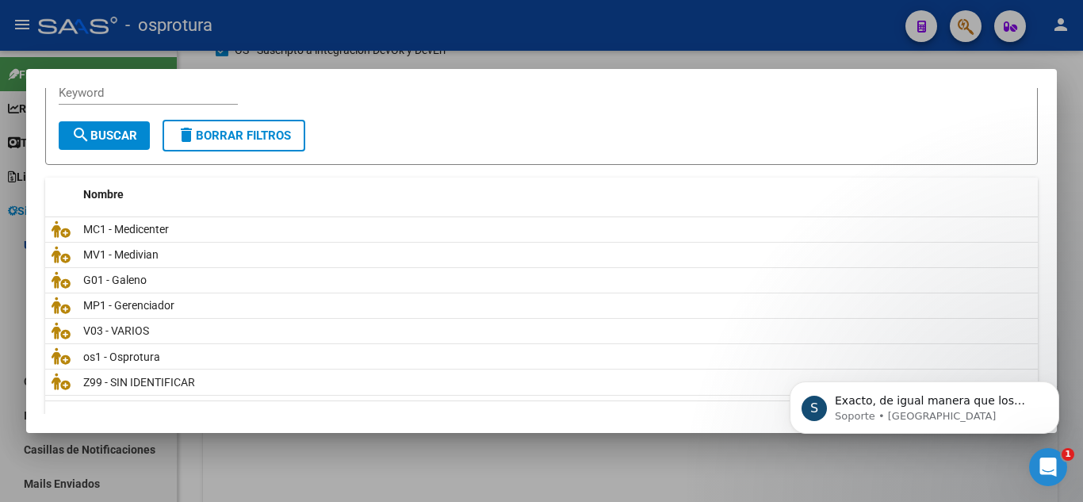
scroll to position [133, 0]
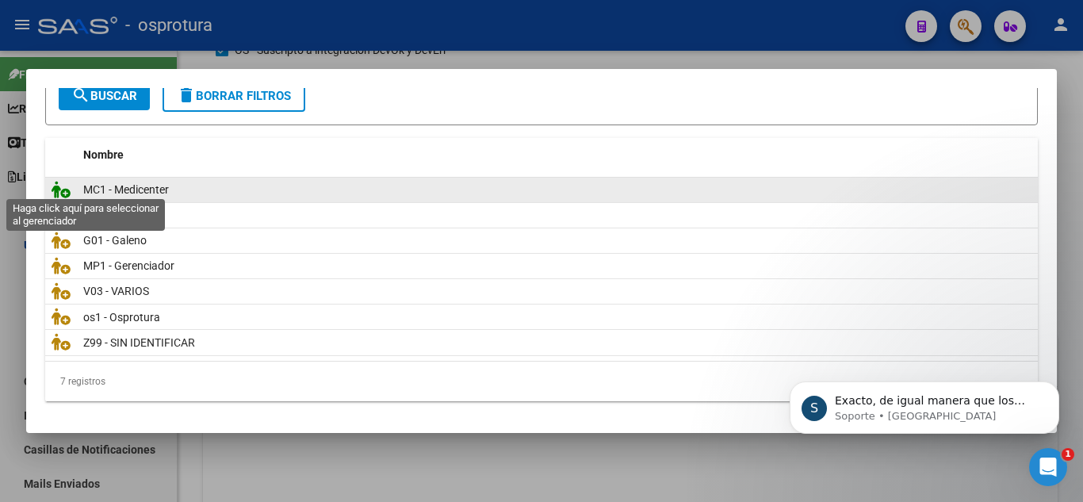
click at [59, 189] on icon at bounding box center [61, 189] width 19 height 17
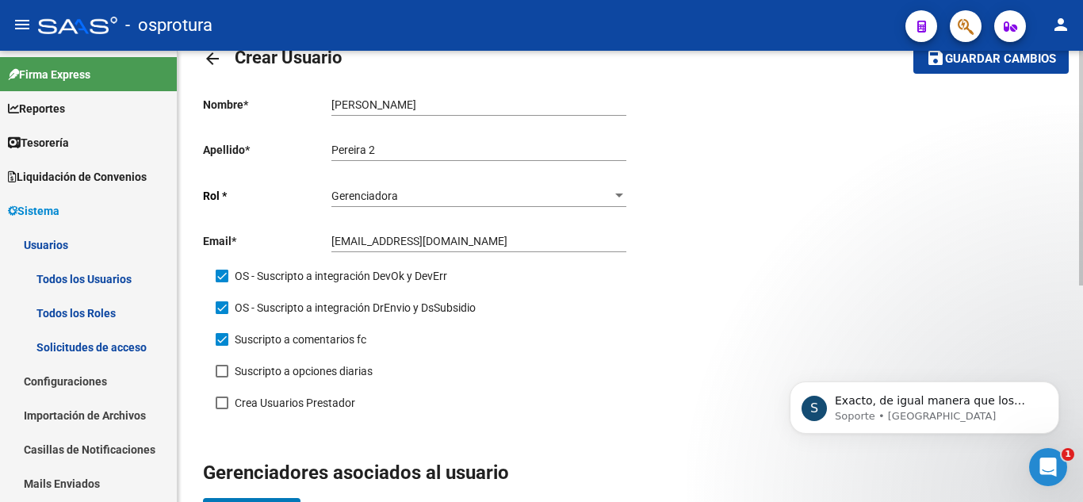
scroll to position [417, 0]
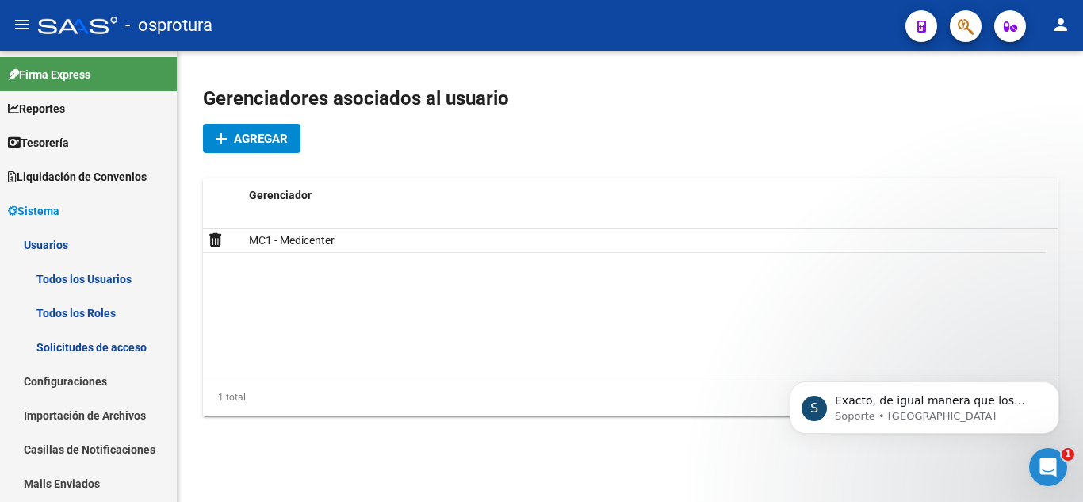
click at [1049, 458] on icon "Abrir Intercom Messenger" at bounding box center [1049, 467] width 26 height 26
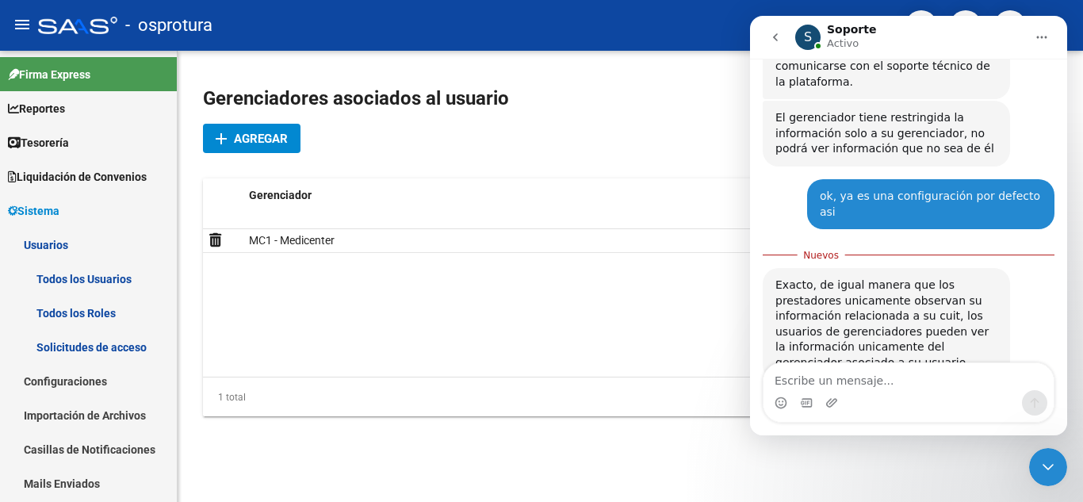
scroll to position [333, 0]
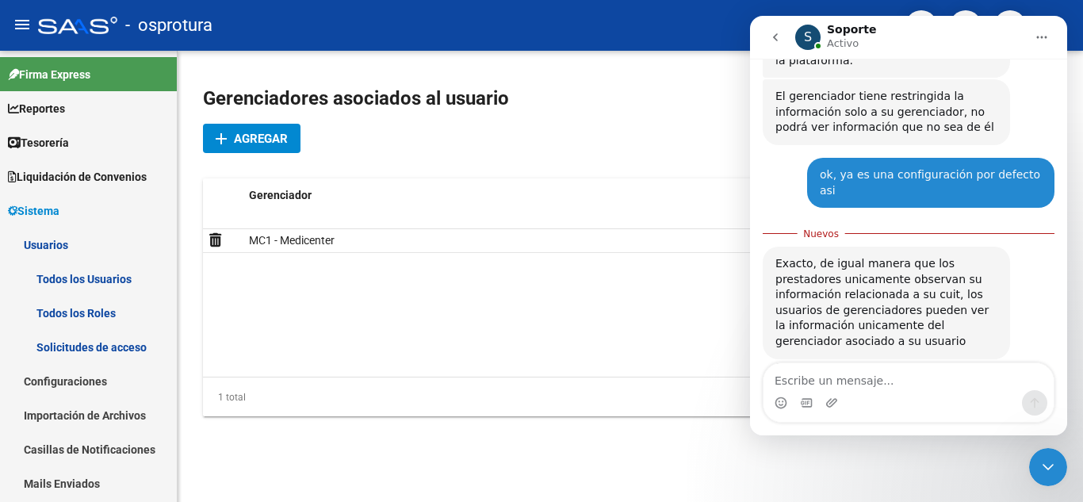
click at [1049, 458] on icon "Cerrar Intercom Messenger" at bounding box center [1048, 467] width 19 height 19
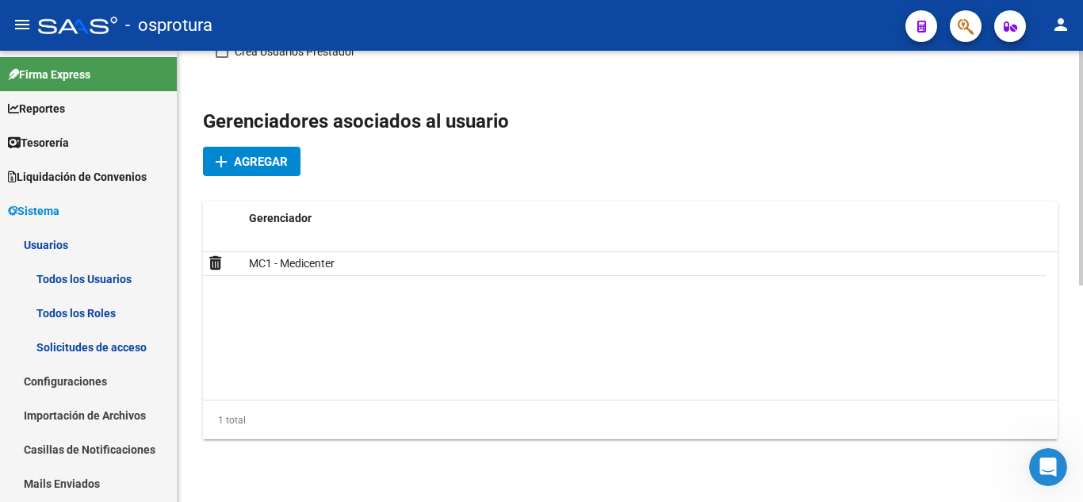
drag, startPoint x: 1075, startPoint y: 359, endPoint x: 1080, endPoint y: 284, distance: 75.6
click at [1080, 284] on div "arrow_back Crear Usuario save Guardar cambios Nombre * [PERSON_NAME] nombre Ape…" at bounding box center [633, 91] width 910 height 869
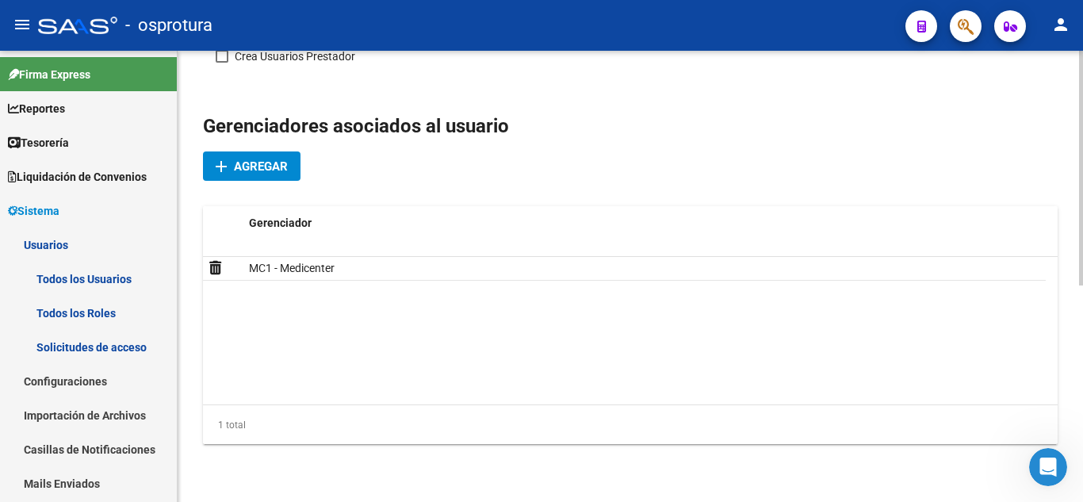
click at [1080, 284] on div at bounding box center [1081, 370] width 4 height 235
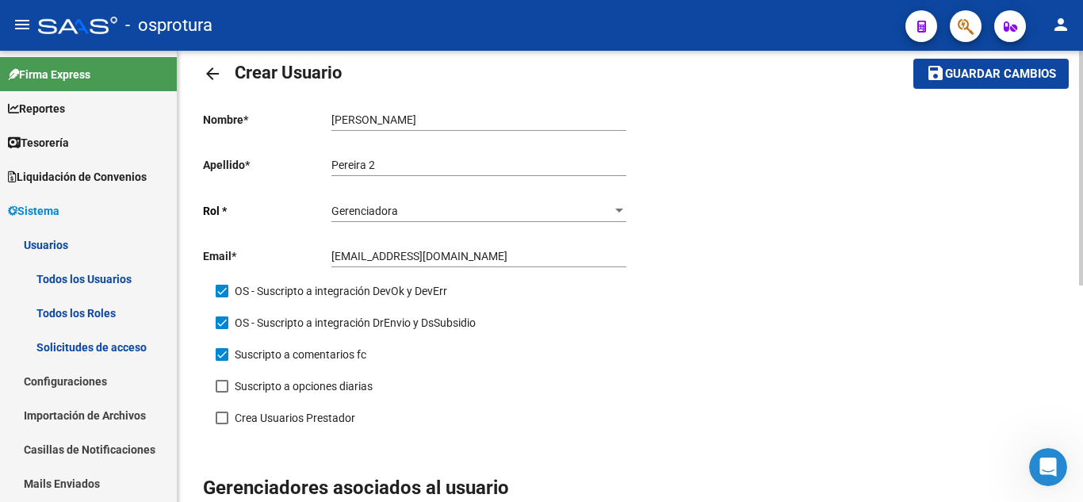
scroll to position [21, 0]
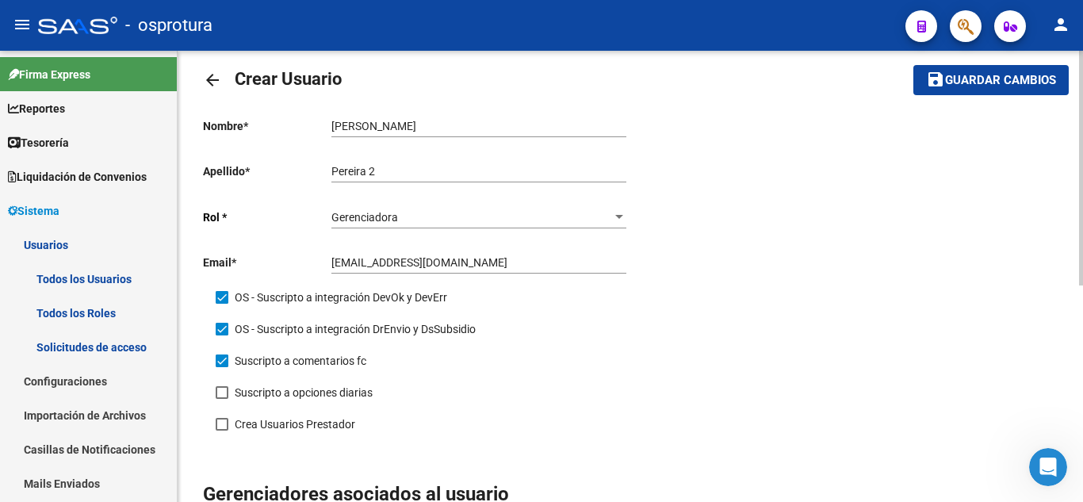
click at [1068, 93] on div "arrow_back Crear Usuario save Guardar cambios Nombre * [PERSON_NAME] nombre Ape…" at bounding box center [633, 463] width 910 height 869
click at [387, 134] on div "[PERSON_NAME] nombre" at bounding box center [479, 121] width 295 height 32
type input "[PERSON_NAME]"
click at [413, 263] on input "[EMAIL_ADDRESS][DOMAIN_NAME]" at bounding box center [479, 262] width 295 height 13
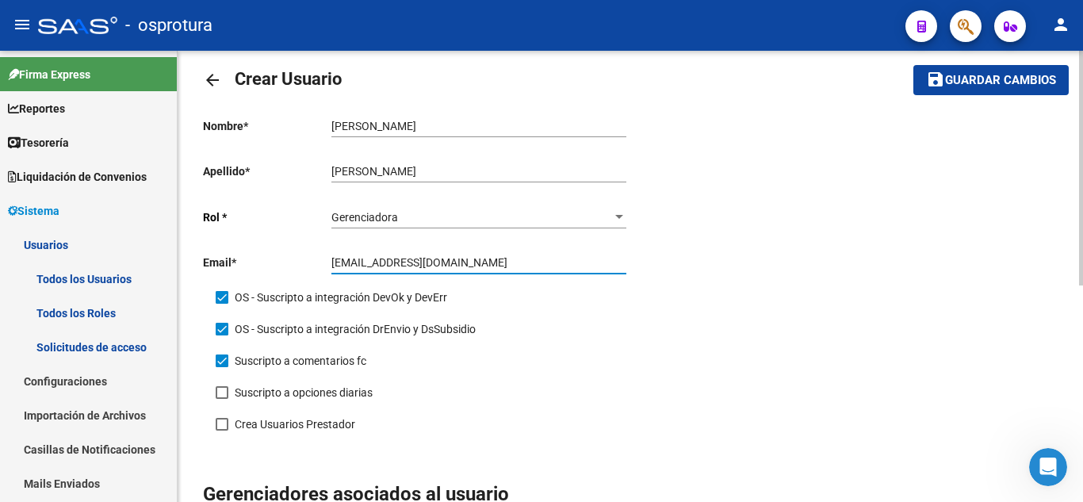
click at [413, 263] on input "[EMAIL_ADDRESS][DOMAIN_NAME]" at bounding box center [479, 262] width 295 height 13
type input "[PERSON_NAME][EMAIL_ADDRESS][PERSON_NAME][DOMAIN_NAME]"
click at [914, 65] on button "save Guardar cambios" at bounding box center [991, 79] width 155 height 29
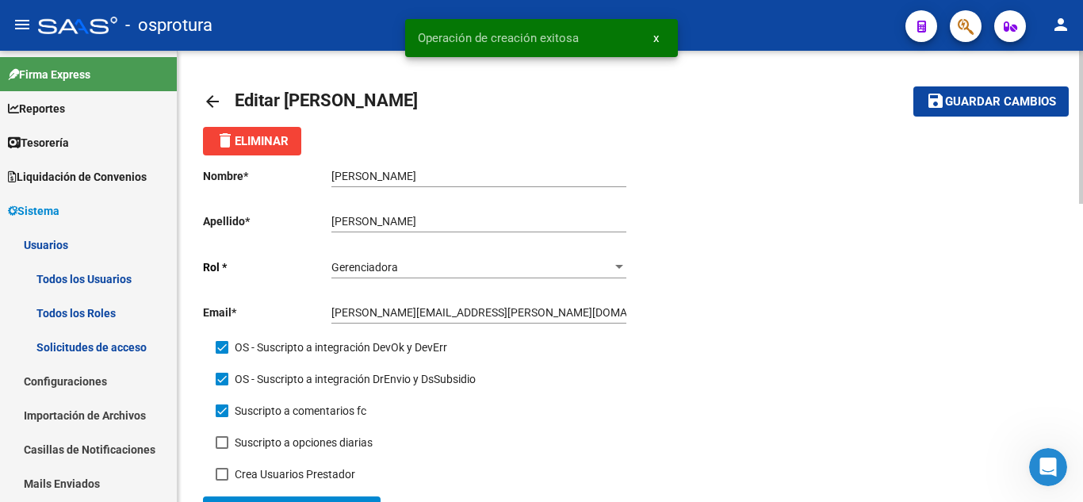
click at [214, 106] on mat-icon "arrow_back" at bounding box center [212, 101] width 19 height 19
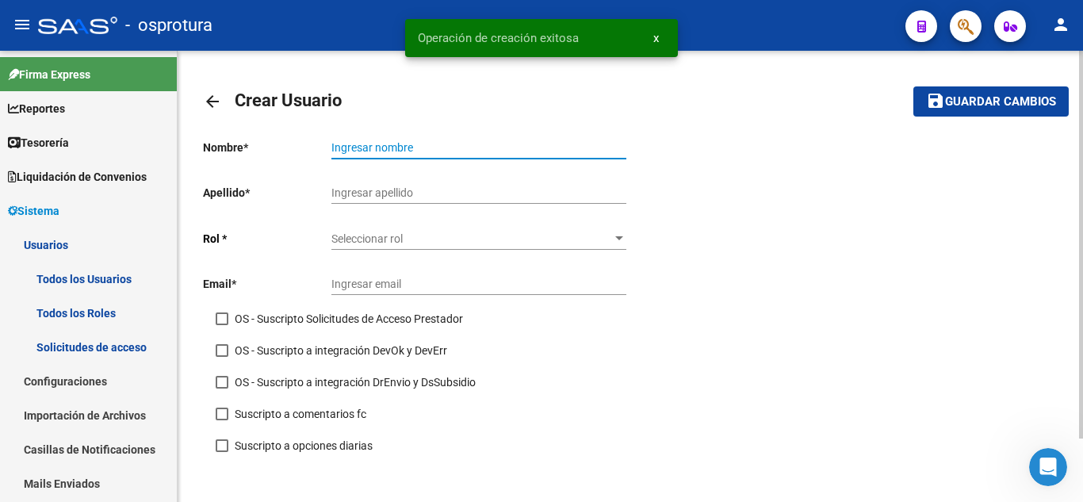
click at [393, 149] on input "Ingresar nombre" at bounding box center [479, 147] width 295 height 13
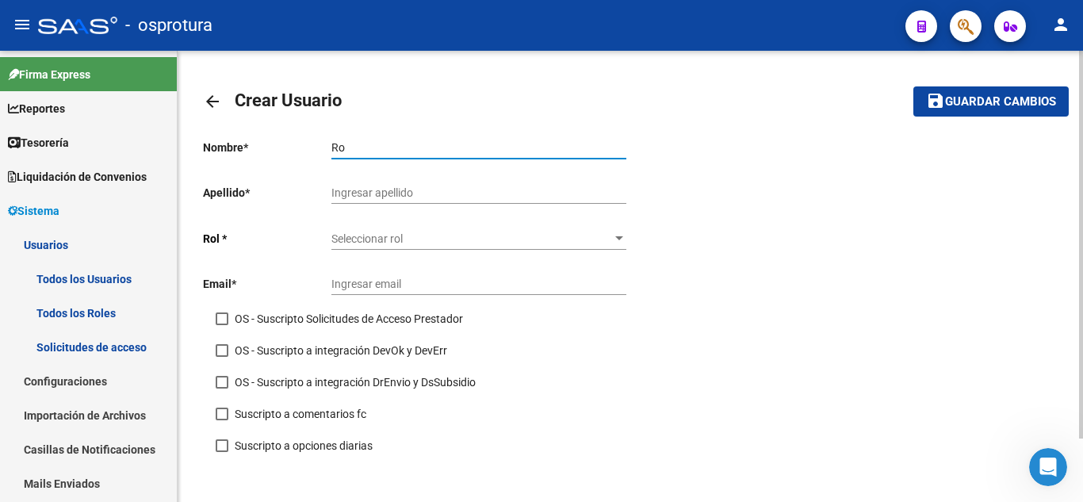
type input "R"
type input "r"
type input "[PERSON_NAME]"
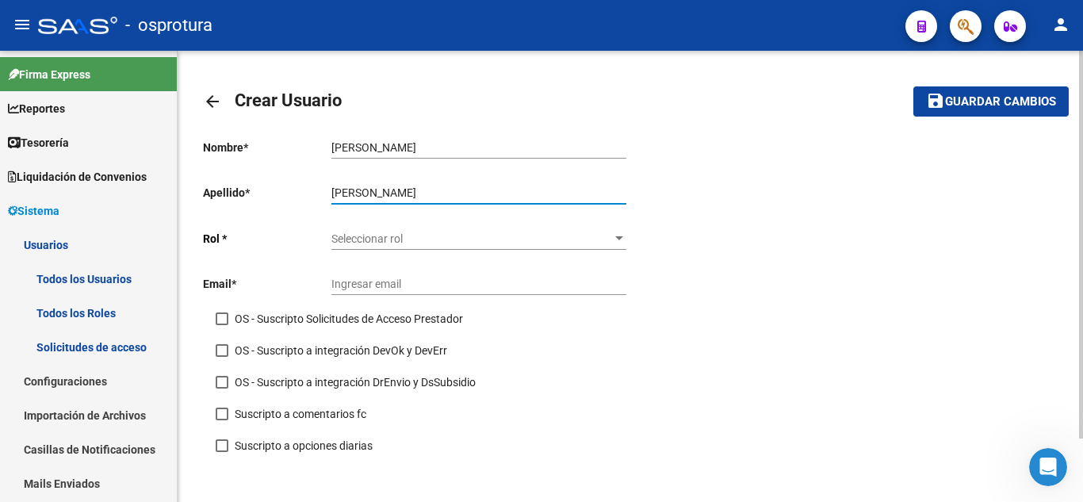
type input "[PERSON_NAME]"
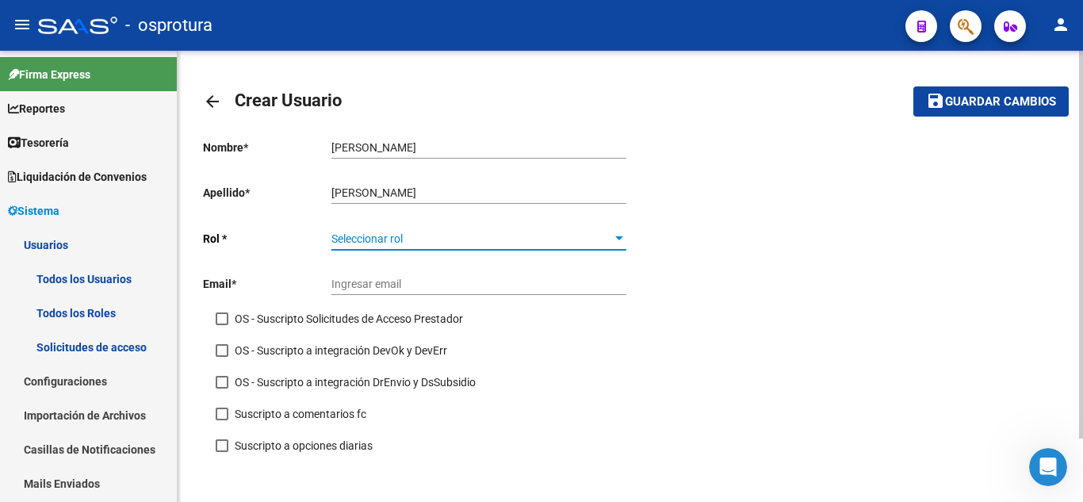
click at [374, 246] on div "Seleccionar rol Seleccionar rol" at bounding box center [479, 234] width 295 height 32
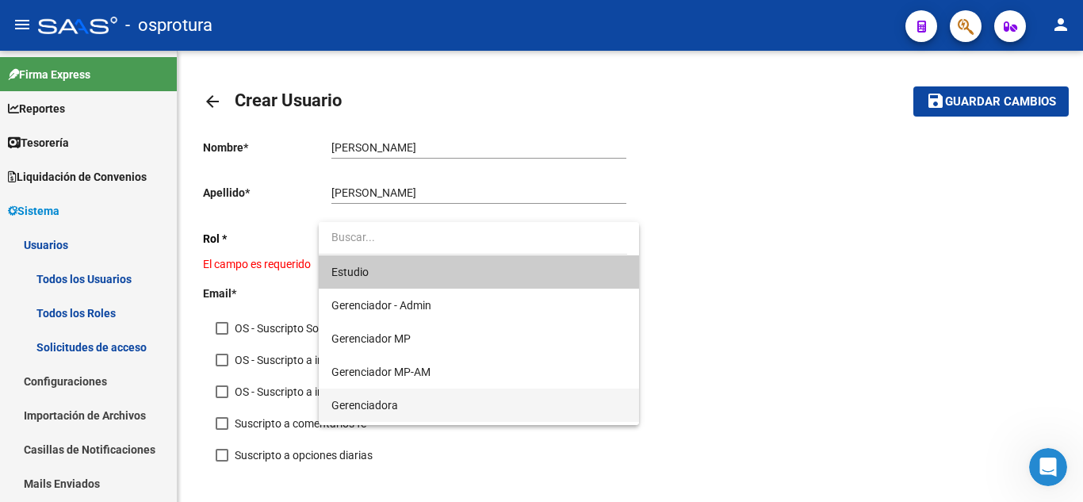
click at [401, 404] on span "Gerenciadora" at bounding box center [479, 405] width 295 height 33
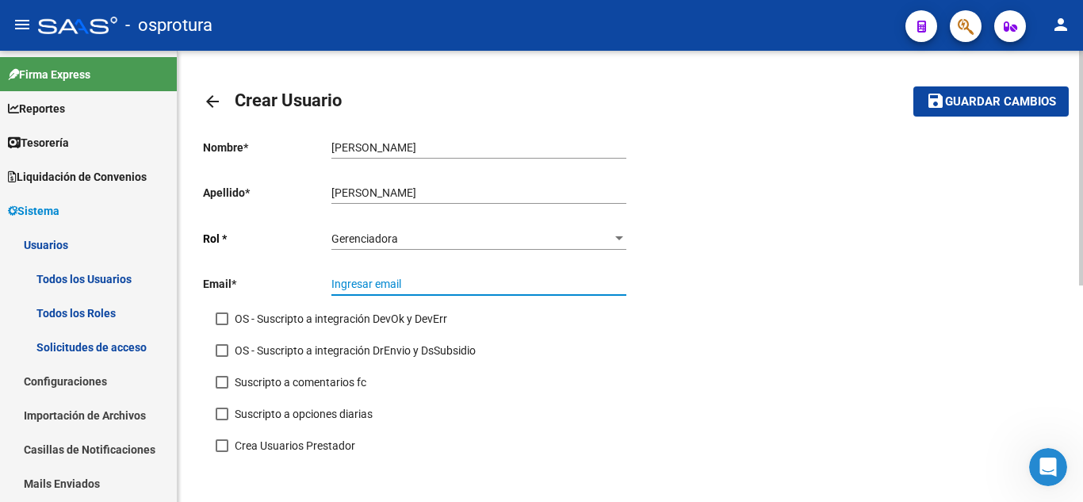
click at [380, 289] on input "Ingresar email" at bounding box center [479, 284] width 295 height 13
type input "[PERSON_NAME][EMAIL_ADDRESS][PERSON_NAME][DOMAIN_NAME]"
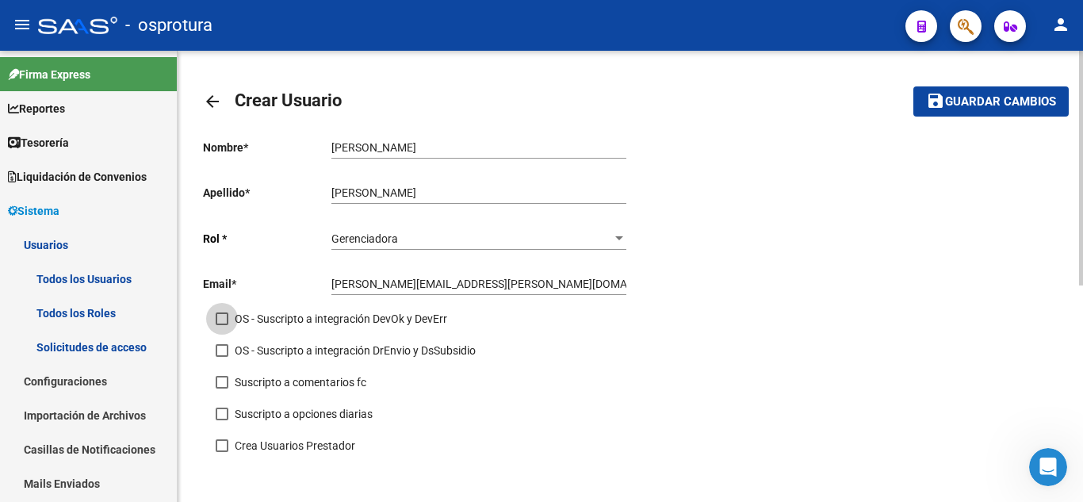
click at [358, 313] on span "OS - Suscripto a integración DevOk y DevErr" at bounding box center [341, 318] width 213 height 19
click at [222, 325] on input "OS - Suscripto a integración DevOk y DevErr" at bounding box center [221, 325] width 1 height 1
checkbox input "true"
click at [343, 347] on span "OS - Suscripto a integración DrEnvio y DsSubsidio" at bounding box center [355, 350] width 241 height 19
click at [222, 357] on input "OS - Suscripto a integración DrEnvio y DsSubsidio" at bounding box center [221, 357] width 1 height 1
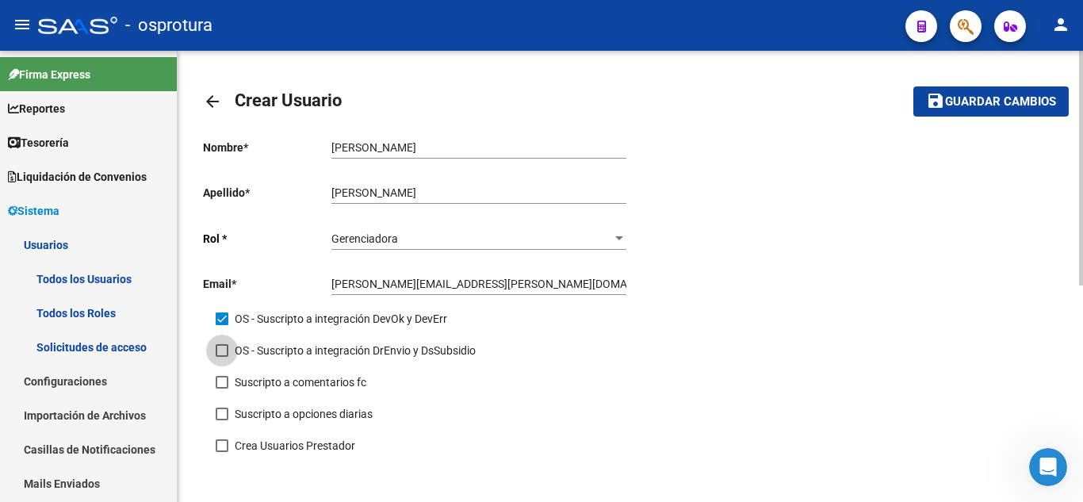
checkbox input "true"
click at [324, 388] on span "Suscripto a comentarios fc" at bounding box center [301, 382] width 132 height 19
click at [222, 389] on input "Suscripto a comentarios fc" at bounding box center [221, 389] width 1 height 1
checkbox input "true"
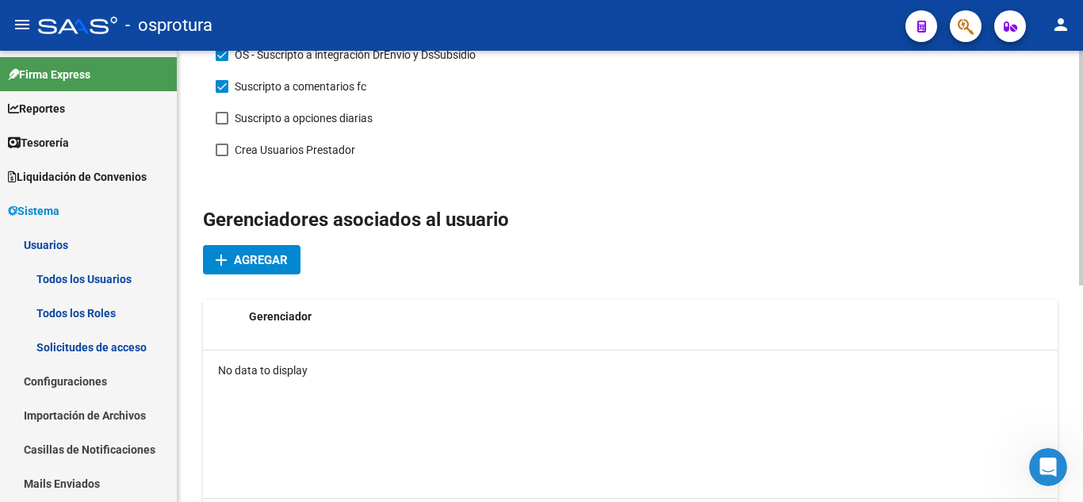
click at [1083, 347] on div at bounding box center [1081, 322] width 4 height 235
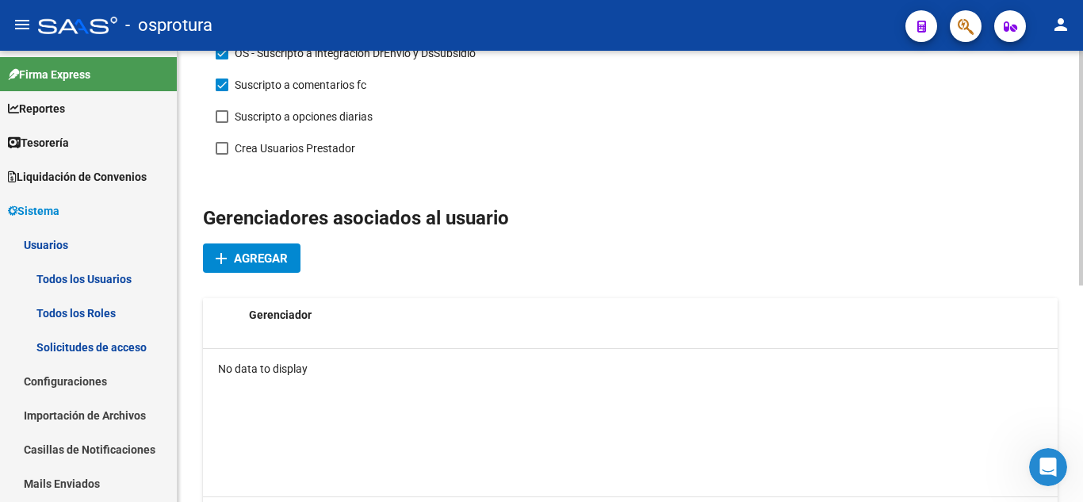
click at [283, 270] on button "add Agregar" at bounding box center [252, 257] width 98 height 29
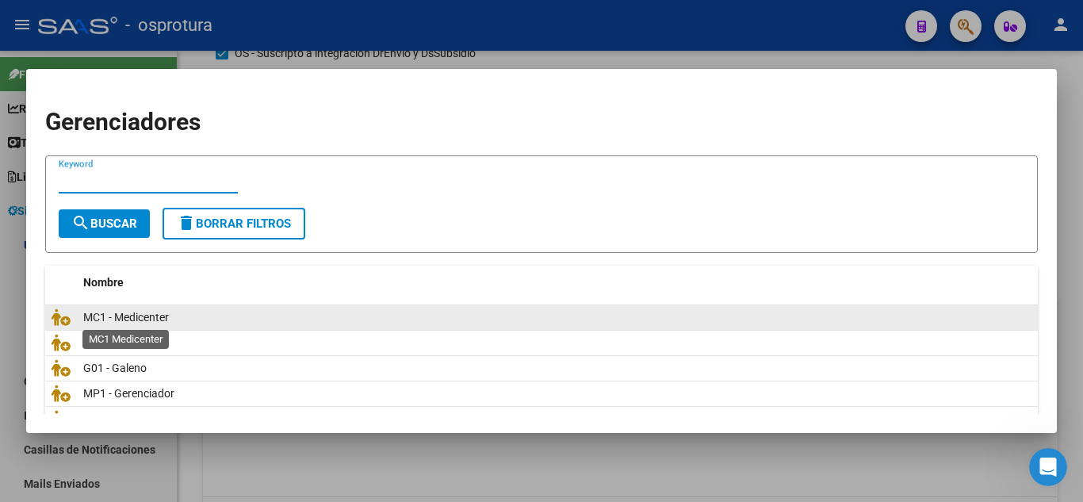
click at [150, 318] on span "MC1 - Medicenter" at bounding box center [126, 317] width 86 height 13
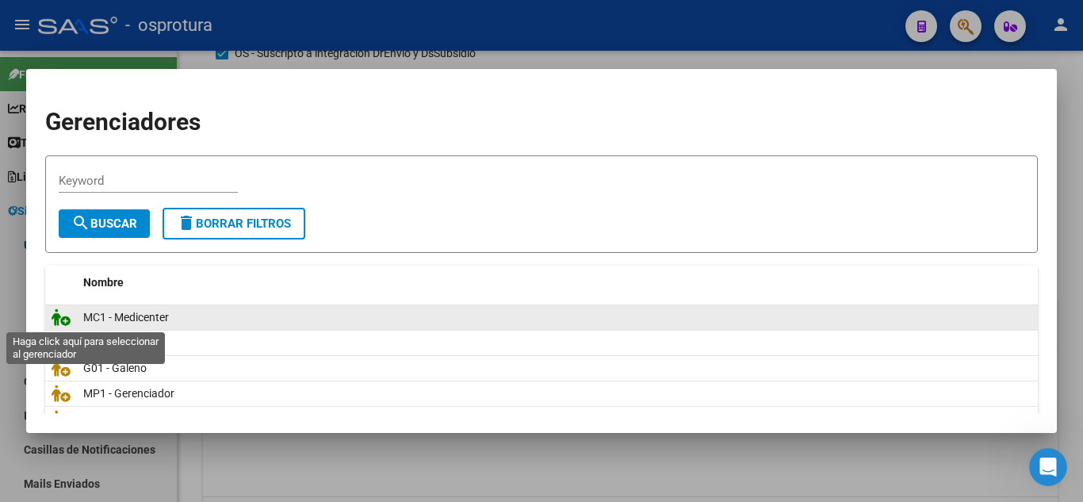
click at [62, 320] on icon at bounding box center [61, 317] width 19 height 17
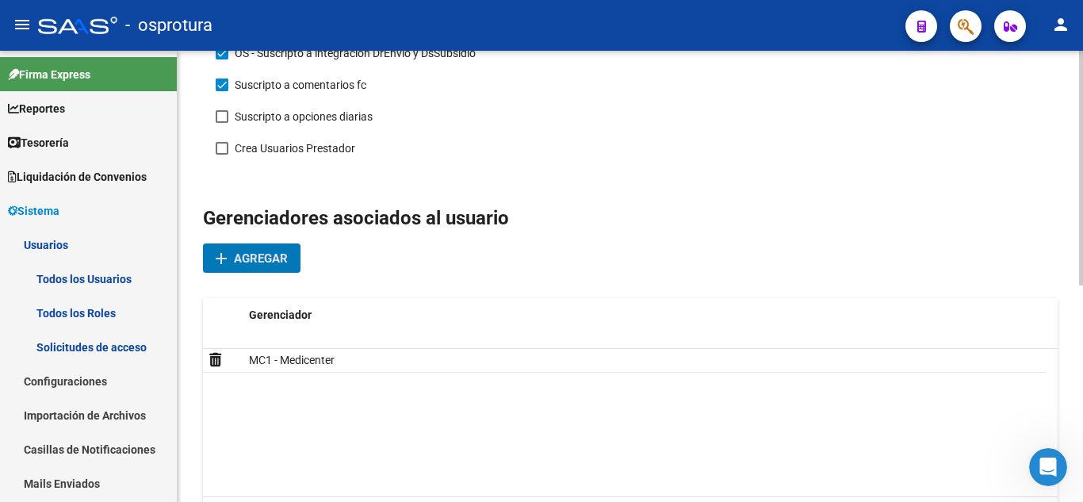
scroll to position [0, 0]
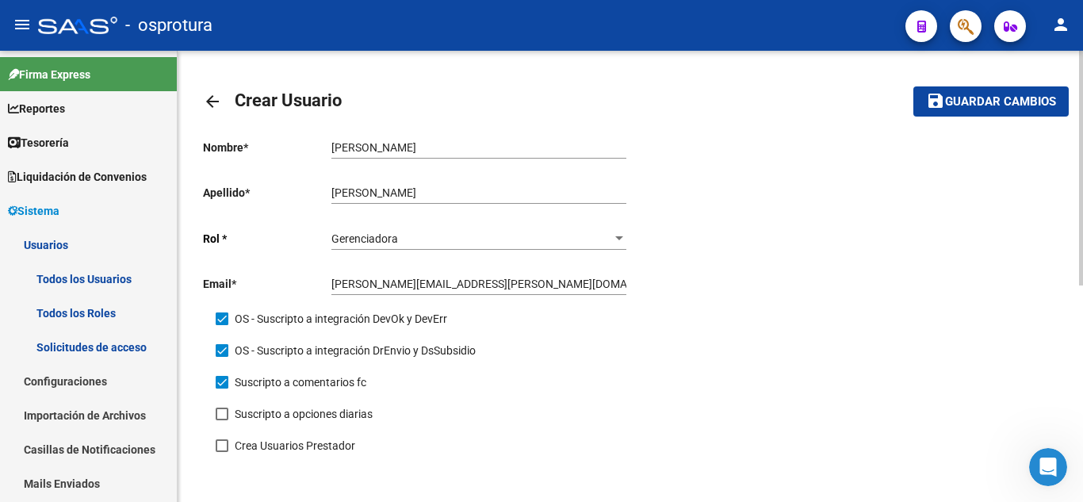
click at [1083, 56] on div at bounding box center [1081, 168] width 4 height 235
click at [982, 102] on span "Guardar cambios" at bounding box center [1000, 102] width 111 height 14
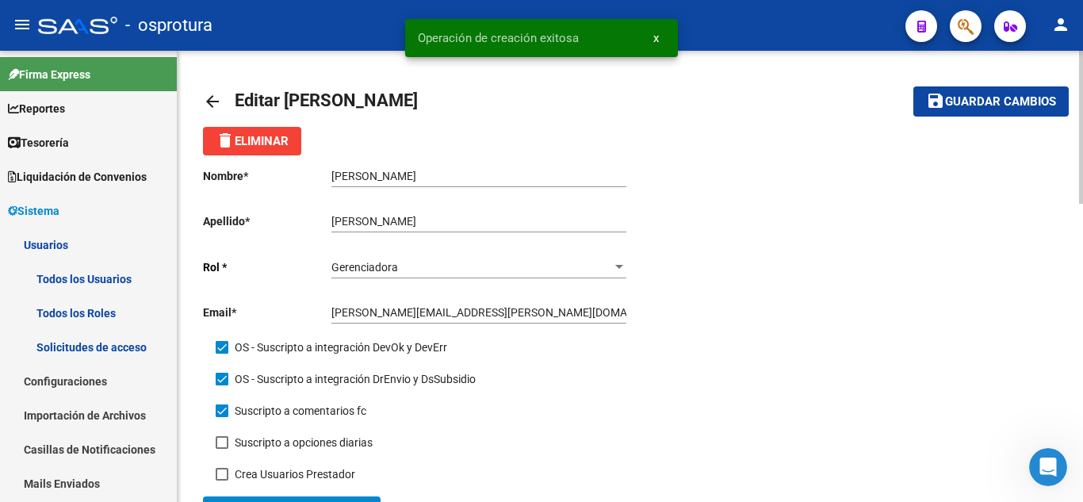
click at [213, 105] on mat-icon "arrow_back" at bounding box center [212, 101] width 19 height 19
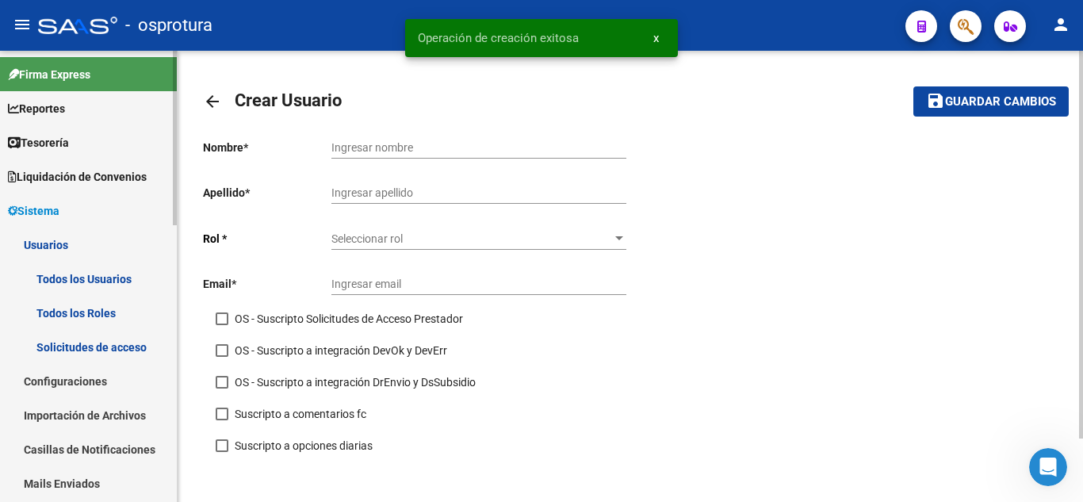
drag, startPoint x: 213, startPoint y: 105, endPoint x: 59, endPoint y: 281, distance: 232.7
click at [59, 281] on link "Todos los Usuarios" at bounding box center [88, 279] width 177 height 34
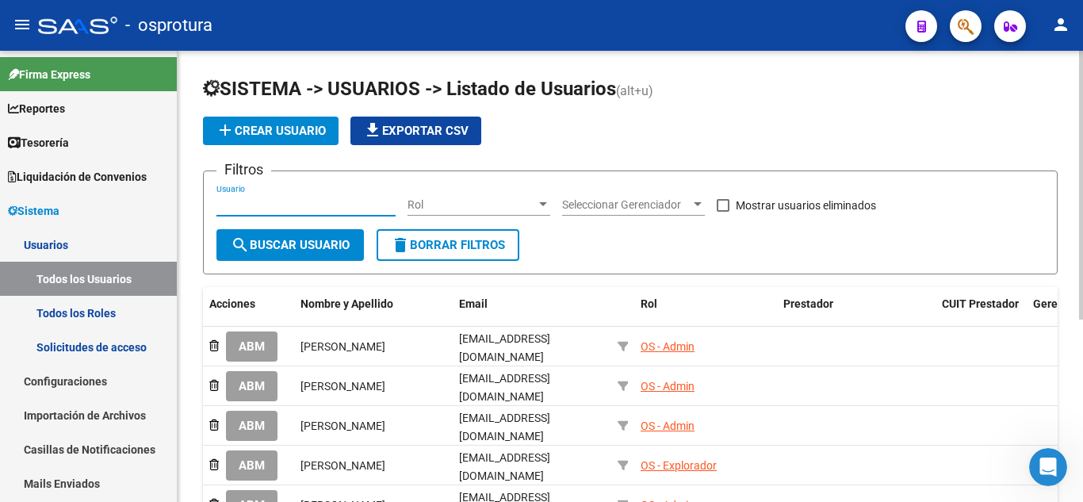
click at [334, 209] on input "Usuario" at bounding box center [306, 204] width 179 height 13
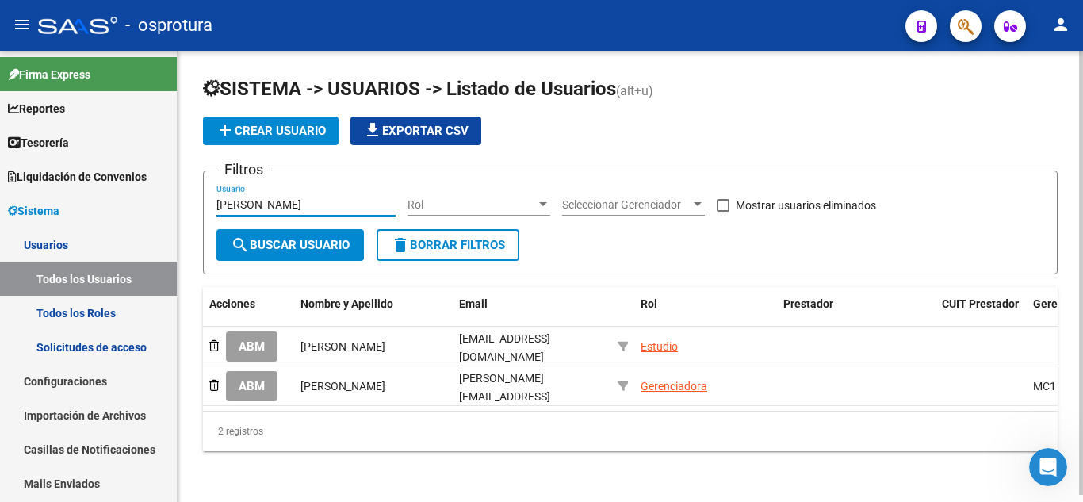
type input "[PERSON_NAME]"
click at [229, 129] on mat-icon "add" at bounding box center [225, 130] width 19 height 19
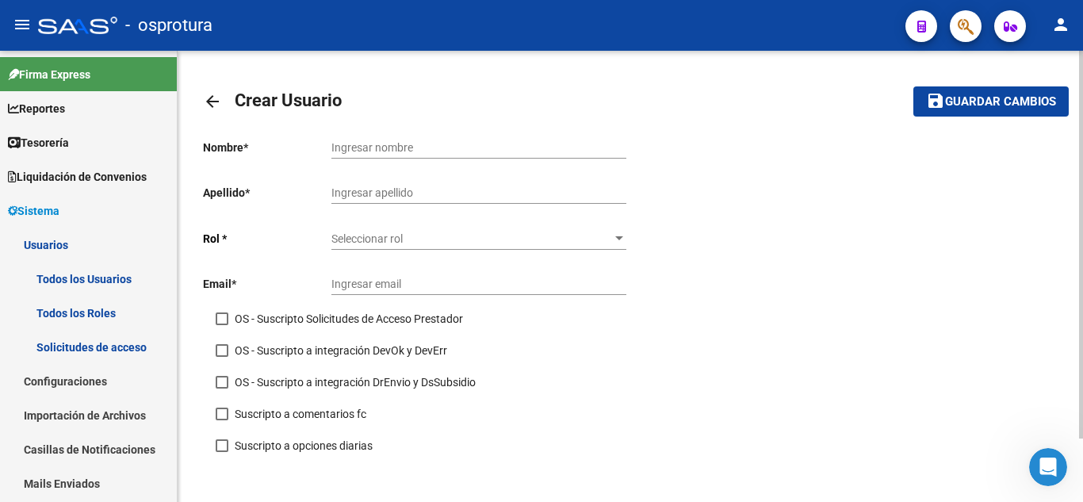
click at [397, 144] on input "Ingresar nombre" at bounding box center [479, 147] width 295 height 13
type input "a"
type input "Afiliaciones"
type input "Medicenter"
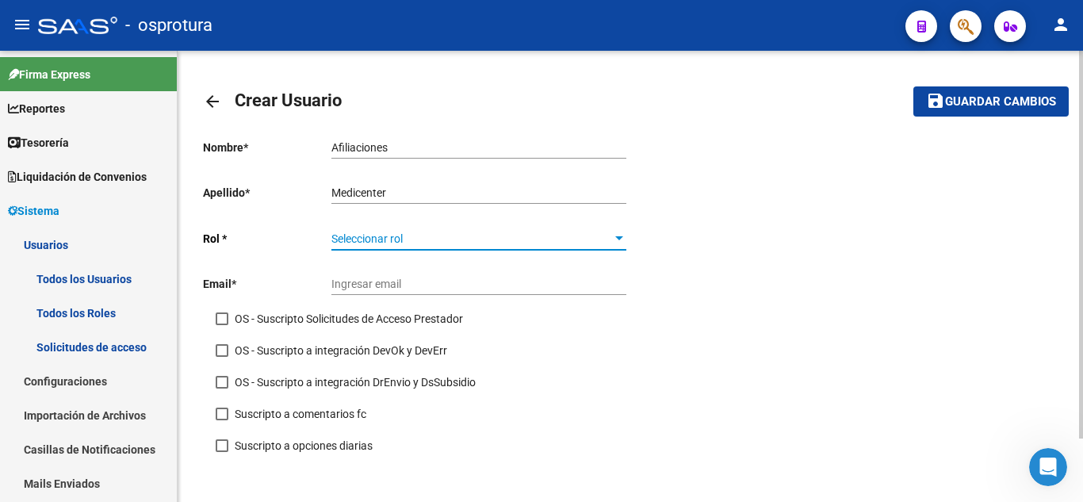
click at [378, 228] on div "Seleccionar rol Seleccionar rol" at bounding box center [479, 234] width 295 height 32
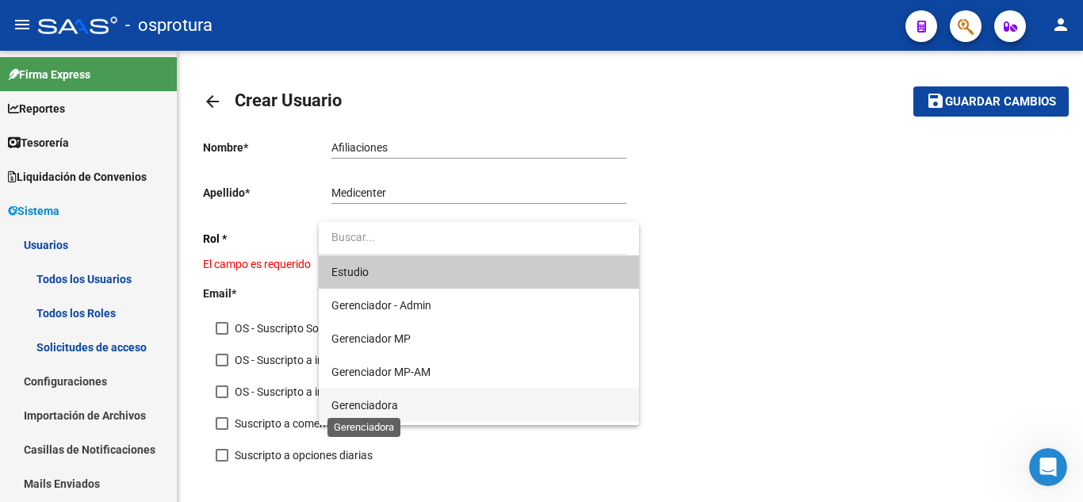
click at [380, 413] on span "Gerenciadora" at bounding box center [479, 405] width 295 height 33
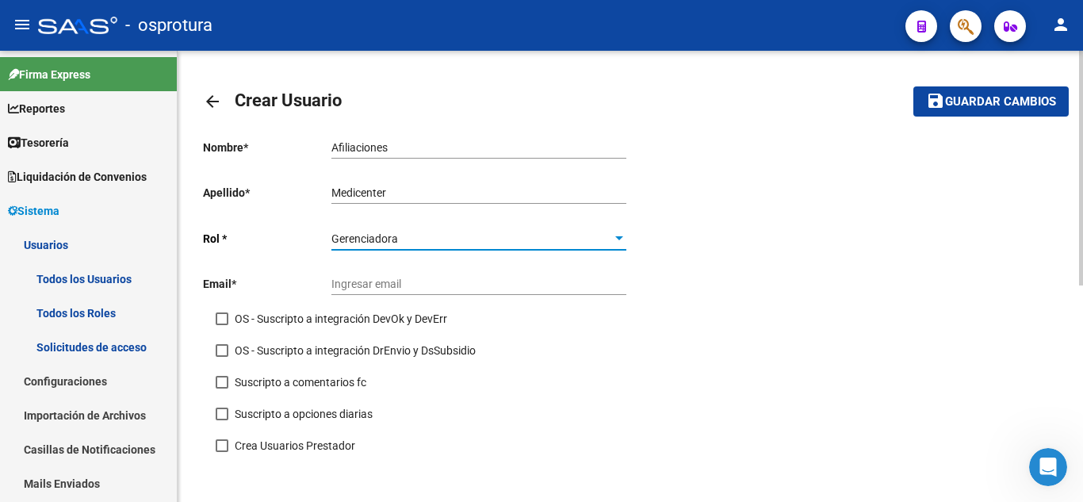
click at [396, 283] on input "Ingresar email" at bounding box center [479, 284] width 295 height 13
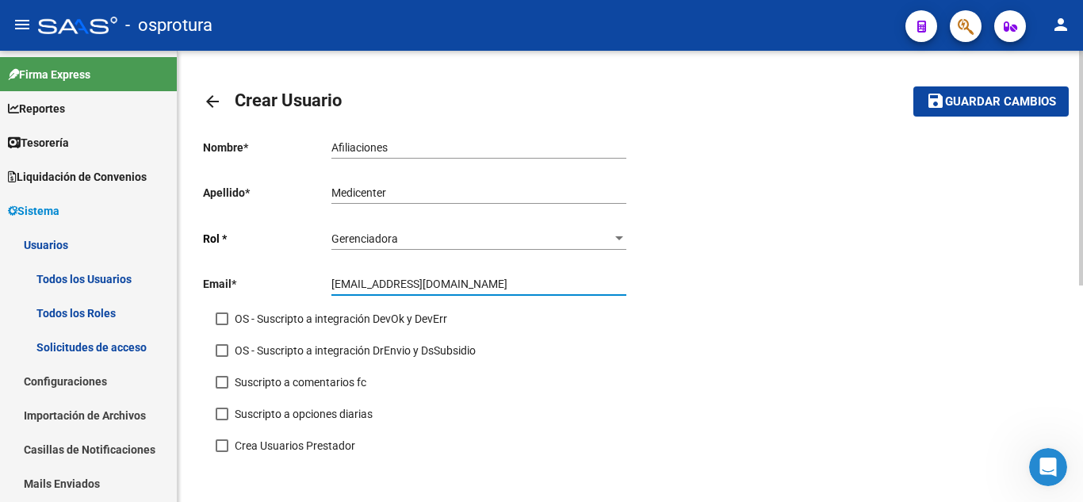
type input "[EMAIL_ADDRESS][DOMAIN_NAME]"
click at [560, 370] on div "OS - Suscripto a integración DrEnvio y DsSubsidio" at bounding box center [430, 357] width 428 height 32
click at [366, 322] on span "OS - Suscripto a integración DevOk y DevErr" at bounding box center [341, 318] width 213 height 19
click at [222, 325] on input "OS - Suscripto a integración DevOk y DevErr" at bounding box center [221, 325] width 1 height 1
checkbox input "true"
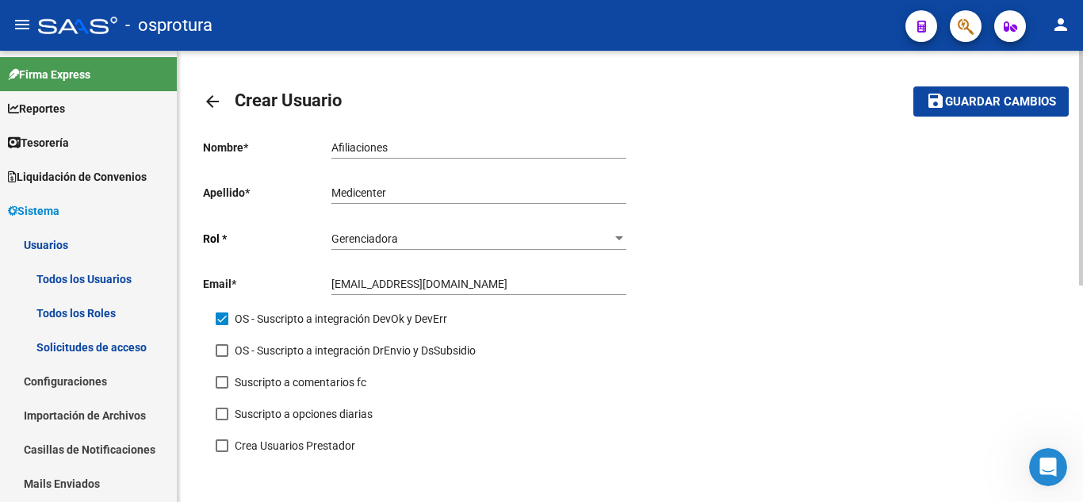
click at [360, 348] on span "OS - Suscripto a integración DrEnvio y DsSubsidio" at bounding box center [355, 350] width 241 height 19
click at [222, 357] on input "OS - Suscripto a integración DrEnvio y DsSubsidio" at bounding box center [221, 357] width 1 height 1
checkbox input "true"
click at [344, 378] on span "Suscripto a comentarios fc" at bounding box center [301, 382] width 132 height 19
click at [222, 389] on input "Suscripto a comentarios fc" at bounding box center [221, 389] width 1 height 1
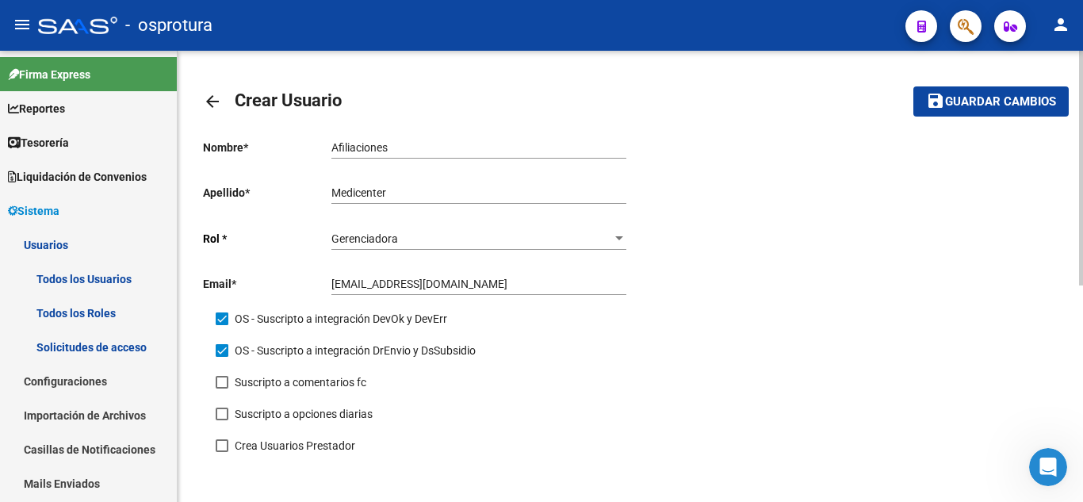
checkbox input "true"
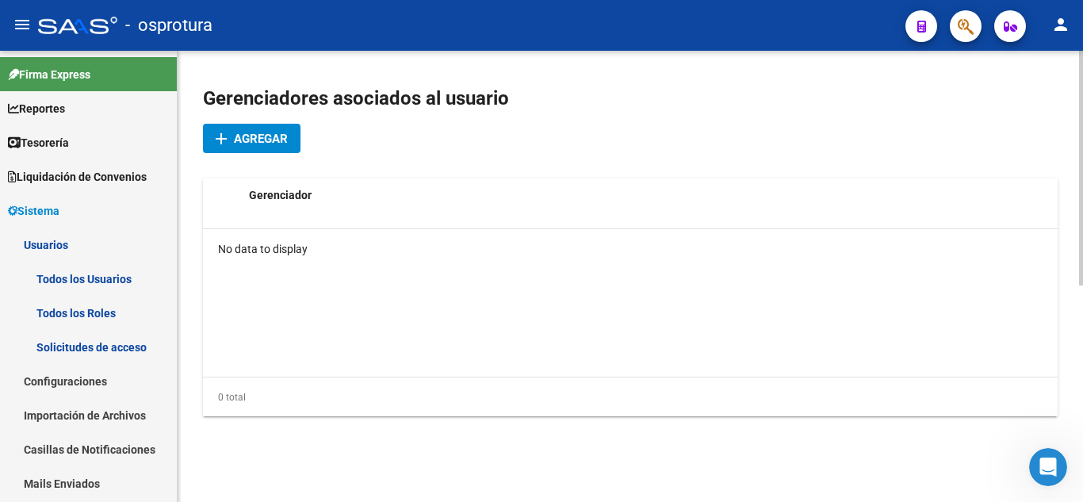
click at [1083, 393] on div at bounding box center [1081, 384] width 4 height 235
click at [234, 148] on button "add Agregar" at bounding box center [252, 138] width 98 height 29
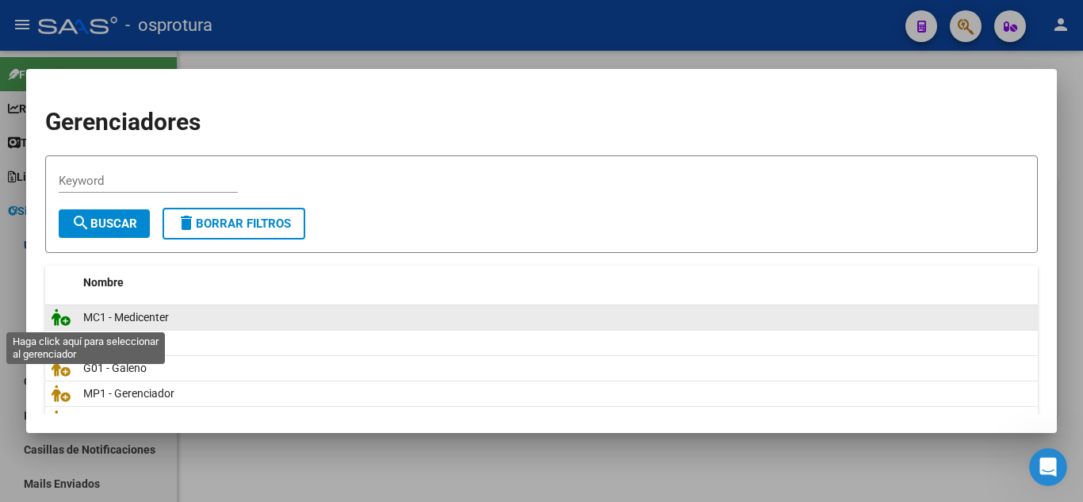
click at [56, 321] on icon at bounding box center [61, 317] width 19 height 17
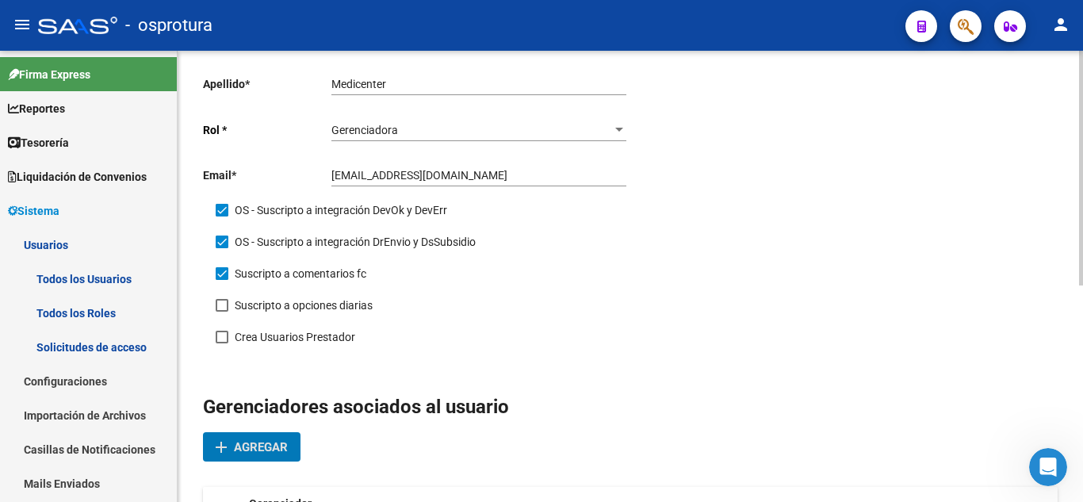
scroll to position [0, 0]
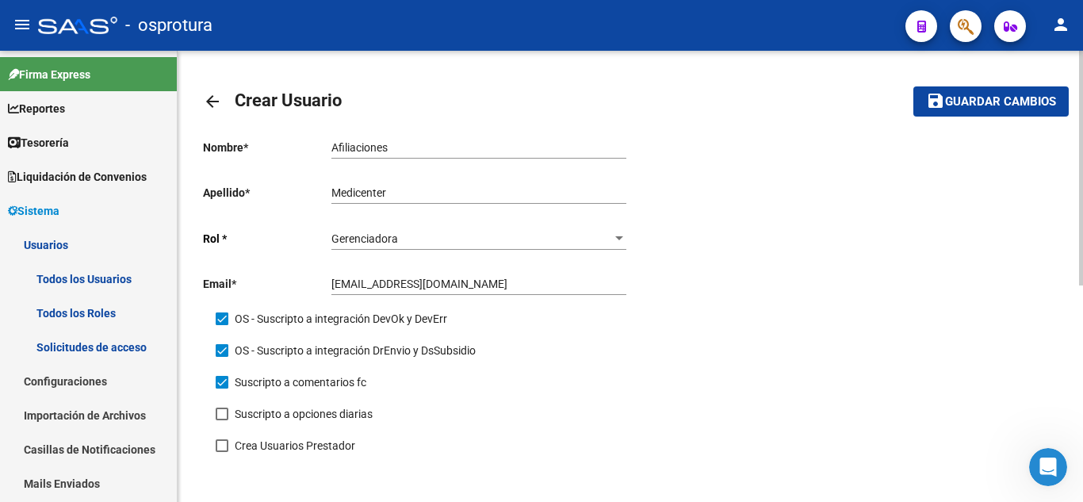
click at [1068, 84] on div "arrow_back Crear Usuario save Guardar cambios Nombre * Afiliaciones Ingresar no…" at bounding box center [633, 485] width 910 height 869
click at [1006, 117] on mat-toolbar-row "save Guardar cambios" at bounding box center [979, 101] width 182 height 51
click at [1004, 99] on span "Guardar cambios" at bounding box center [1000, 102] width 111 height 14
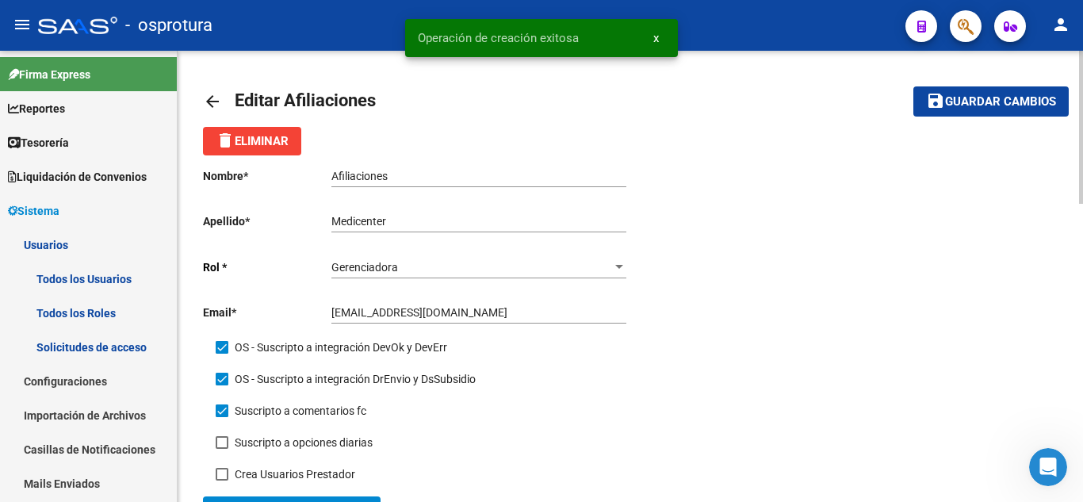
click at [218, 102] on mat-icon "arrow_back" at bounding box center [212, 101] width 19 height 19
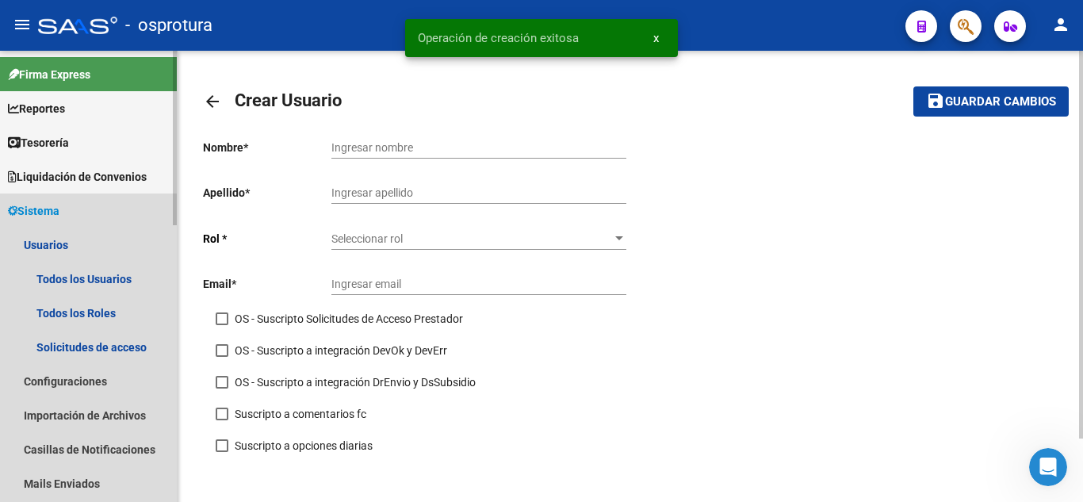
drag, startPoint x: 218, startPoint y: 102, endPoint x: 47, endPoint y: 216, distance: 205.9
click at [47, 216] on span "Sistema" at bounding box center [34, 210] width 52 height 17
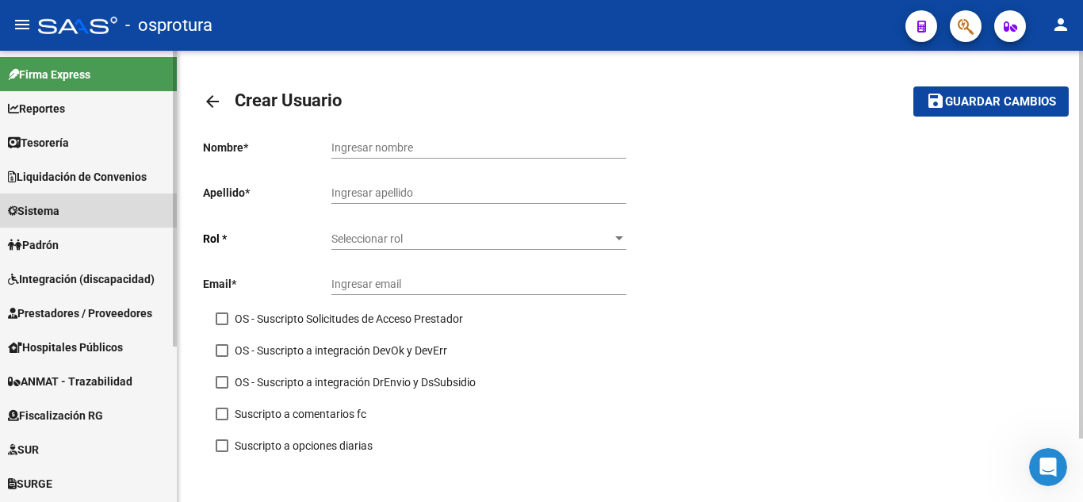
click at [46, 221] on link "Sistema" at bounding box center [88, 211] width 177 height 34
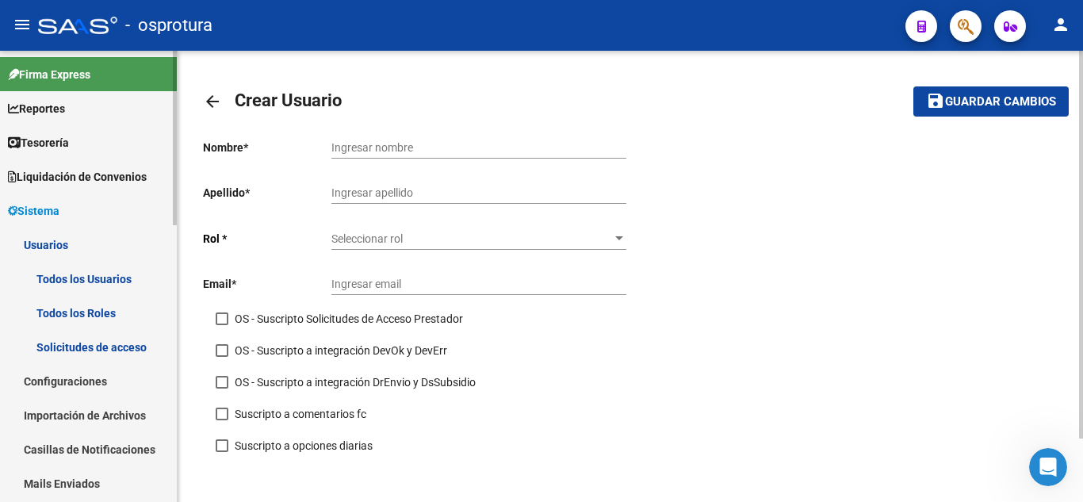
click at [47, 246] on link "Usuarios" at bounding box center [88, 245] width 177 height 34
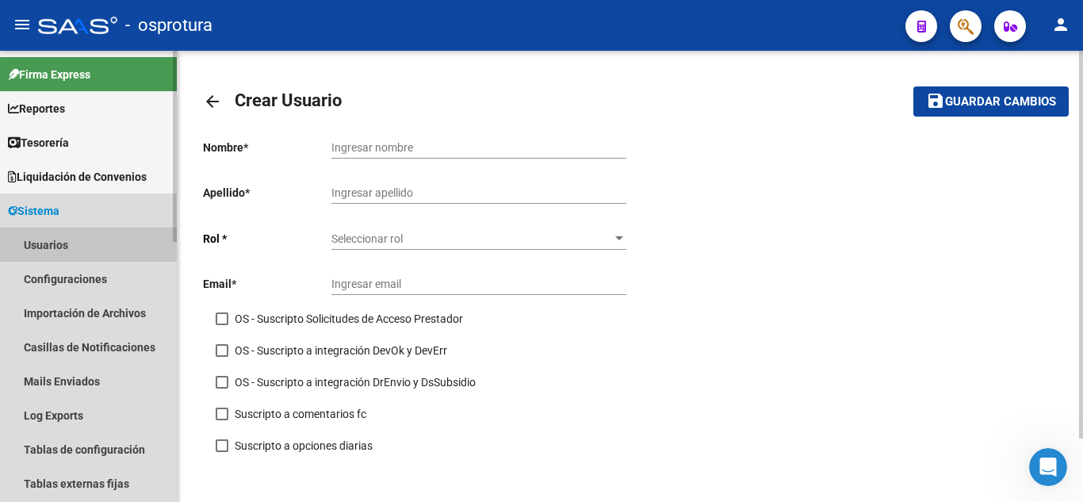
click at [47, 246] on link "Usuarios" at bounding box center [88, 245] width 177 height 34
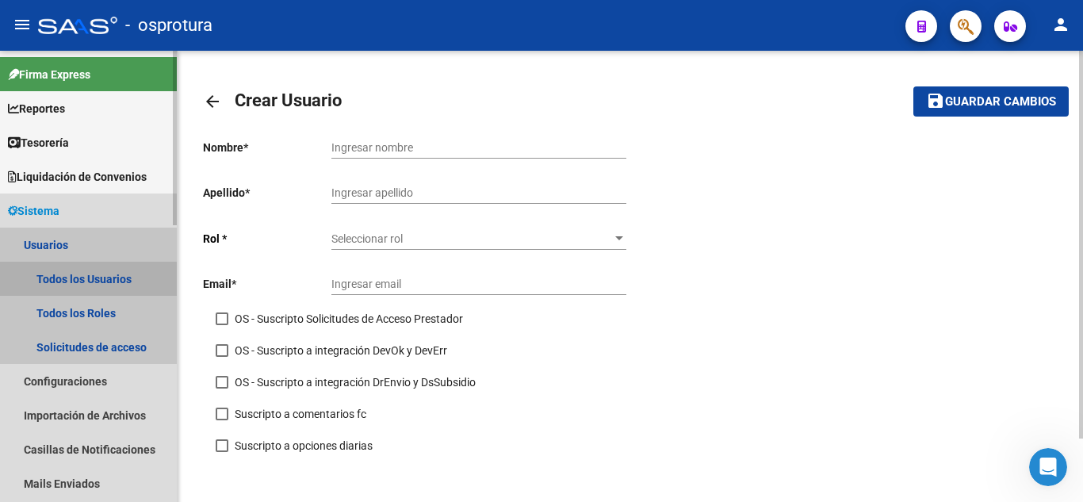
click at [61, 281] on link "Todos los Usuarios" at bounding box center [88, 279] width 177 height 34
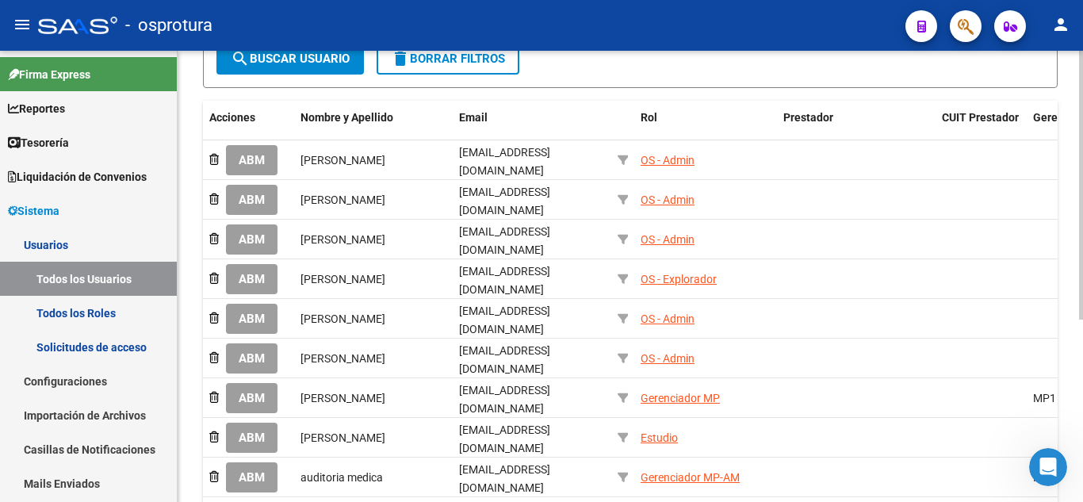
scroll to position [194, 0]
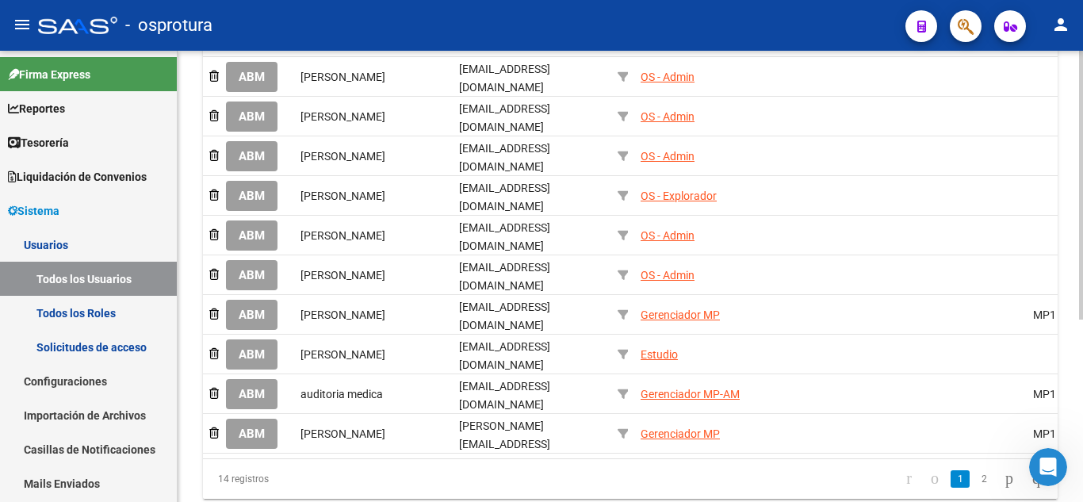
click at [1083, 396] on div at bounding box center [1081, 339] width 4 height 269
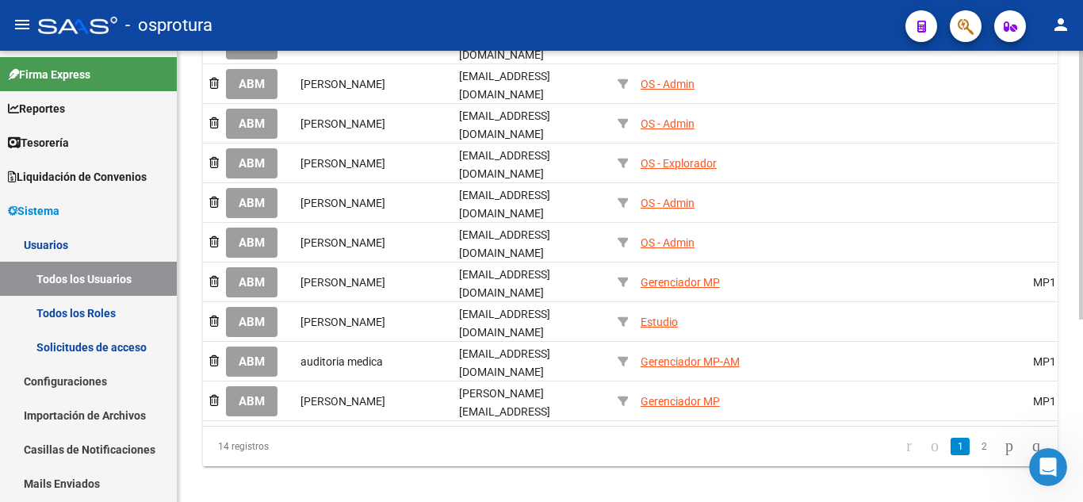
scroll to position [0, 0]
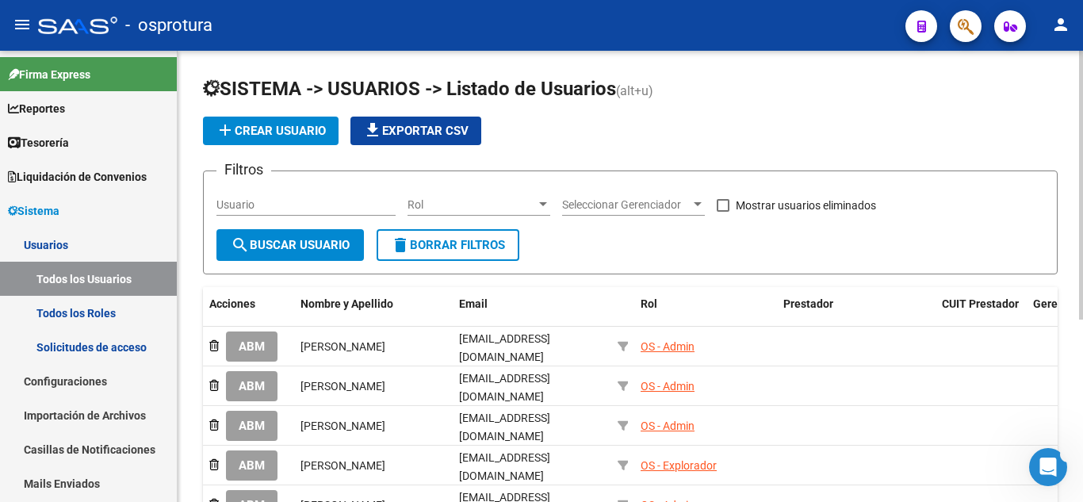
click at [1083, 86] on div at bounding box center [1081, 185] width 4 height 269
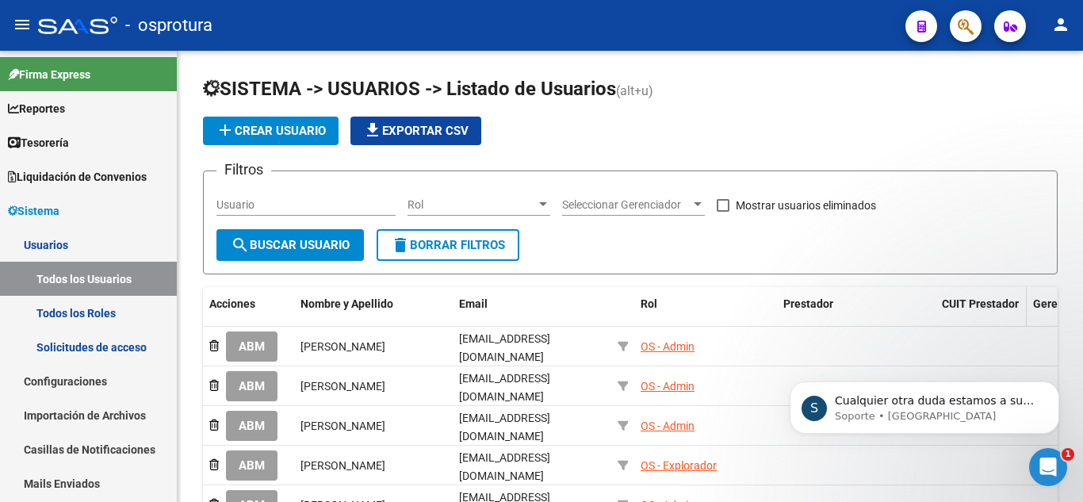
scroll to position [394, 0]
click at [1041, 451] on div "Abrir Intercom Messenger" at bounding box center [1048, 467] width 52 height 52
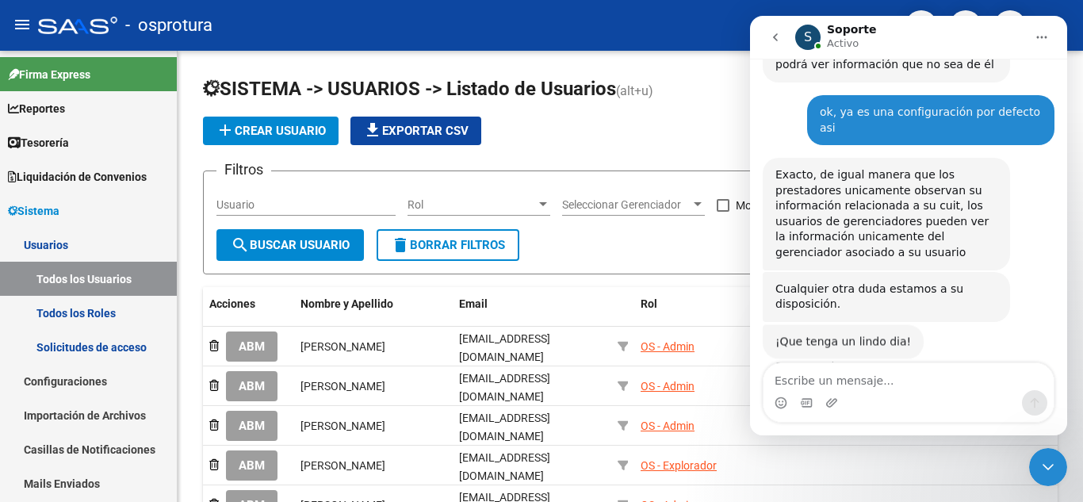
scroll to position [395, 0]
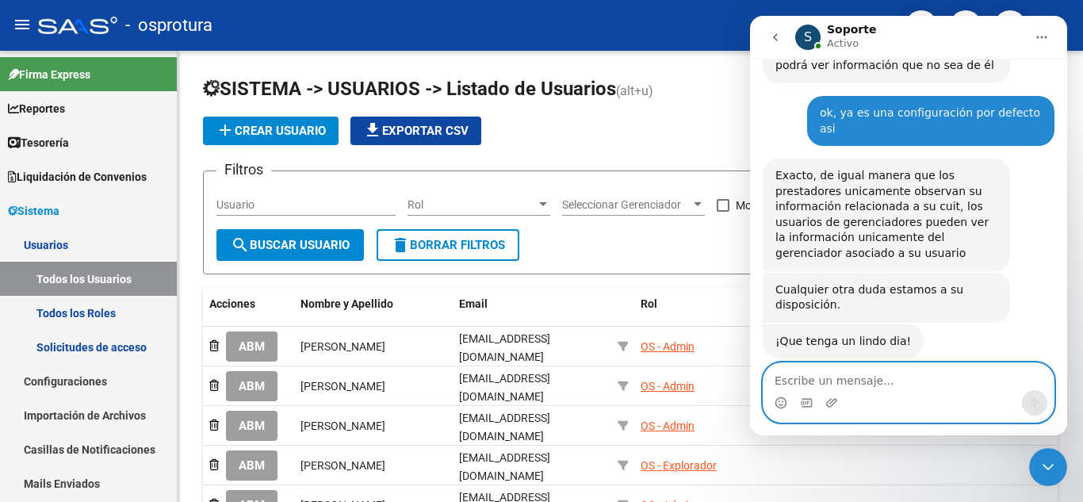
click at [913, 378] on textarea "Escribe un mensaje..." at bounding box center [909, 376] width 290 height 27
type textarea "Igualmente! Gracias por la ayuda!"
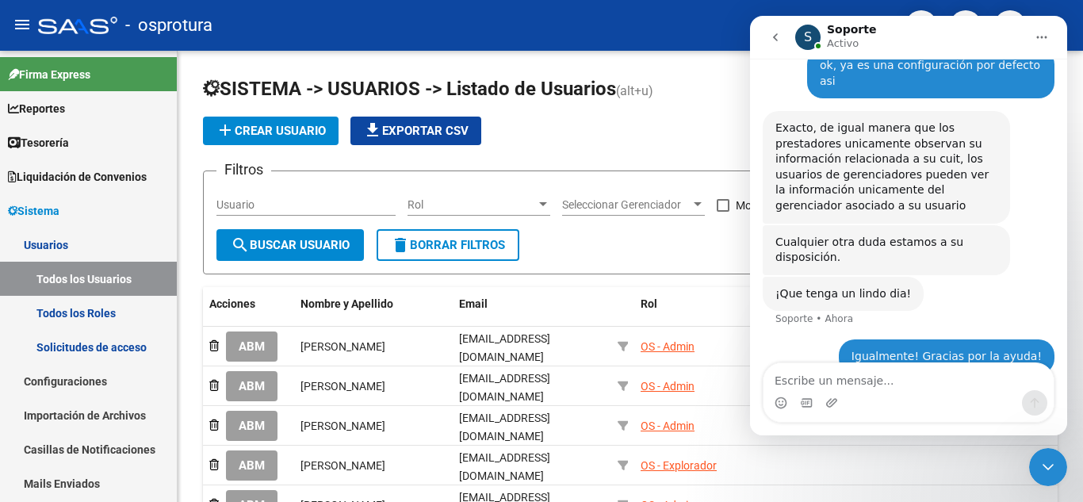
click at [1044, 459] on icon "Cerrar Intercom Messenger" at bounding box center [1048, 467] width 19 height 19
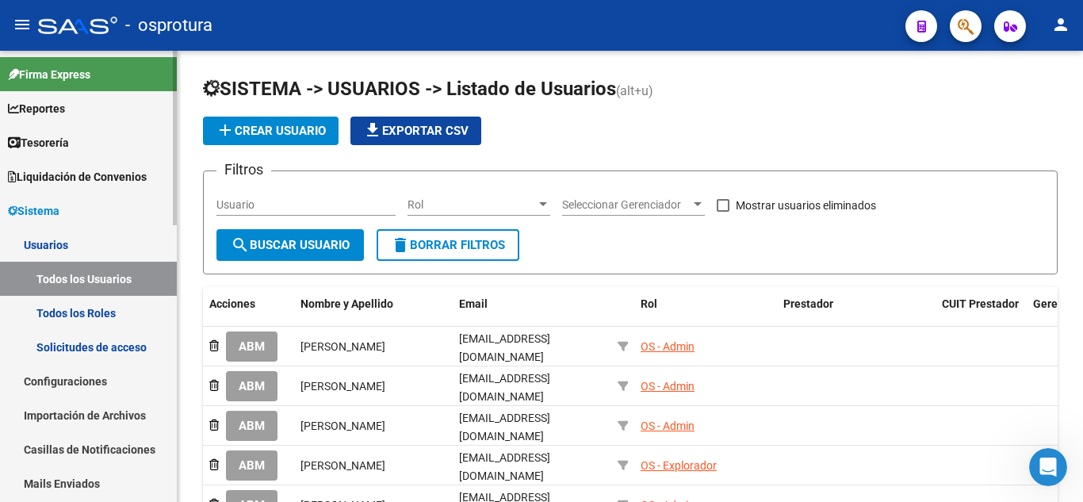
click at [44, 216] on span "Sistema" at bounding box center [34, 210] width 52 height 17
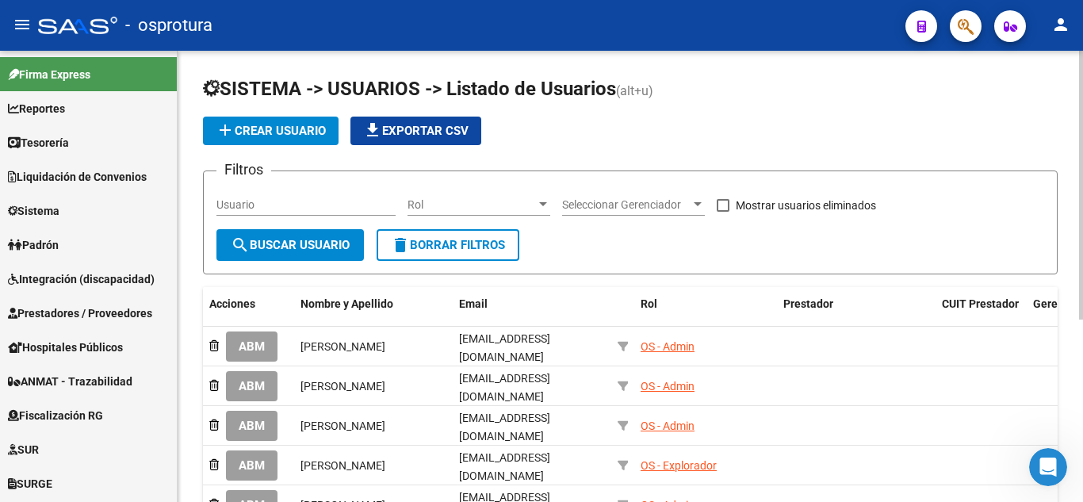
click at [1081, 191] on div at bounding box center [1081, 185] width 4 height 269
click at [30, 21] on mat-icon "menu" at bounding box center [22, 24] width 19 height 19
